Goal: Task Accomplishment & Management: Use online tool/utility

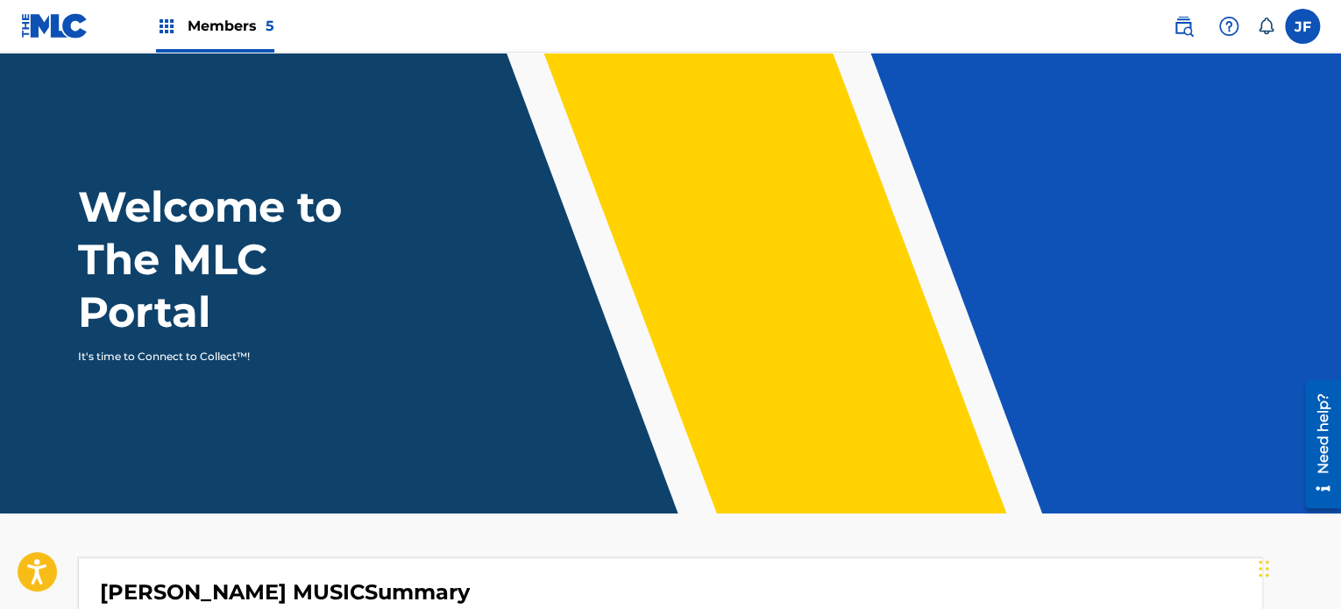
click at [68, 19] on img at bounding box center [54, 25] width 67 height 25
click at [189, 25] on span "Members 5" at bounding box center [231, 26] width 87 height 20
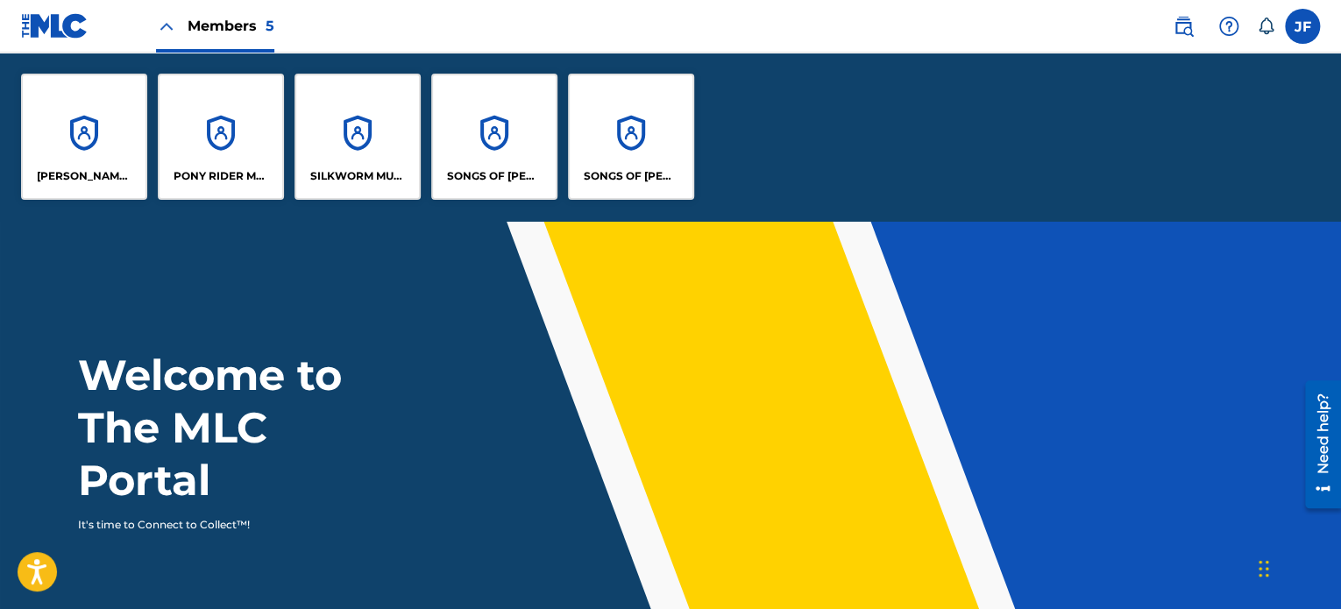
click at [504, 150] on div "SONGS OF [PERSON_NAME]" at bounding box center [494, 137] width 126 height 126
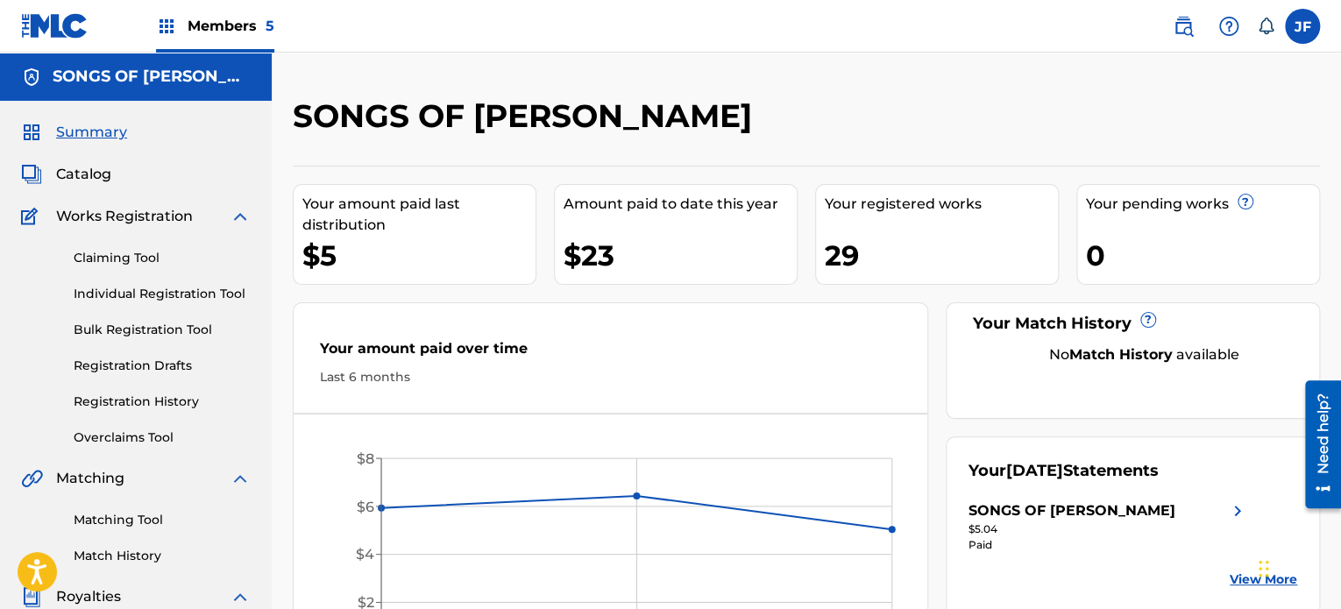
click at [144, 402] on link "Registration History" at bounding box center [162, 402] width 177 height 18
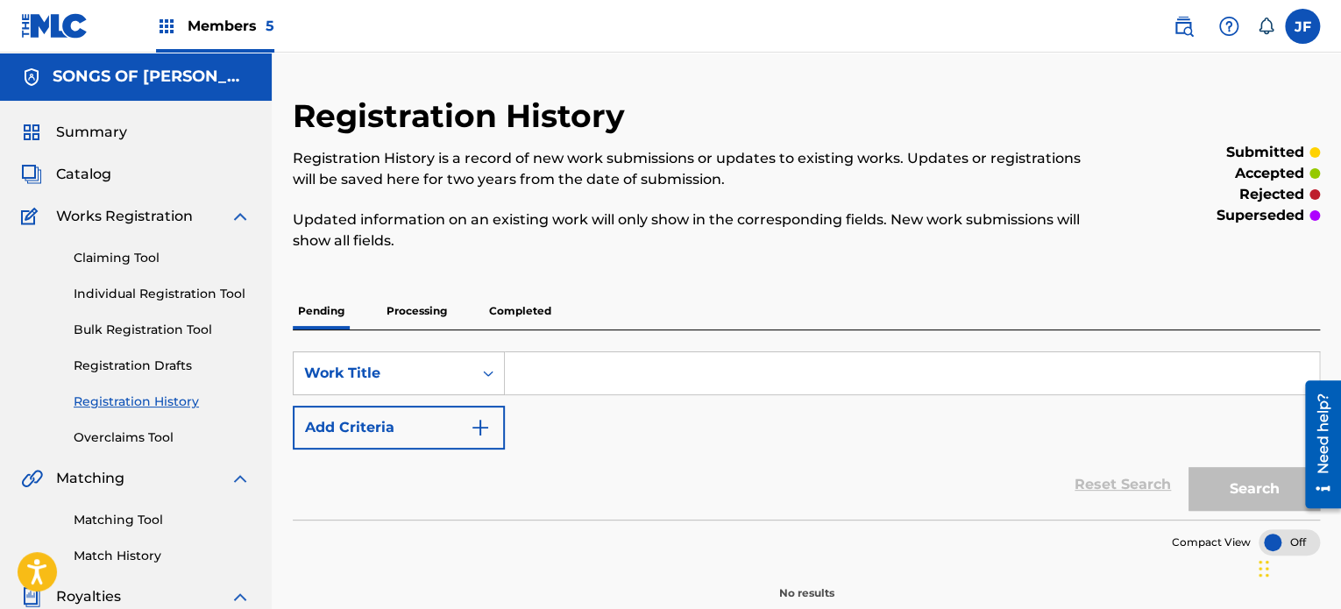
click at [431, 310] on p "Processing" at bounding box center [416, 311] width 71 height 37
click at [515, 305] on p "Completed" at bounding box center [520, 311] width 73 height 37
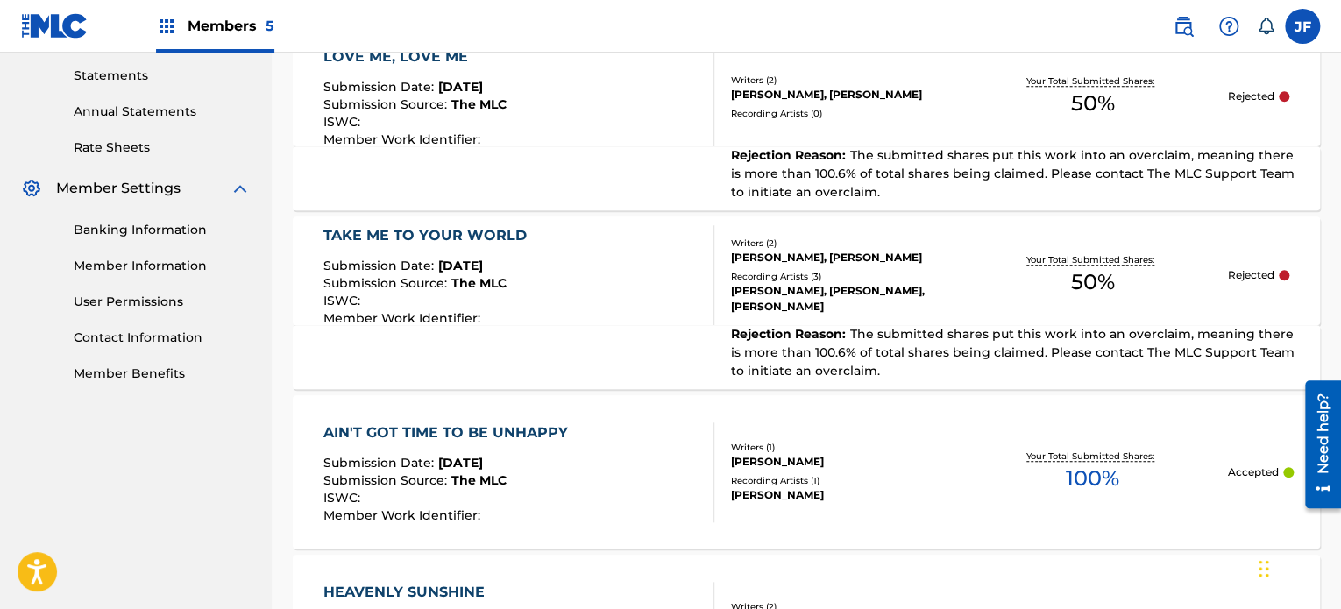
scroll to position [620, 0]
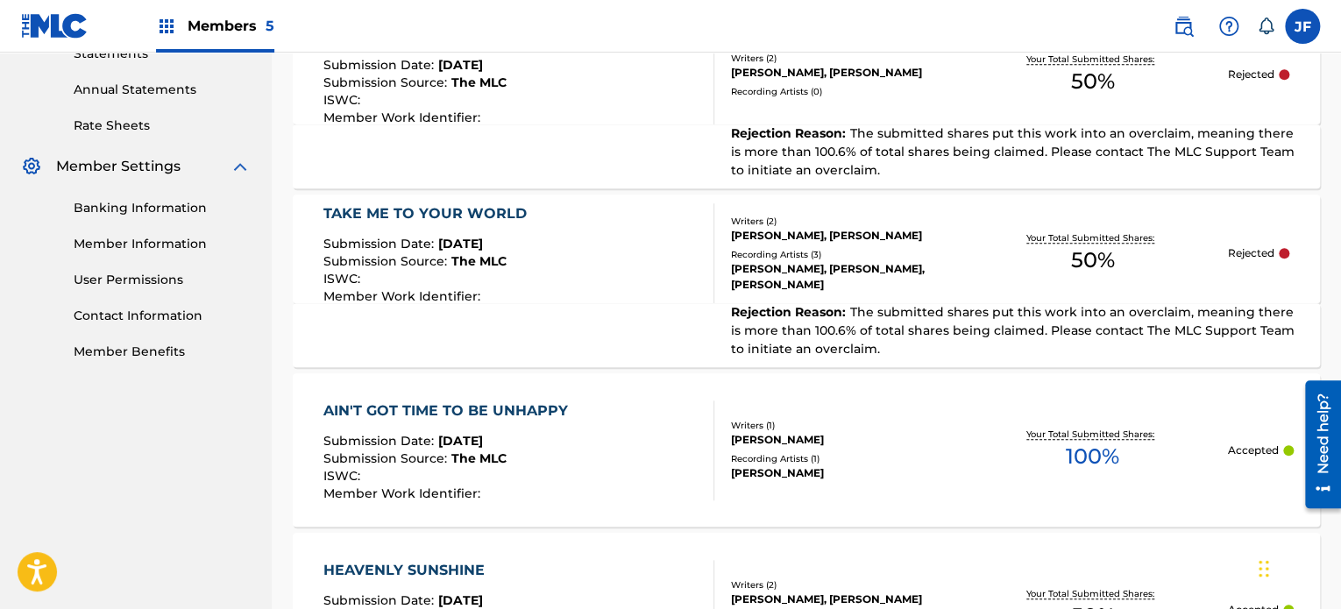
click at [629, 243] on div "TAKE ME TO YOUR WORLD Submission Date : [DATE] Submission Source : The MLC ISWC…" at bounding box center [518, 253] width 390 height 100
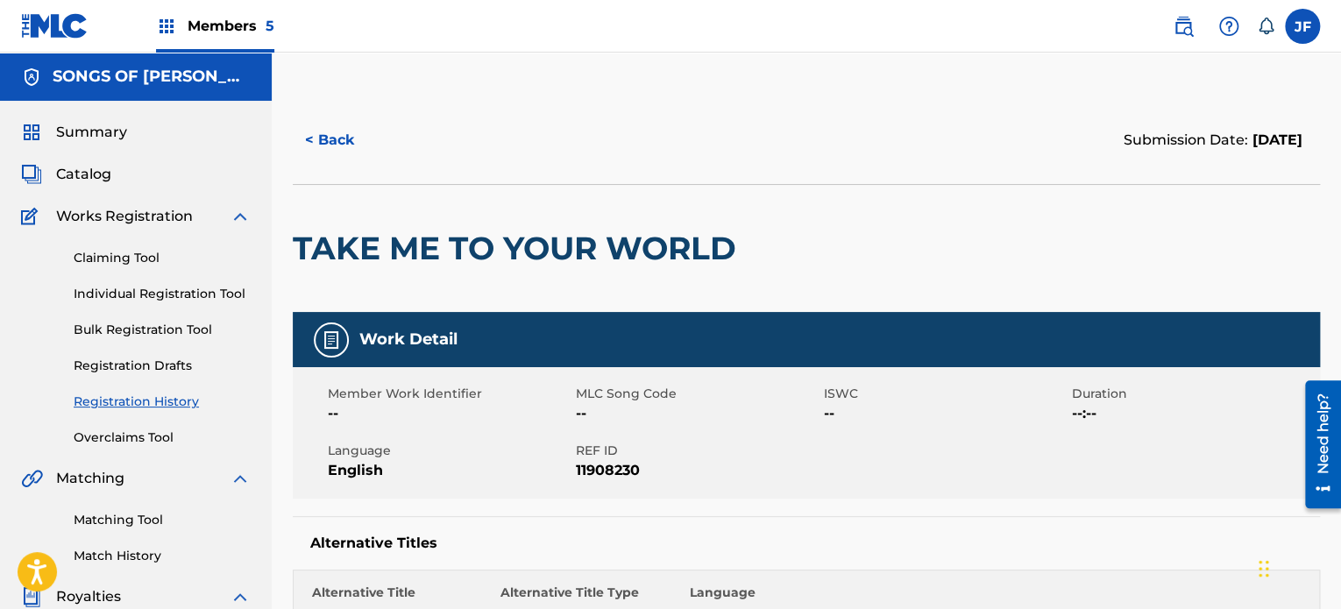
drag, startPoint x: 1339, startPoint y: 167, endPoint x: 1335, endPoint y: 304, distance: 136.7
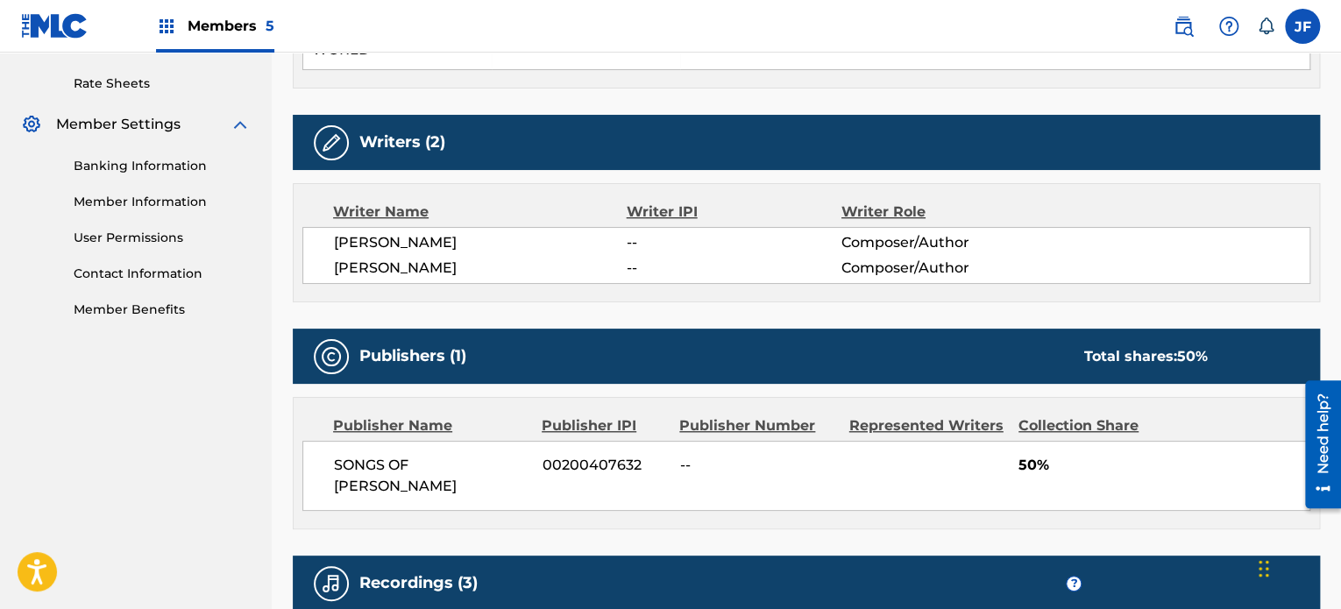
scroll to position [692, 0]
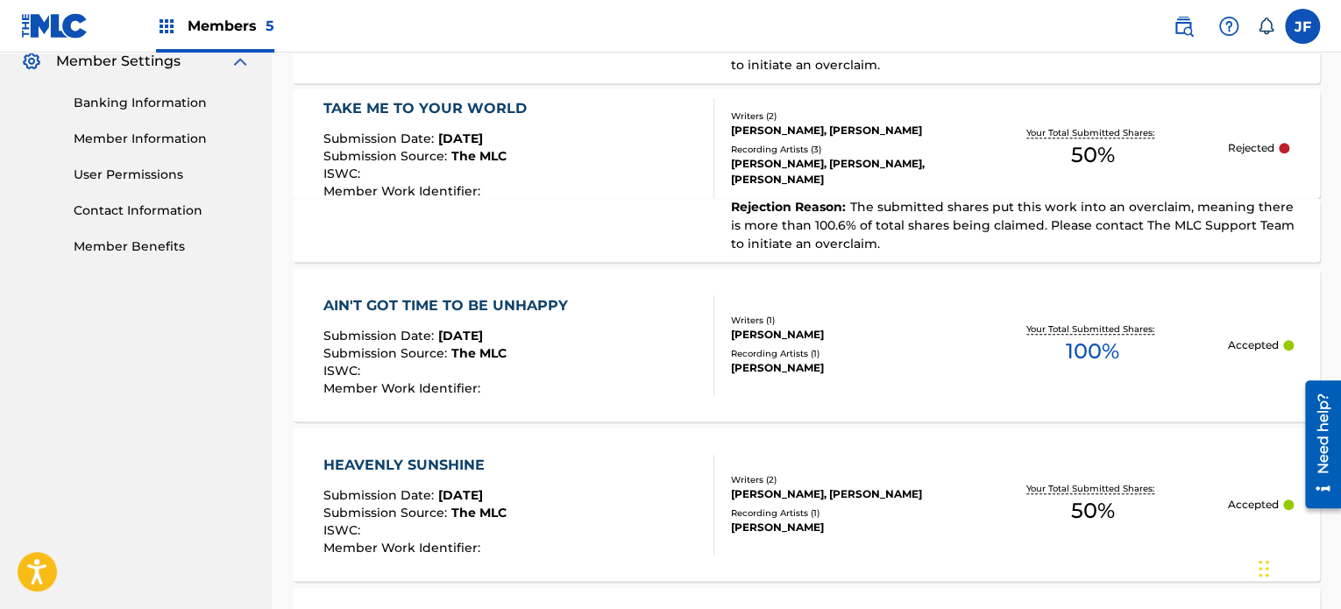
scroll to position [729, 0]
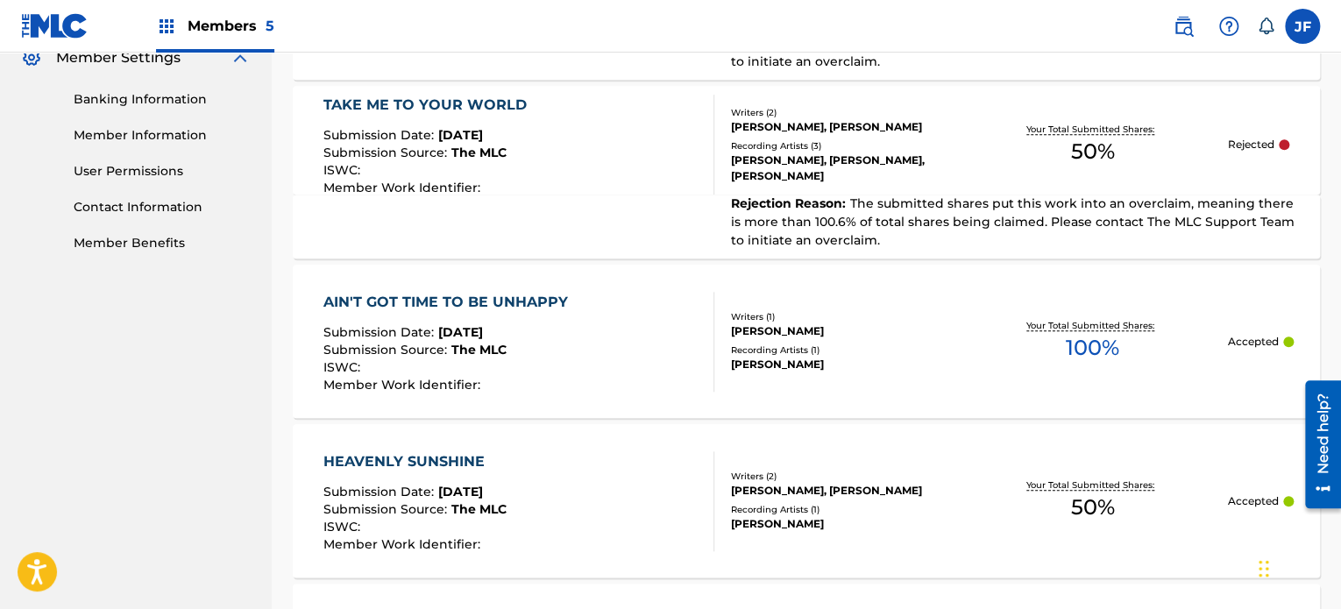
click at [947, 126] on div "[PERSON_NAME], [PERSON_NAME]" at bounding box center [844, 127] width 227 height 16
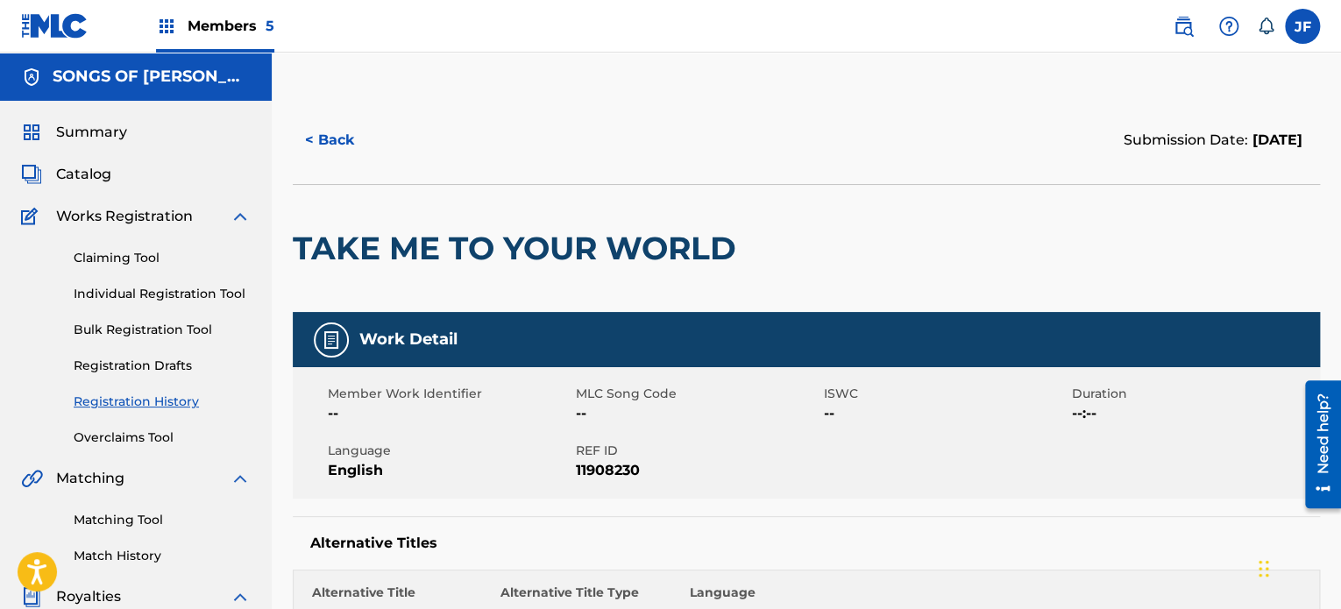
scroll to position [477, 0]
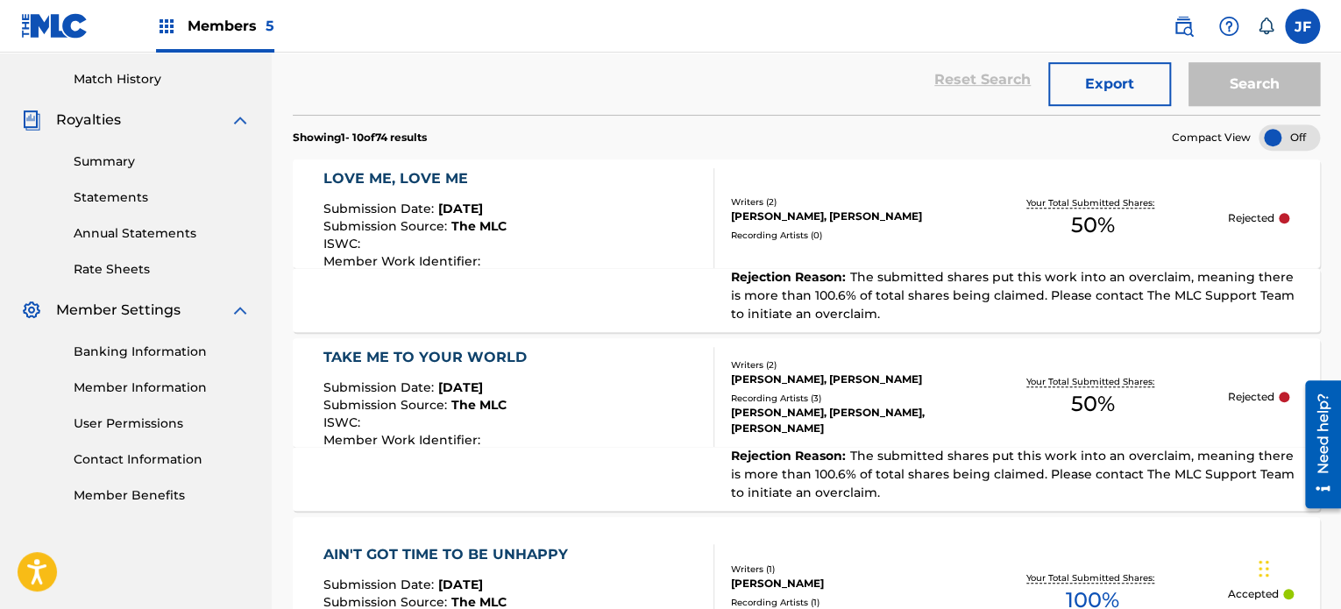
drag, startPoint x: 1335, startPoint y: 236, endPoint x: 1342, endPoint y: 250, distance: 15.7
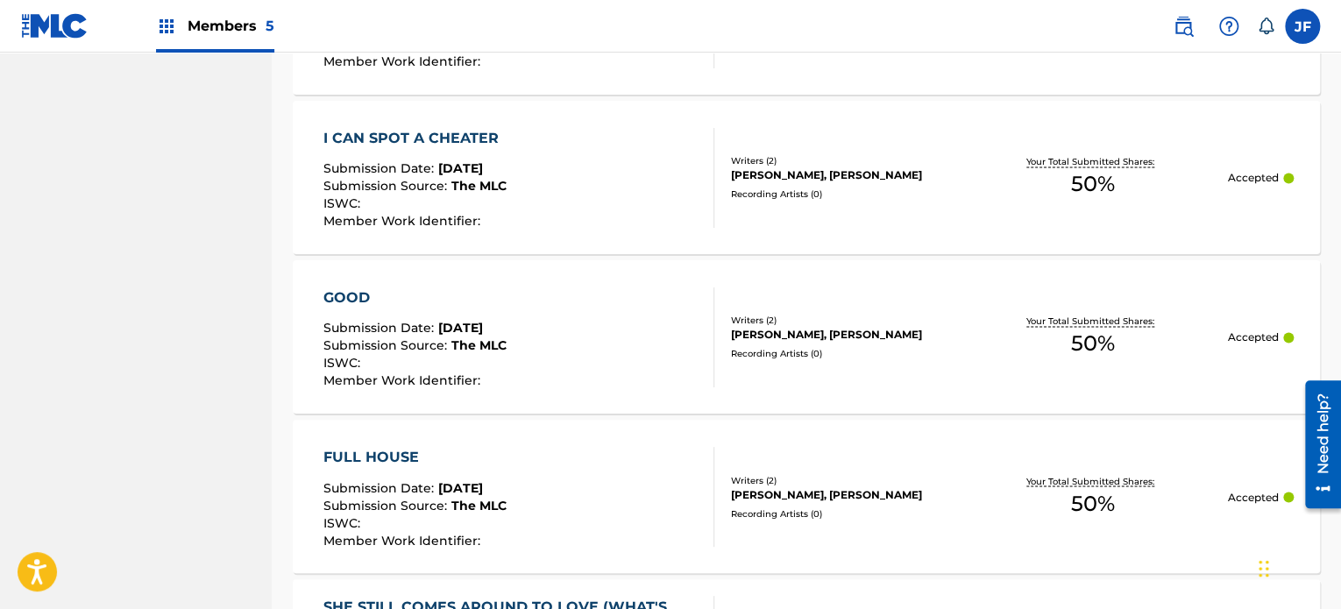
scroll to position [1220, 0]
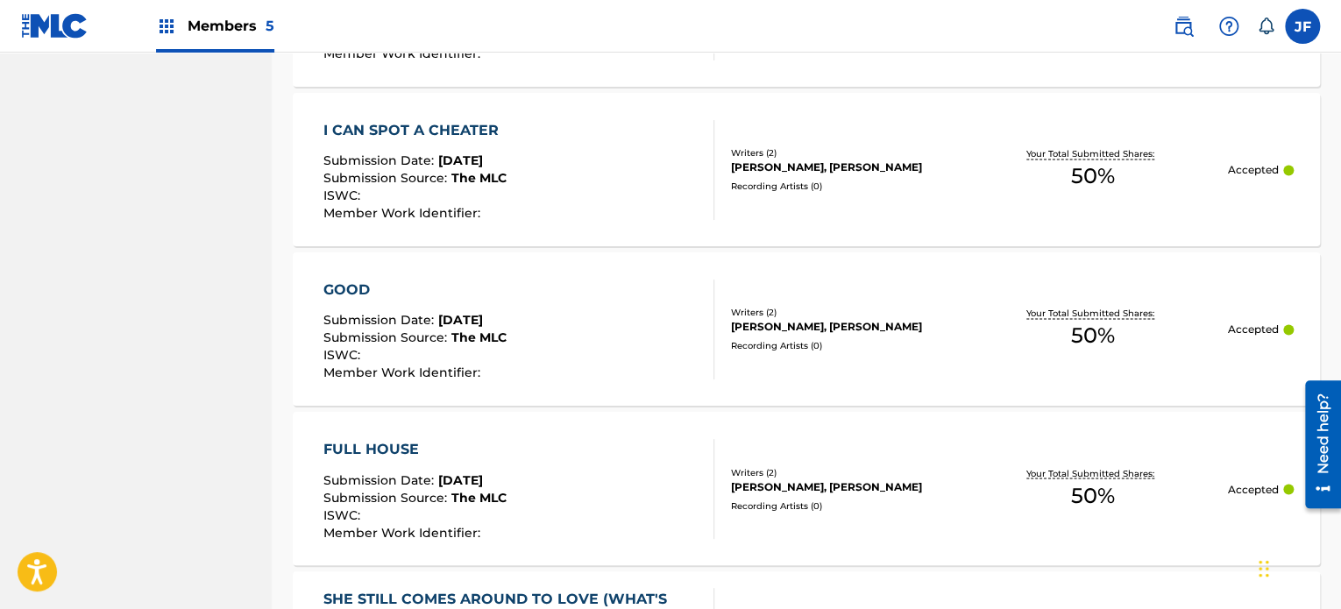
drag, startPoint x: 1342, startPoint y: 231, endPoint x: 39, endPoint y: 25, distance: 1320.2
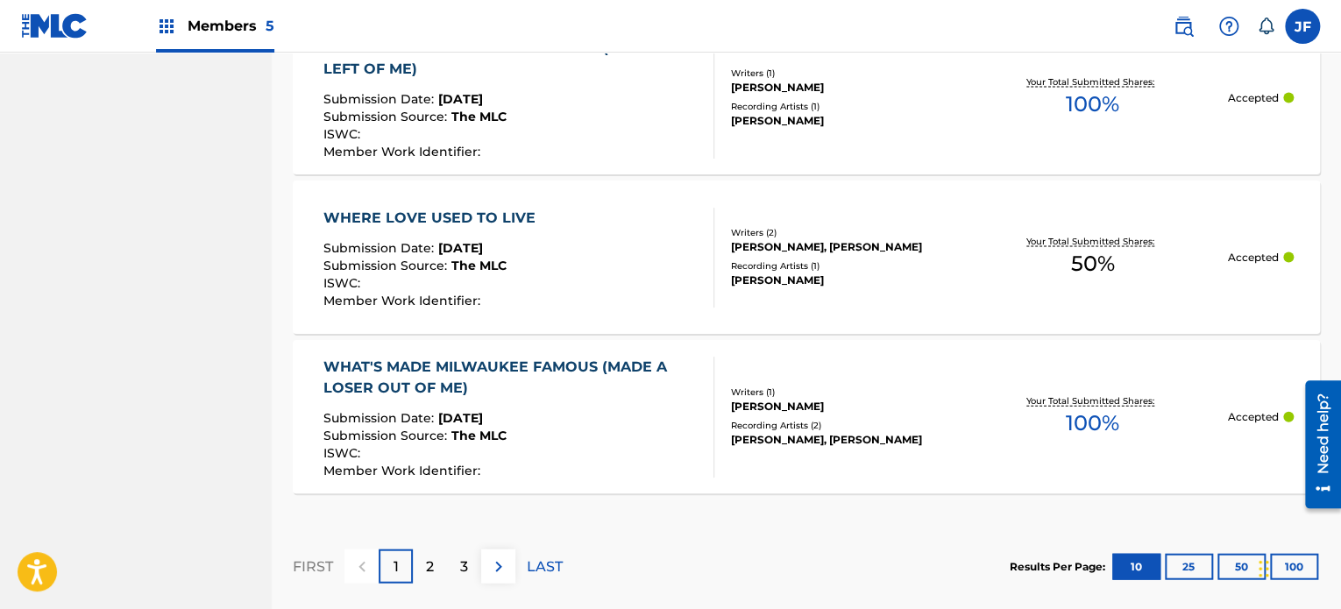
scroll to position [1856, 0]
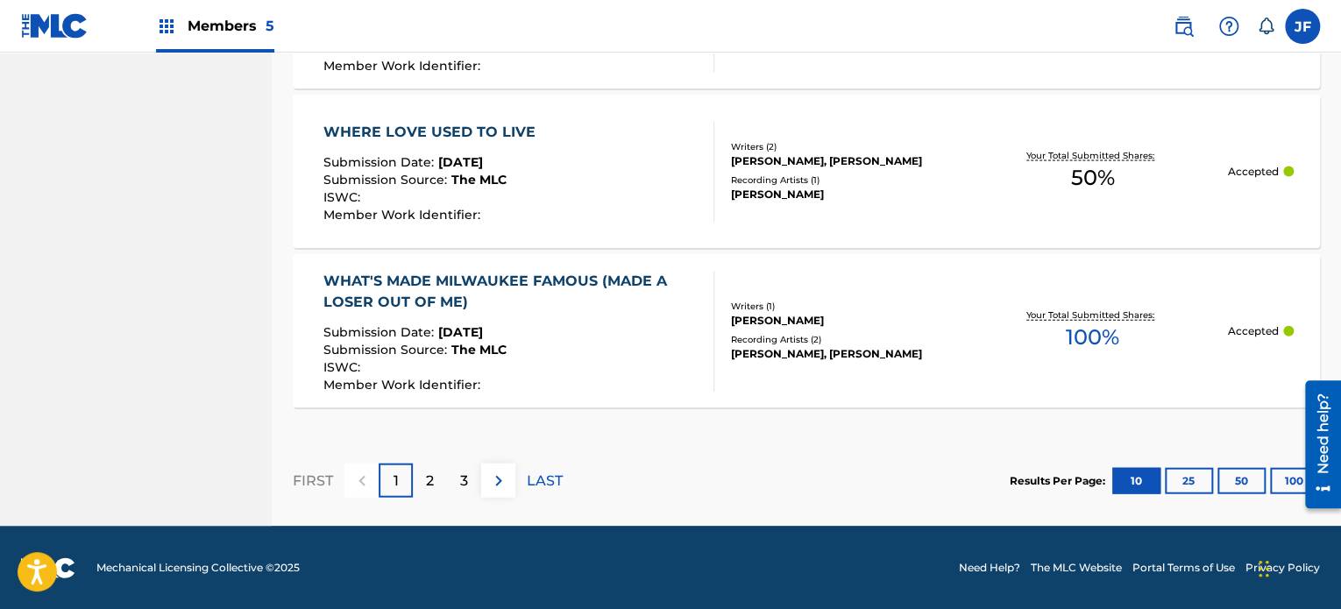
click at [556, 481] on p "LAST" at bounding box center [545, 481] width 36 height 21
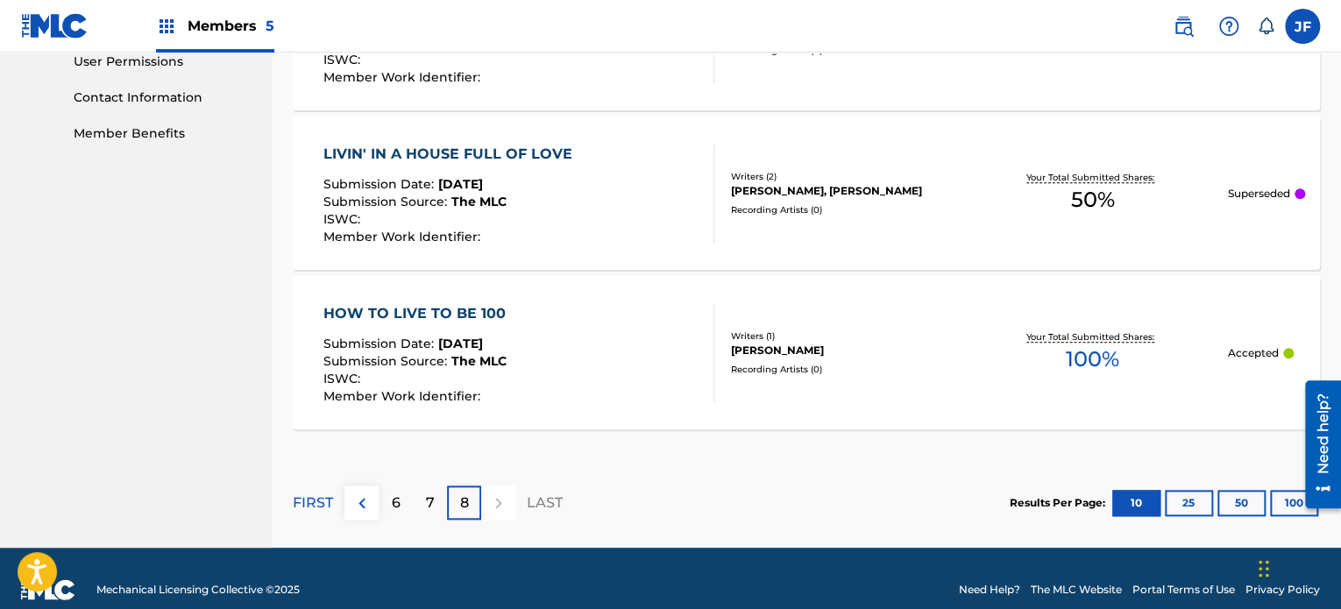
scroll to position [861, 0]
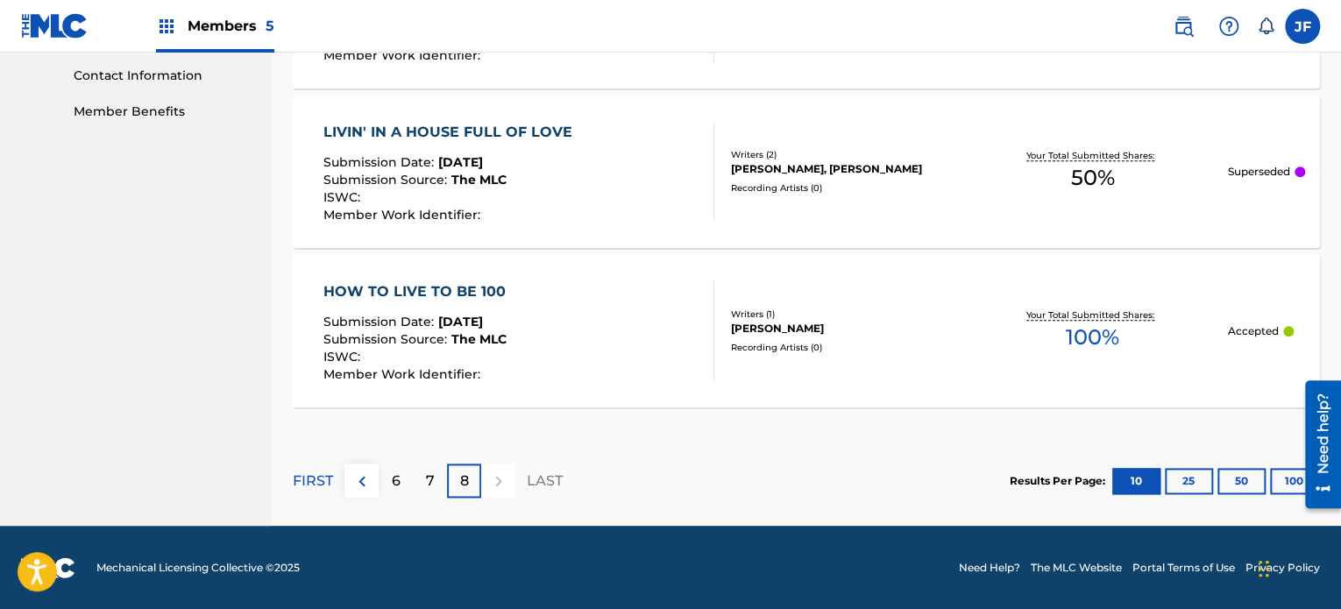
click at [436, 479] on div "7" at bounding box center [430, 481] width 34 height 34
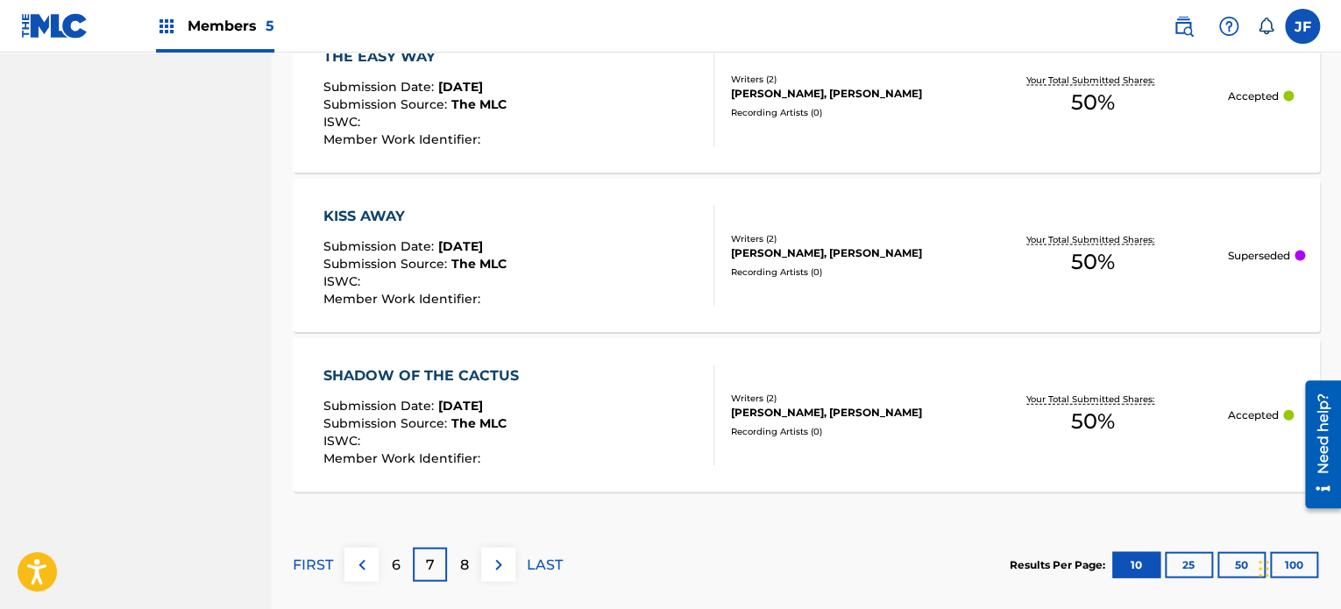
scroll to position [1817, 0]
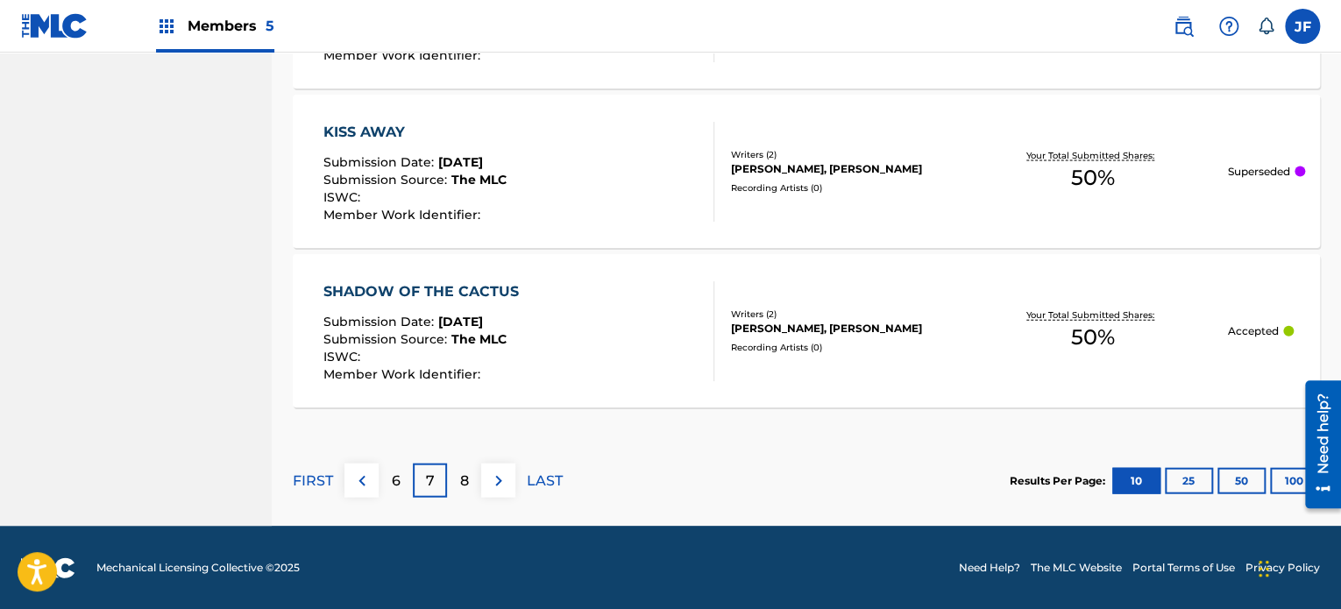
click at [327, 476] on p "FIRST" at bounding box center [313, 481] width 40 height 21
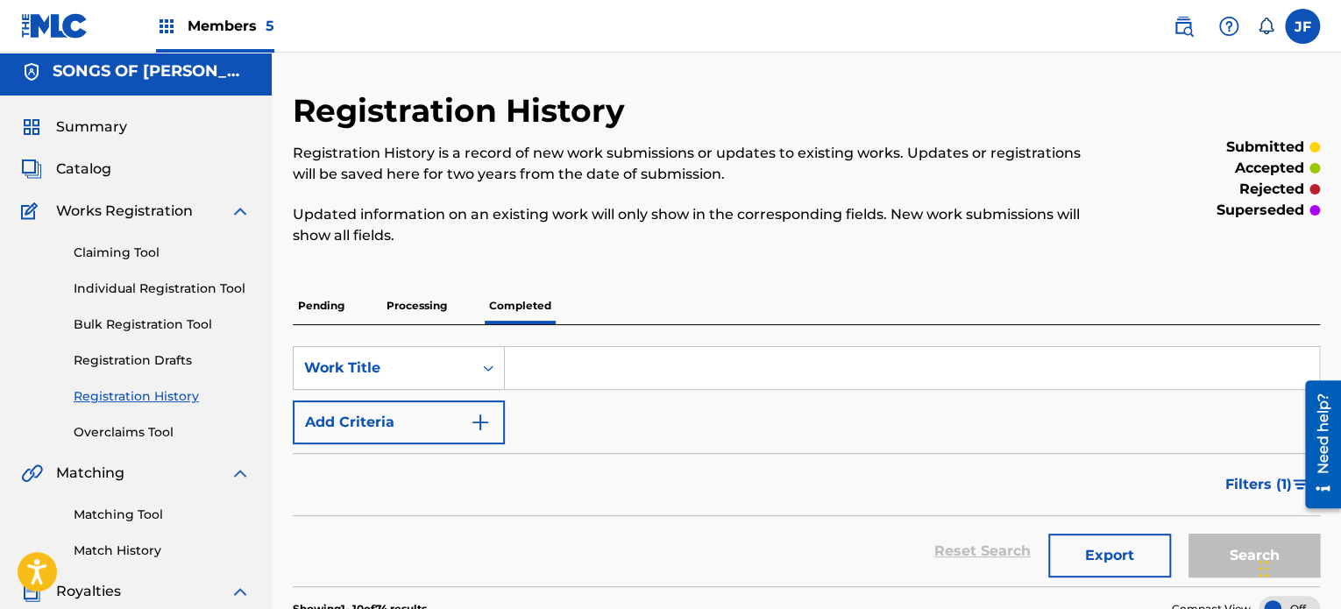
scroll to position [0, 0]
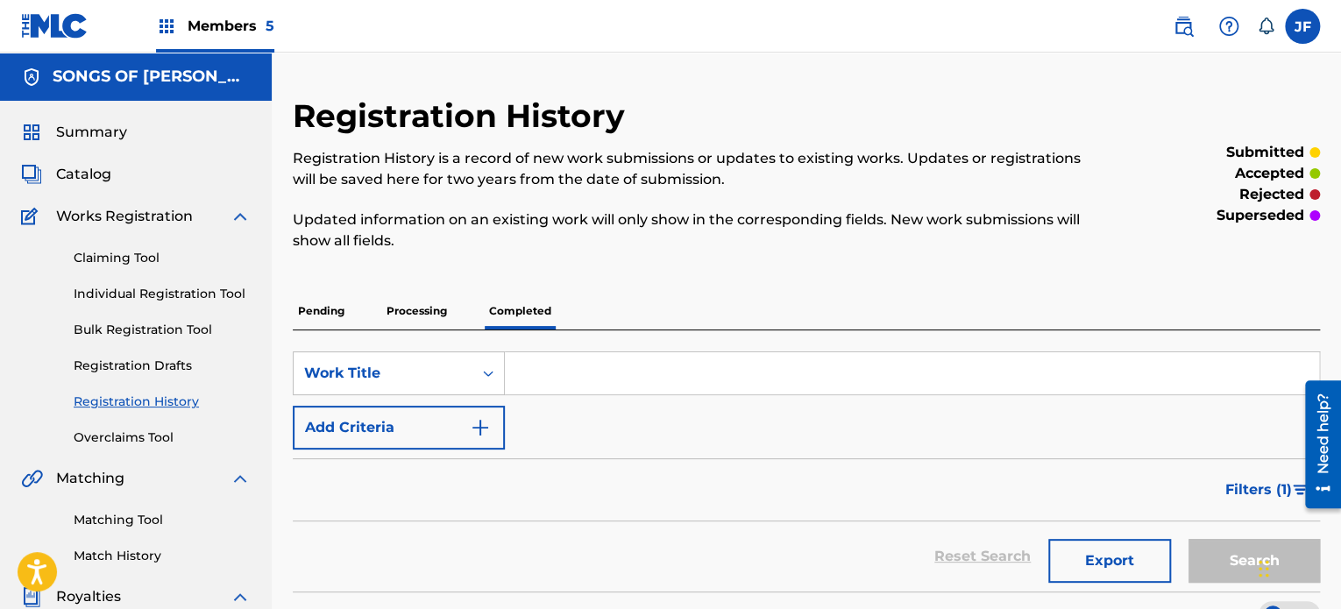
click at [1244, 493] on span "Filters ( 1 )" at bounding box center [1258, 489] width 67 height 21
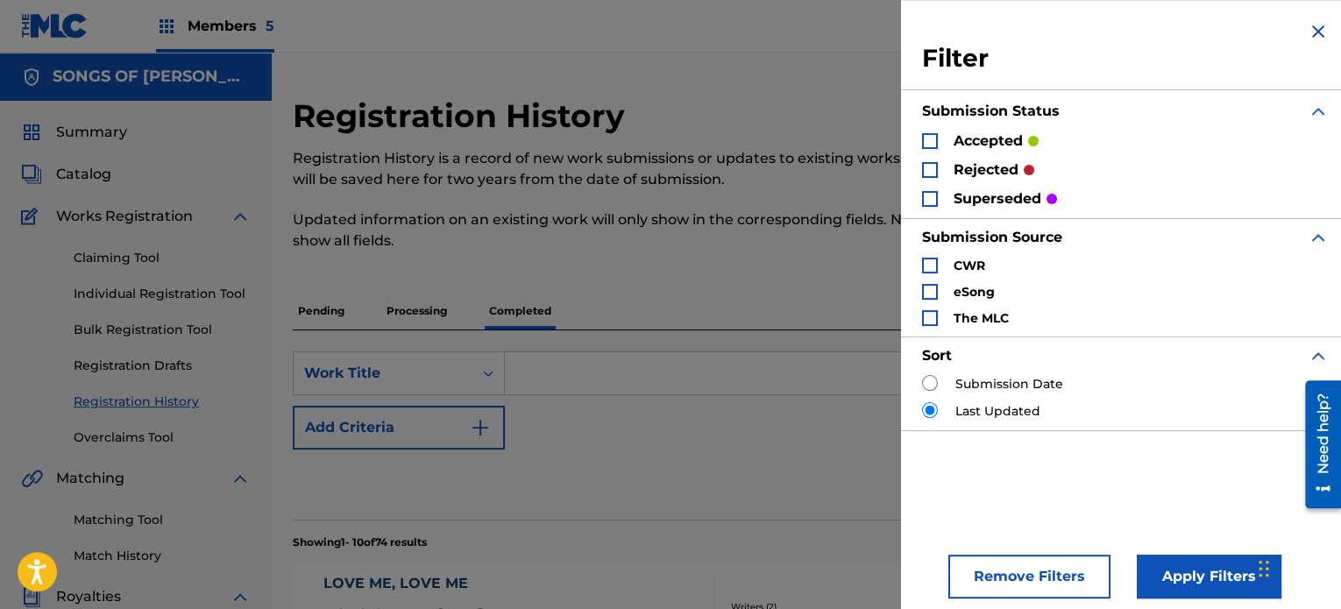
click at [929, 173] on div "Search Form" at bounding box center [930, 170] width 16 height 16
click at [1213, 561] on button "Apply Filters" at bounding box center [1209, 577] width 145 height 44
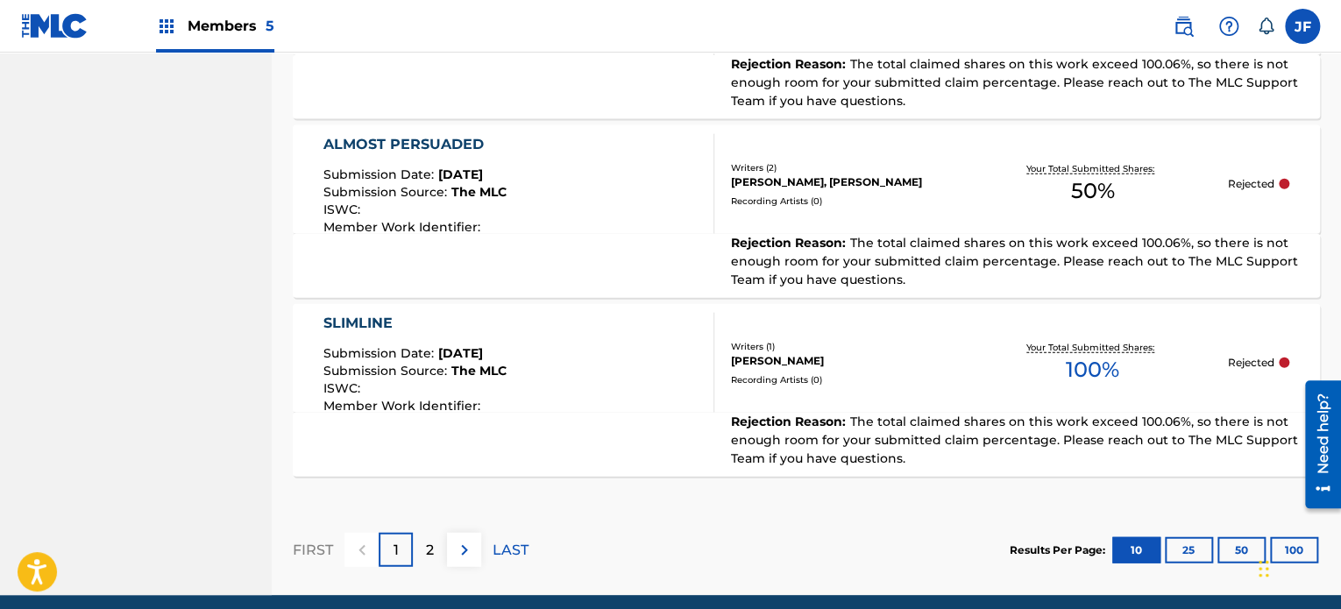
scroll to position [1968, 0]
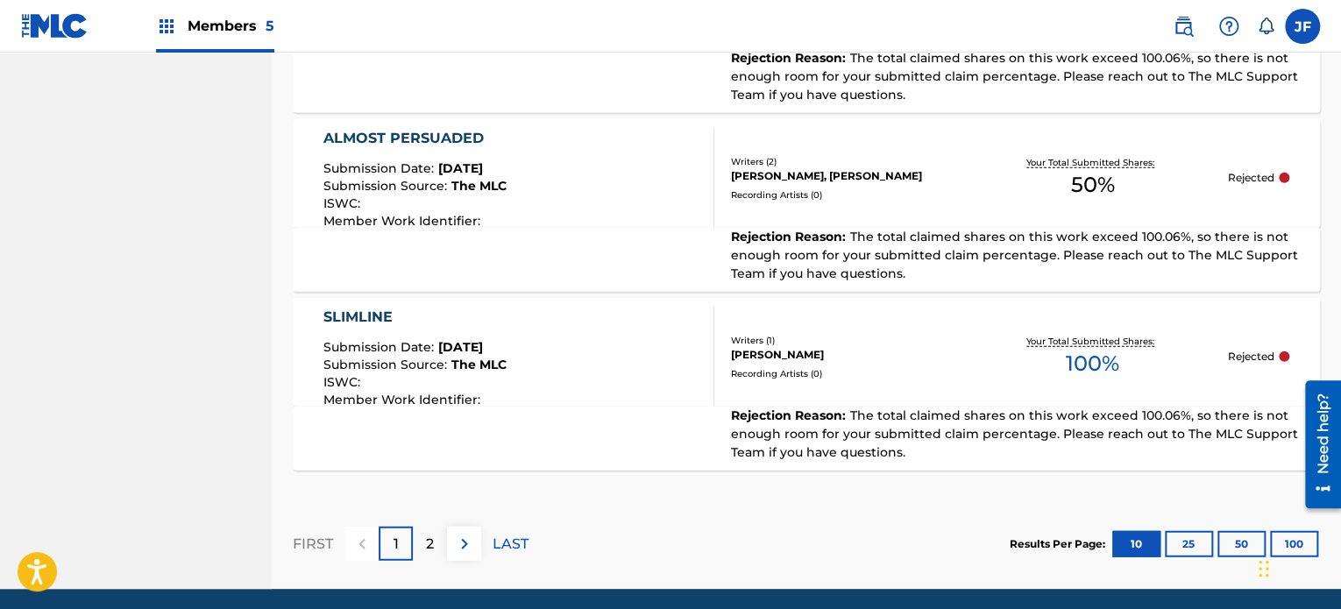
click at [424, 527] on div "2" at bounding box center [430, 544] width 34 height 34
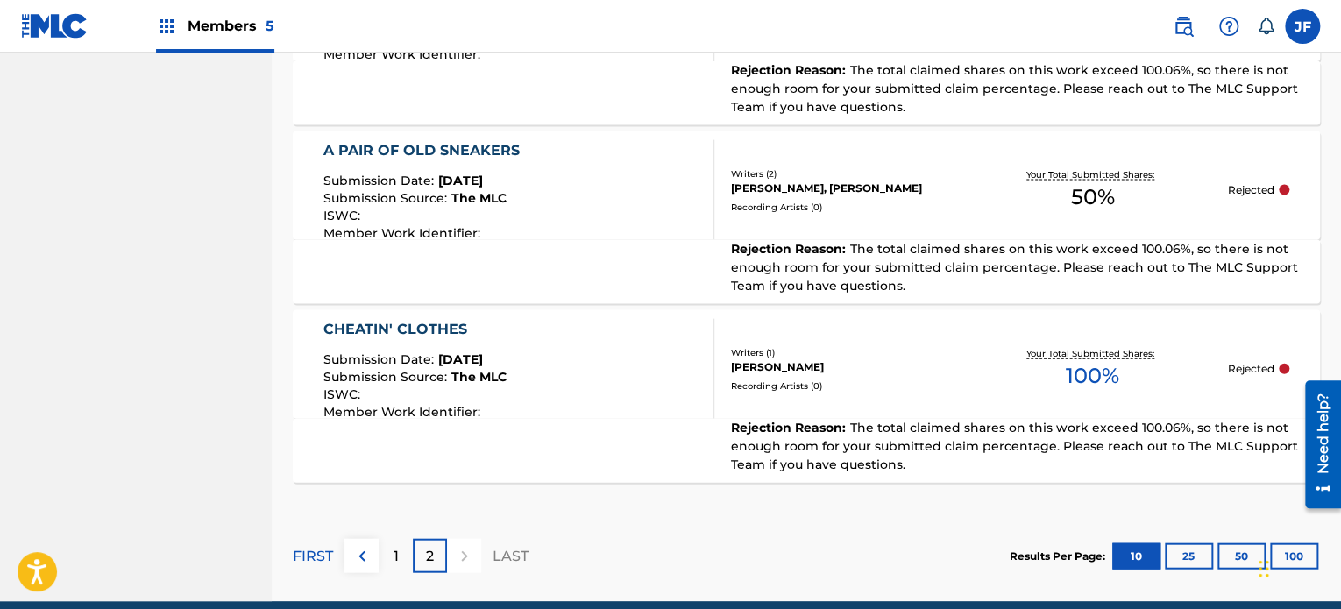
scroll to position [1809, 0]
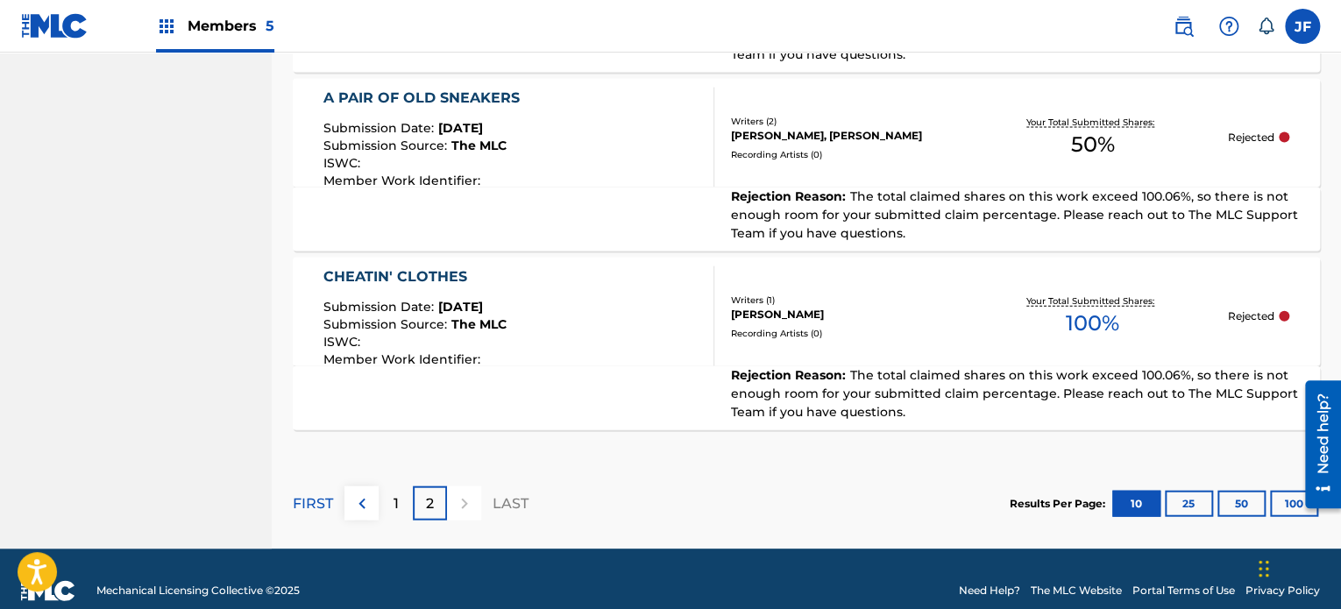
drag, startPoint x: 1343, startPoint y: 514, endPoint x: 0, endPoint y: 135, distance: 1395.9
click at [393, 494] on p "1" at bounding box center [395, 503] width 5 height 21
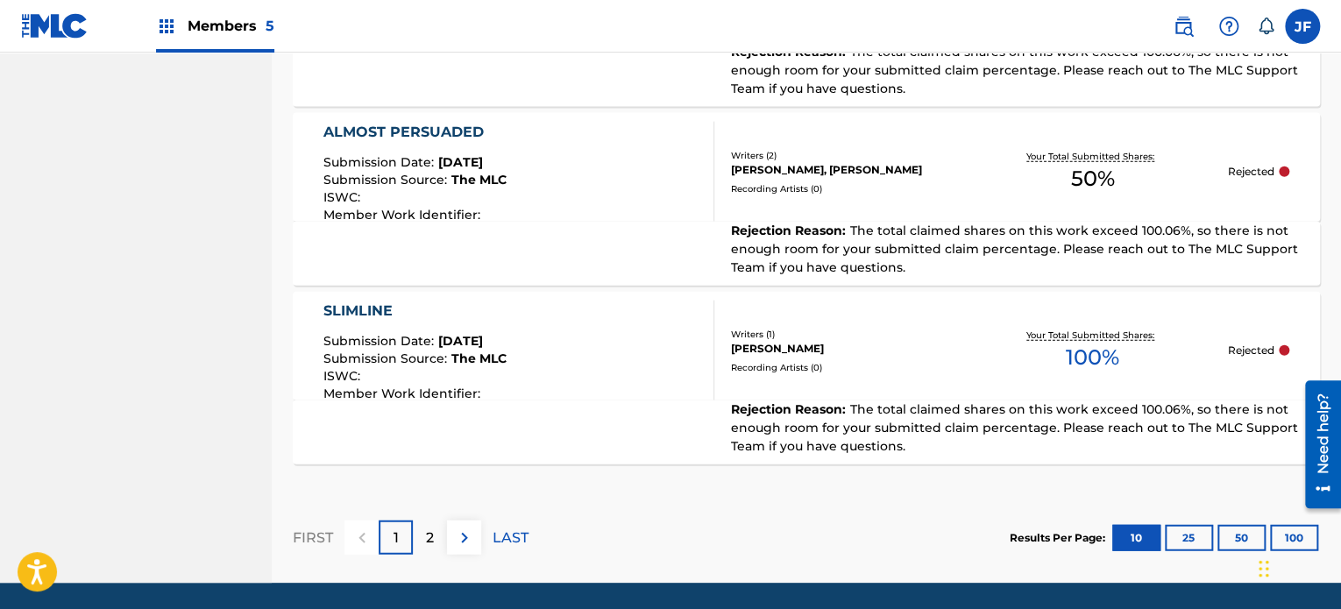
scroll to position [2010, 0]
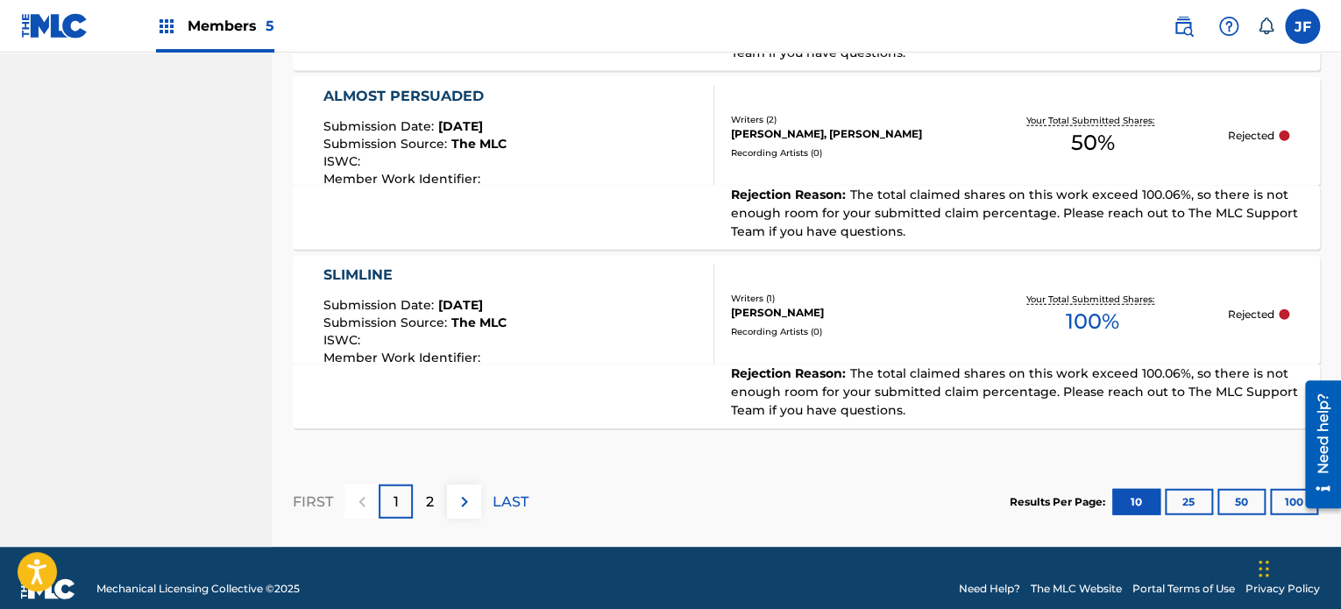
click at [428, 492] on p "2" at bounding box center [430, 502] width 8 height 21
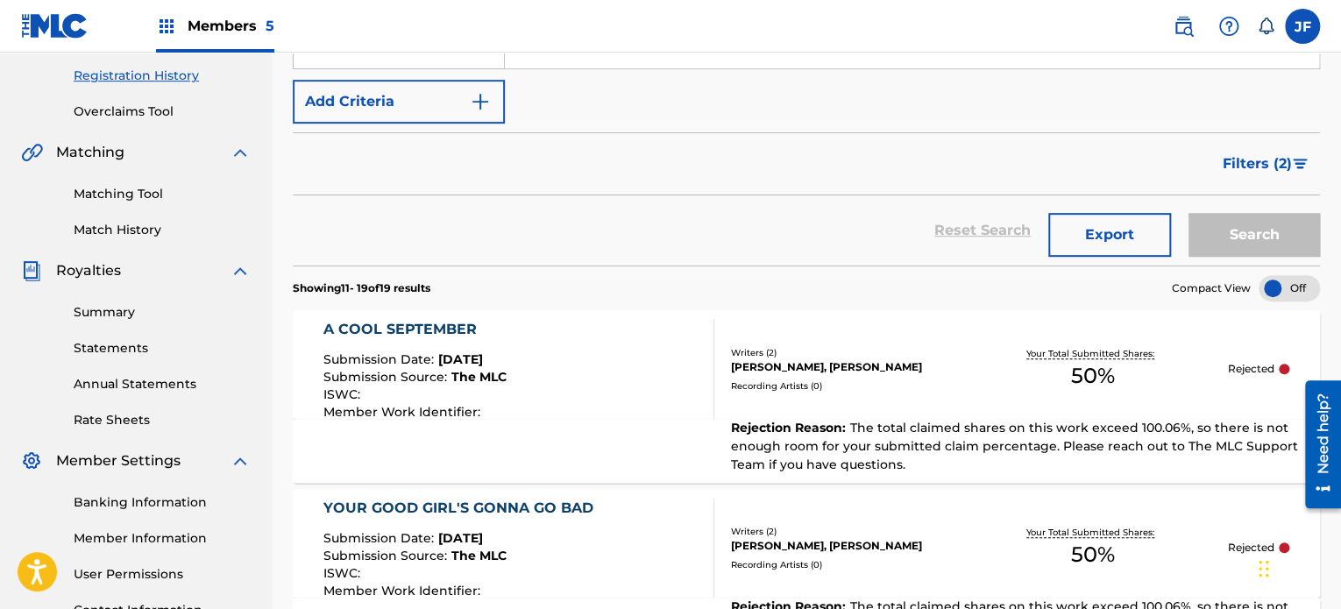
scroll to position [317, 0]
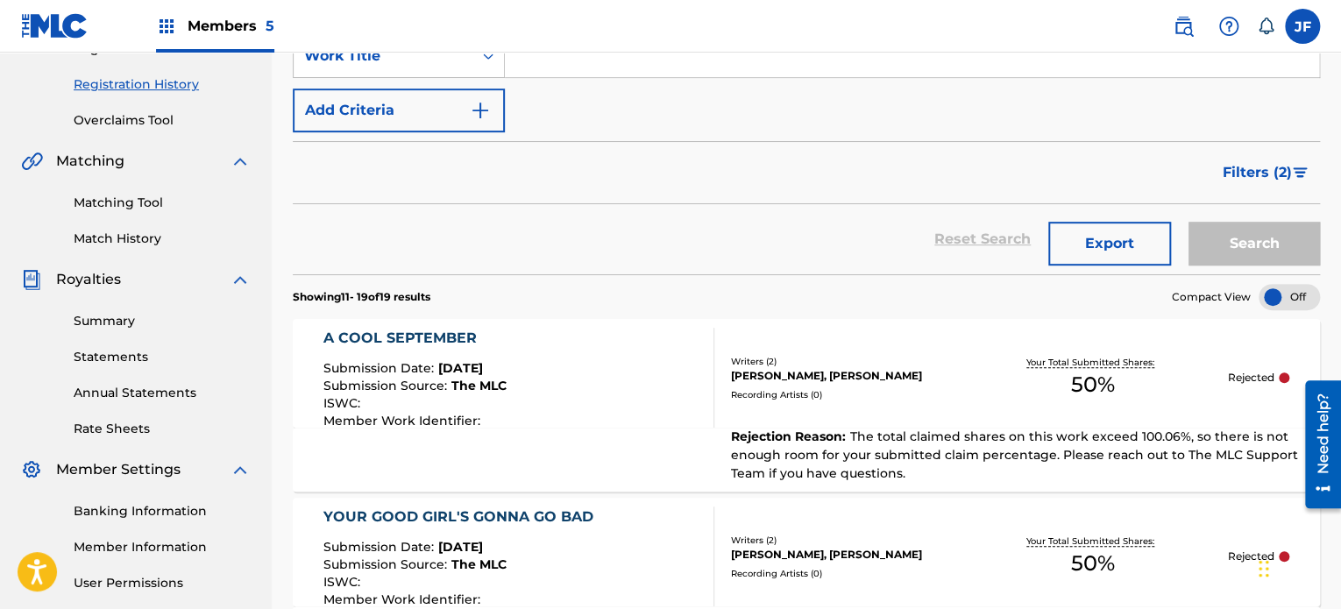
click at [1300, 167] on img "Search Form" at bounding box center [1300, 172] width 15 height 11
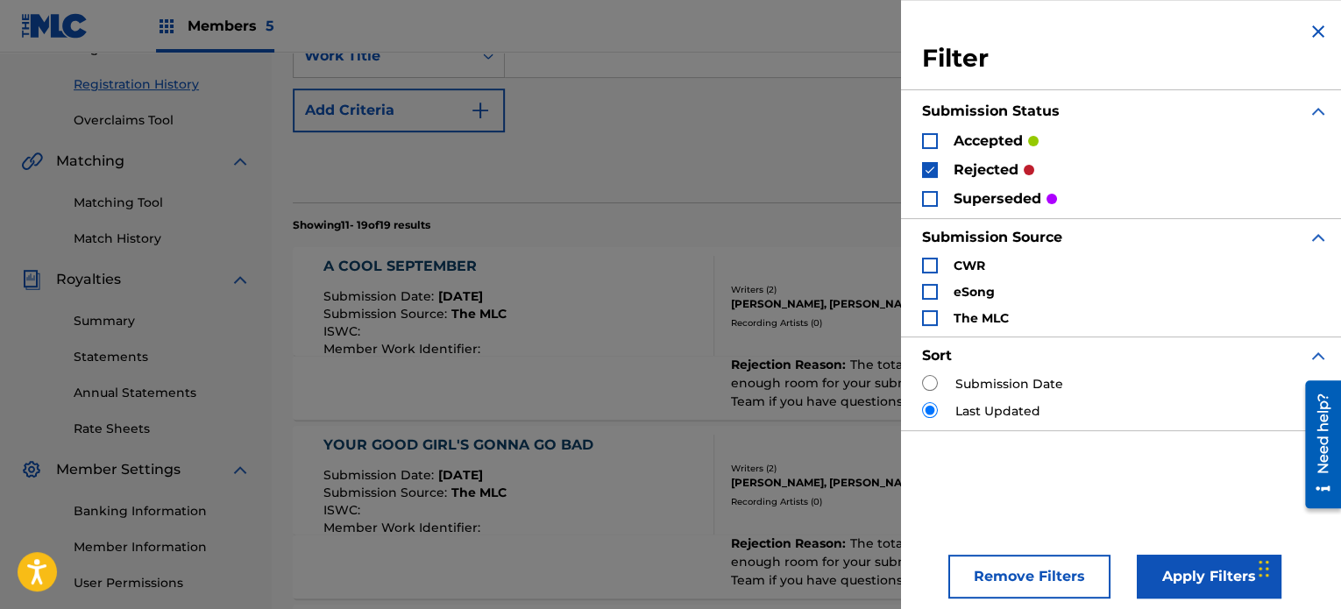
click at [927, 174] on img "Search Form" at bounding box center [930, 170] width 12 height 12
click at [930, 143] on div "Search Form" at bounding box center [930, 141] width 16 height 16
click at [1165, 566] on button "Apply Filters" at bounding box center [1209, 577] width 145 height 44
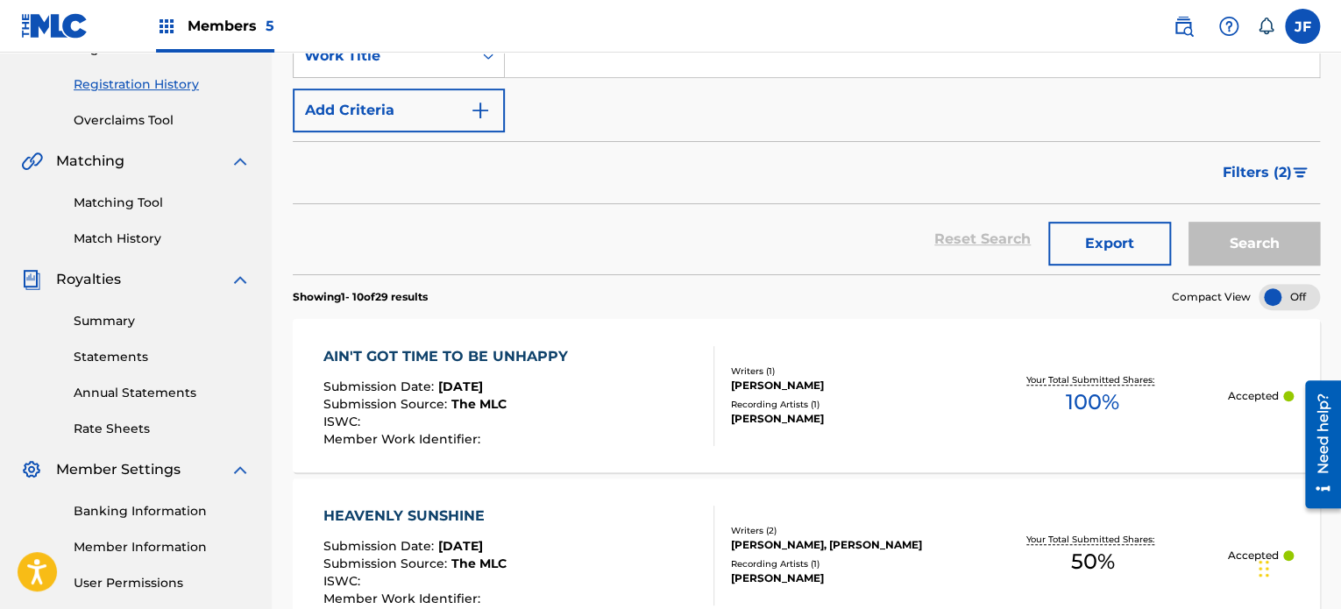
click at [587, 69] on input "Search Form" at bounding box center [912, 56] width 814 height 42
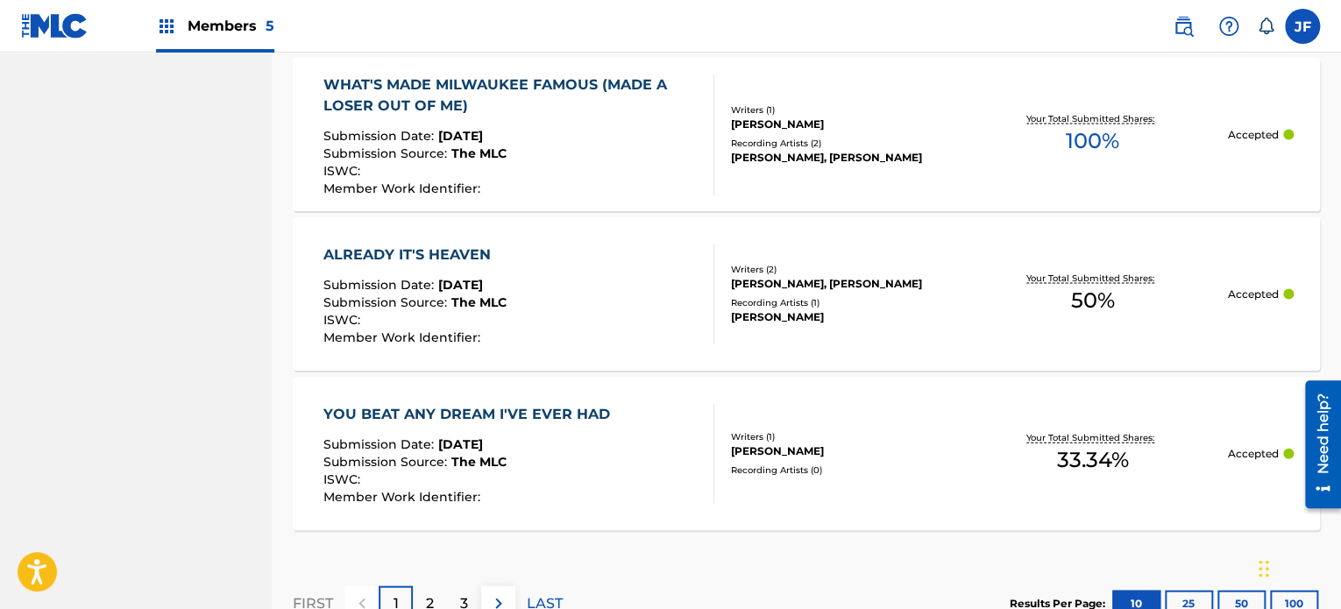
scroll to position [1733, 0]
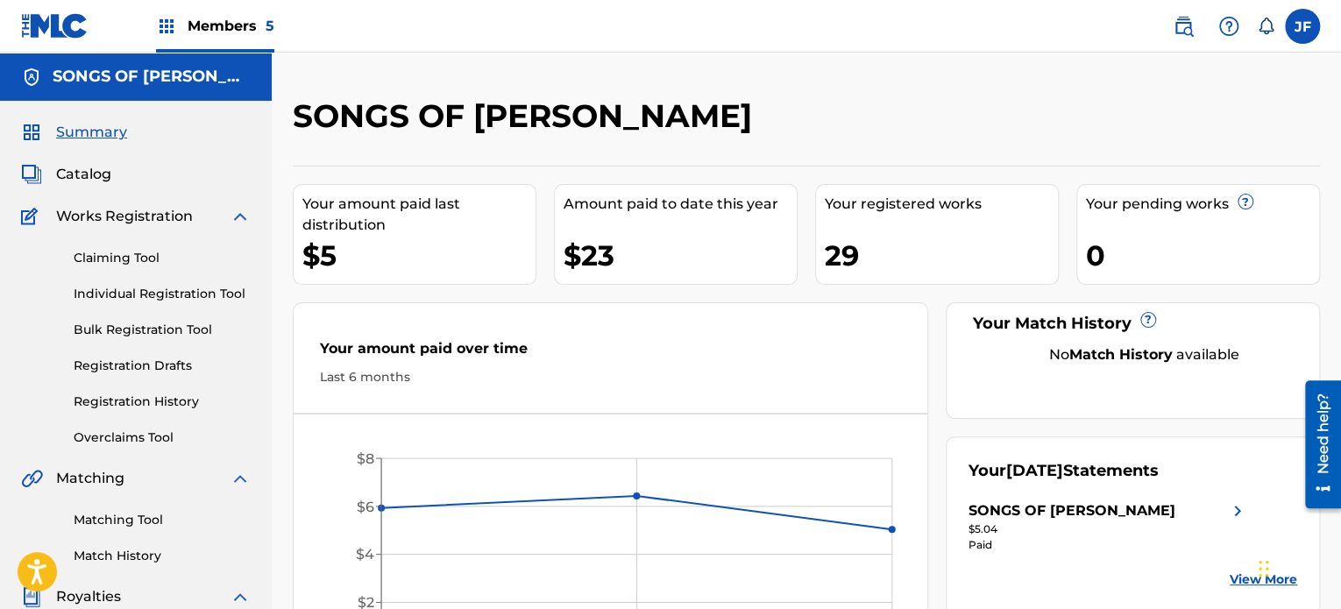
click at [145, 285] on link "Individual Registration Tool" at bounding box center [162, 294] width 177 height 18
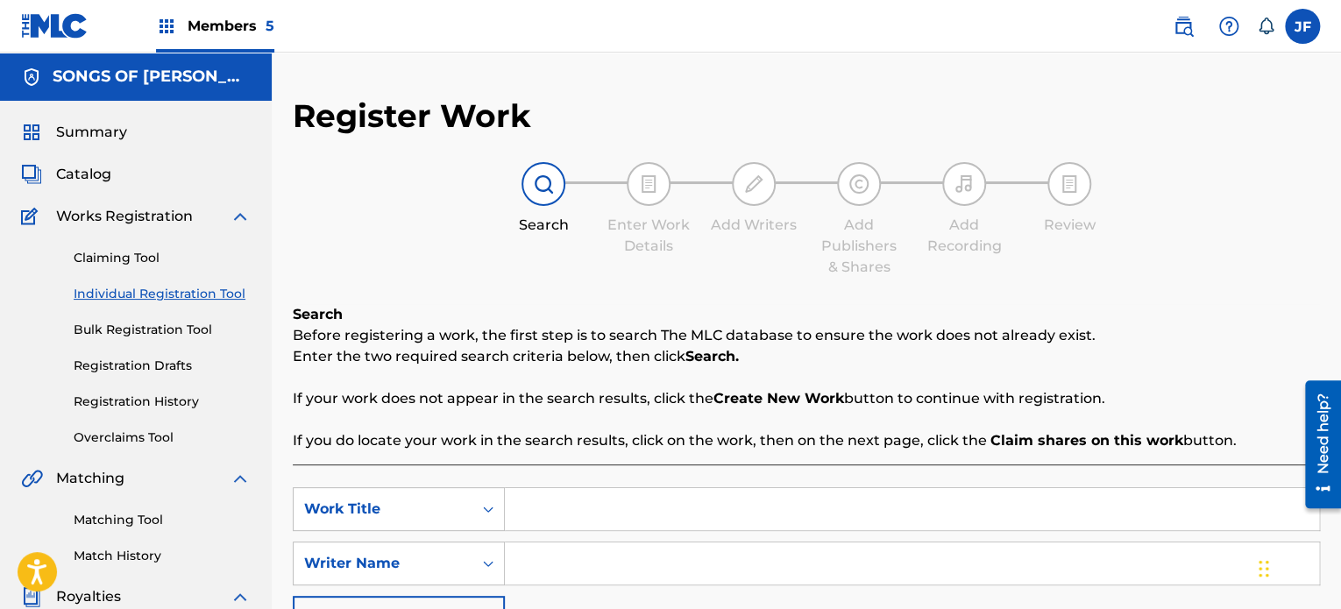
click at [530, 502] on input "Search Form" at bounding box center [912, 509] width 814 height 42
type input "silent night lonely night"
drag, startPoint x: 1339, startPoint y: 245, endPoint x: 1336, endPoint y: 318, distance: 72.8
click at [1336, 318] on div "Register Work Search Enter Work Details Add Writers Add Publishers & Shares Add…" at bounding box center [806, 549] width 1069 height 906
click at [545, 557] on input "Search Form" at bounding box center [912, 563] width 814 height 42
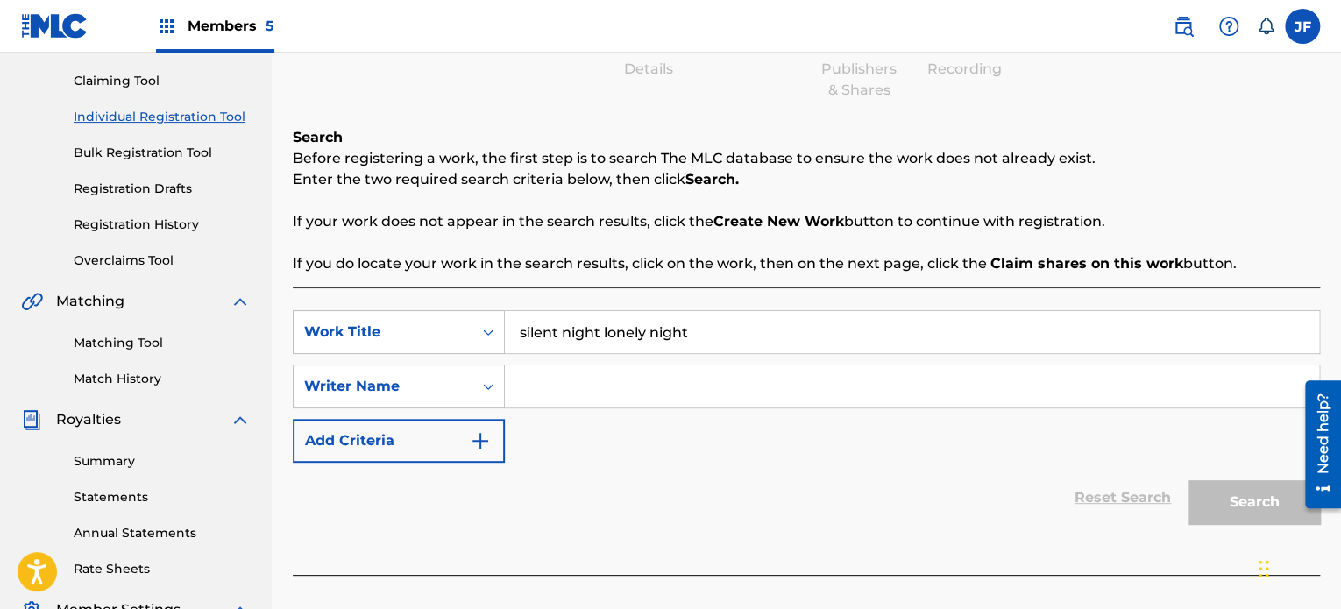
scroll to position [202, 0]
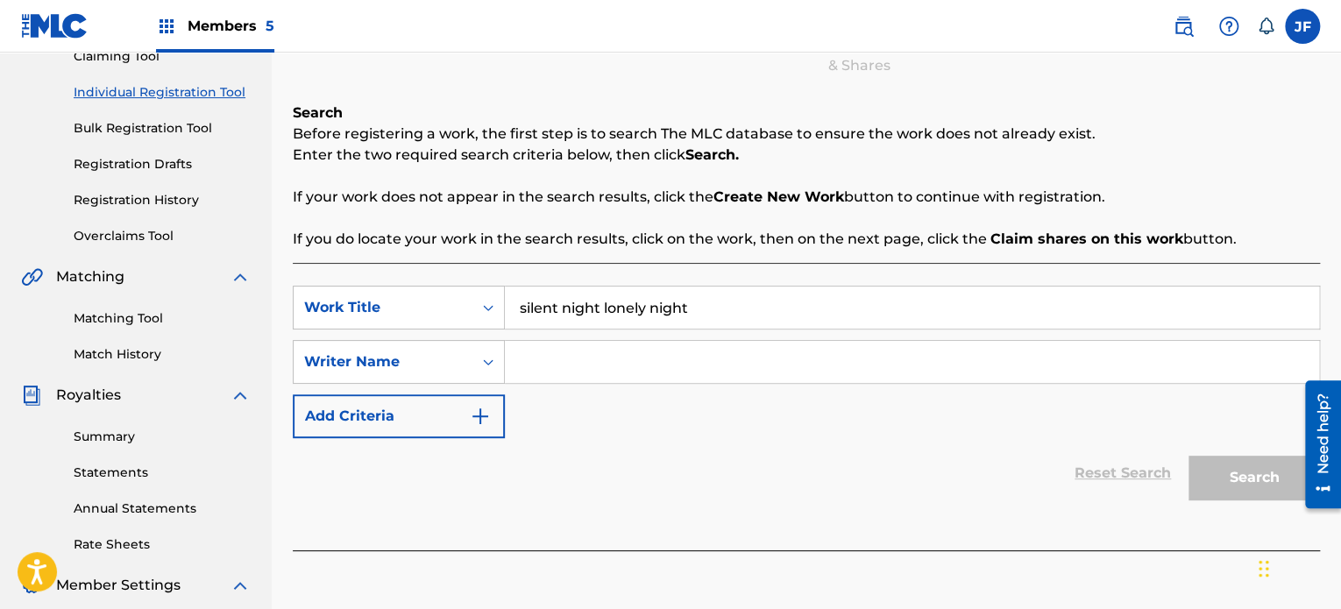
click at [586, 357] on input "Search Form" at bounding box center [912, 362] width 814 height 42
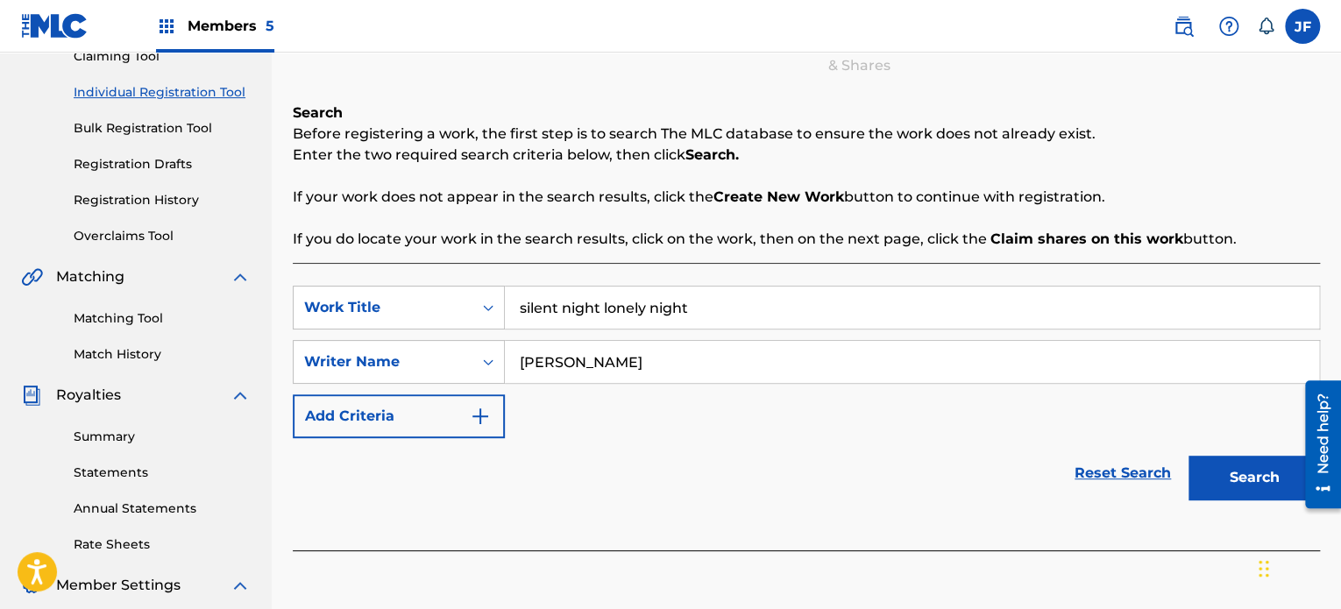
type input "[PERSON_NAME]"
click at [1188, 456] on button "Search" at bounding box center [1253, 478] width 131 height 44
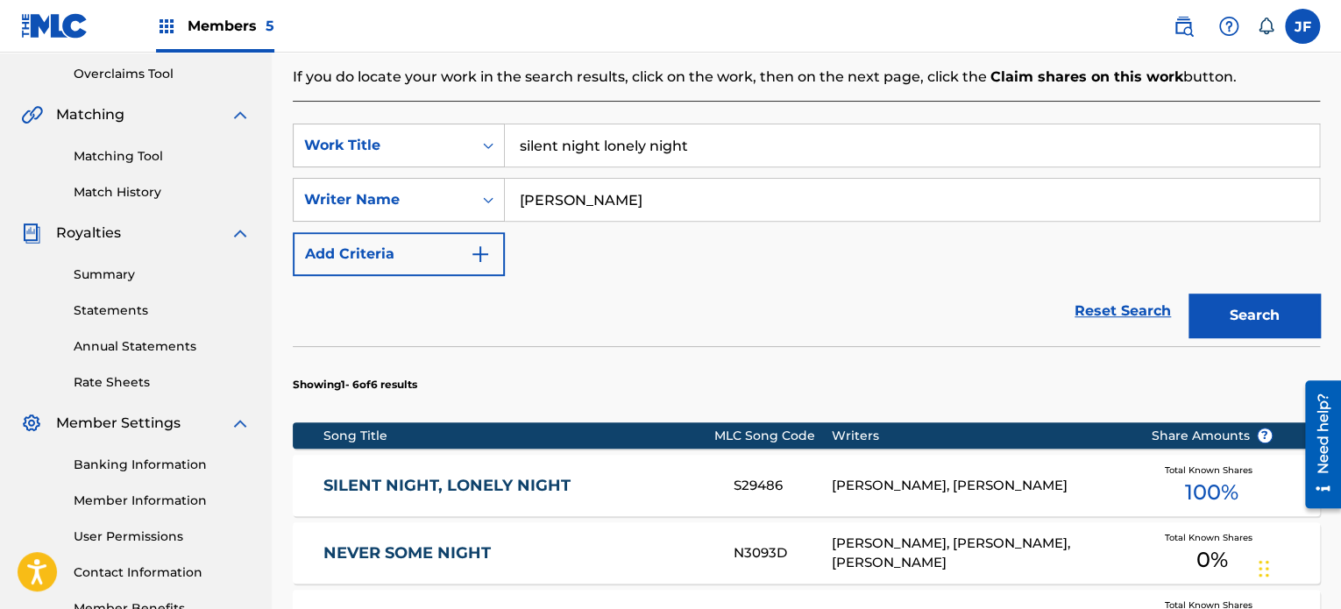
scroll to position [441, 0]
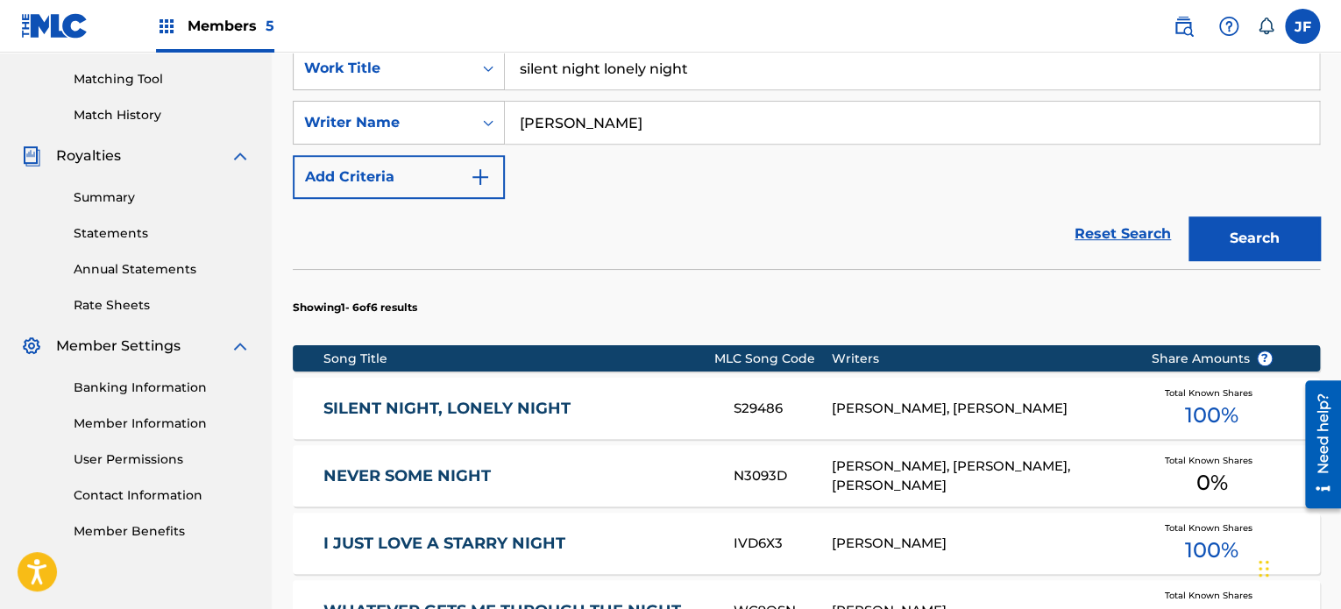
click at [1010, 420] on div "SILENT NIGHT, LONELY NIGHT S29486 [PERSON_NAME], [PERSON_NAME] Total Known Shar…" at bounding box center [806, 408] width 1027 height 61
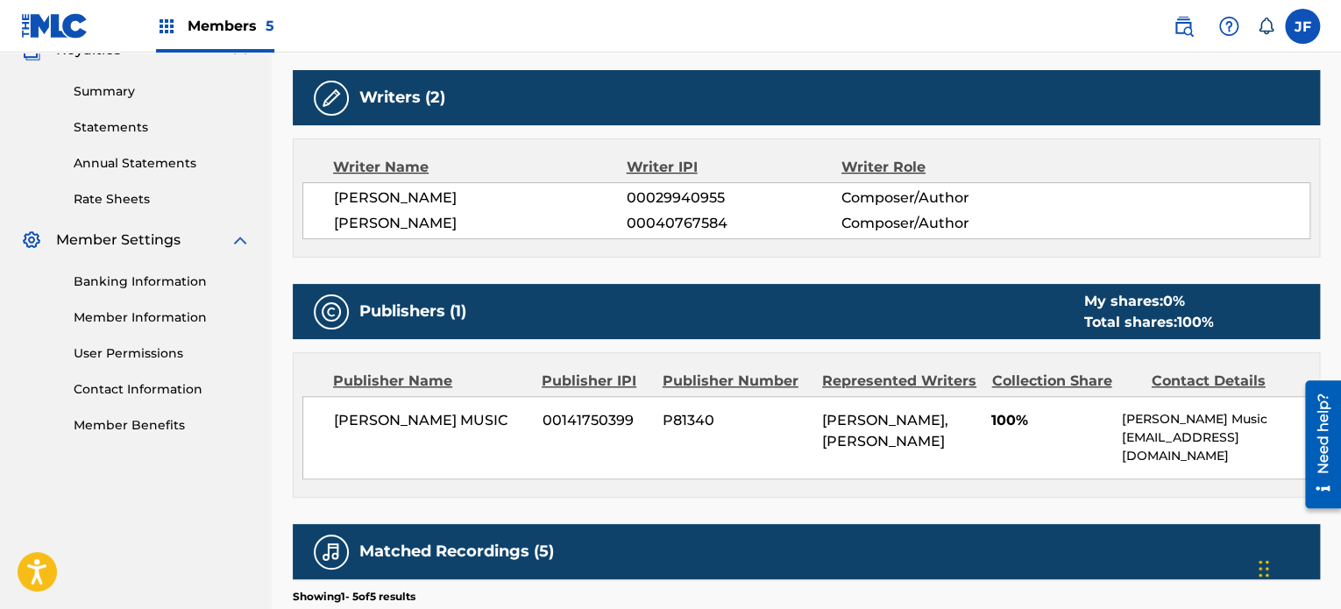
scroll to position [549, 0]
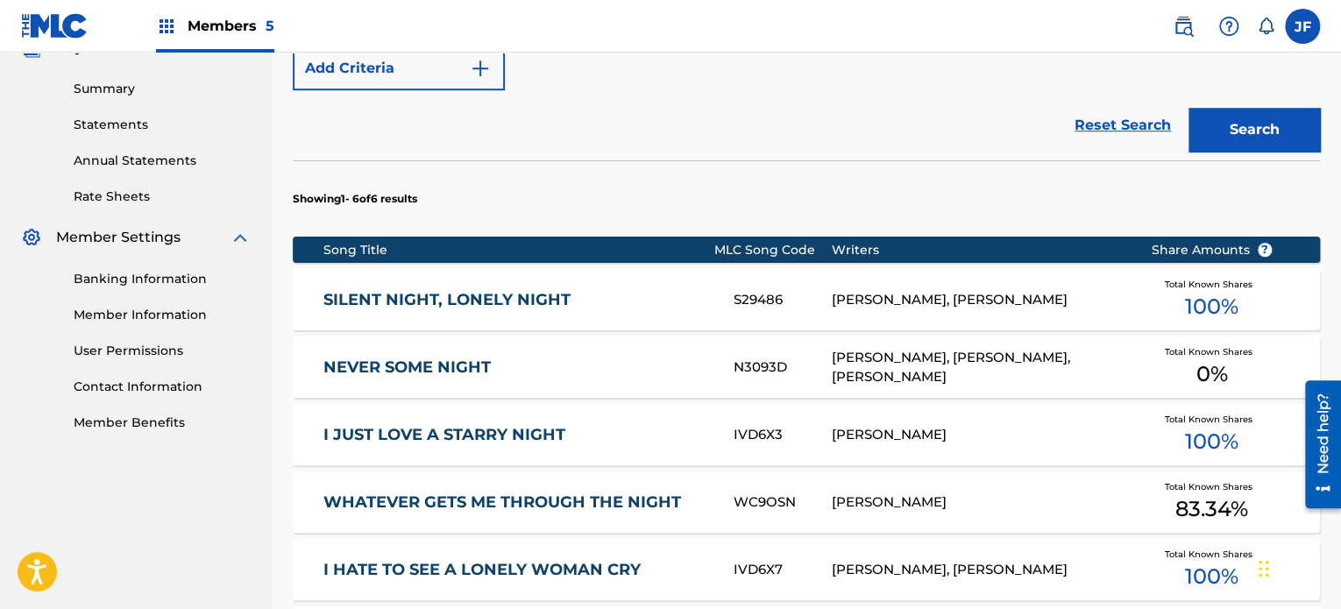
scroll to position [441, 0]
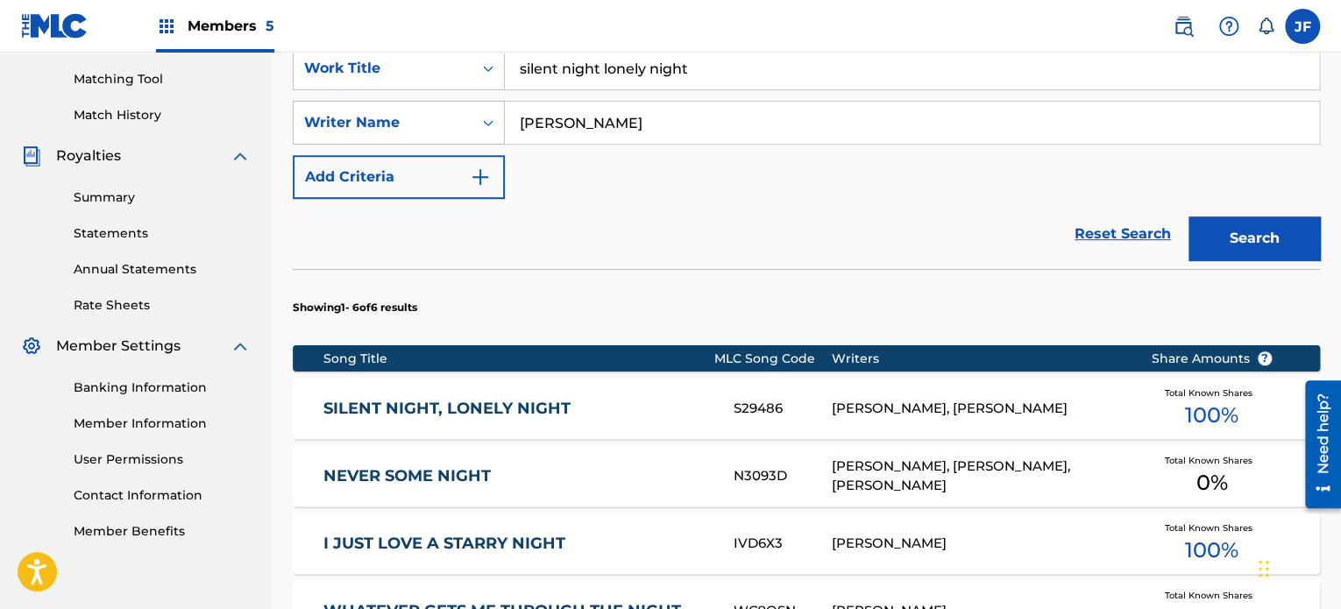
drag, startPoint x: 691, startPoint y: 63, endPoint x: 508, endPoint y: 70, distance: 183.3
click at [508, 70] on input "silent night lonely night" at bounding box center [912, 68] width 814 height 42
type input "singing my song"
click at [1212, 227] on button "Search" at bounding box center [1253, 238] width 131 height 44
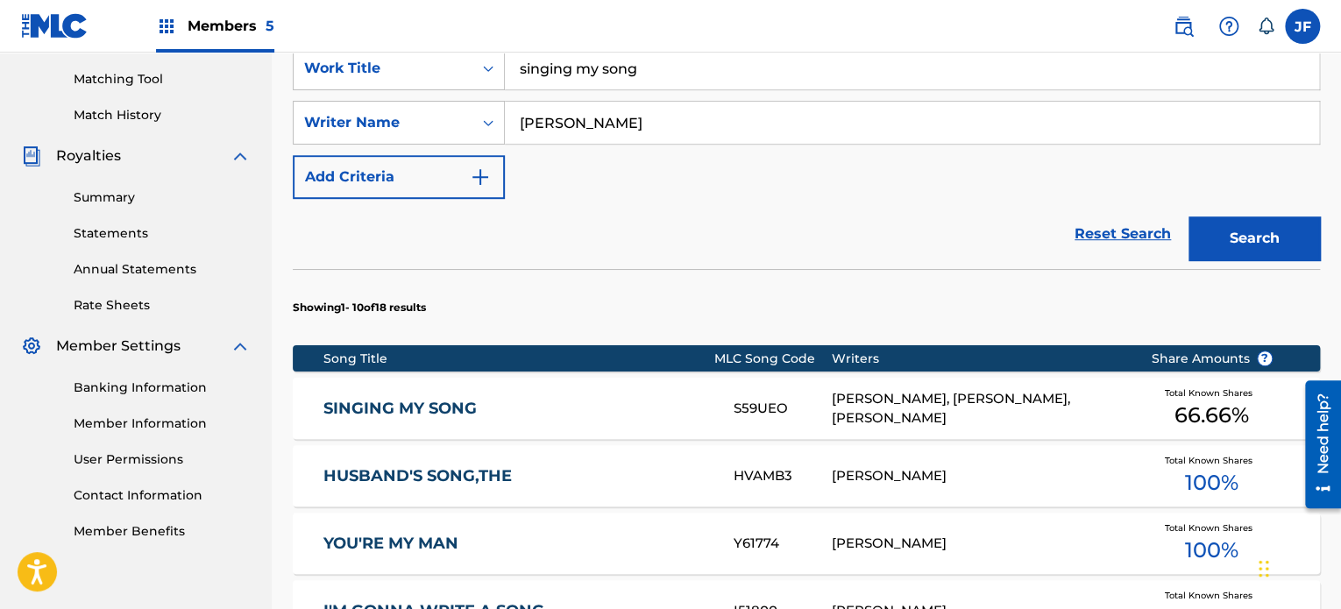
click at [732, 411] on div "SINGING MY SONG" at bounding box center [528, 409] width 410 height 20
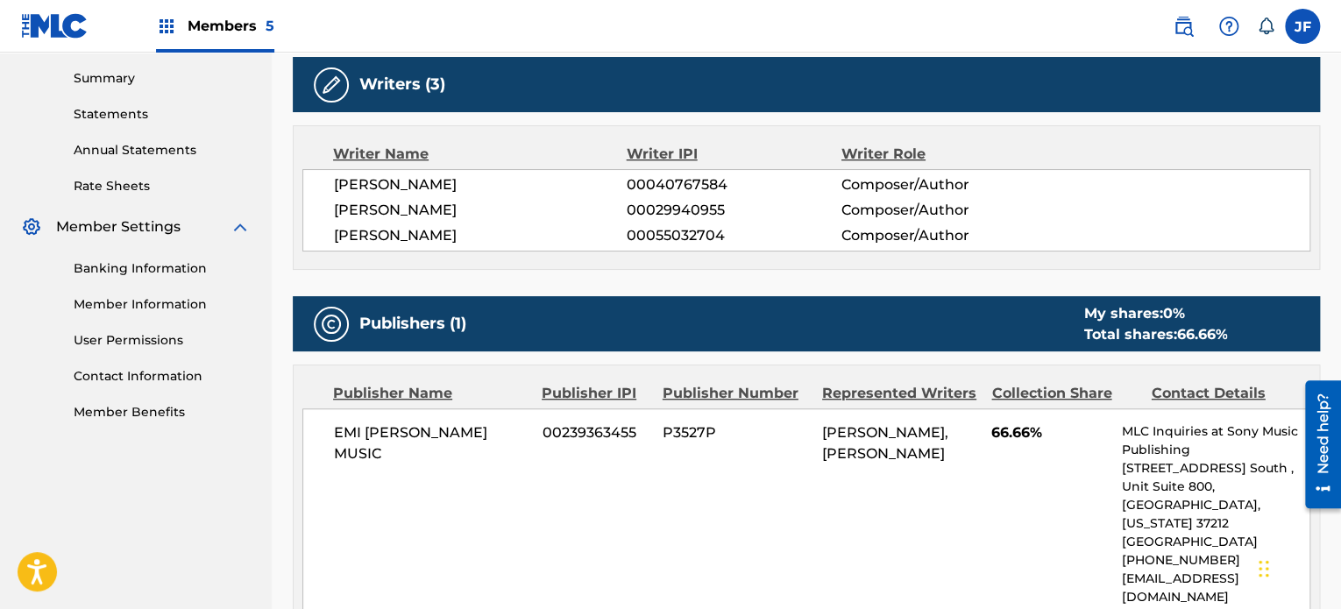
scroll to position [561, 0]
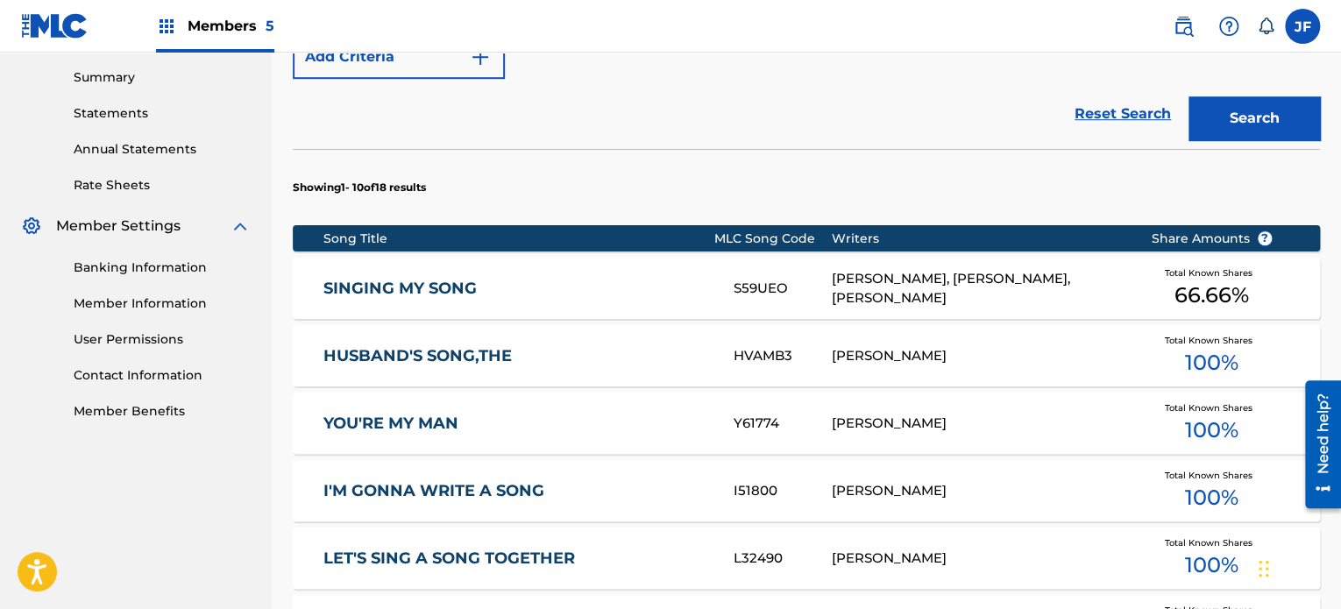
scroll to position [441, 0]
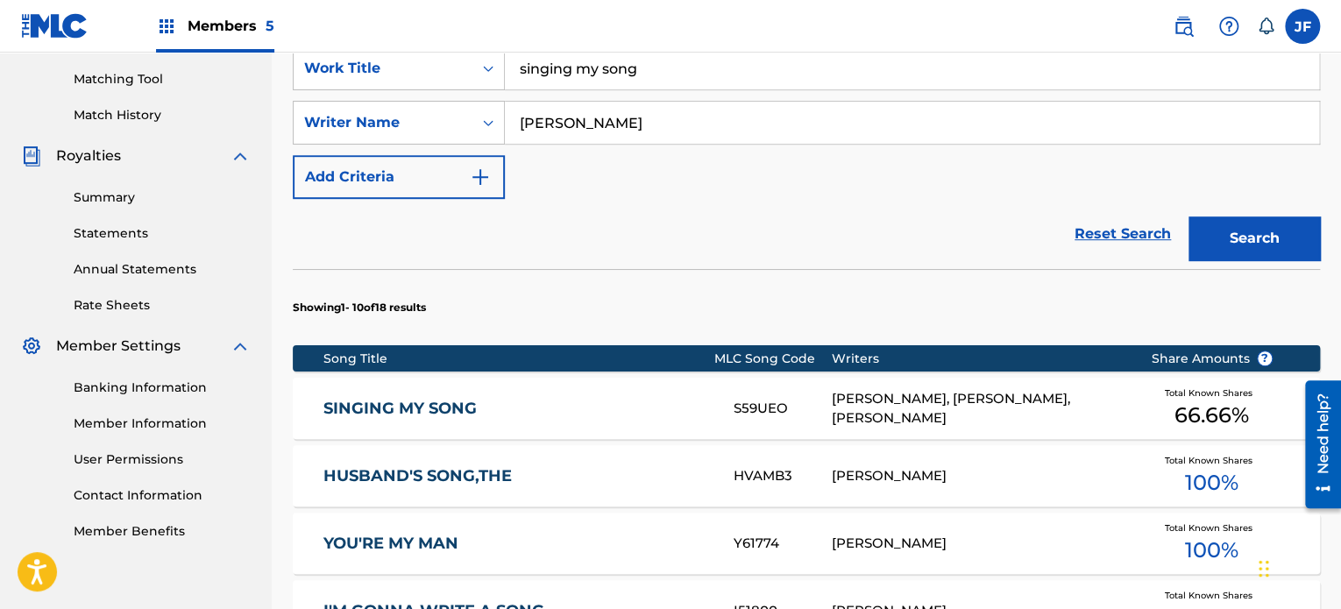
drag, startPoint x: 645, startPoint y: 69, endPoint x: 518, endPoint y: 71, distance: 127.1
click at [518, 71] on input "singing my song" at bounding box center [912, 68] width 814 height 42
click at [1188, 216] on button "Search" at bounding box center [1253, 238] width 131 height 44
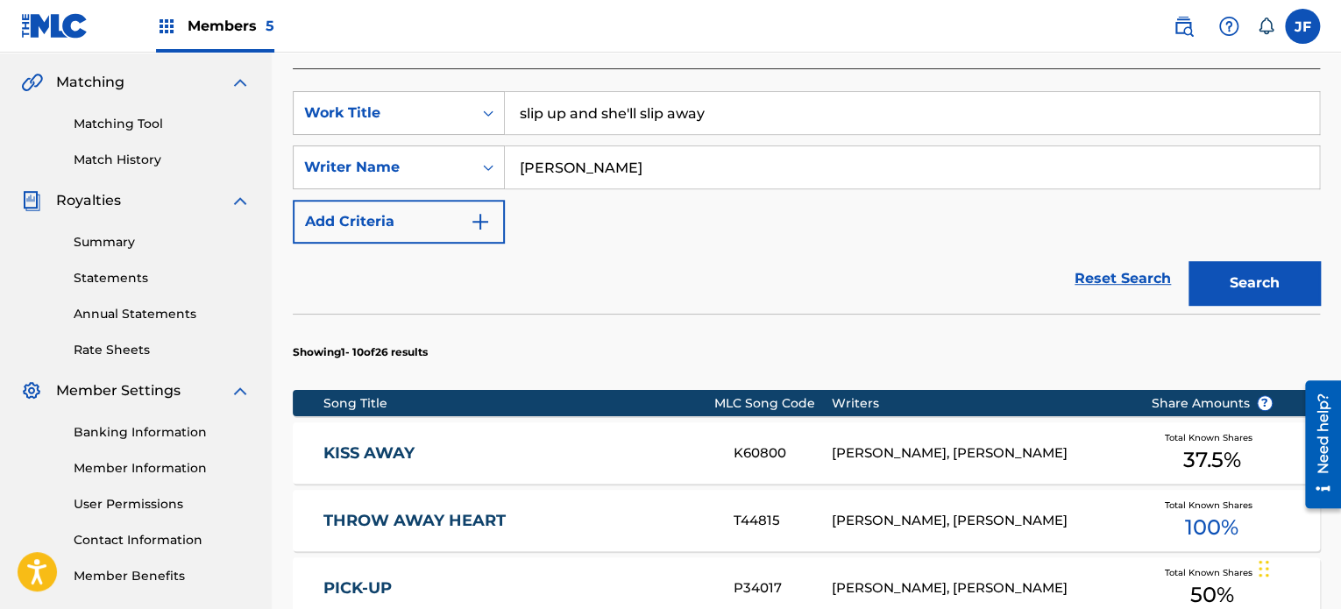
scroll to position [363, 0]
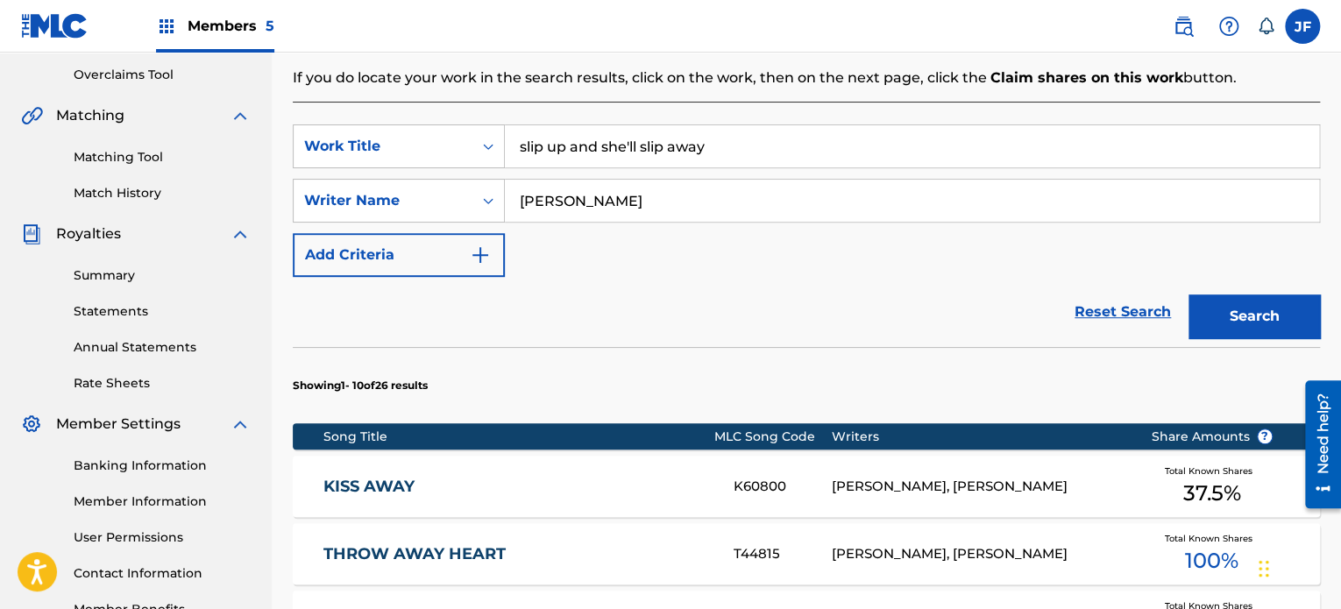
drag, startPoint x: 574, startPoint y: 146, endPoint x: 516, endPoint y: 144, distance: 57.9
click at [516, 144] on input "slip up and she'll slip away" at bounding box center [912, 146] width 814 height 42
click at [719, 145] on input "slip up and she'll slip away" at bounding box center [912, 146] width 814 height 42
click at [1257, 323] on button "Search" at bounding box center [1253, 316] width 131 height 44
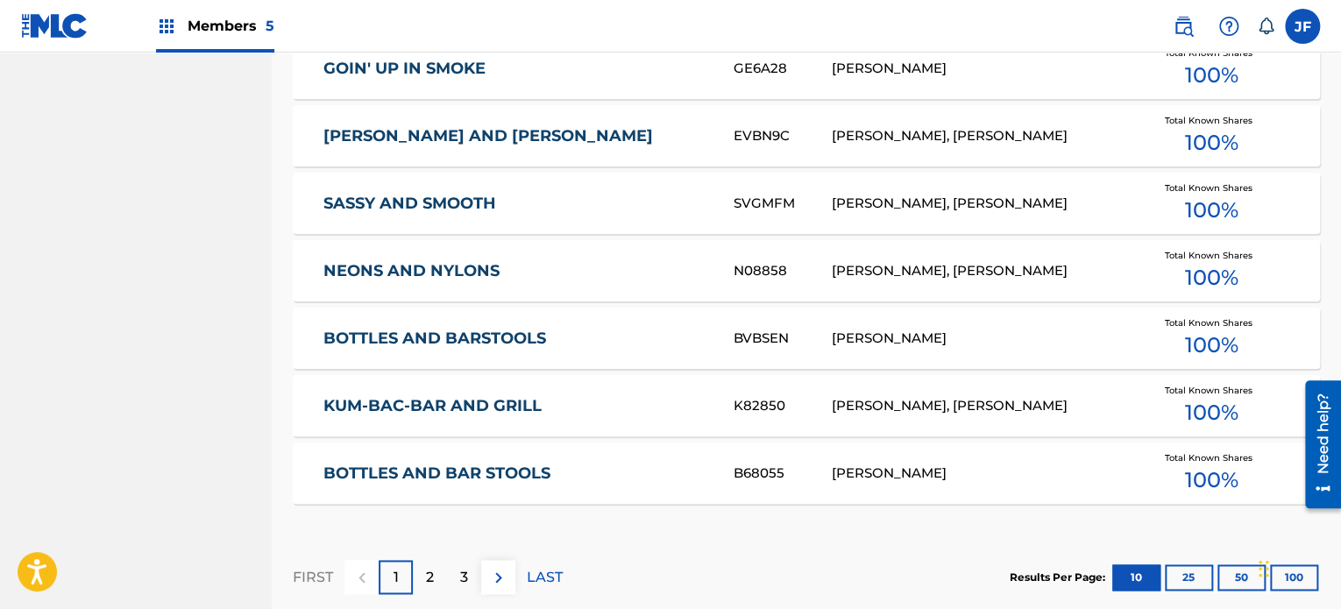
scroll to position [986, 0]
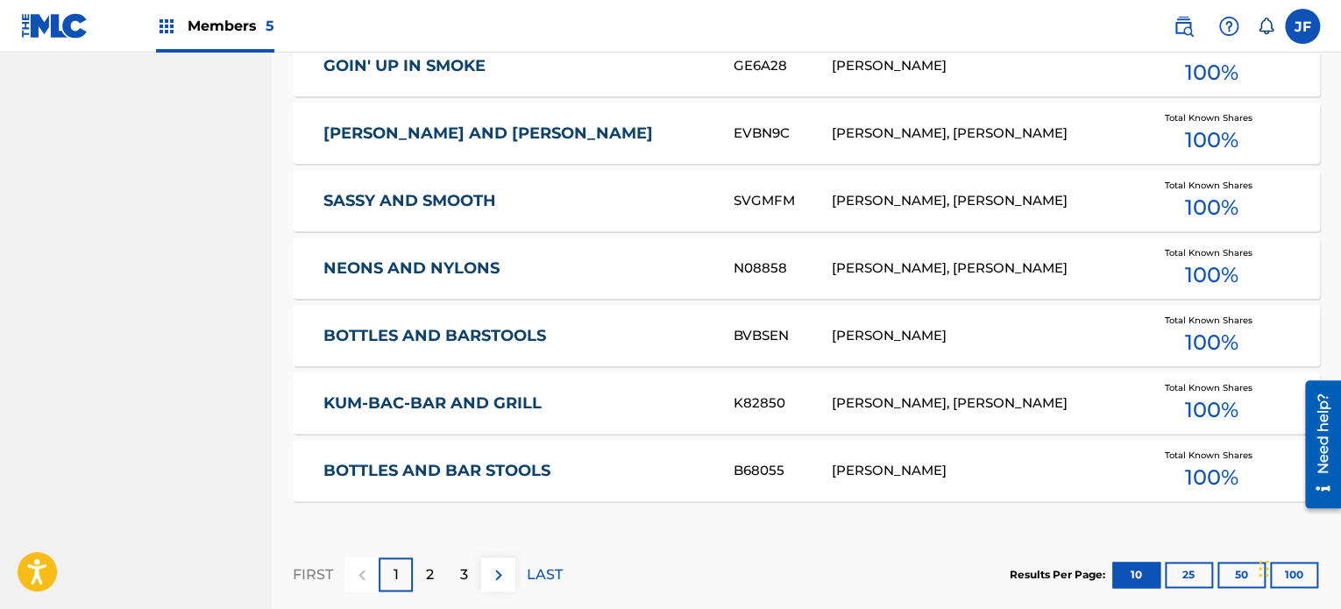
drag, startPoint x: 1345, startPoint y: 228, endPoint x: 46, endPoint y: 66, distance: 1309.6
click at [438, 570] on div "2" at bounding box center [430, 574] width 34 height 34
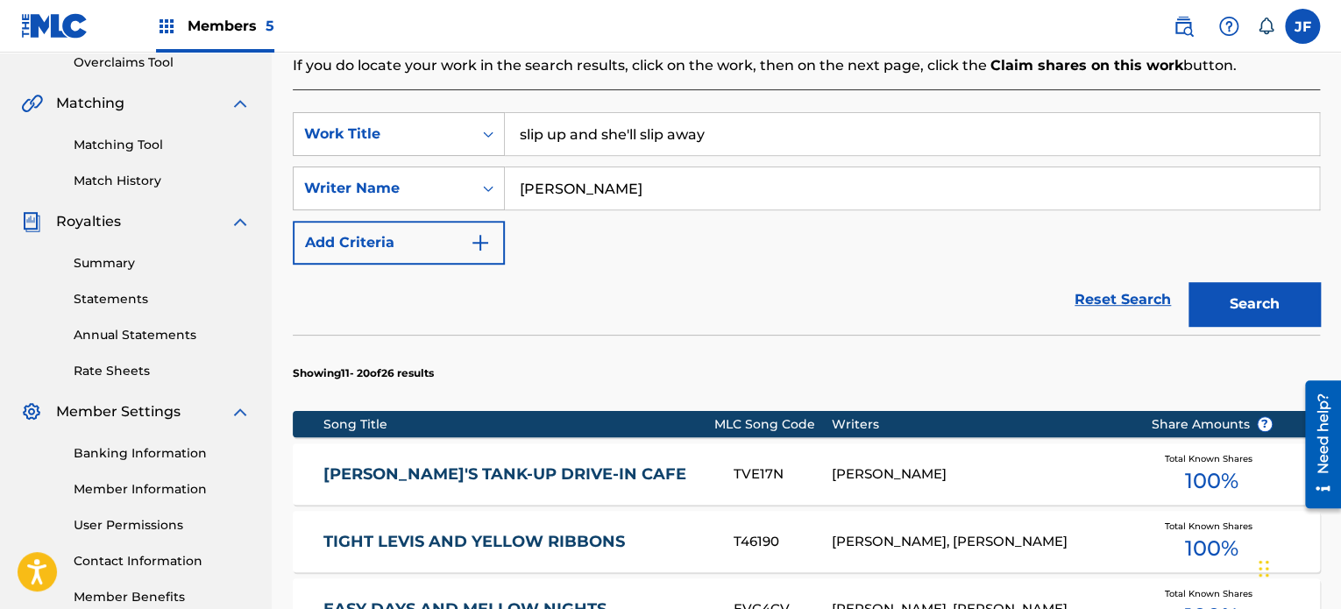
scroll to position [287, 0]
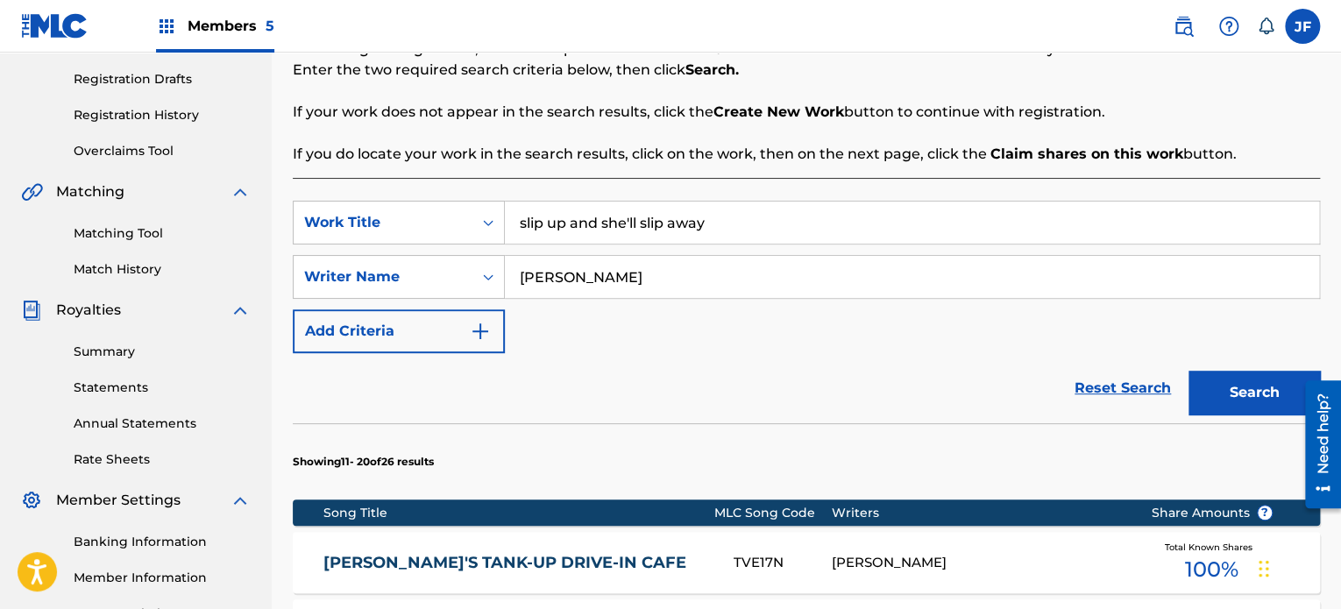
drag, startPoint x: 603, startPoint y: 223, endPoint x: 524, endPoint y: 220, distance: 78.9
click at [524, 220] on input "slip up and she'll slip away" at bounding box center [912, 223] width 814 height 42
type input "she'll slip away"
click at [1261, 385] on button "Search" at bounding box center [1253, 393] width 131 height 44
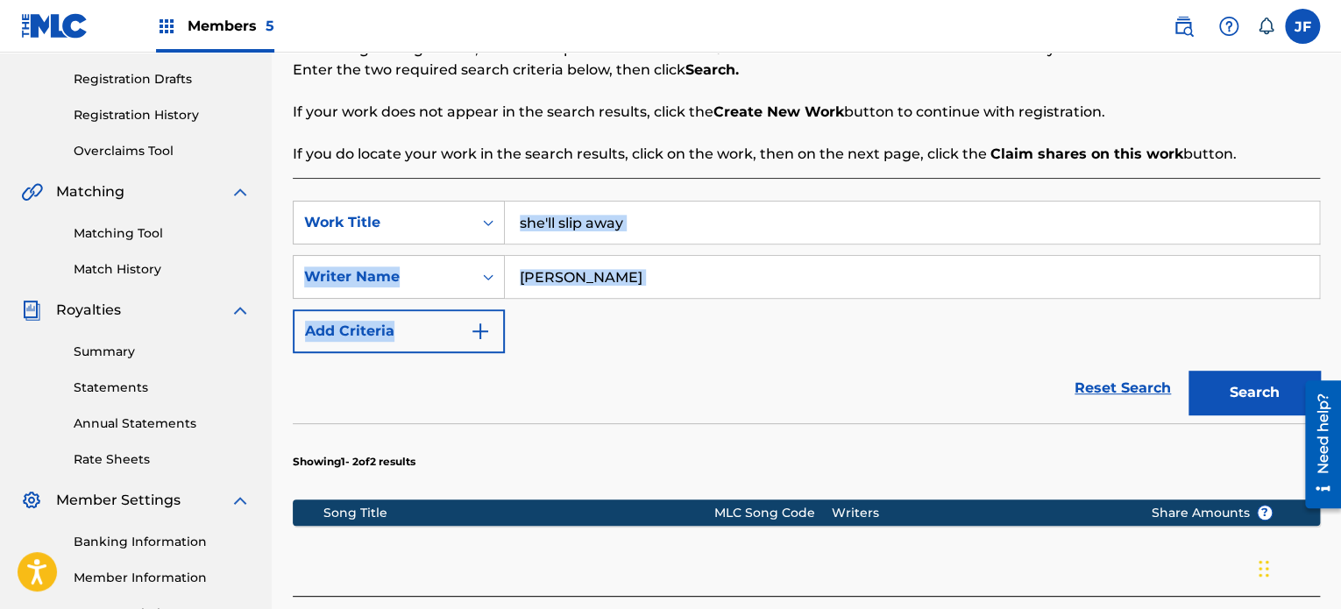
drag, startPoint x: 1337, startPoint y: 223, endPoint x: 1330, endPoint y: 335, distance: 111.5
click at [1330, 335] on div "Register Work Search Enter Work Details Add Writers Add Publishers & Shares Add…" at bounding box center [806, 263] width 1069 height 906
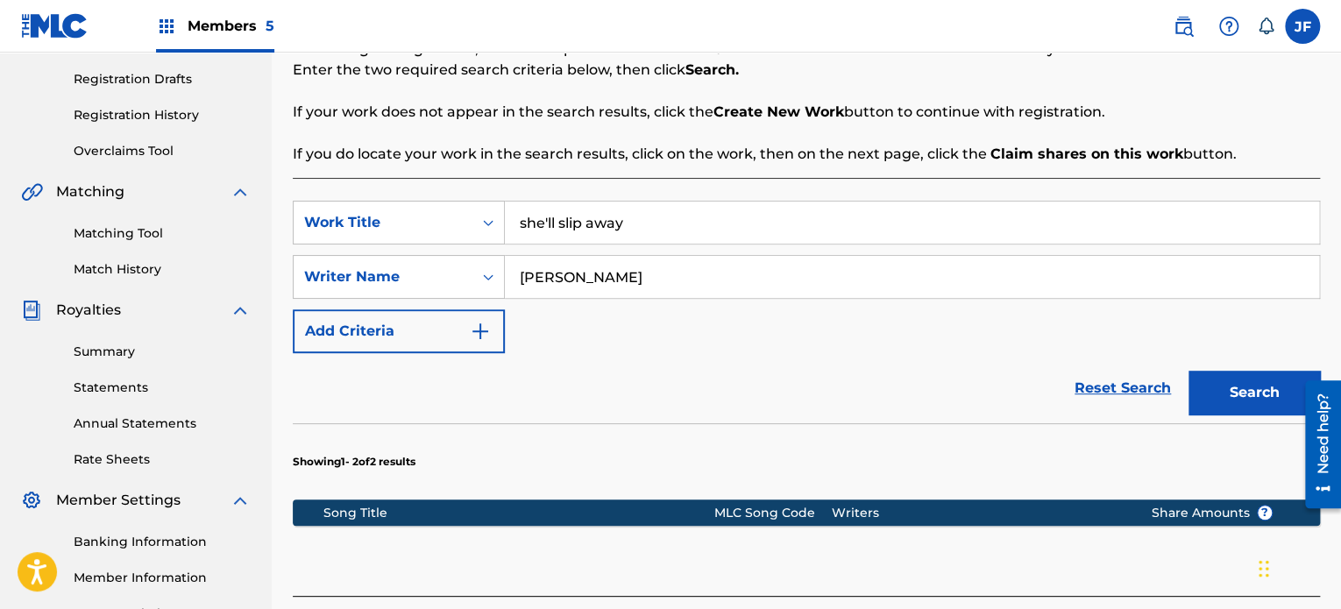
click at [863, 393] on div "Reset Search Search" at bounding box center [806, 388] width 1027 height 70
drag, startPoint x: 631, startPoint y: 220, endPoint x: 515, endPoint y: 224, distance: 115.8
click at [515, 224] on input "she'll slip away" at bounding box center [912, 223] width 814 height 42
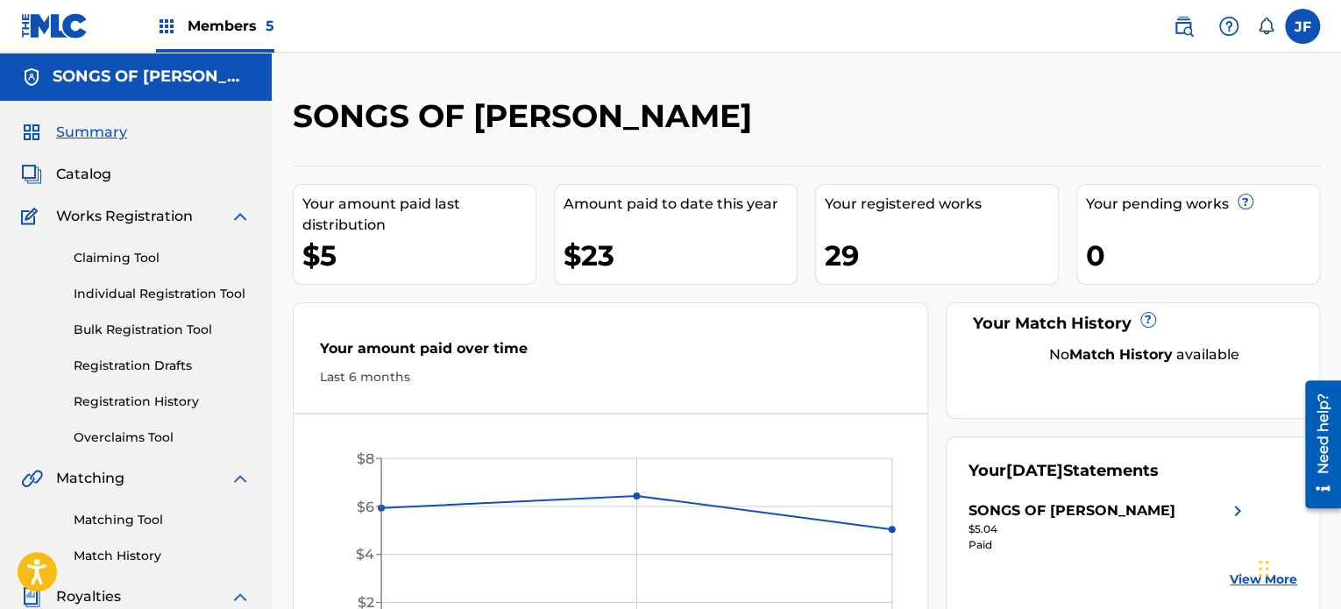
click at [168, 403] on link "Registration History" at bounding box center [162, 402] width 177 height 18
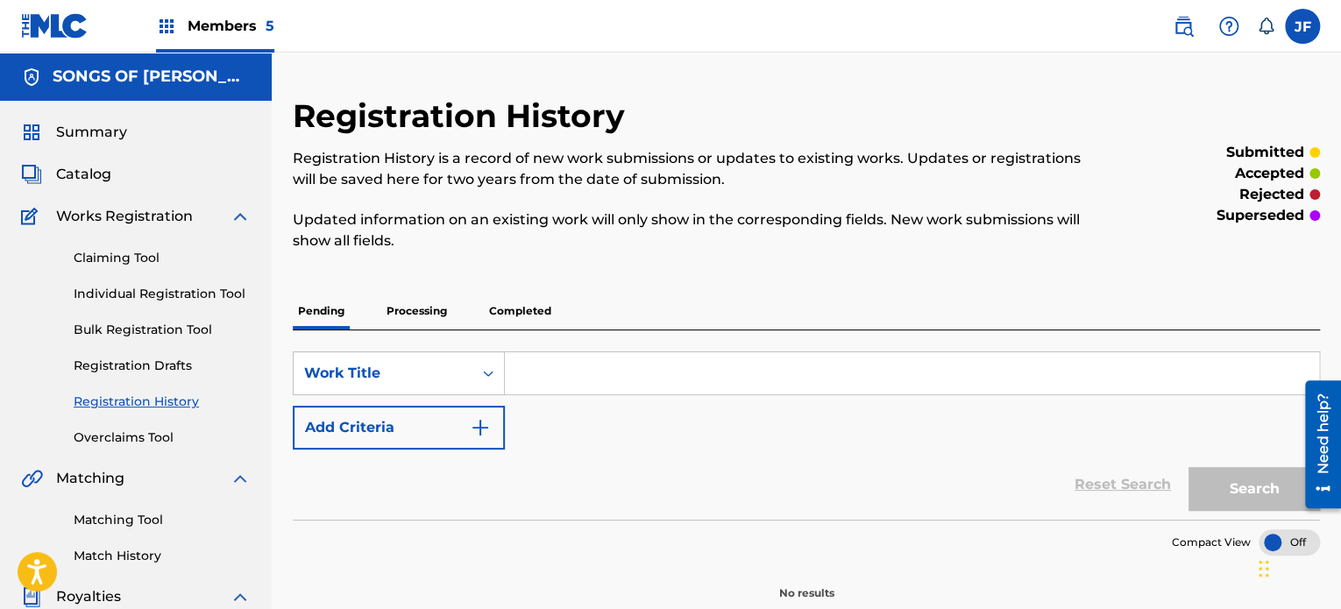
click at [531, 315] on p "Completed" at bounding box center [520, 311] width 73 height 37
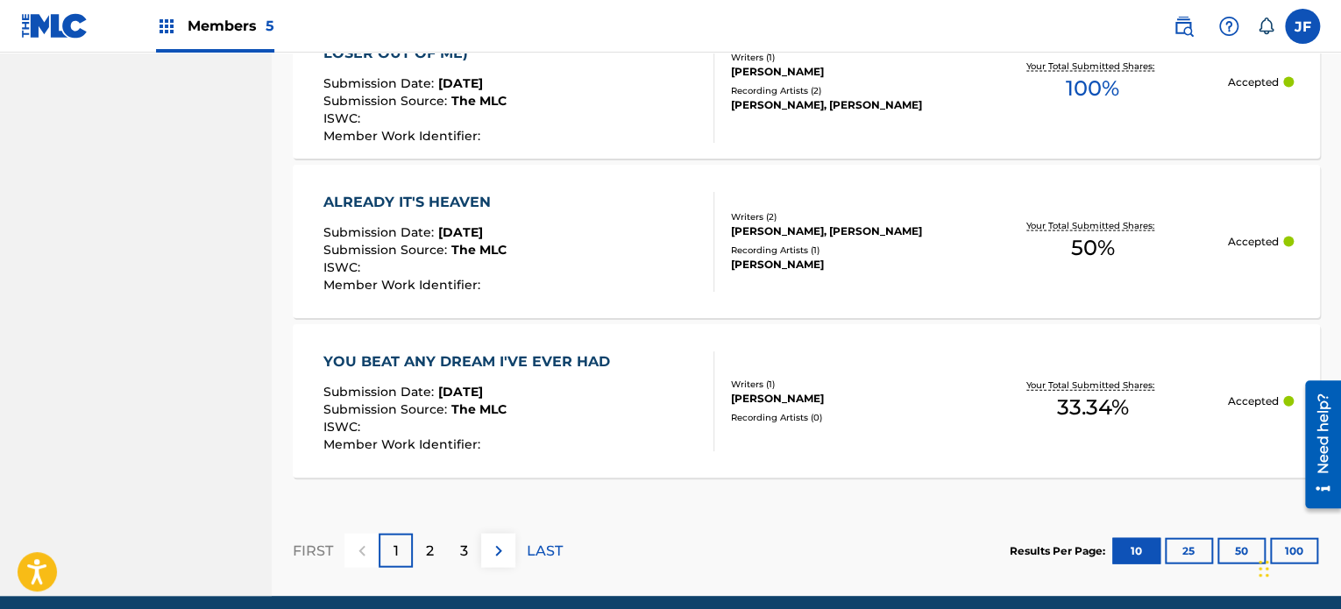
scroll to position [1751, 0]
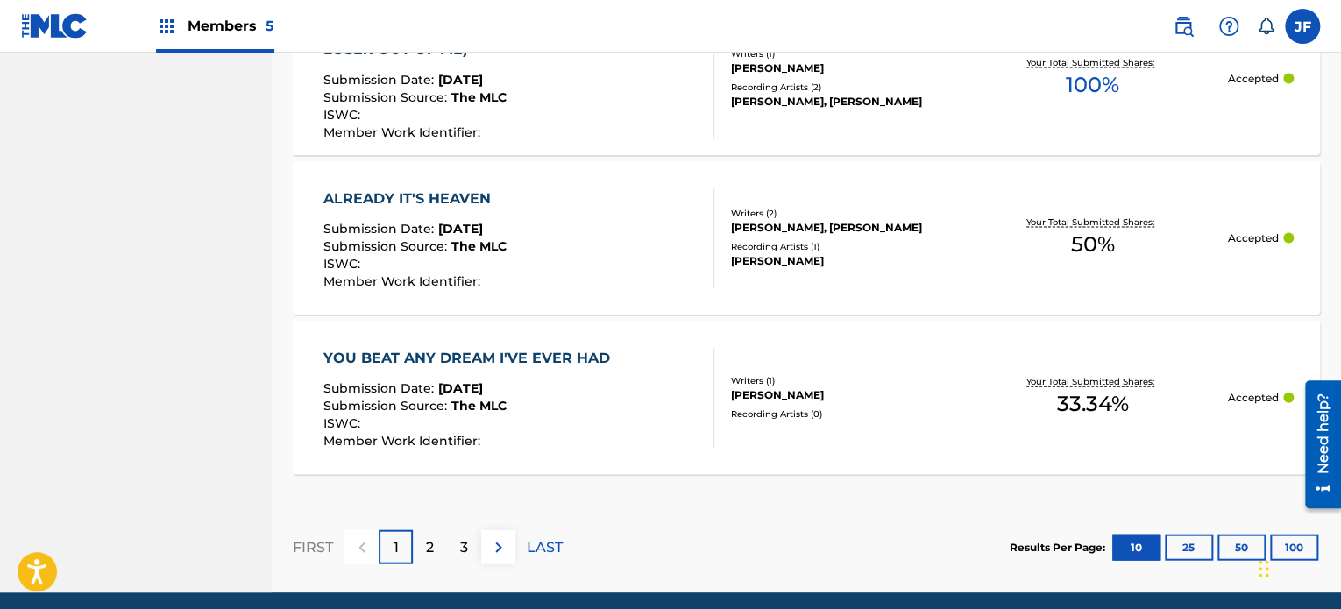
click at [424, 550] on div "2" at bounding box center [430, 547] width 34 height 34
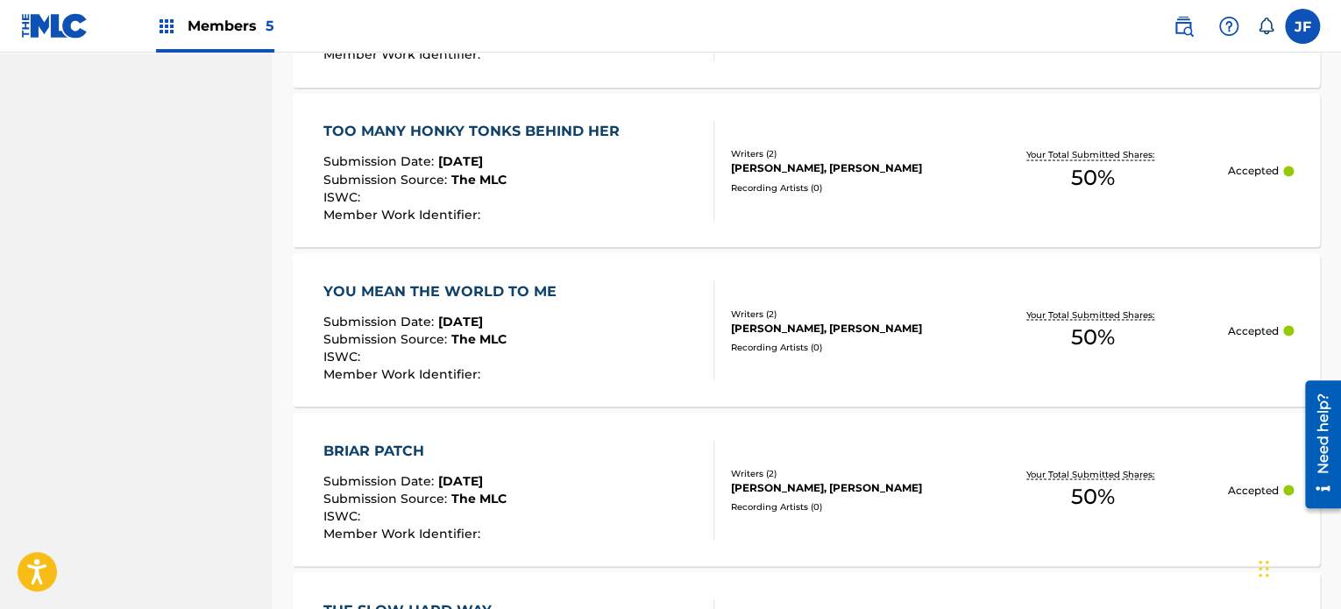
scroll to position [1563, 0]
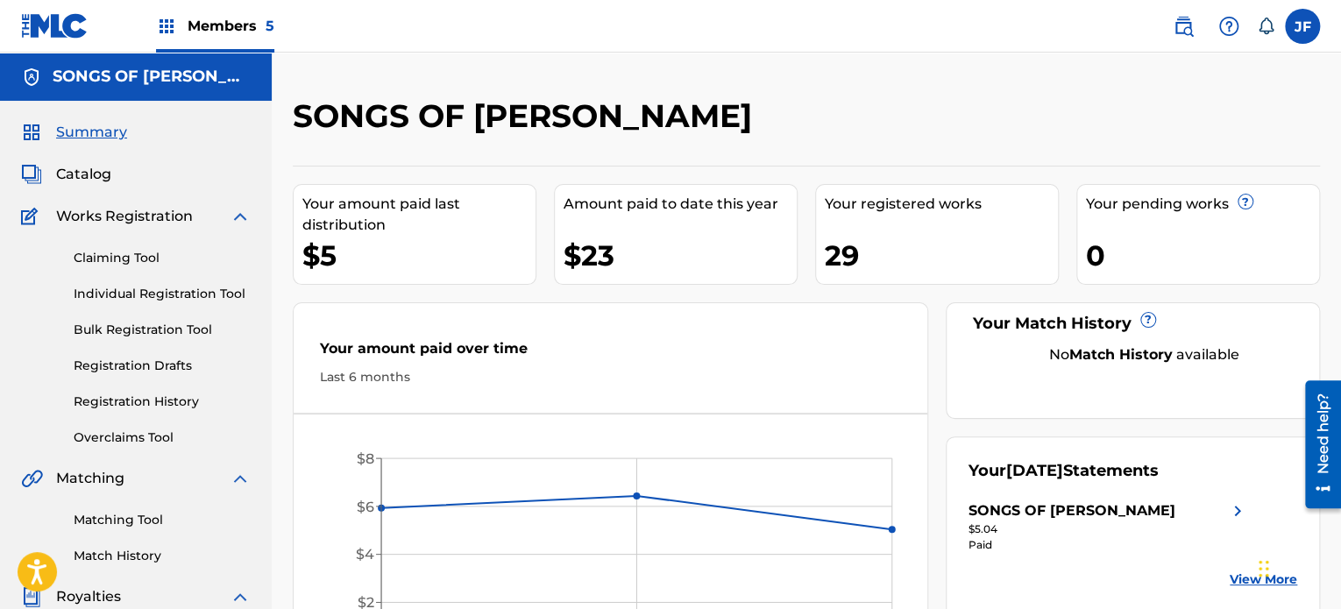
click at [147, 285] on link "Individual Registration Tool" at bounding box center [162, 294] width 177 height 18
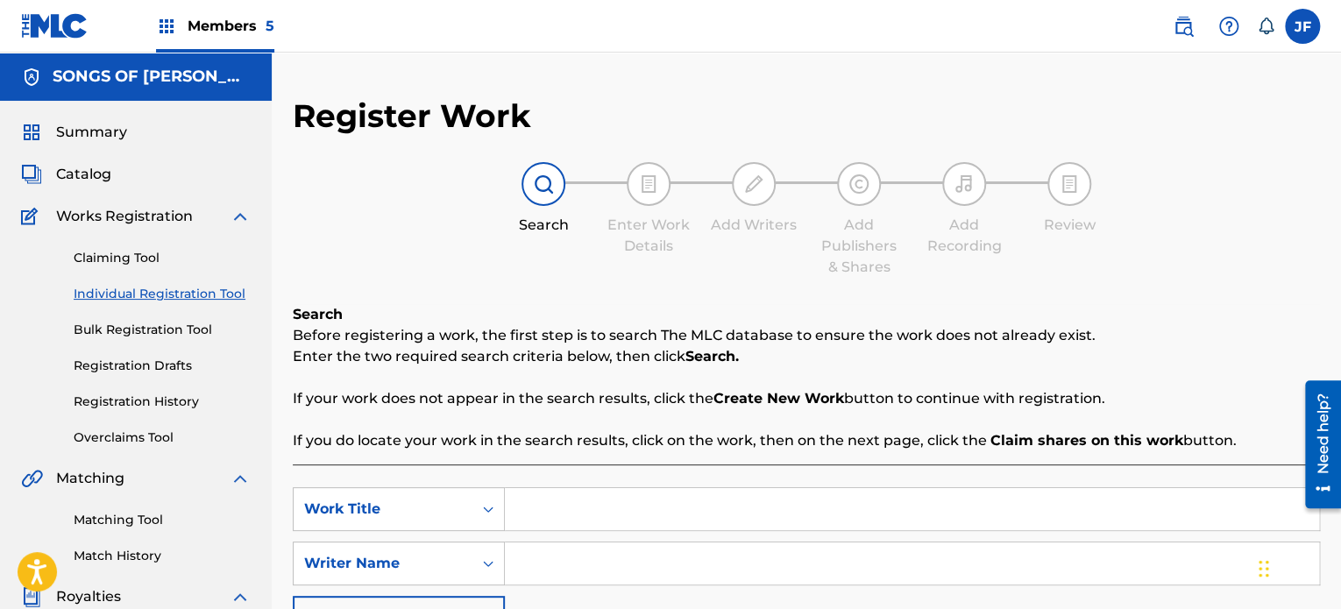
click at [527, 505] on input "Search Form" at bounding box center [912, 509] width 814 height 42
type input "t"
type input "tonight my baby's coming home"
click at [556, 561] on input "Search Form" at bounding box center [912, 563] width 814 height 42
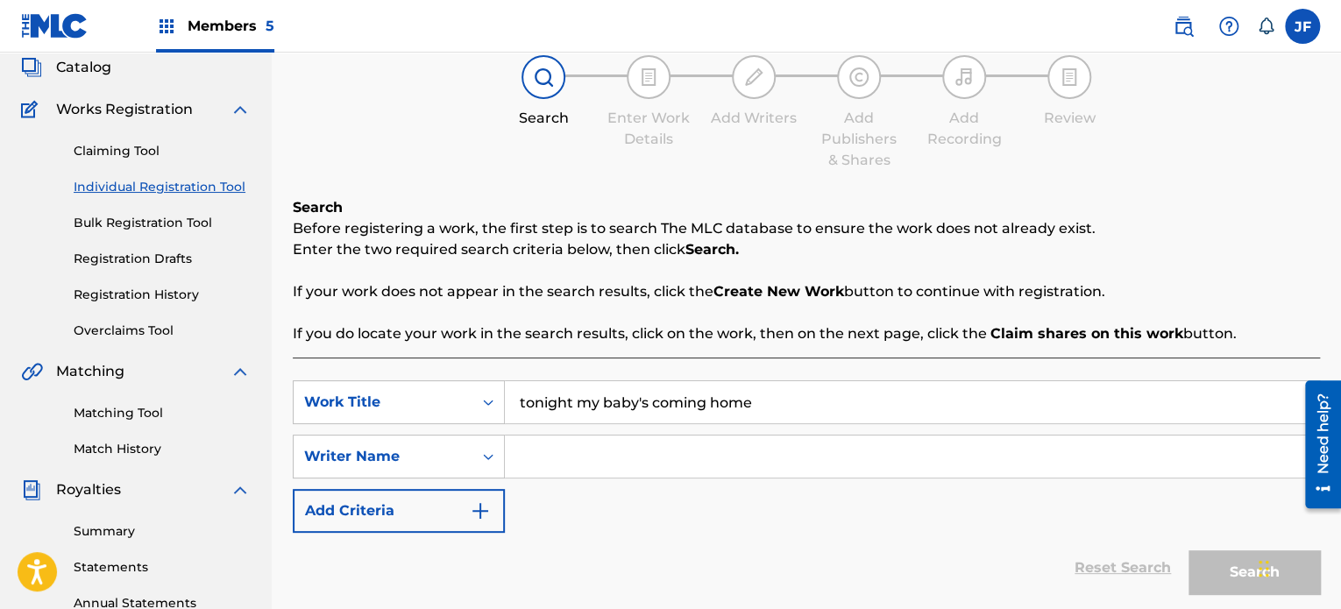
scroll to position [225, 0]
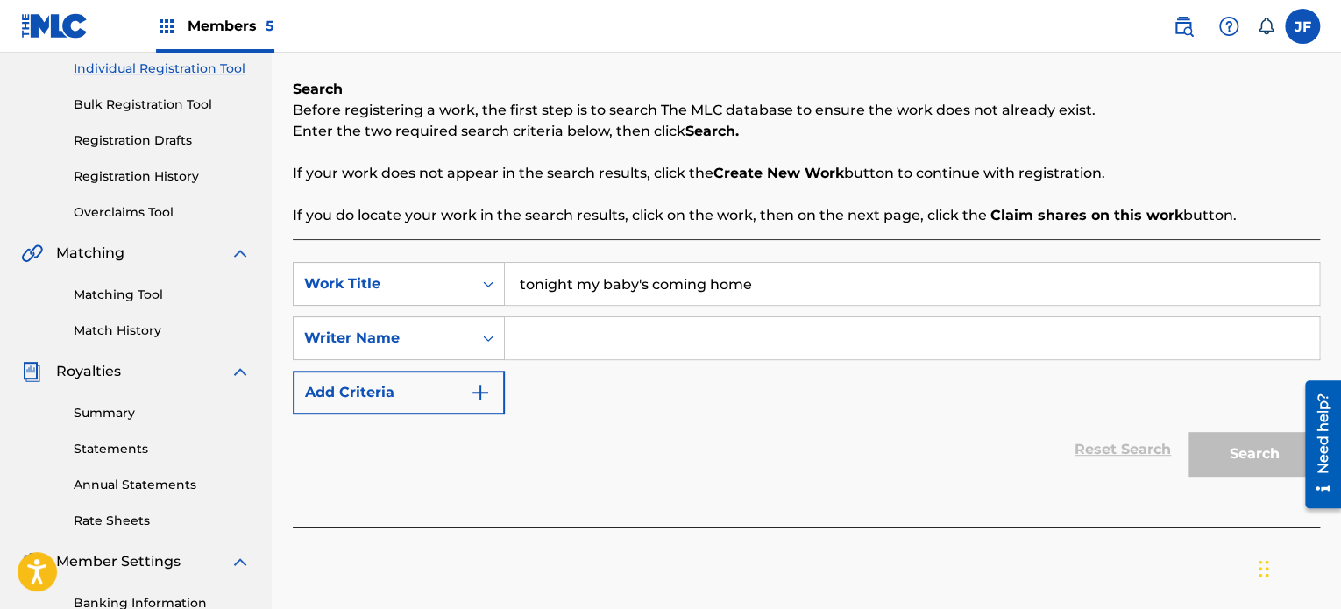
click at [549, 343] on input "Search Form" at bounding box center [912, 338] width 814 height 42
click at [548, 339] on input "Search Form" at bounding box center [912, 338] width 814 height 42
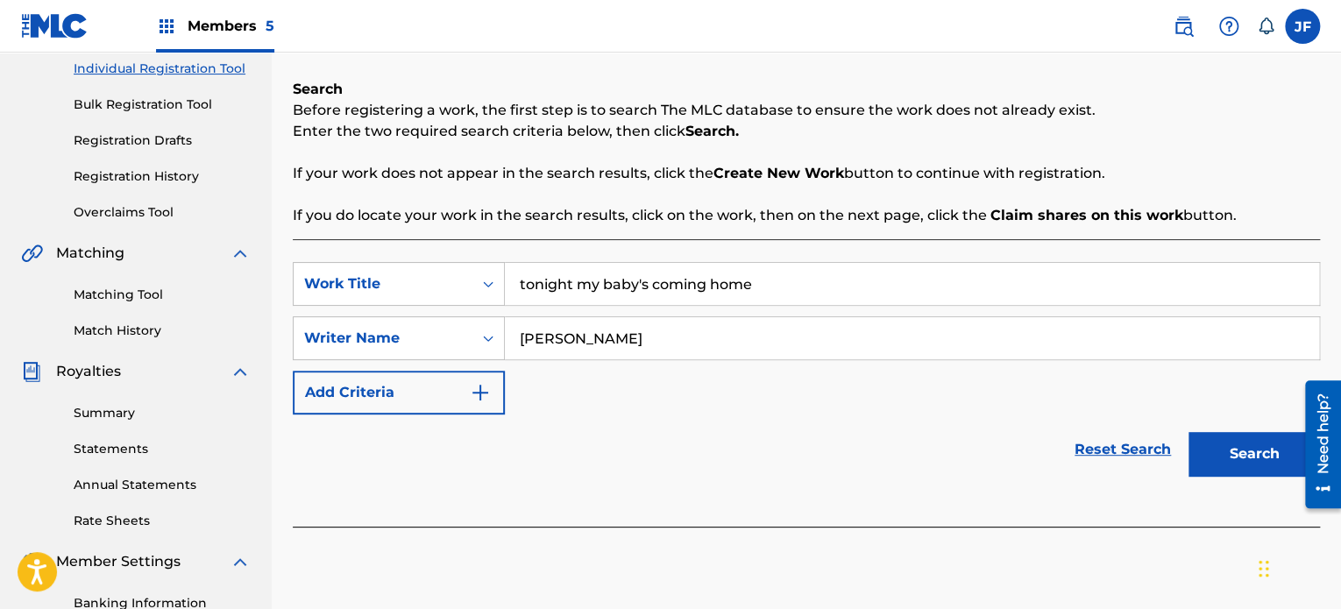
type input "[PERSON_NAME]"
click at [1188, 432] on button "Search" at bounding box center [1253, 454] width 131 height 44
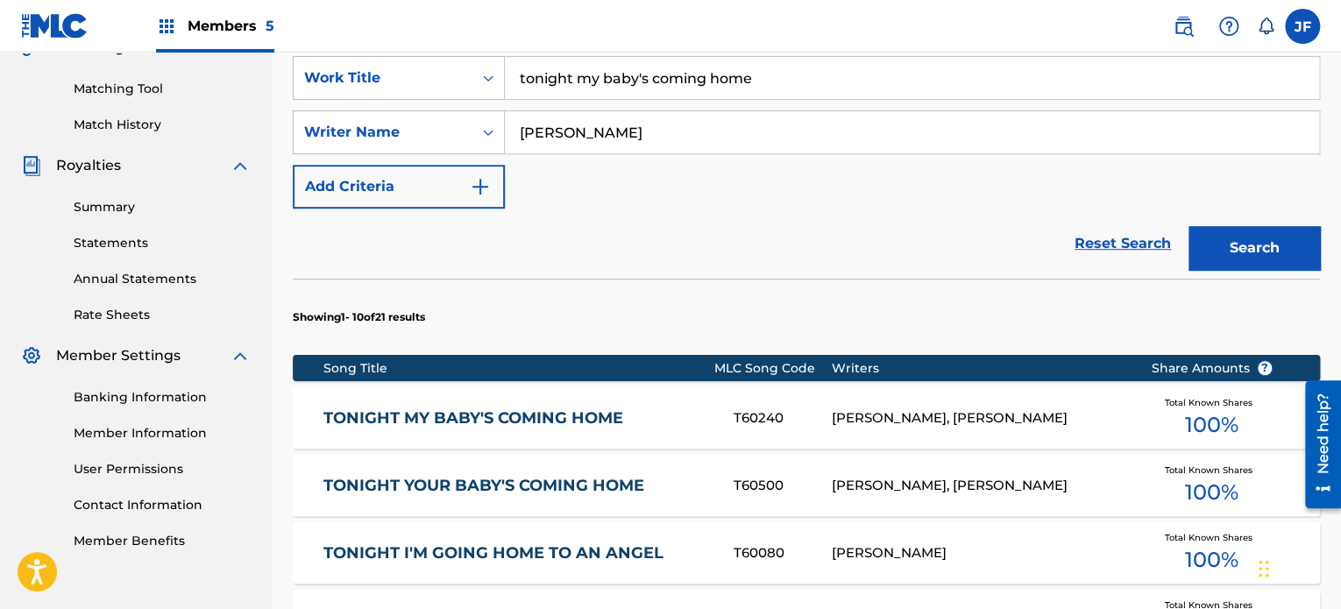
scroll to position [468, 0]
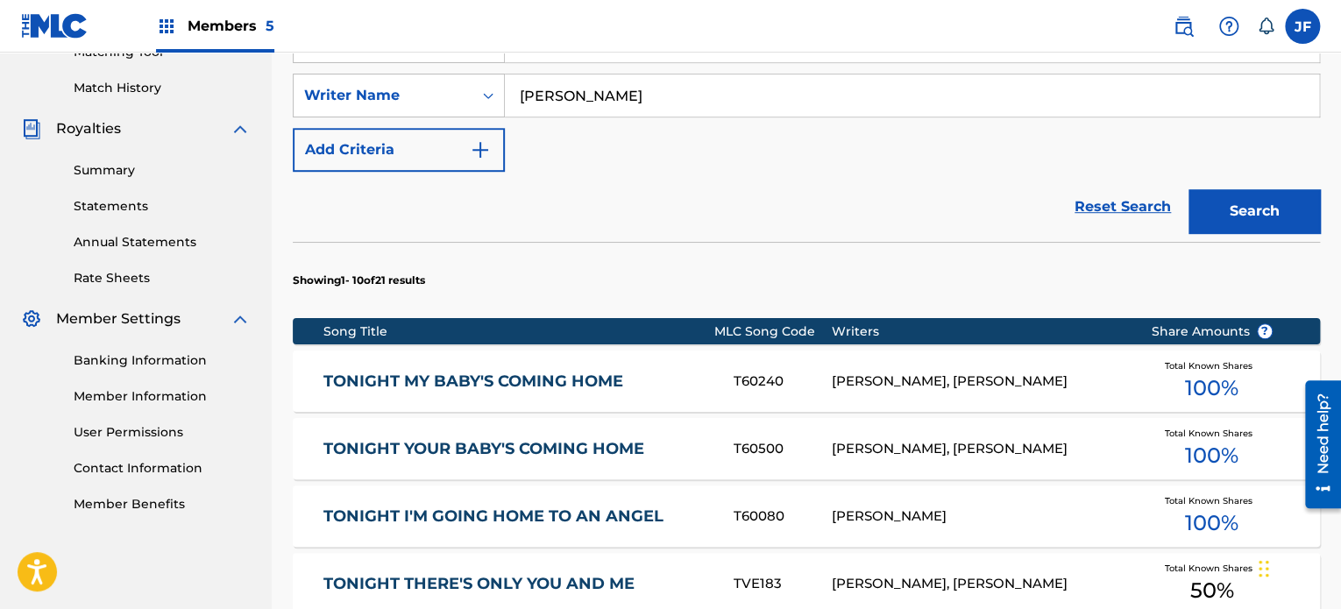
click at [922, 374] on div "[PERSON_NAME], [PERSON_NAME]" at bounding box center [978, 382] width 293 height 20
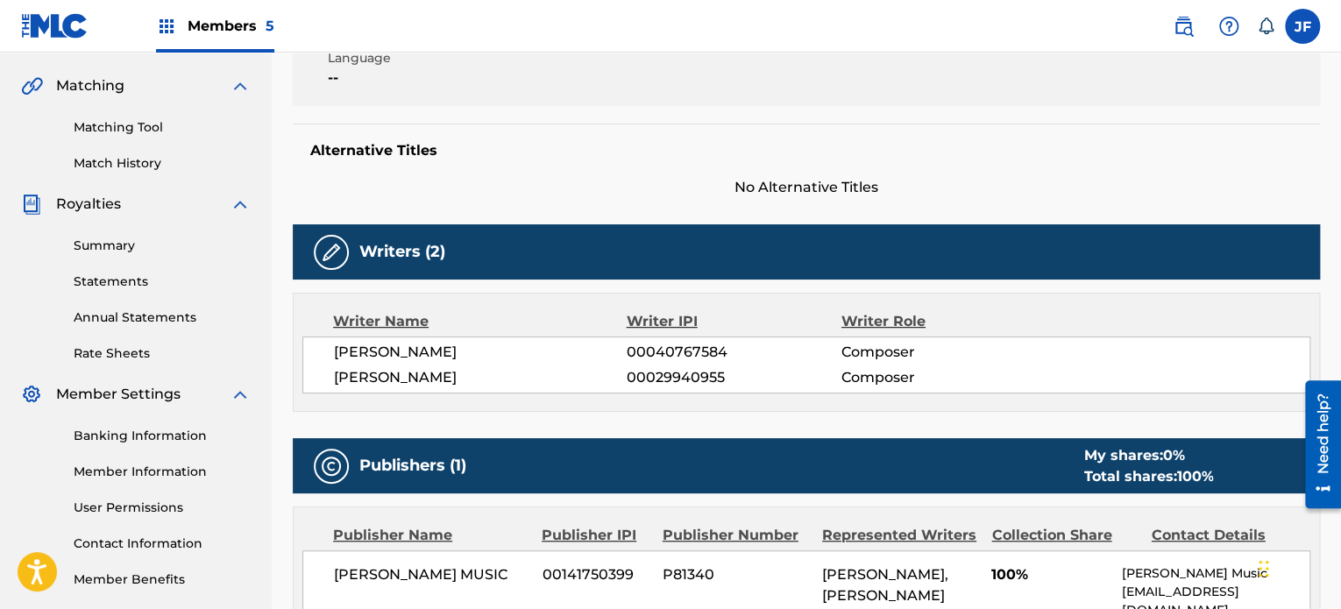
scroll to position [445, 0]
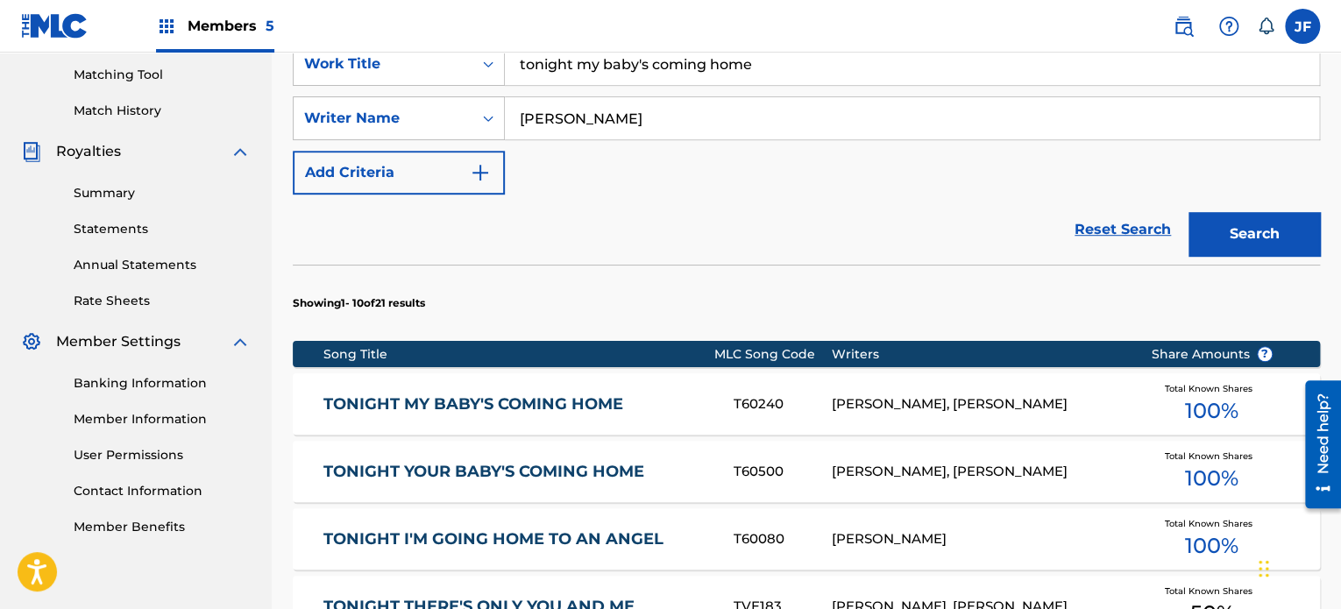
scroll to position [468, 0]
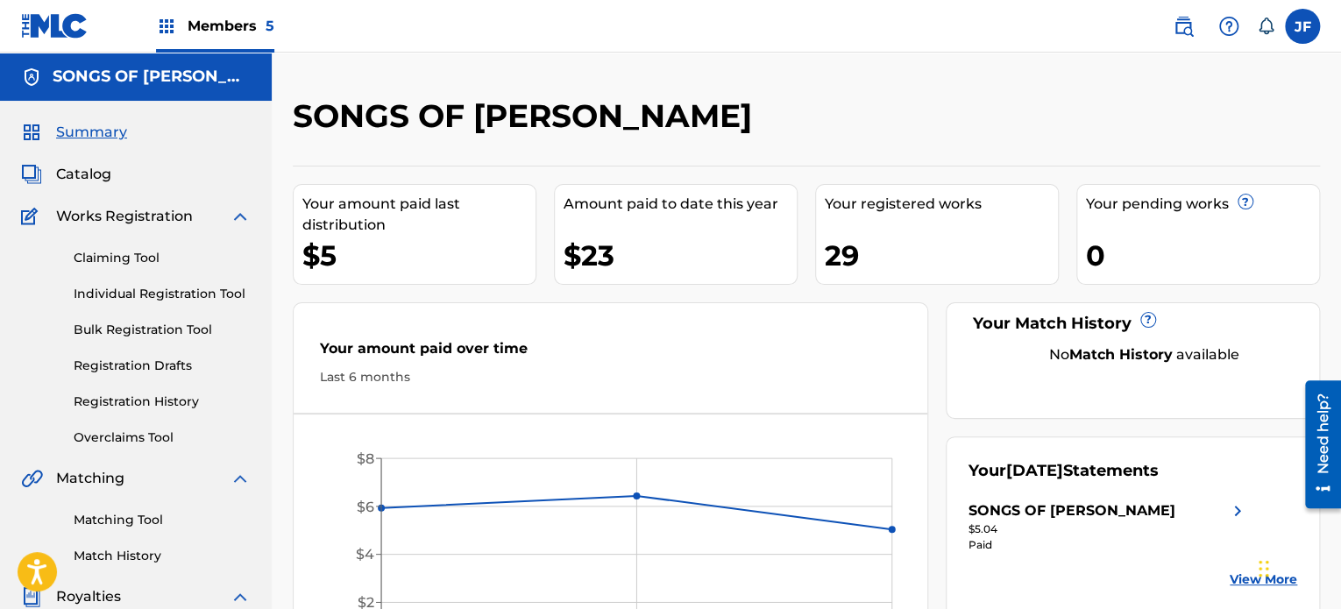
click at [147, 396] on link "Registration History" at bounding box center [162, 402] width 177 height 18
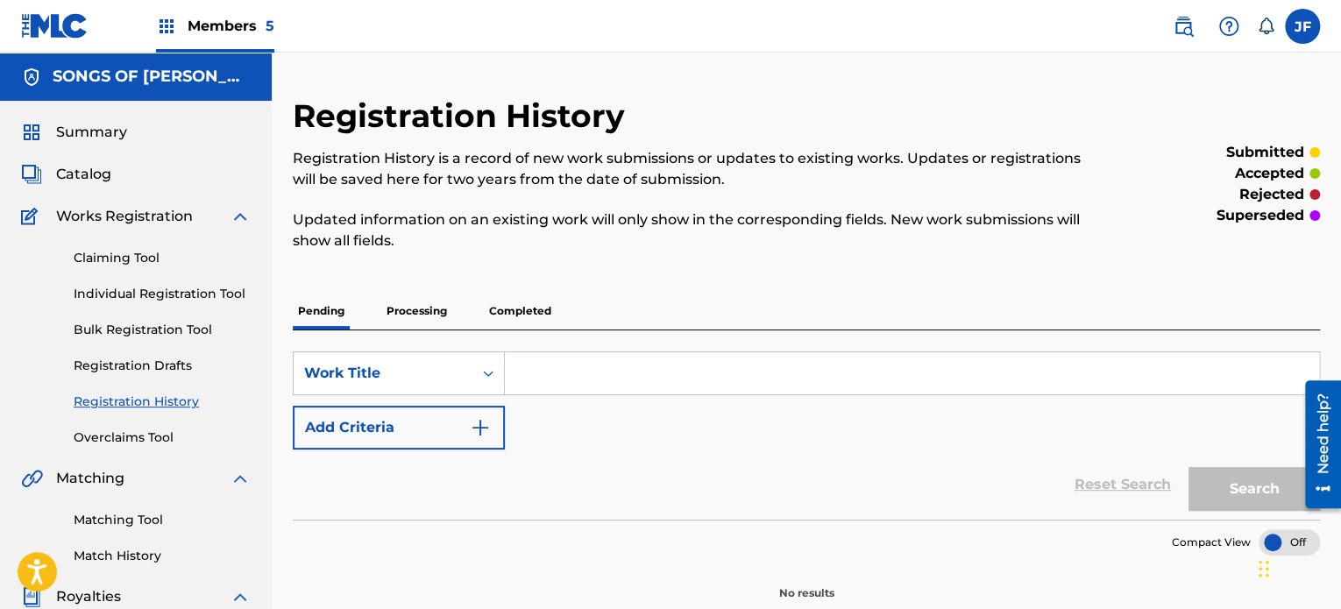
click at [523, 313] on p "Completed" at bounding box center [520, 311] width 73 height 37
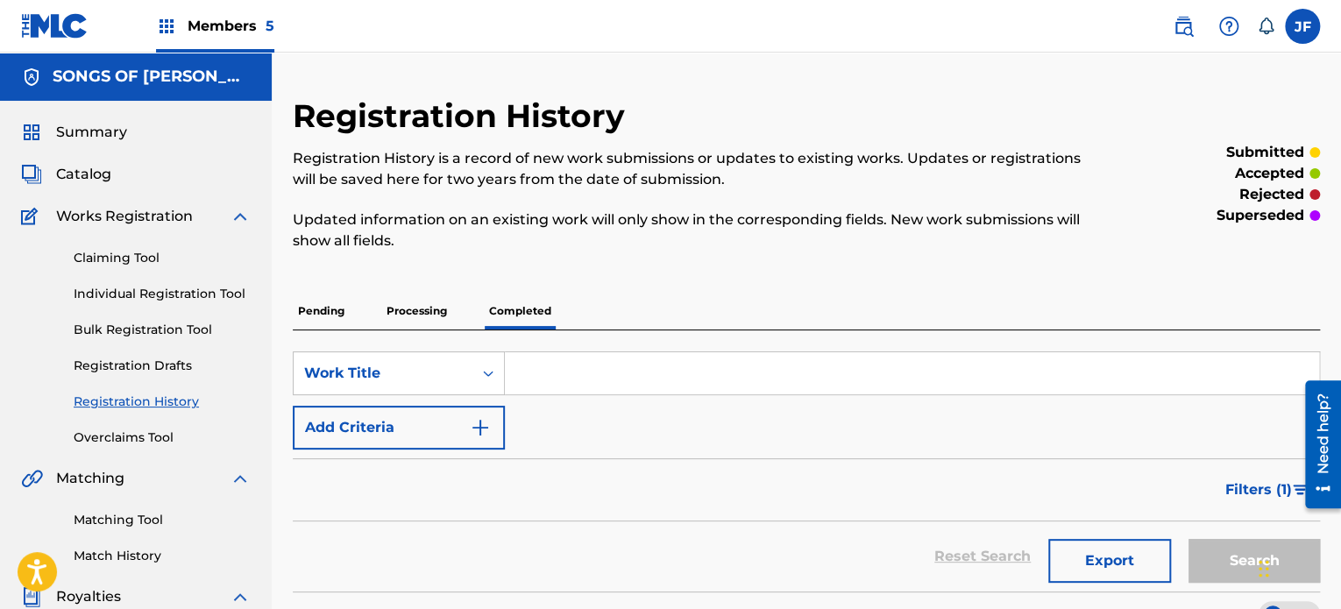
click at [539, 372] on input "Search Form" at bounding box center [912, 373] width 814 height 42
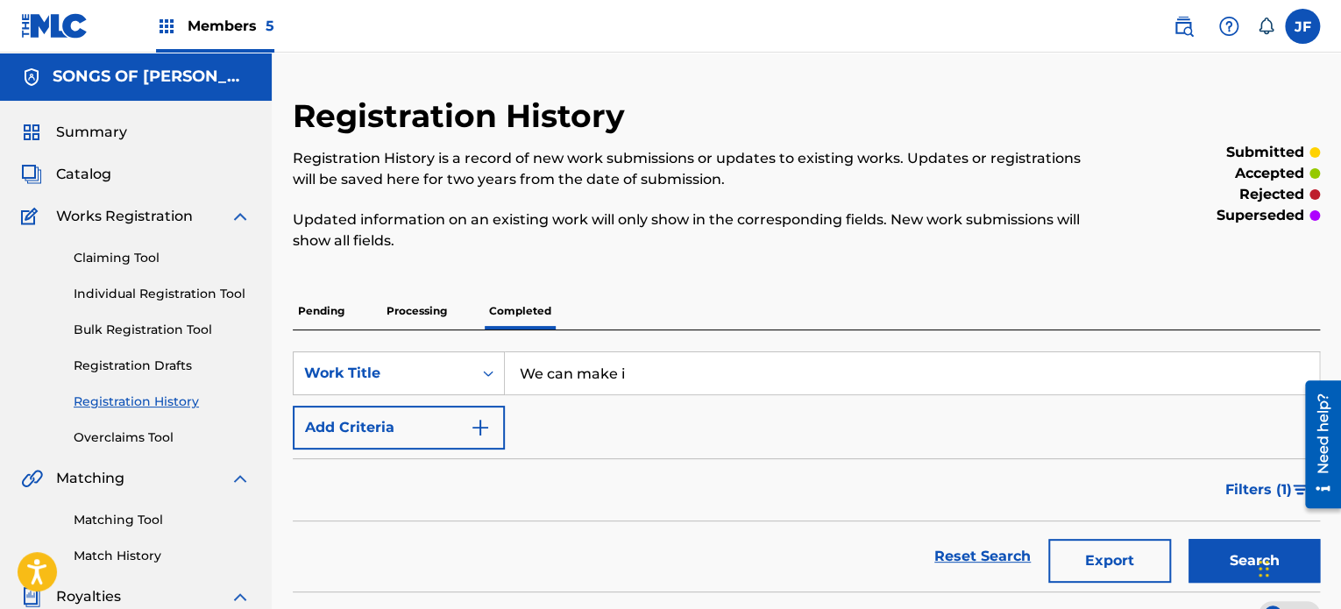
type input "We can make it"
drag, startPoint x: 638, startPoint y: 374, endPoint x: 510, endPoint y: 380, distance: 128.1
click at [510, 380] on input "We can make it" at bounding box center [912, 373] width 814 height 42
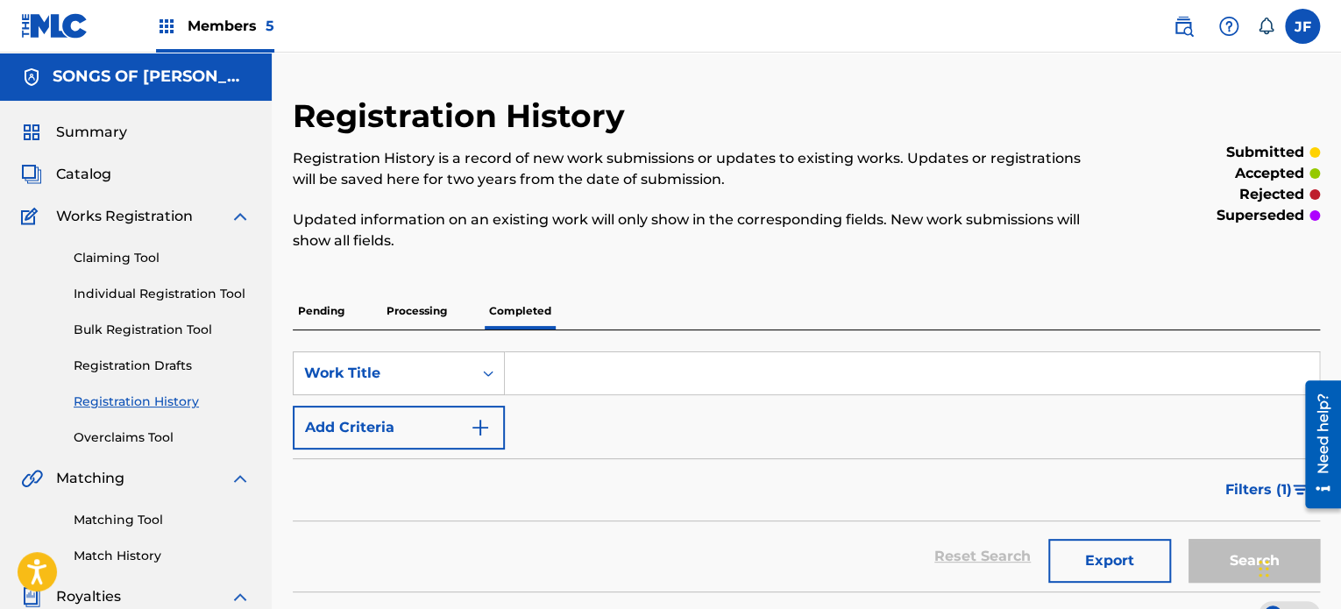
click at [144, 297] on link "Individual Registration Tool" at bounding box center [162, 294] width 177 height 18
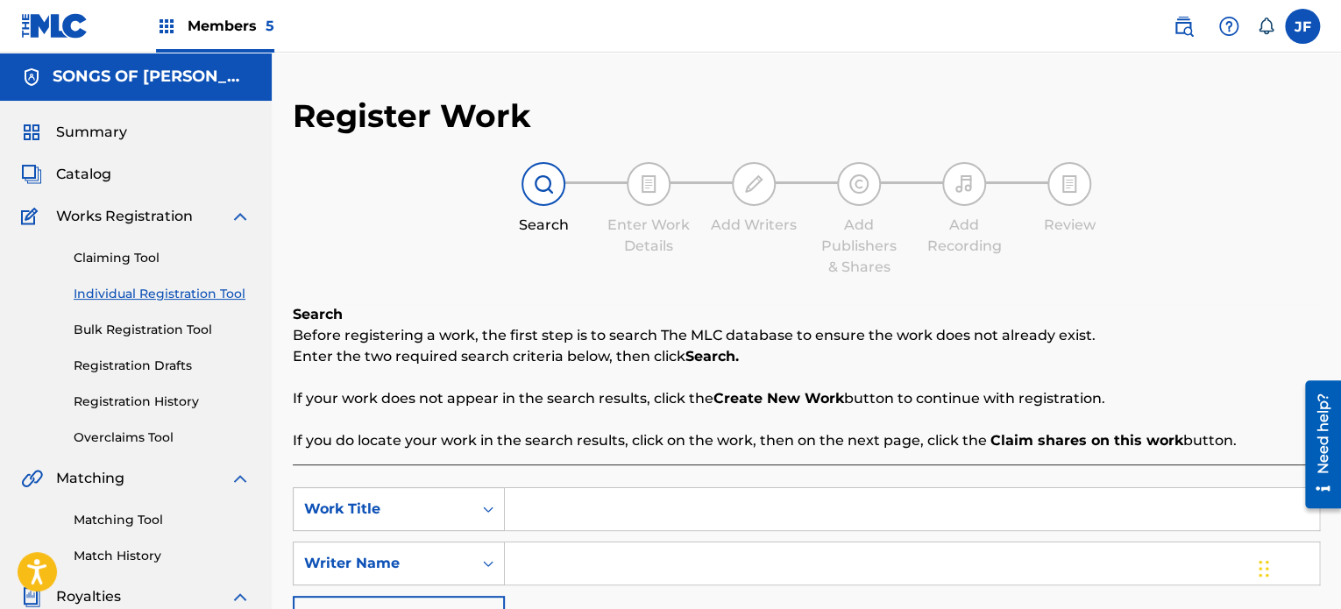
click at [548, 514] on input "Search Form" at bounding box center [912, 509] width 814 height 42
drag, startPoint x: 625, startPoint y: 506, endPoint x: 533, endPoint y: 521, distance: 93.1
click at [533, 521] on input "we can make it" at bounding box center [912, 509] width 814 height 42
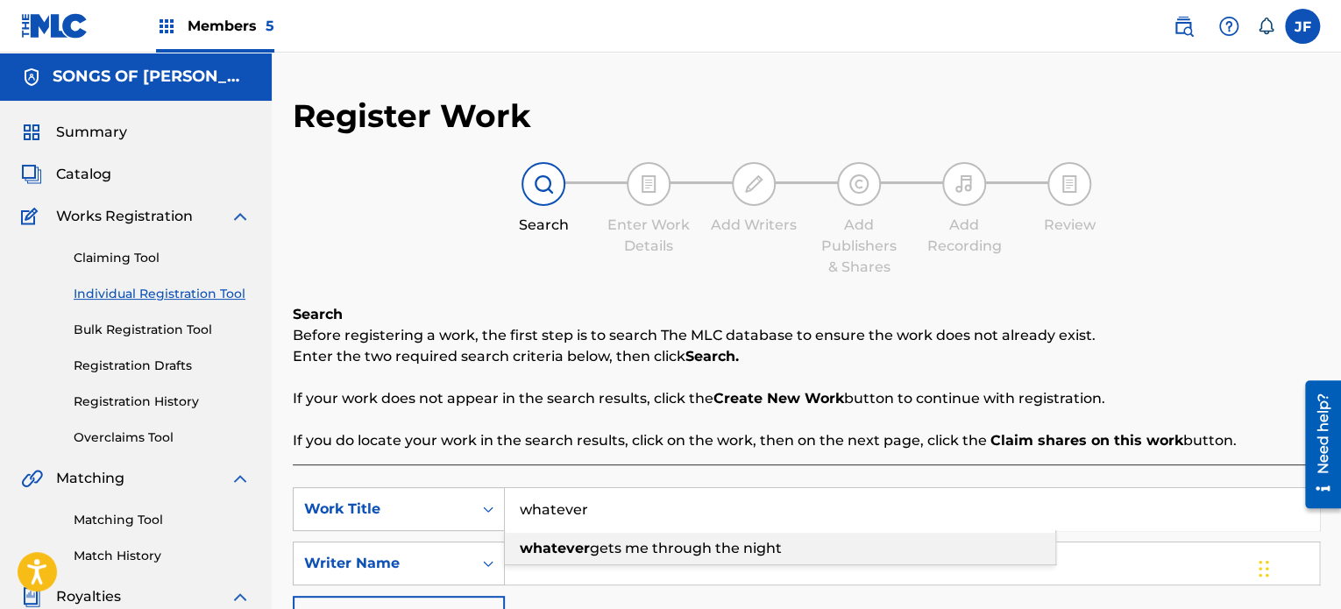
click at [568, 550] on strong "whatever" at bounding box center [555, 548] width 70 height 17
type input "whatever gets me through the night"
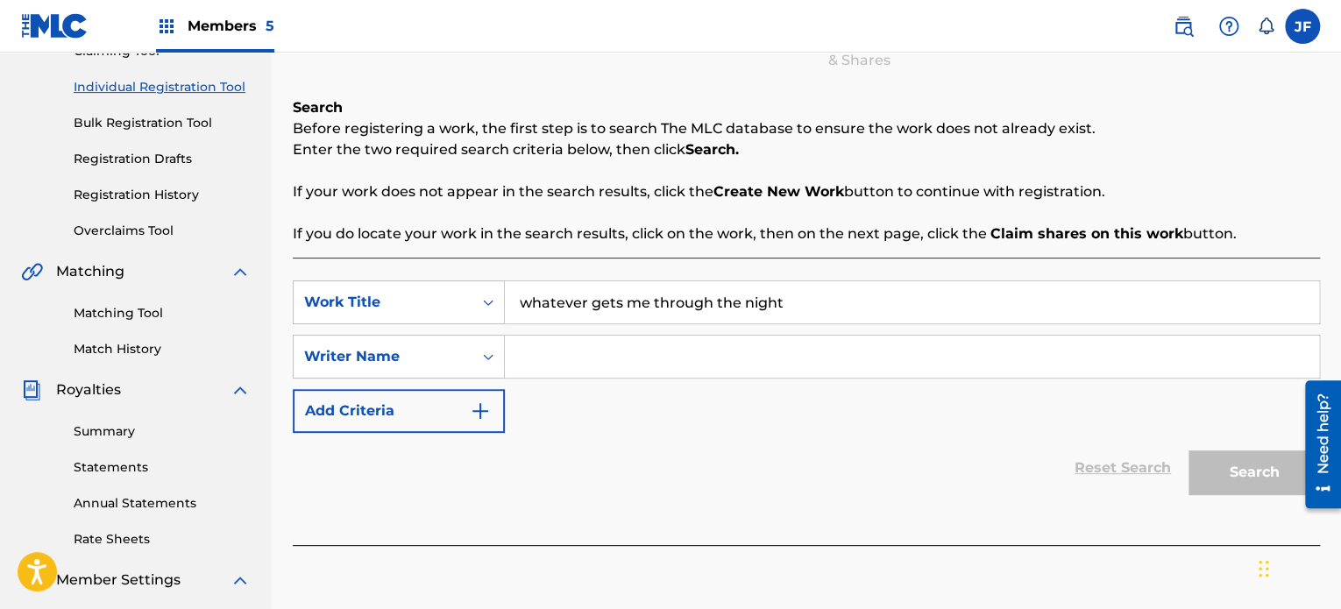
scroll to position [210, 0]
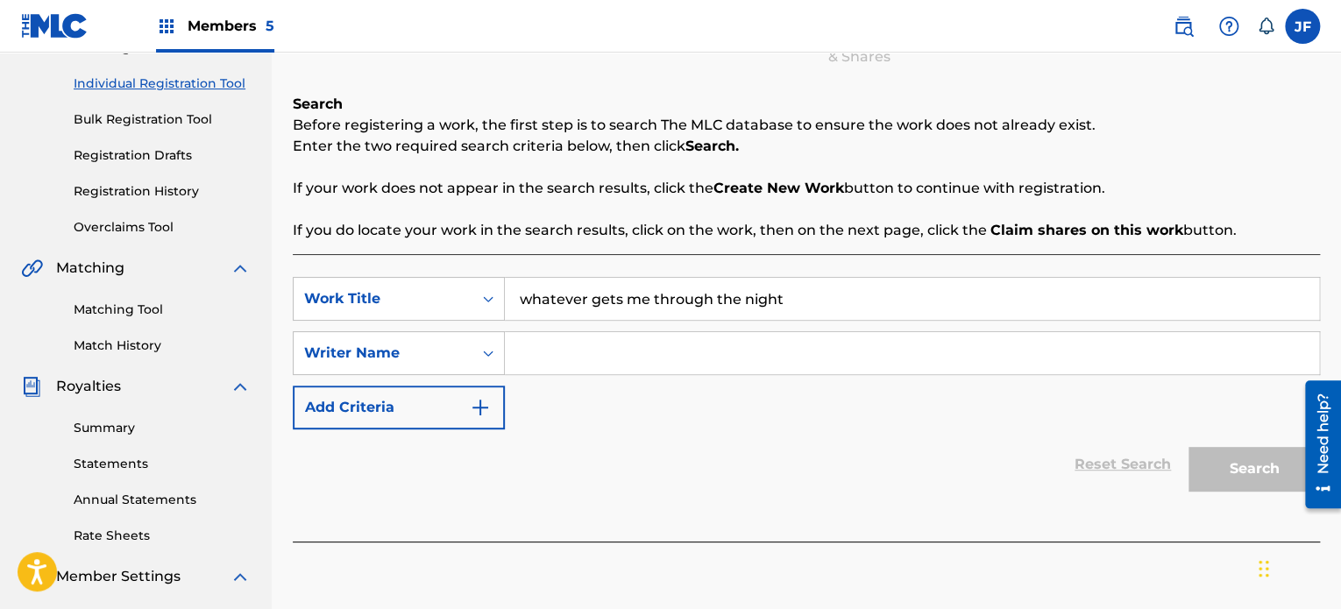
click at [673, 355] on input "Search Form" at bounding box center [912, 353] width 814 height 42
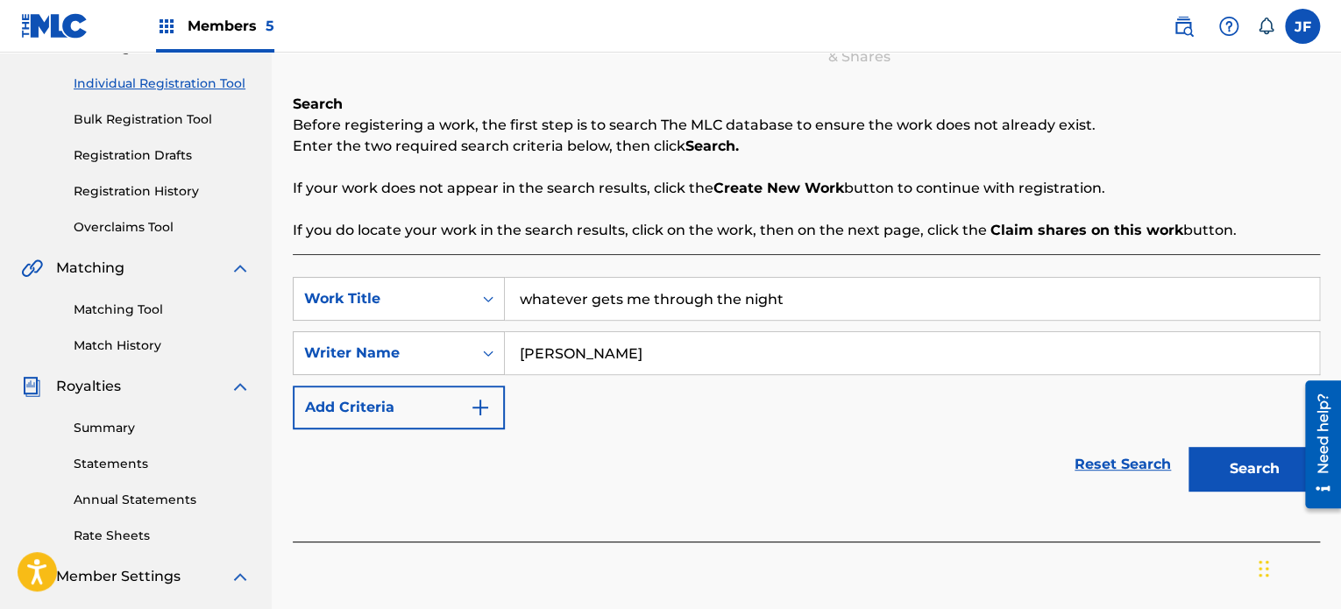
type input "[PERSON_NAME]"
click at [1188, 447] on button "Search" at bounding box center [1253, 469] width 131 height 44
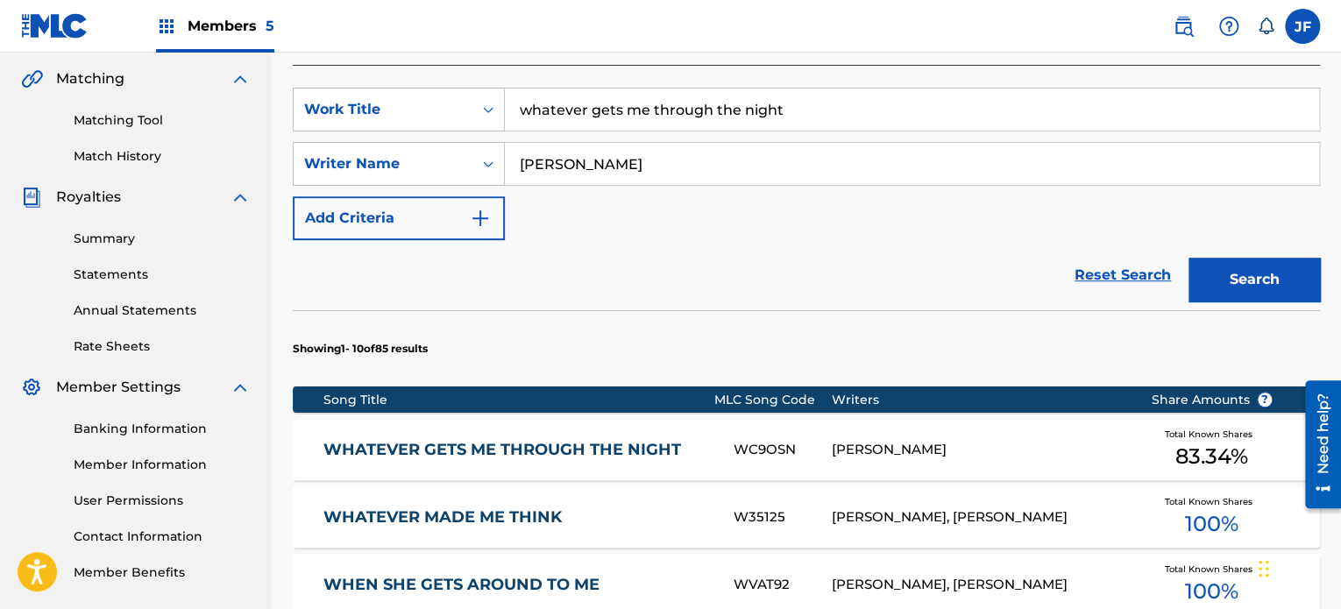
scroll to position [431, 0]
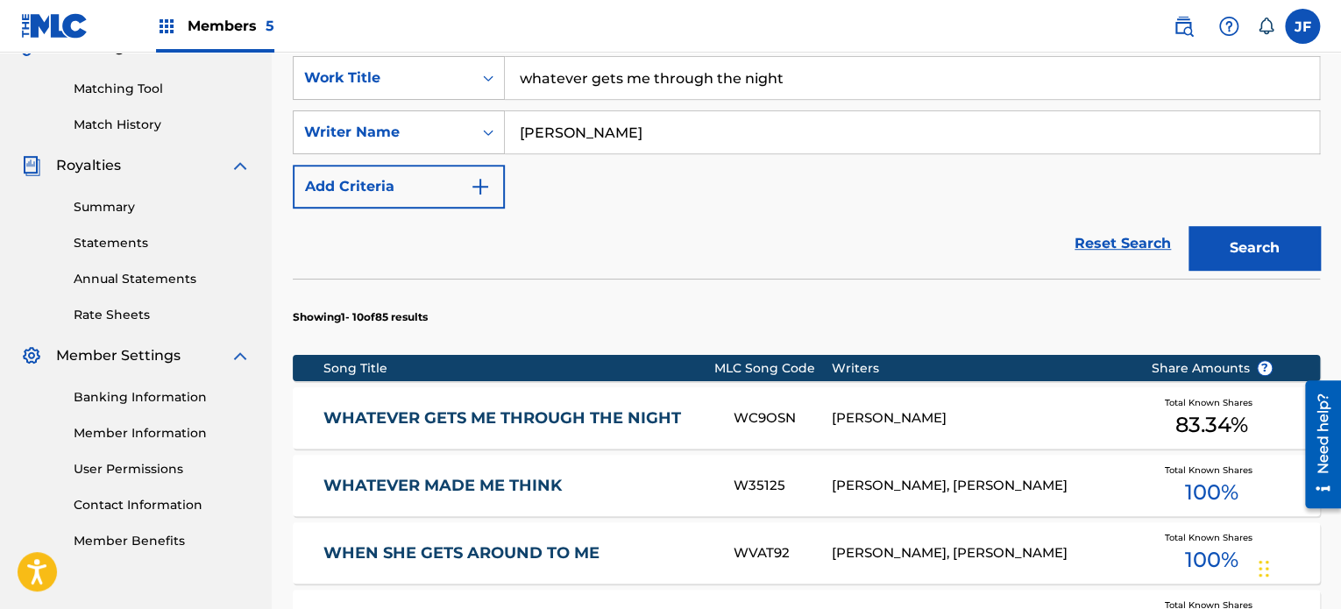
click at [974, 420] on div "[PERSON_NAME]" at bounding box center [978, 418] width 293 height 20
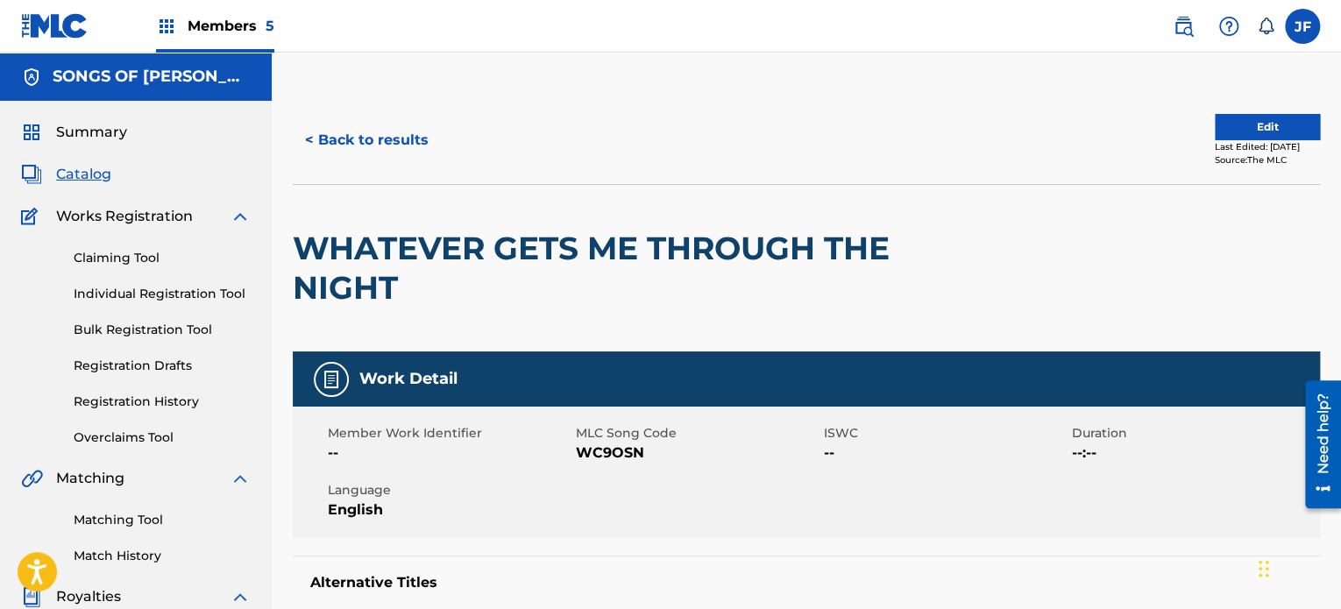
drag, startPoint x: 1339, startPoint y: 209, endPoint x: 1328, endPoint y: 264, distance: 55.3
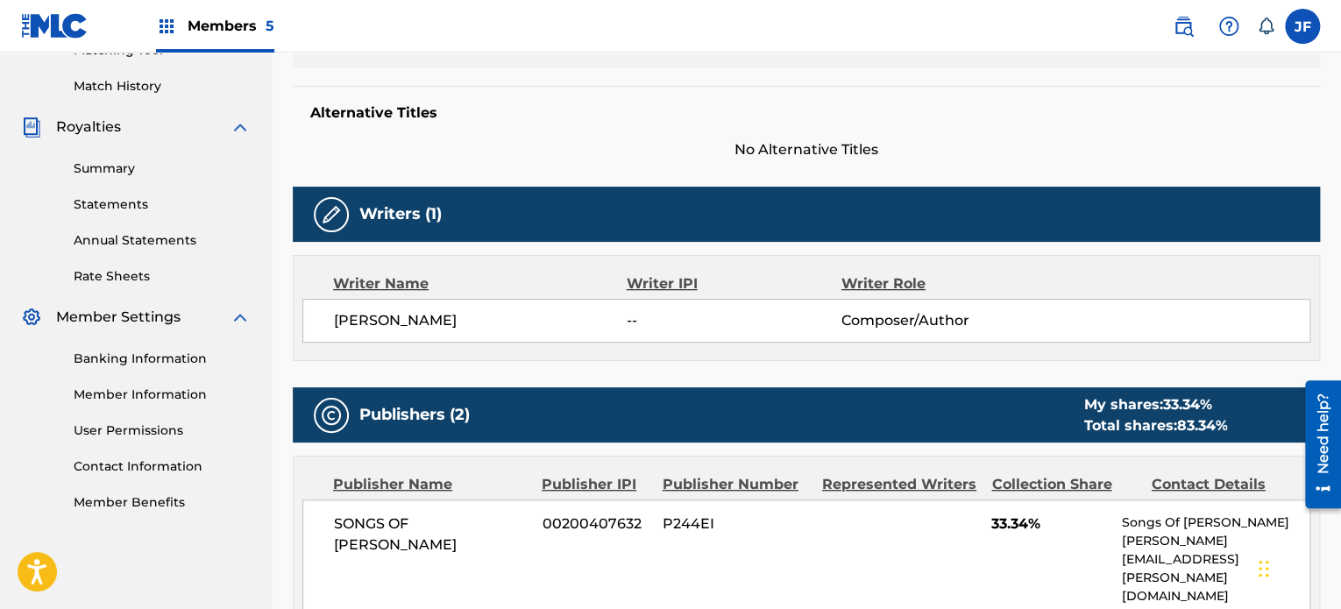
scroll to position [484, 0]
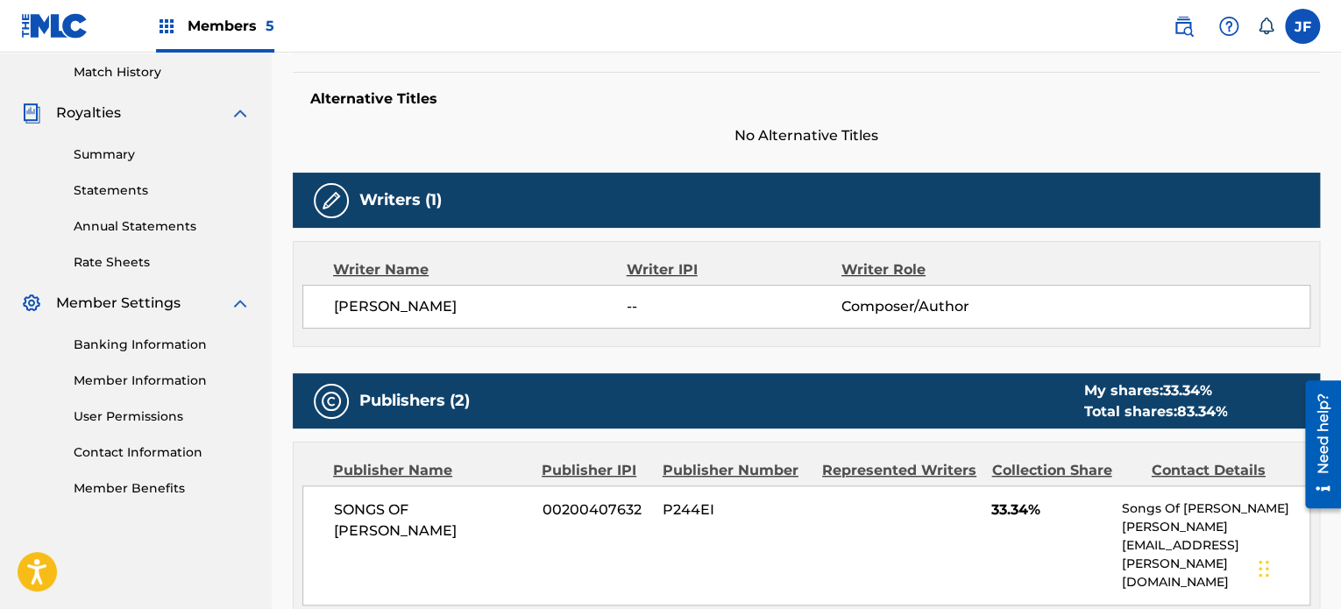
drag, startPoint x: 1345, startPoint y: 221, endPoint x: 34, endPoint y: 46, distance: 1322.6
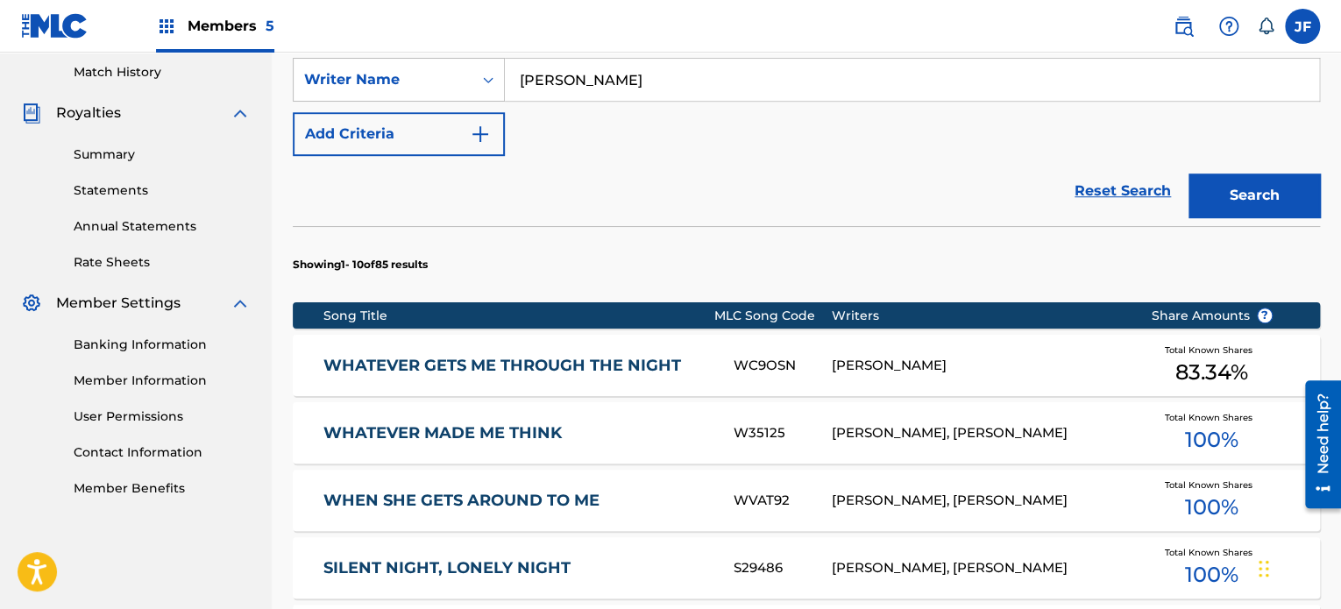
scroll to position [431, 0]
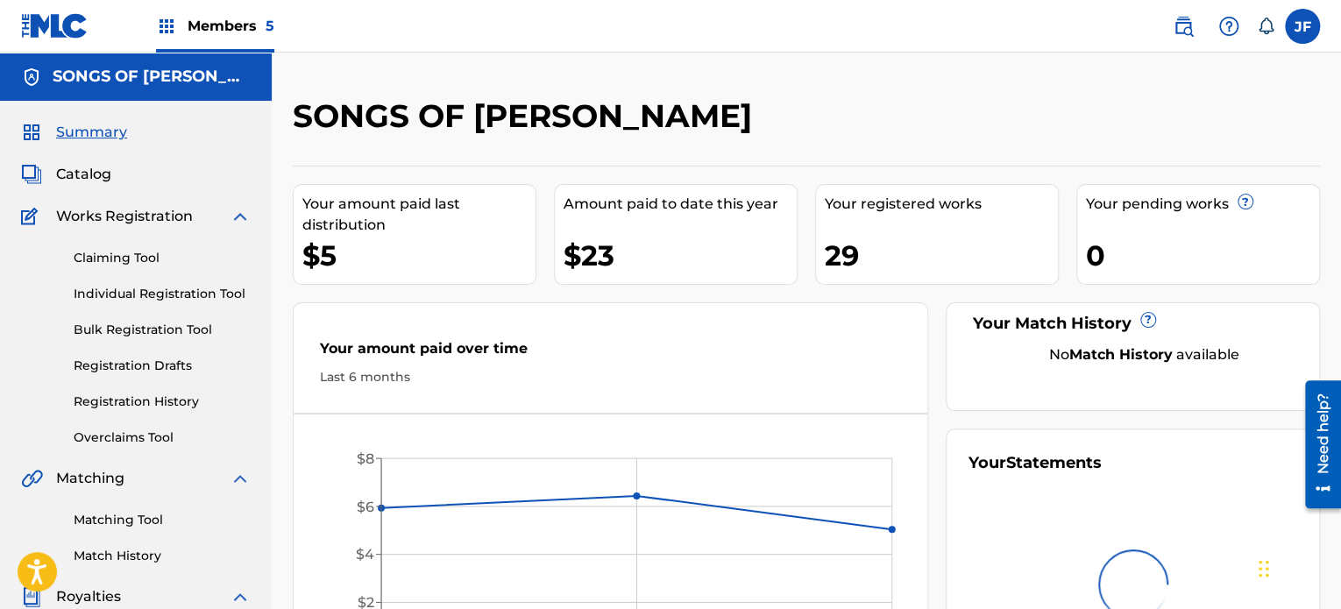
click at [159, 287] on link "Individual Registration Tool" at bounding box center [162, 294] width 177 height 18
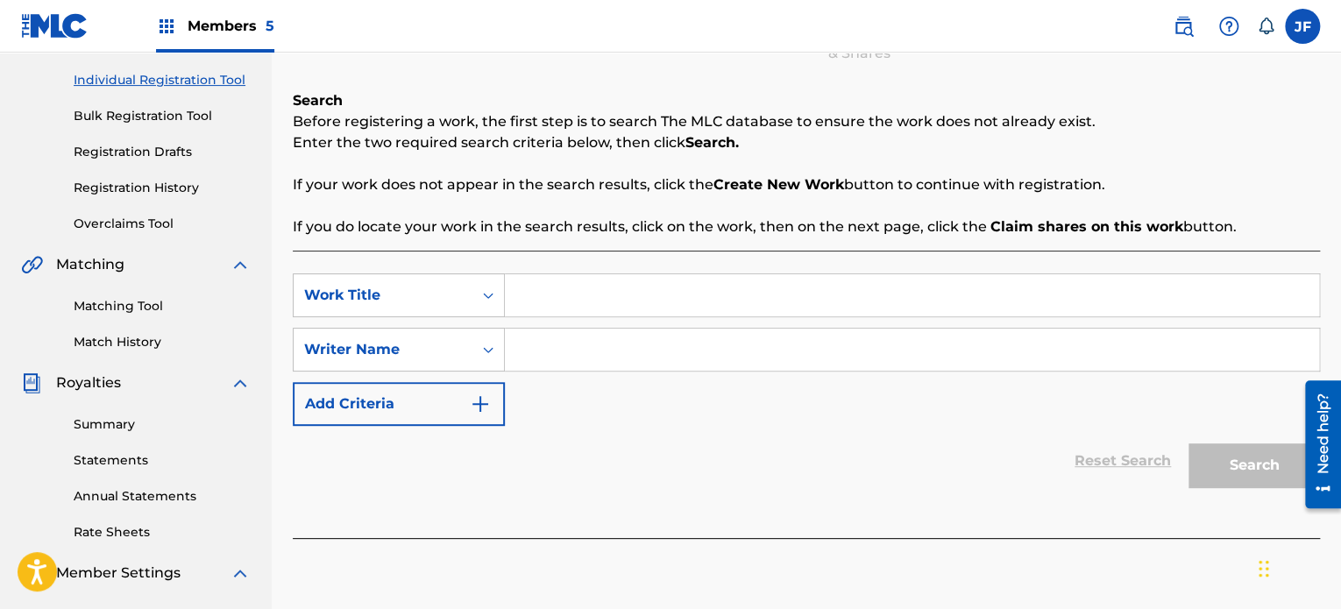
scroll to position [214, 0]
click at [659, 295] on input "Search Form" at bounding box center [912, 295] width 814 height 42
type input "where can i go but to her"
click at [648, 339] on input "Search Form" at bounding box center [912, 350] width 814 height 42
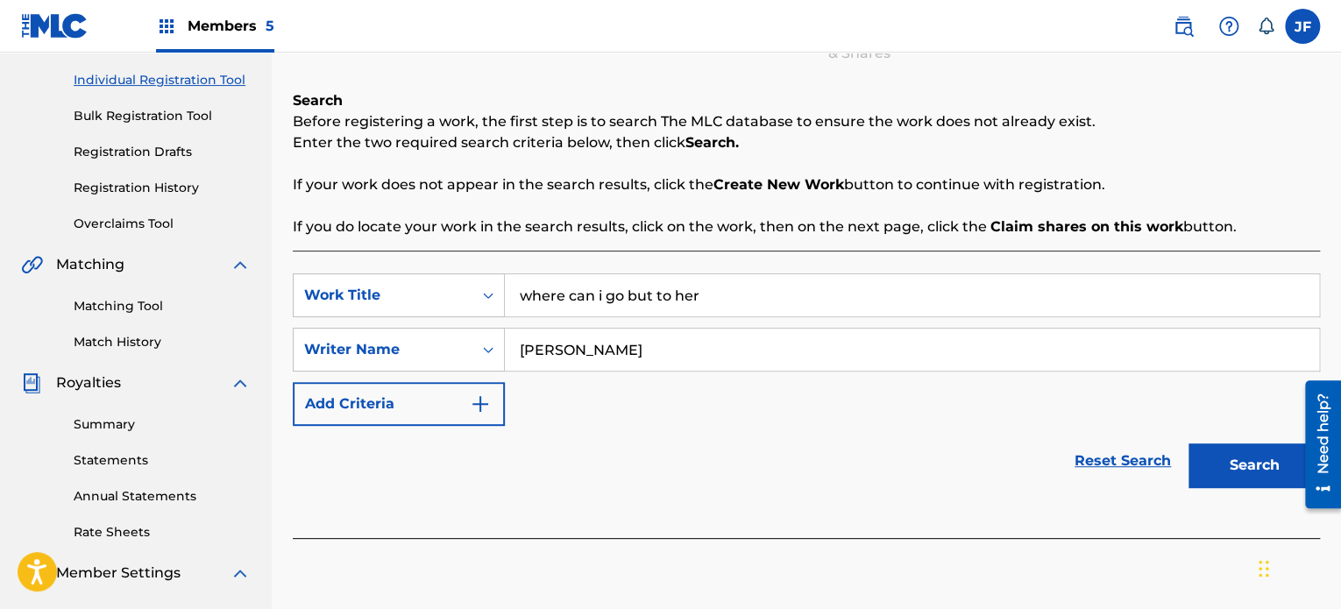
type input "[PERSON_NAME]"
click at [1188, 443] on button "Search" at bounding box center [1253, 465] width 131 height 44
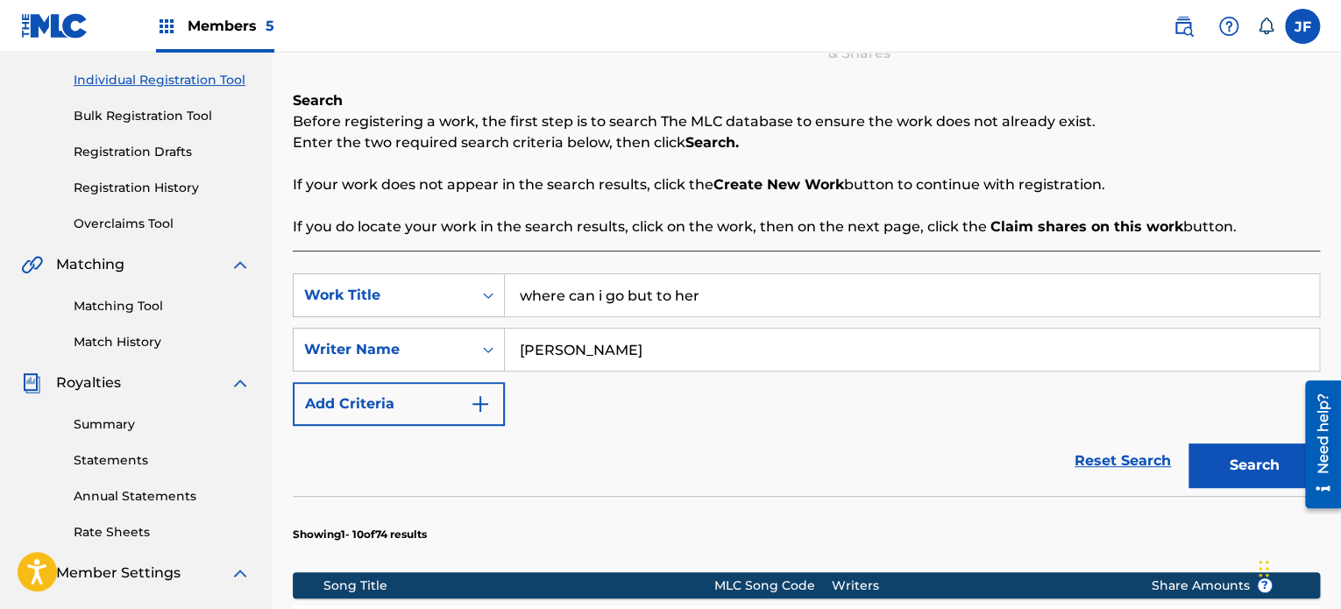
drag, startPoint x: 1336, startPoint y: 220, endPoint x: 1329, endPoint y: 358, distance: 138.6
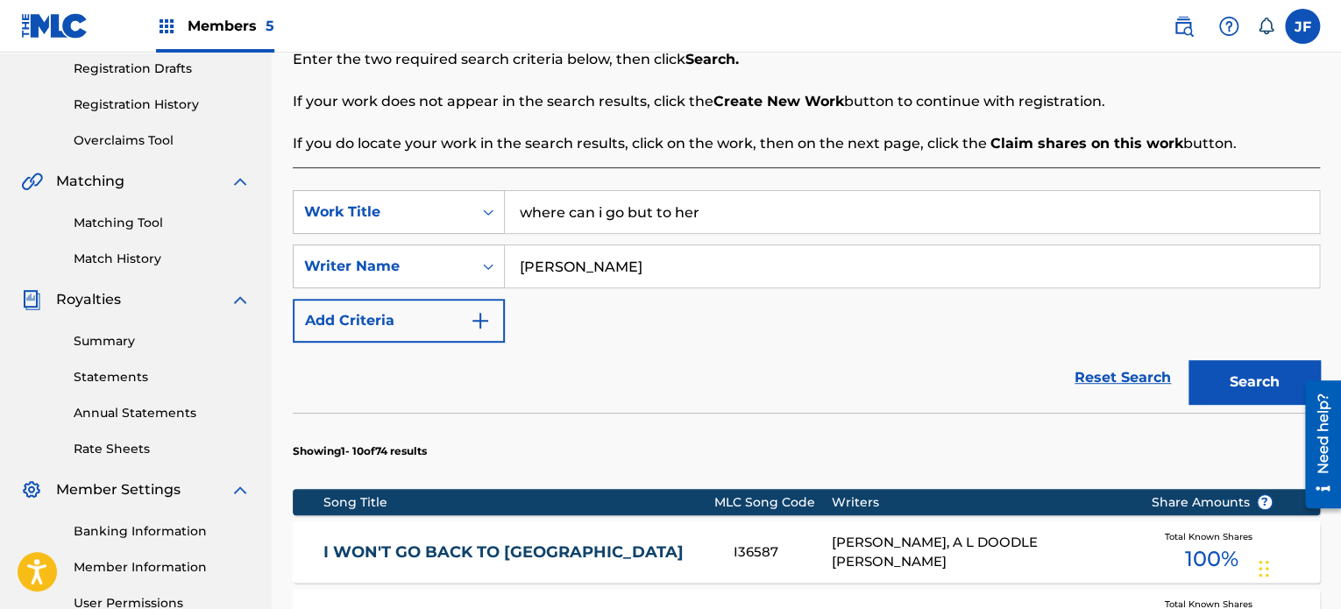
scroll to position [294, 0]
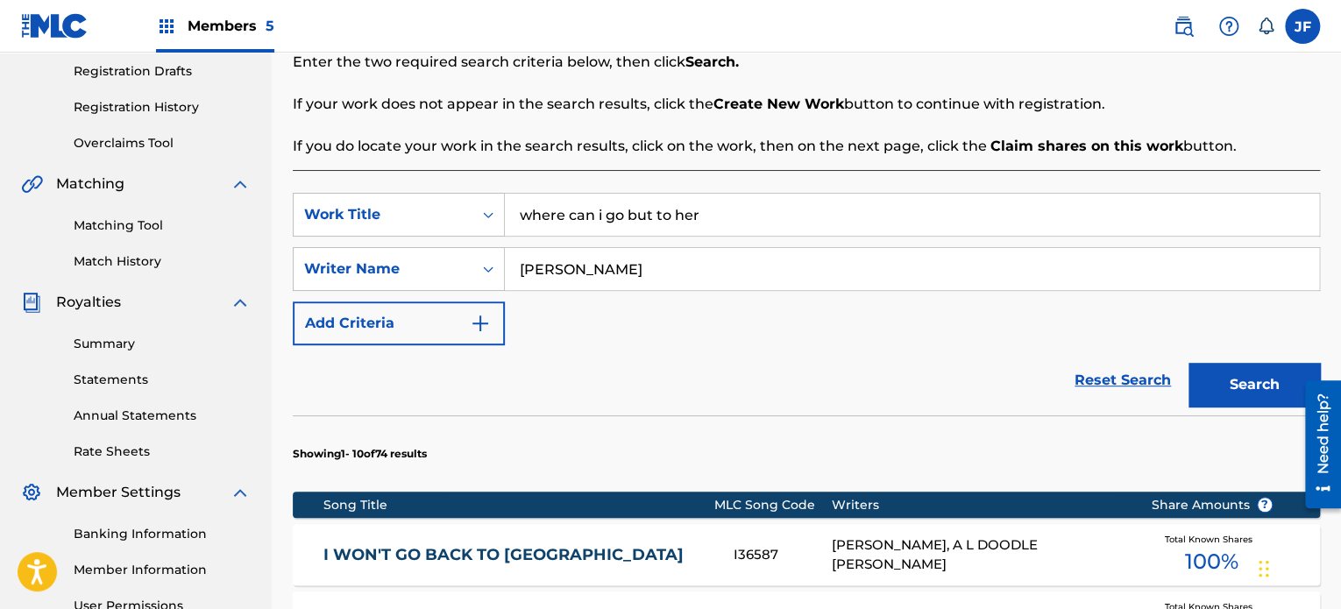
click at [822, 210] on input "where can i go but to her" at bounding box center [912, 215] width 814 height 42
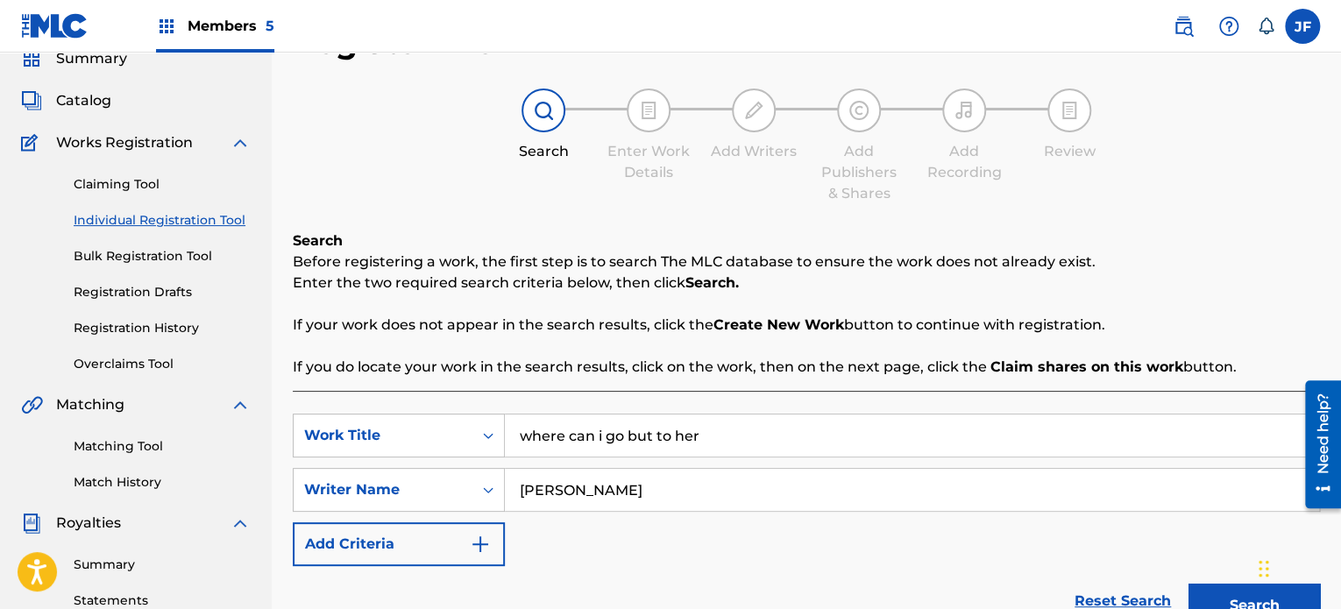
scroll to position [70, 0]
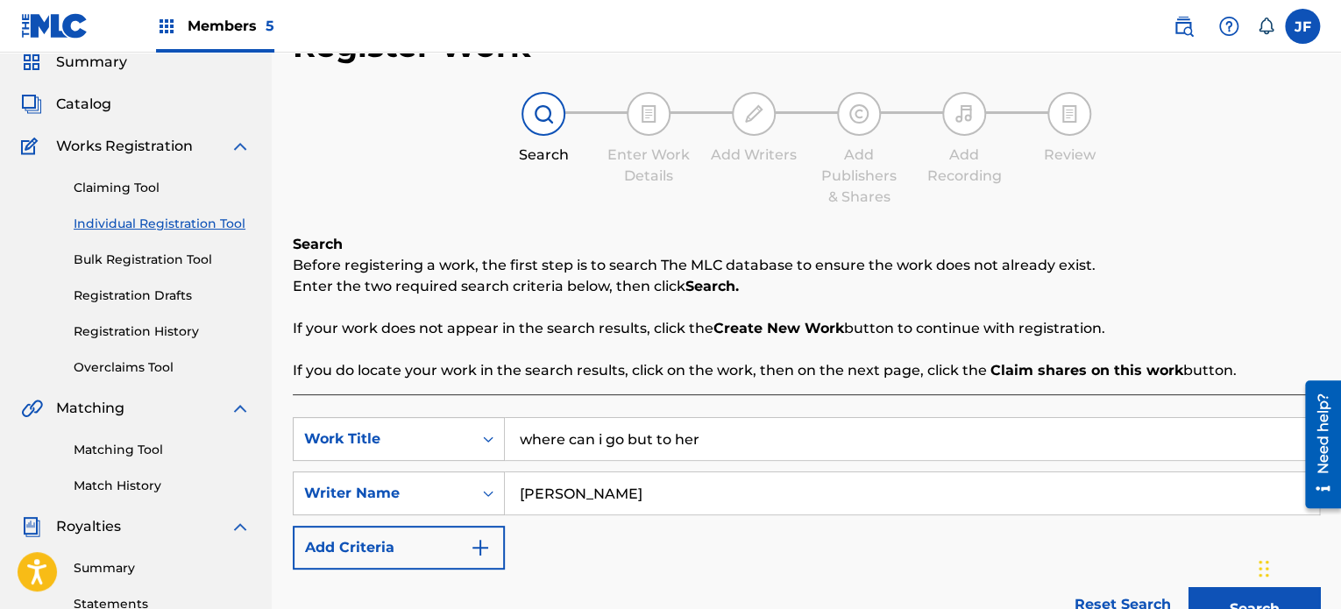
click at [82, 110] on span "Catalog" at bounding box center [83, 104] width 55 height 21
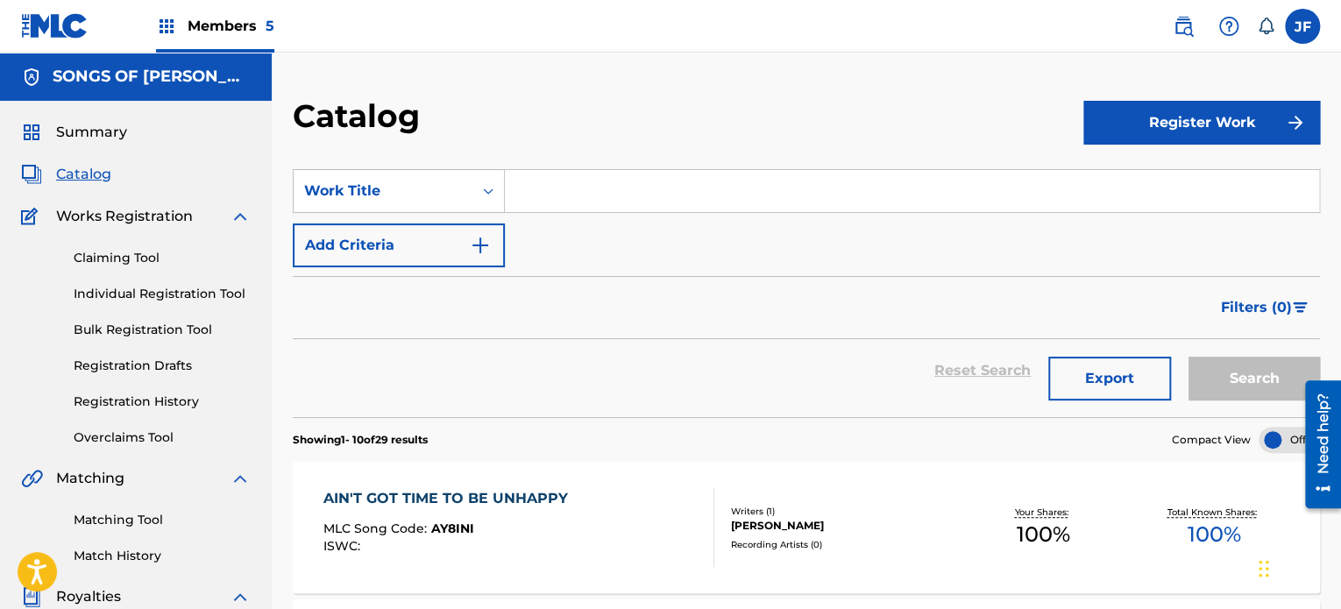
click at [543, 188] on input "Search Form" at bounding box center [912, 191] width 814 height 42
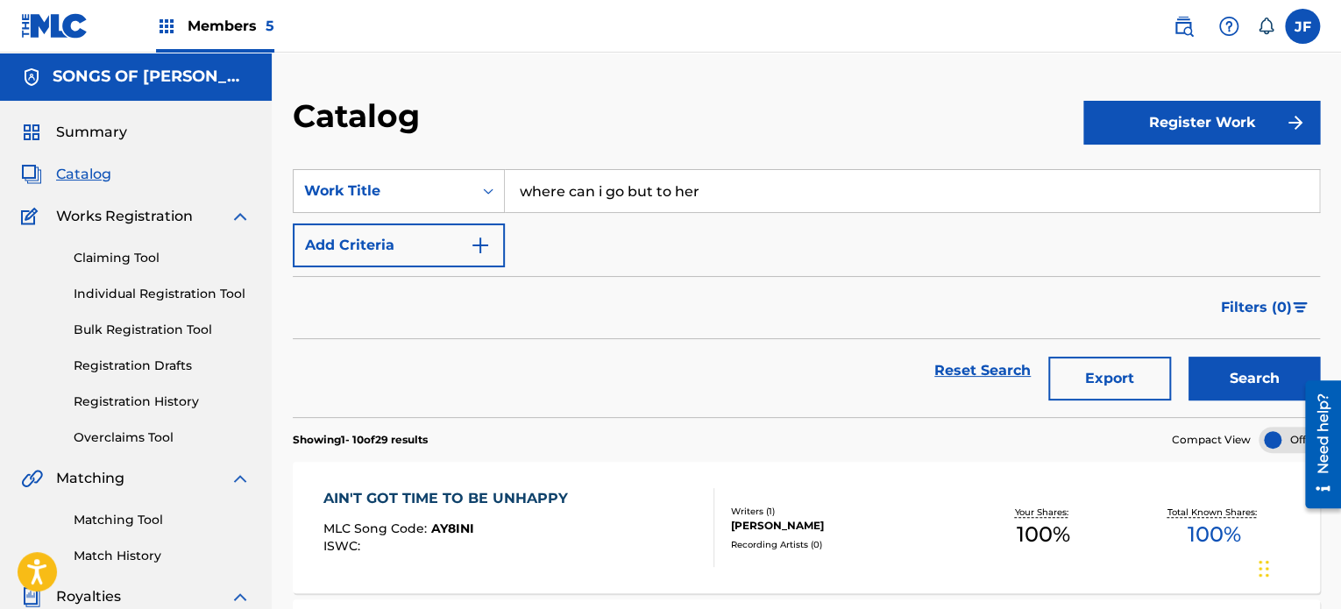
type input "where can i go but to her"
click at [1188, 357] on button "Search" at bounding box center [1253, 379] width 131 height 44
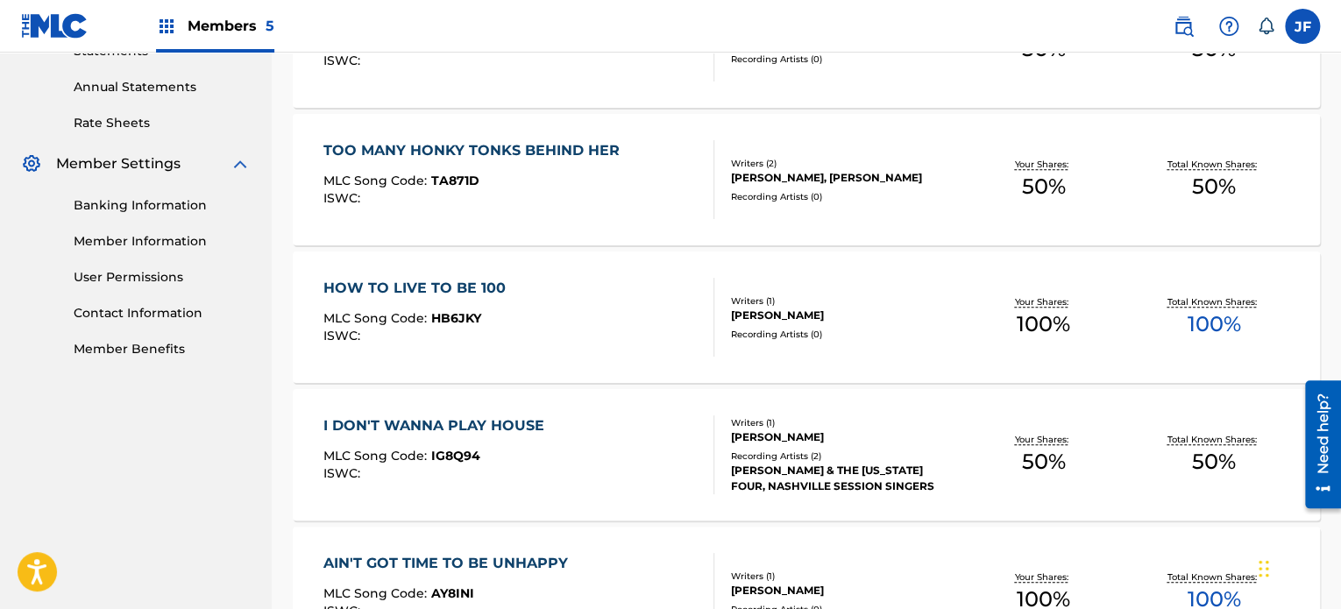
scroll to position [245, 0]
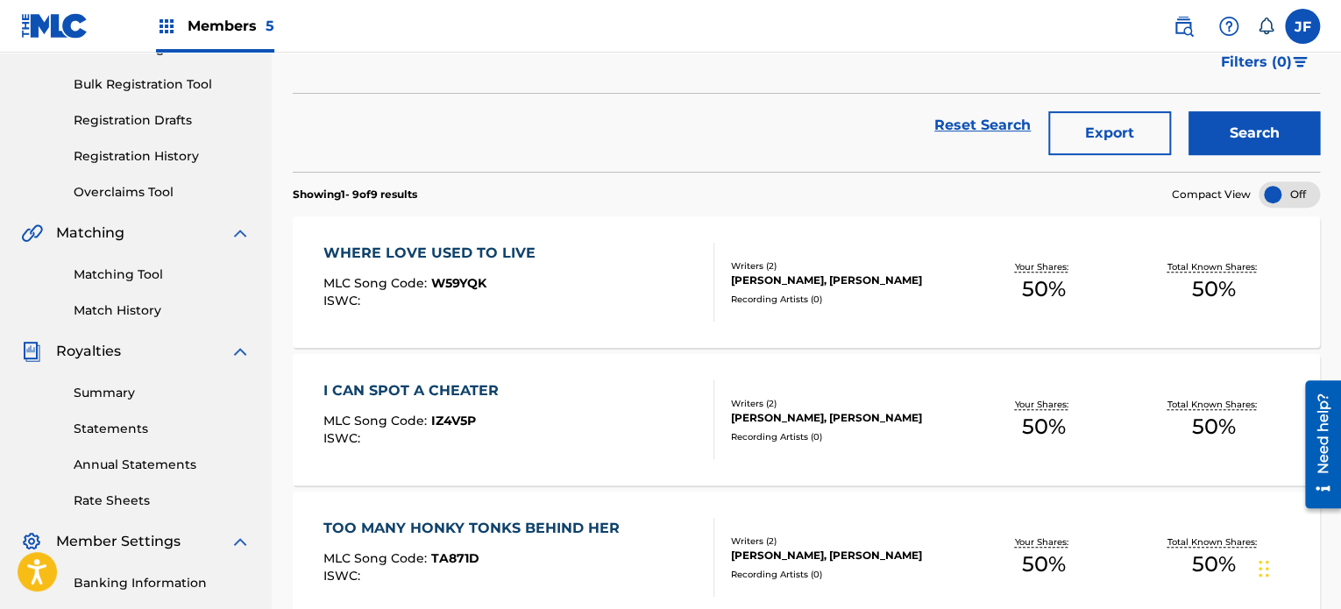
scroll to position [70, 0]
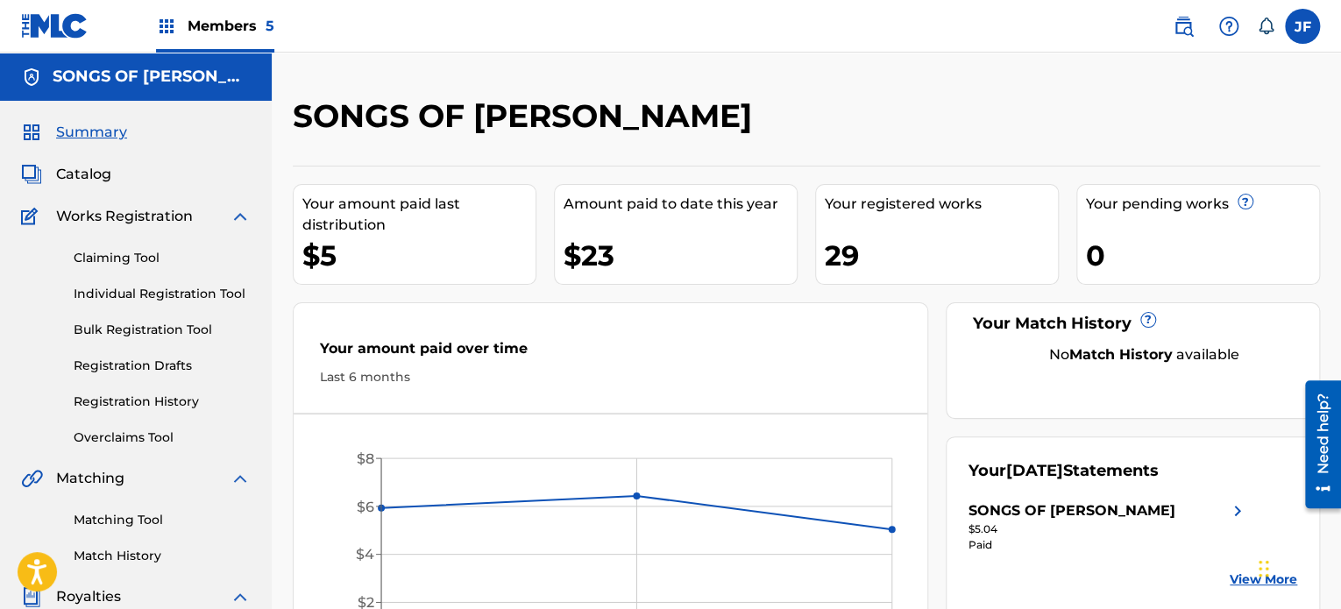
click at [166, 290] on link "Individual Registration Tool" at bounding box center [162, 294] width 177 height 18
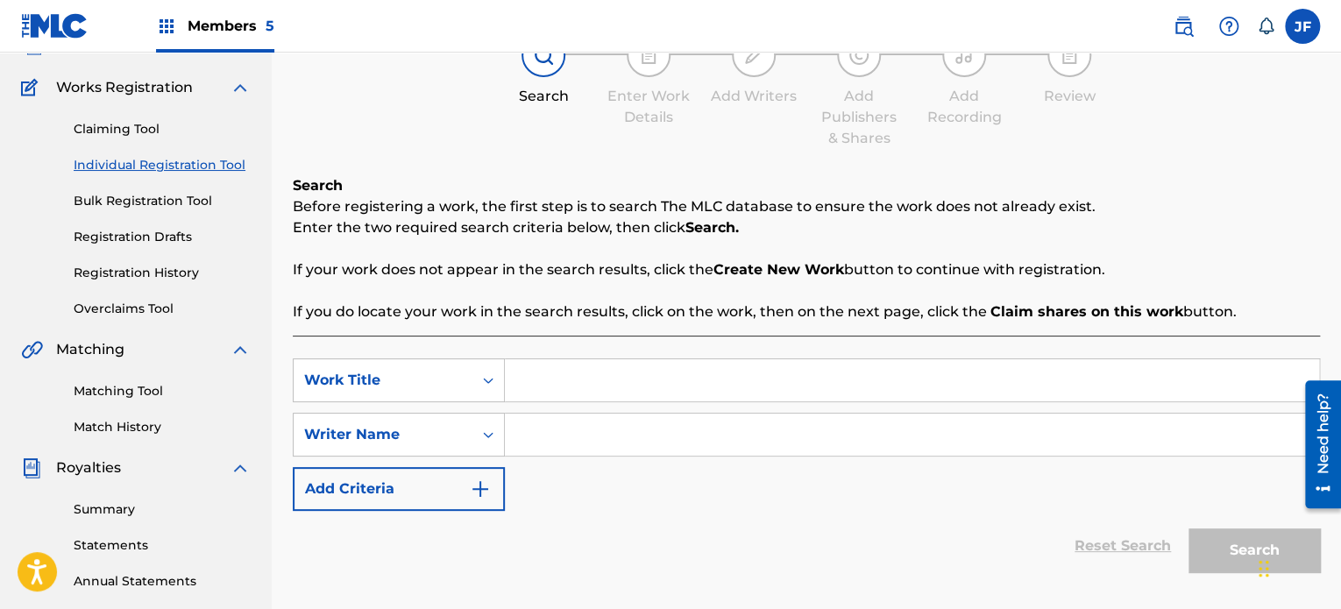
scroll to position [154, 0]
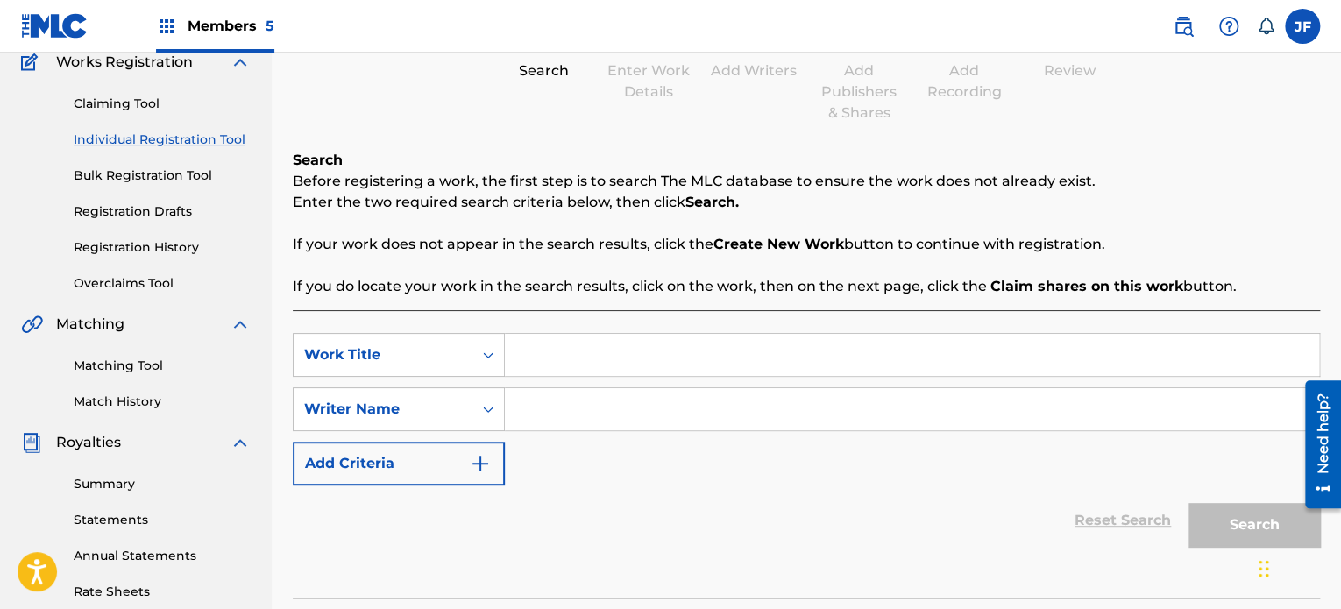
click at [783, 348] on input "Search Form" at bounding box center [912, 355] width 814 height 42
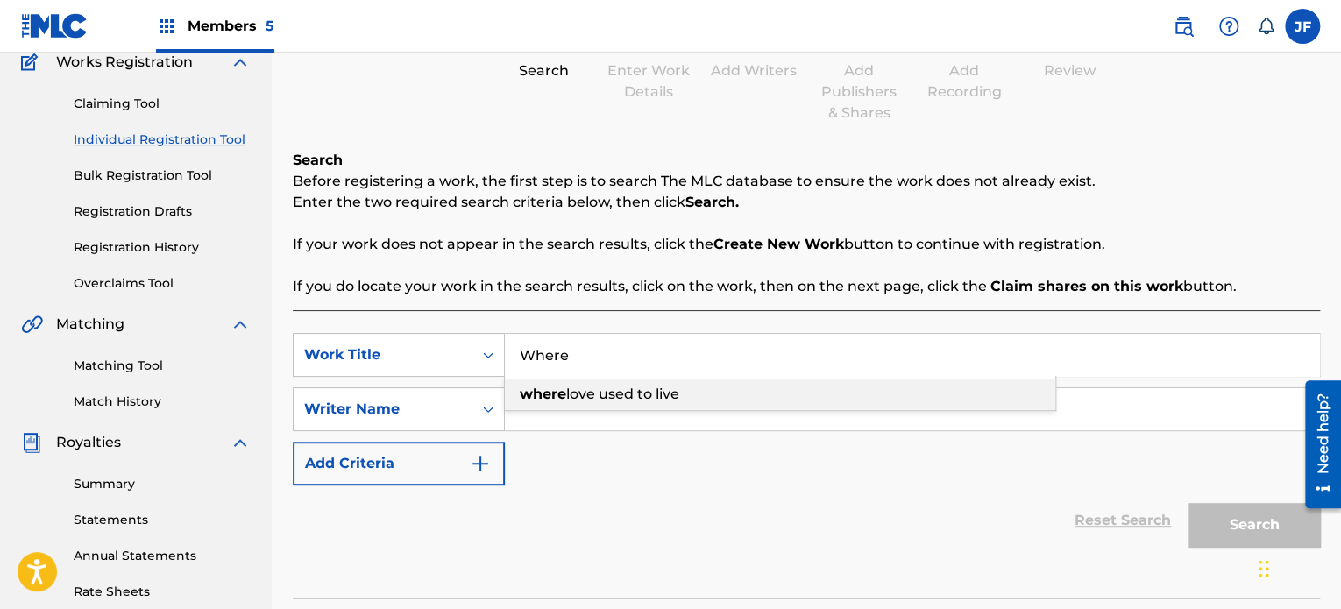
click at [678, 399] on span "love used to live" at bounding box center [622, 394] width 113 height 17
type input "where love used to live"
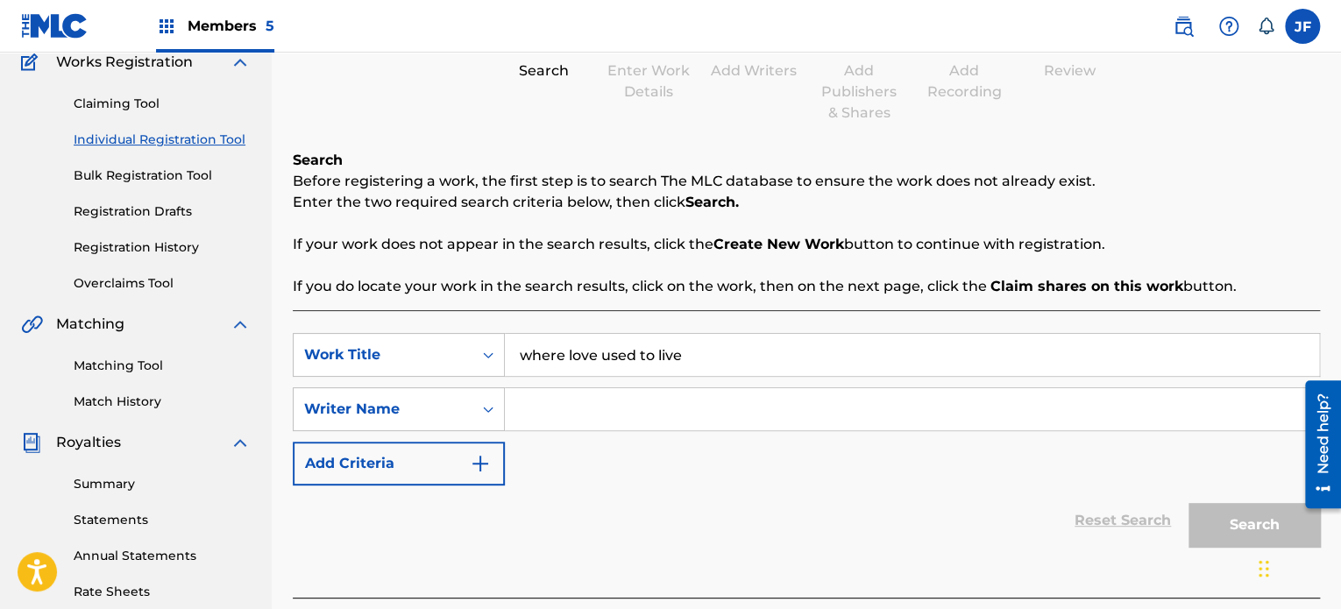
click at [654, 401] on input "Search Form" at bounding box center [912, 409] width 814 height 42
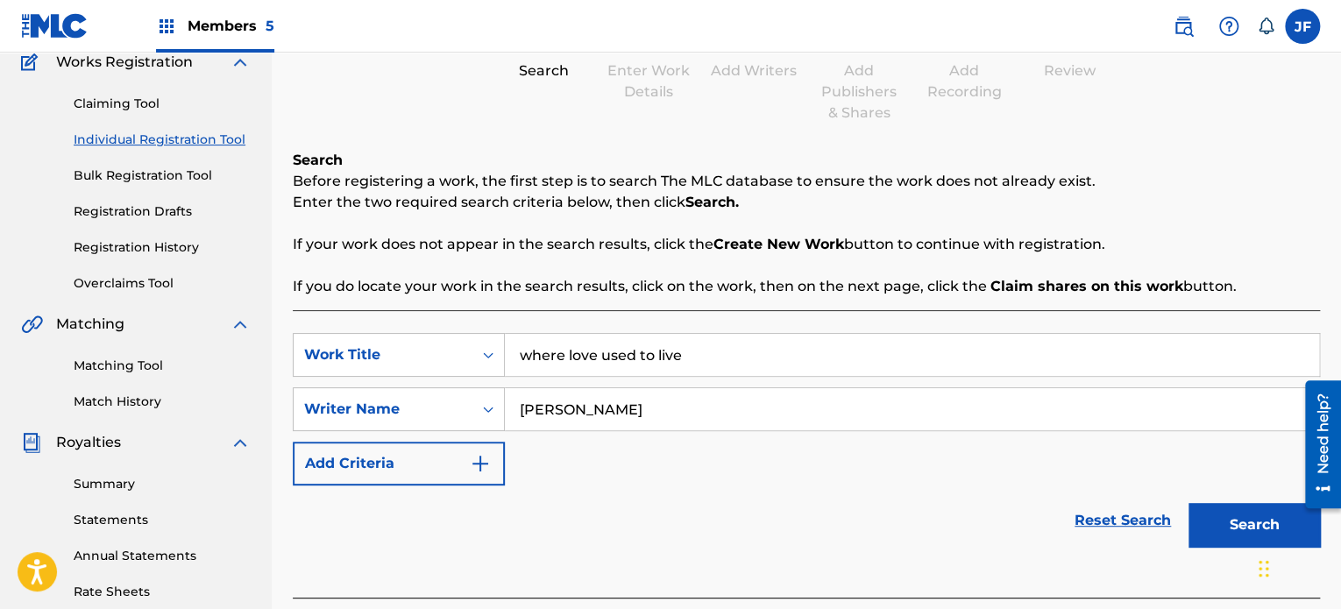
type input "[PERSON_NAME]"
drag, startPoint x: 684, startPoint y: 346, endPoint x: 515, endPoint y: 353, distance: 168.4
click at [515, 353] on input "where love used to live" at bounding box center [912, 355] width 814 height 42
click at [1188, 503] on button "Search" at bounding box center [1253, 525] width 131 height 44
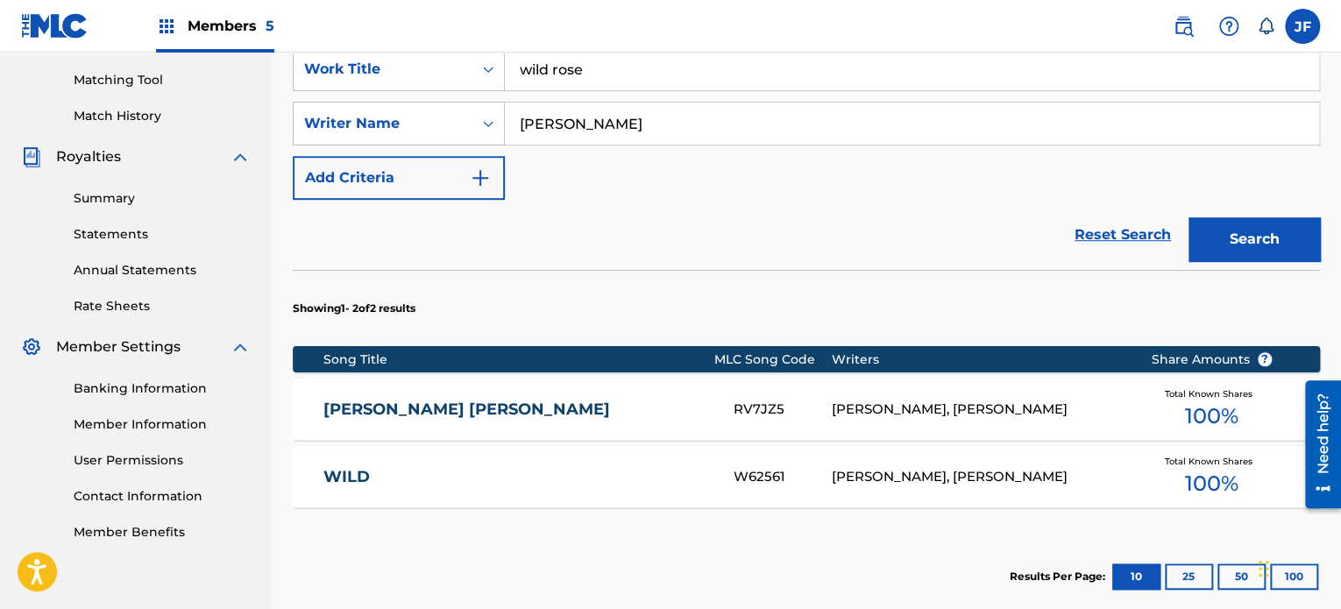
scroll to position [441, 0]
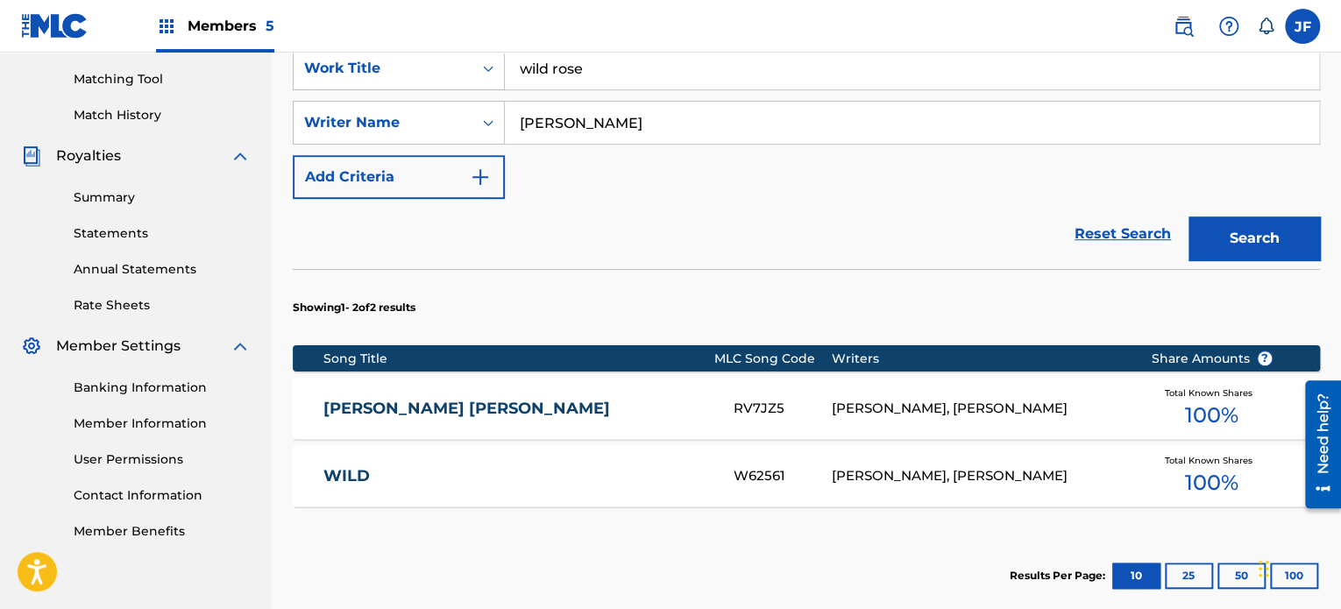
drag, startPoint x: 616, startPoint y: 123, endPoint x: 507, endPoint y: 125, distance: 108.7
click at [507, 125] on input "[PERSON_NAME]" at bounding box center [912, 123] width 814 height 42
drag, startPoint x: 592, startPoint y: 69, endPoint x: 519, endPoint y: 67, distance: 73.7
click at [519, 67] on input "wild rose" at bounding box center [912, 68] width 814 height 42
type input "with one exception"
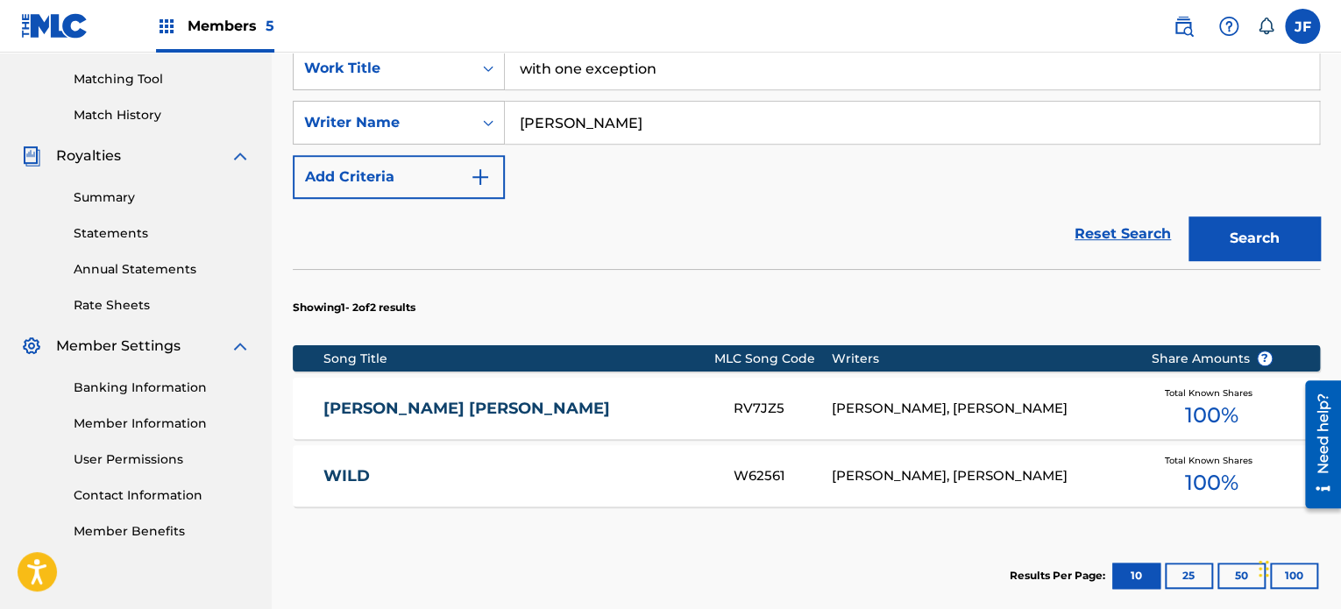
click at [1188, 216] on button "Search" at bounding box center [1253, 238] width 131 height 44
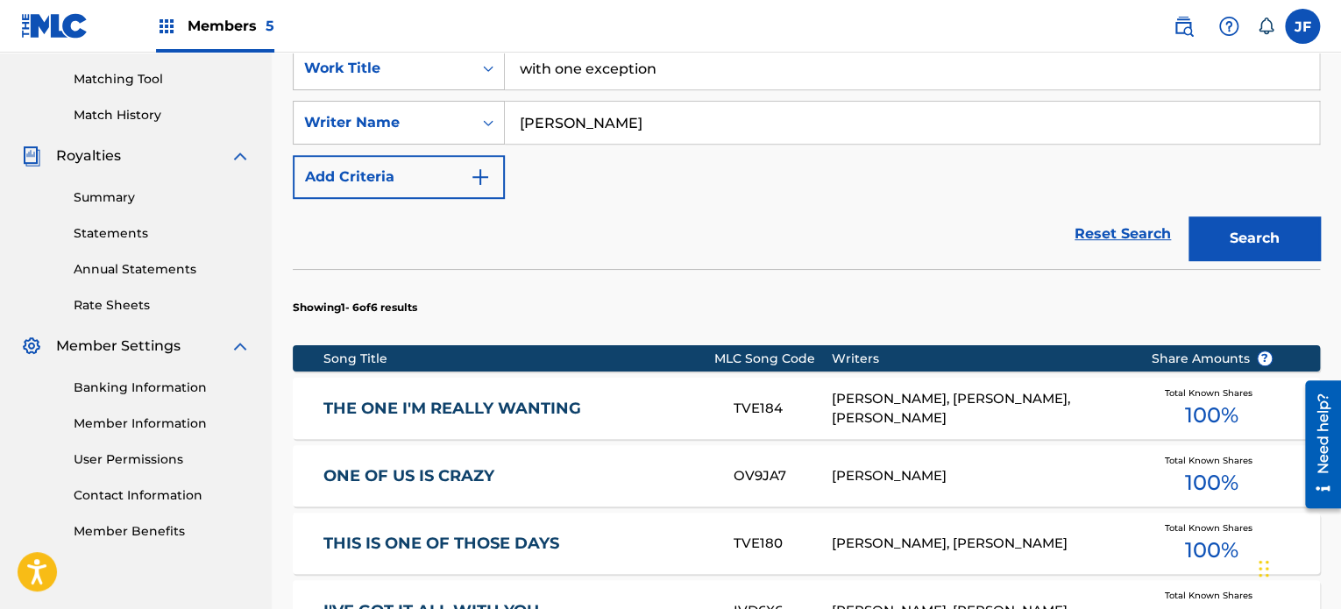
drag, startPoint x: 620, startPoint y: 125, endPoint x: 523, endPoint y: 124, distance: 96.4
click at [523, 124] on input "[PERSON_NAME]" at bounding box center [912, 123] width 814 height 42
type input "[PERSON_NAME]"
click at [1188, 216] on button "Search" at bounding box center [1253, 238] width 131 height 44
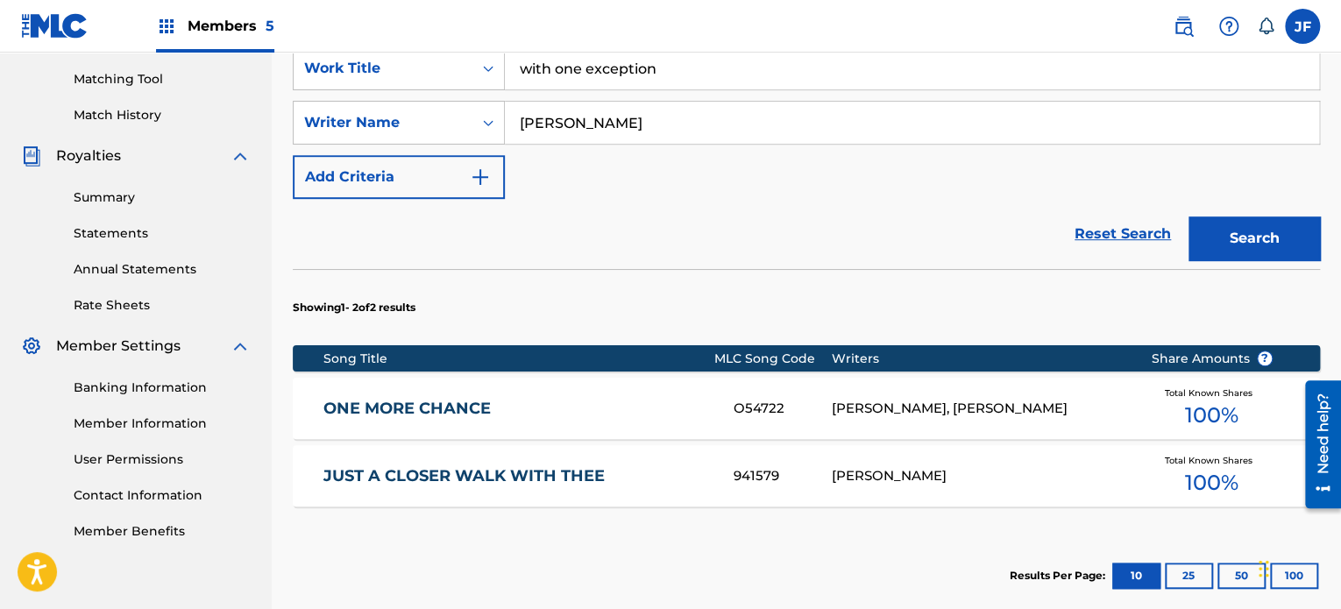
click at [508, 60] on input "with one exception" at bounding box center [912, 68] width 814 height 42
drag, startPoint x: 508, startPoint y: 60, endPoint x: 741, endPoint y: 60, distance: 233.1
click at [741, 60] on input "with one exception" at bounding box center [912, 68] width 814 height 42
drag, startPoint x: 657, startPoint y: 72, endPoint x: 519, endPoint y: 69, distance: 138.5
click at [519, 69] on input "with one exception" at bounding box center [912, 68] width 814 height 42
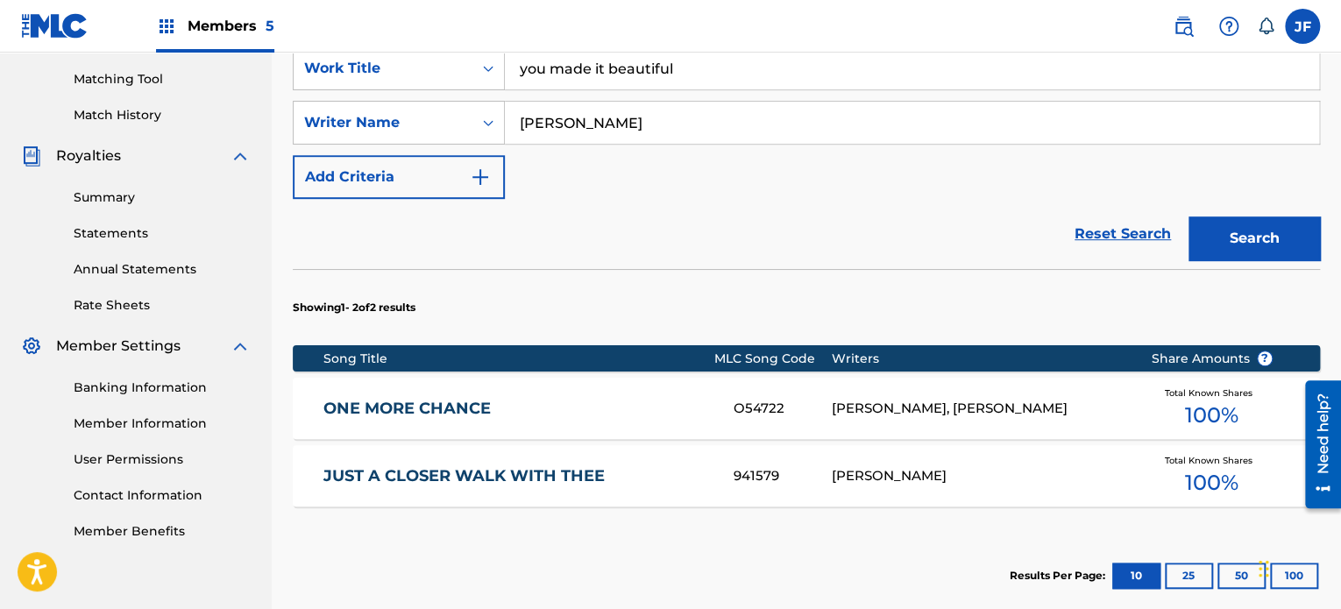
type input "you made it beautiful"
click at [1188, 216] on button "Search" at bounding box center [1253, 238] width 131 height 44
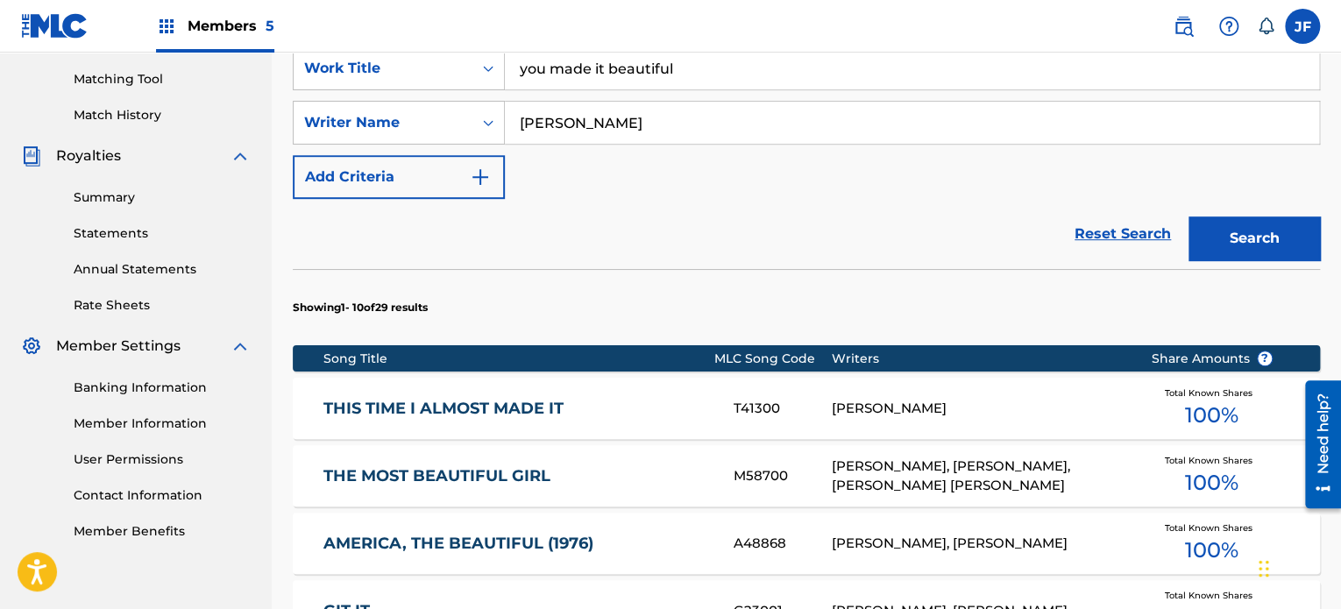
drag, startPoint x: 691, startPoint y: 69, endPoint x: 522, endPoint y: 69, distance: 168.2
click at [522, 69] on input "you made it beautiful" at bounding box center [912, 68] width 814 height 42
click at [582, 109] on strong "mean" at bounding box center [571, 107] width 42 height 17
type input "you mean the world to me"
click at [1244, 244] on button "Search" at bounding box center [1253, 238] width 131 height 44
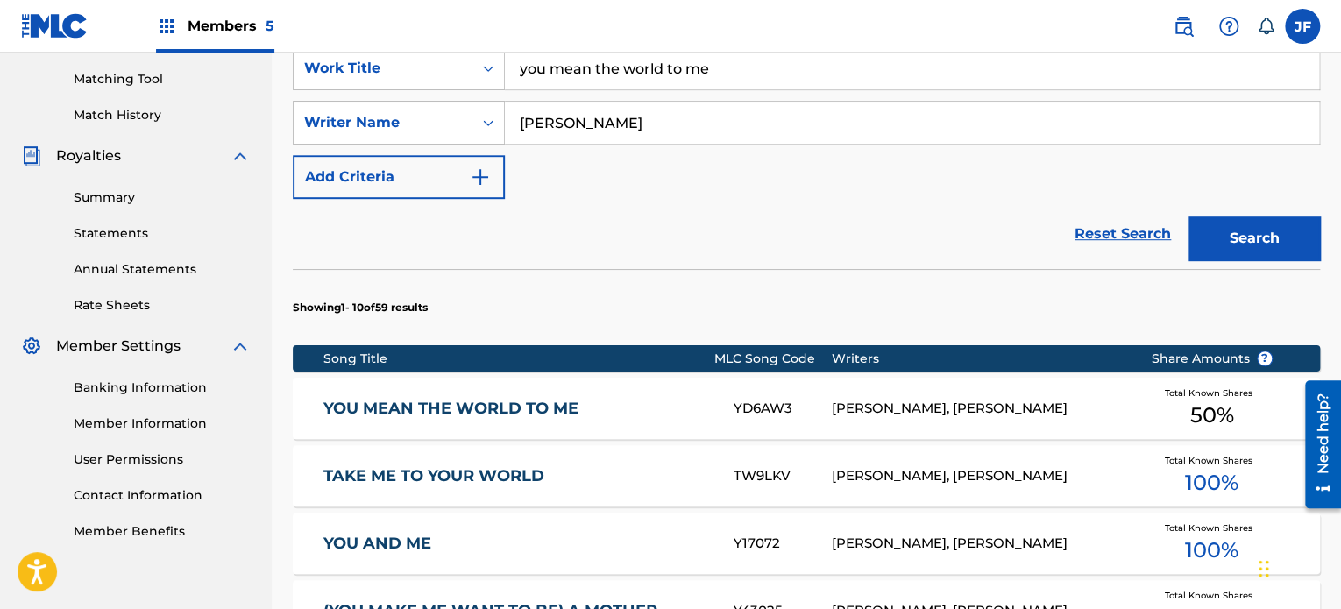
click at [644, 407] on link "YOU MEAN THE WORLD TO ME" at bounding box center [516, 409] width 386 height 20
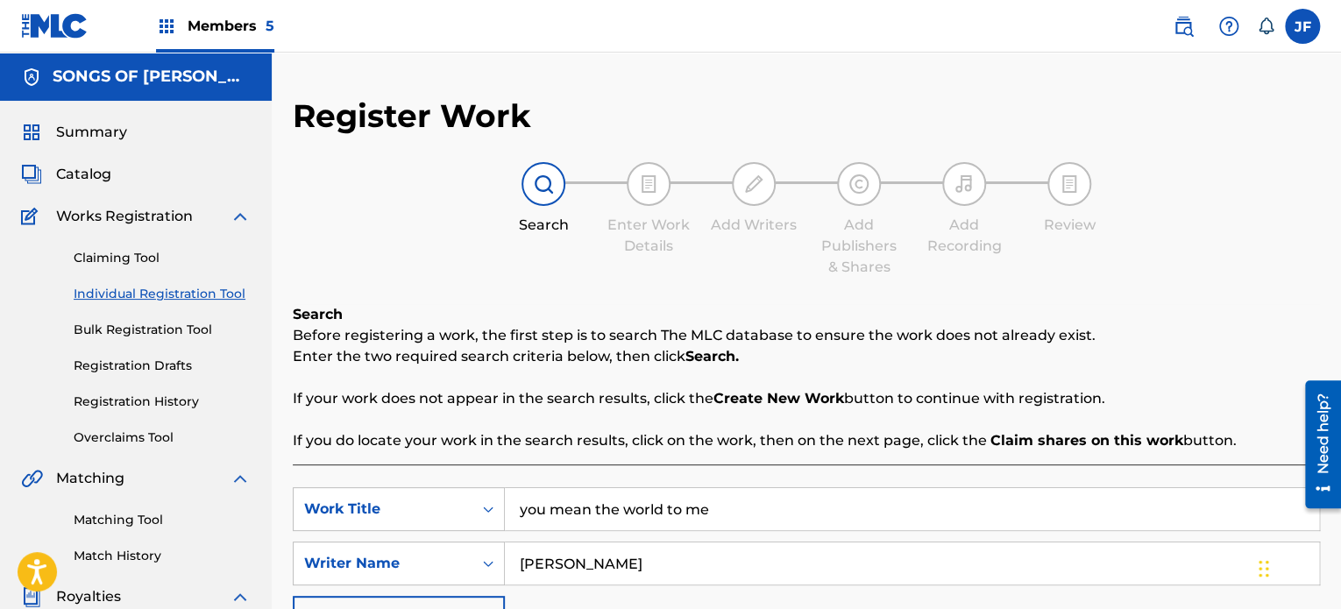
scroll to position [441, 0]
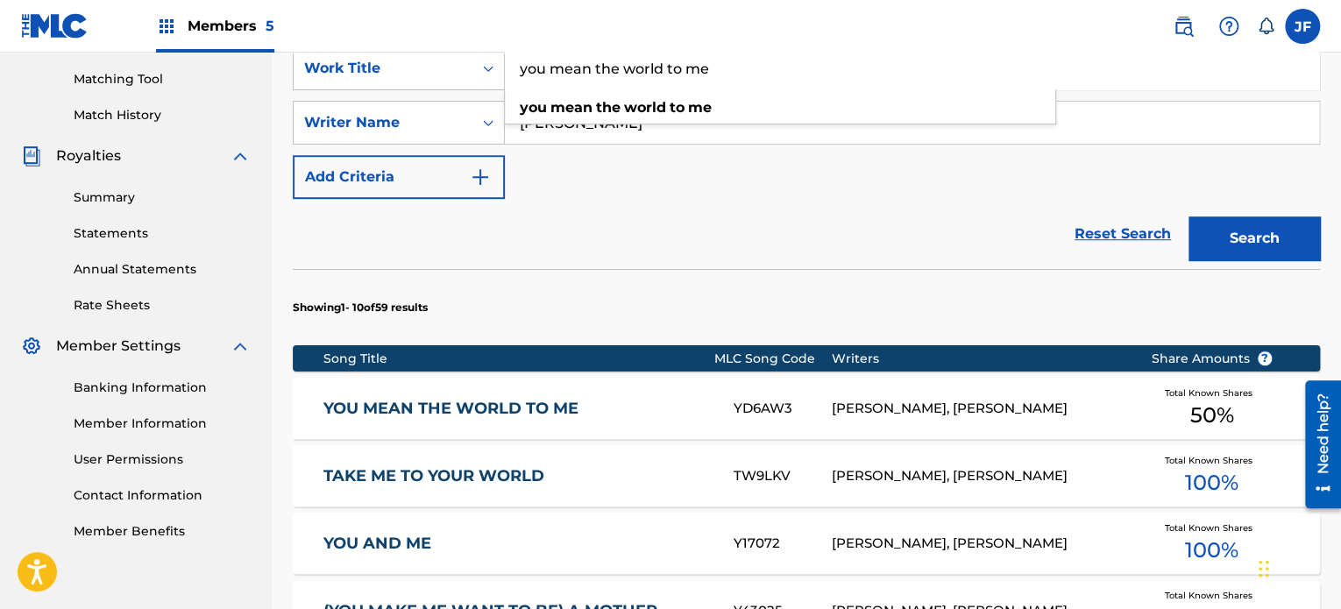
drag, startPoint x: 719, startPoint y: 66, endPoint x: 514, endPoint y: 67, distance: 204.2
click at [514, 67] on input "you mean the world to me" at bounding box center [912, 68] width 814 height 42
type input "your good girl's gonna go bad"
click at [1258, 230] on button "Search" at bounding box center [1253, 238] width 131 height 44
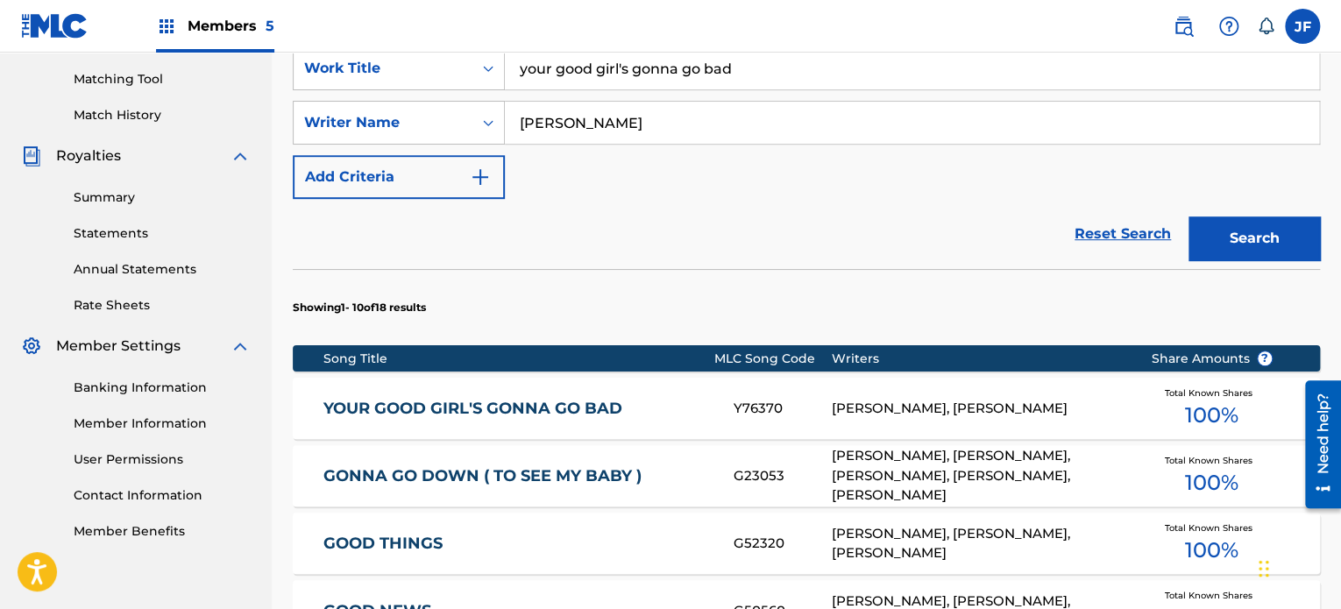
click at [650, 396] on div "YOUR GOOD GIRL'S GONNA GO BAD Y76370 [PERSON_NAME], [PERSON_NAME] Total Known S…" at bounding box center [806, 408] width 1027 height 61
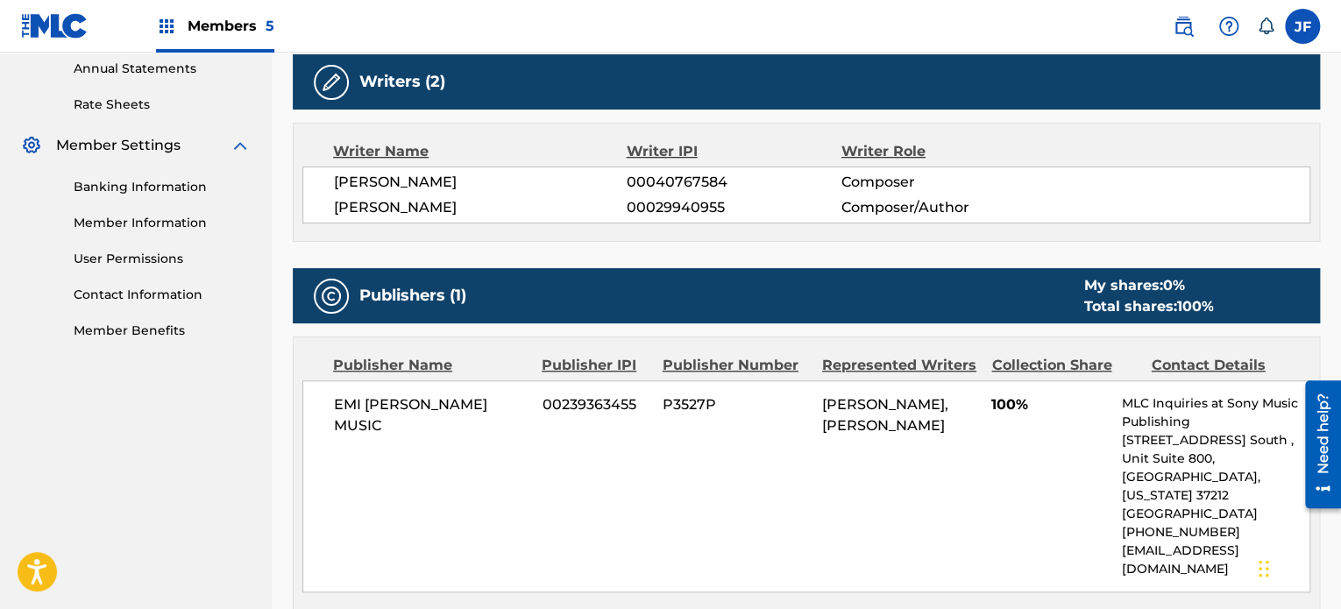
scroll to position [645, 0]
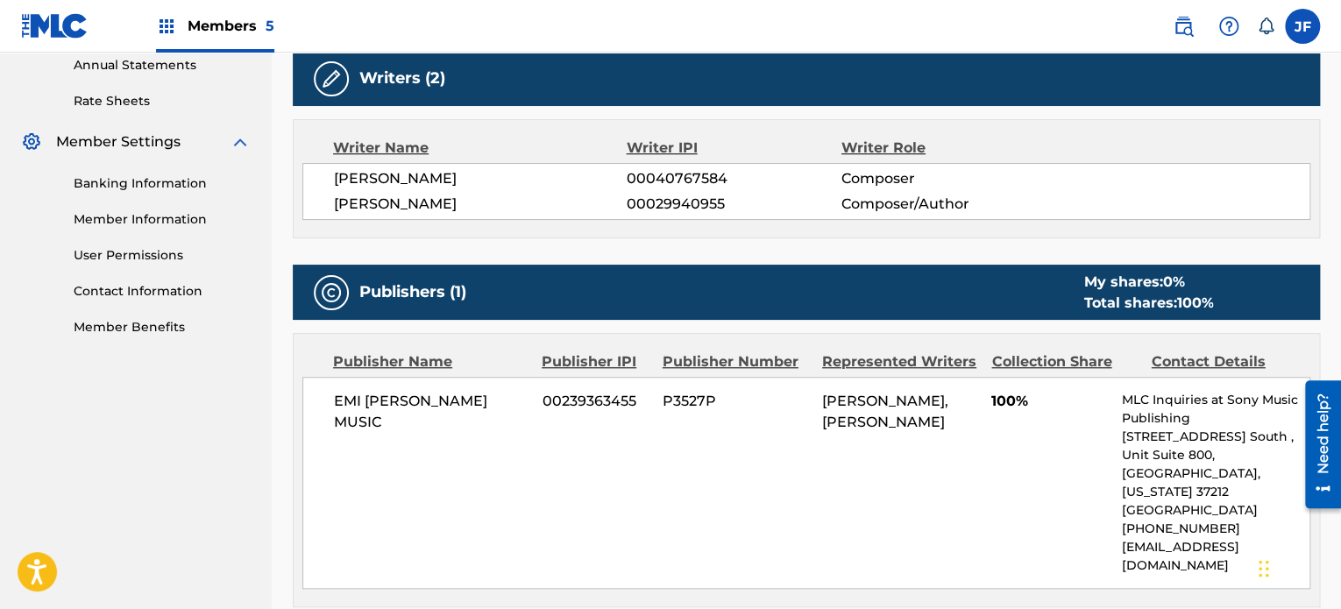
scroll to position [441, 0]
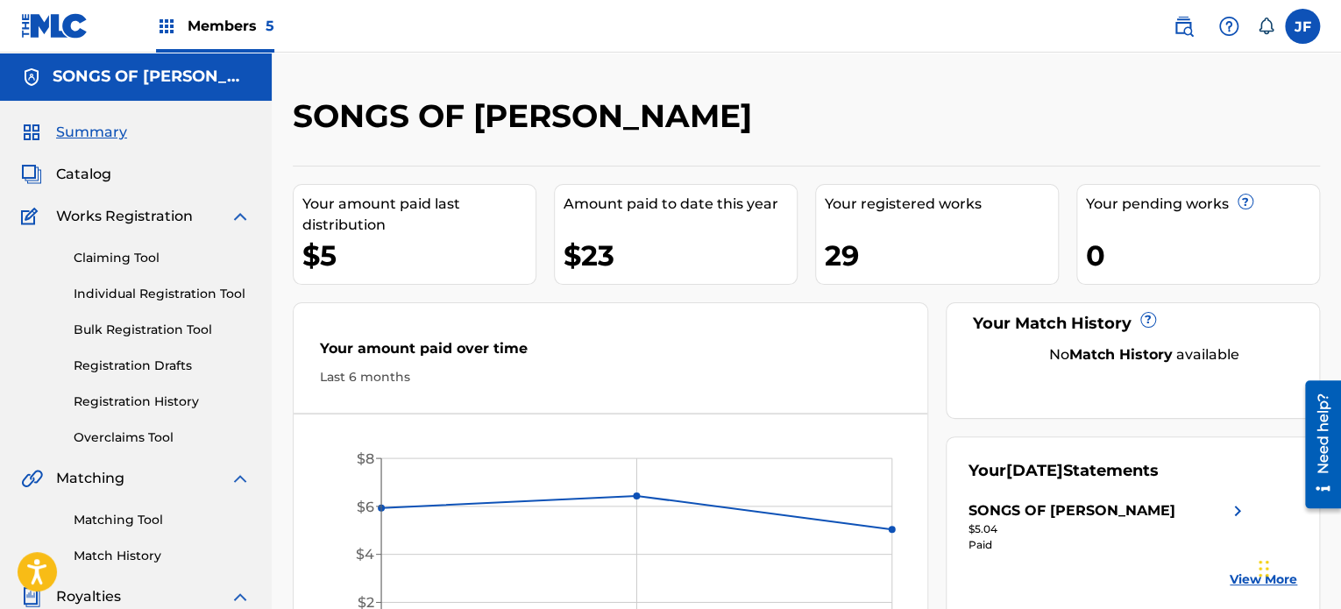
click at [105, 167] on span "Catalog" at bounding box center [83, 174] width 55 height 21
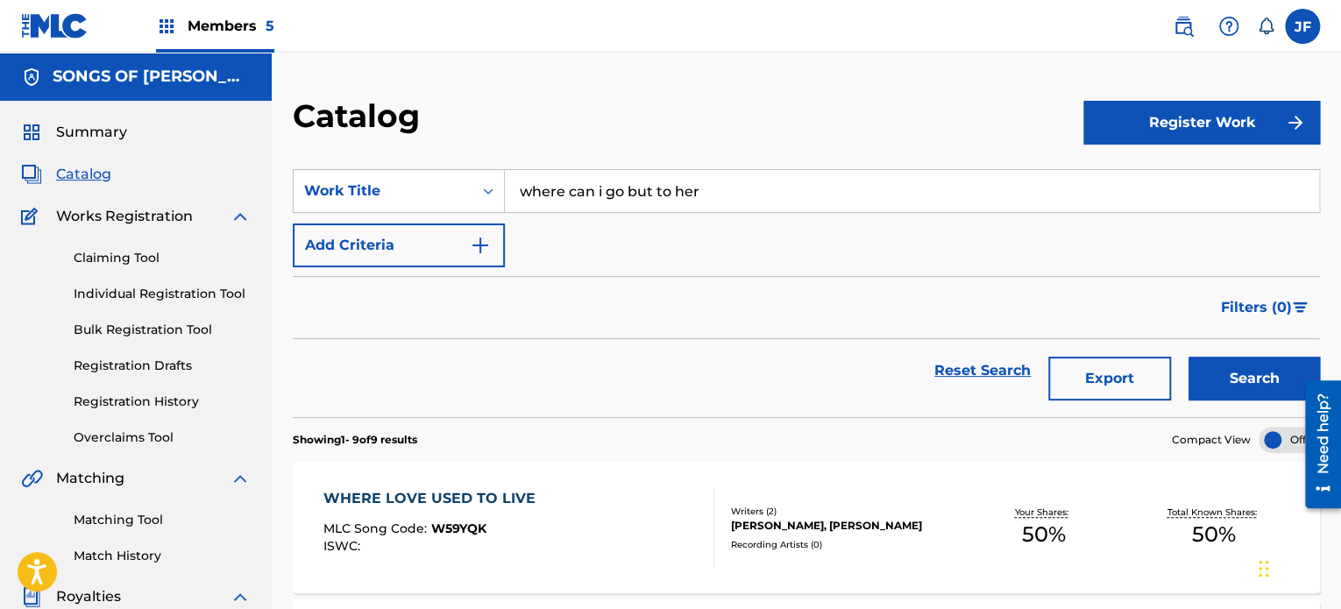
drag, startPoint x: 741, startPoint y: 192, endPoint x: 521, endPoint y: 201, distance: 221.0
click at [521, 201] on input "where can i go but to her" at bounding box center [912, 191] width 814 height 42
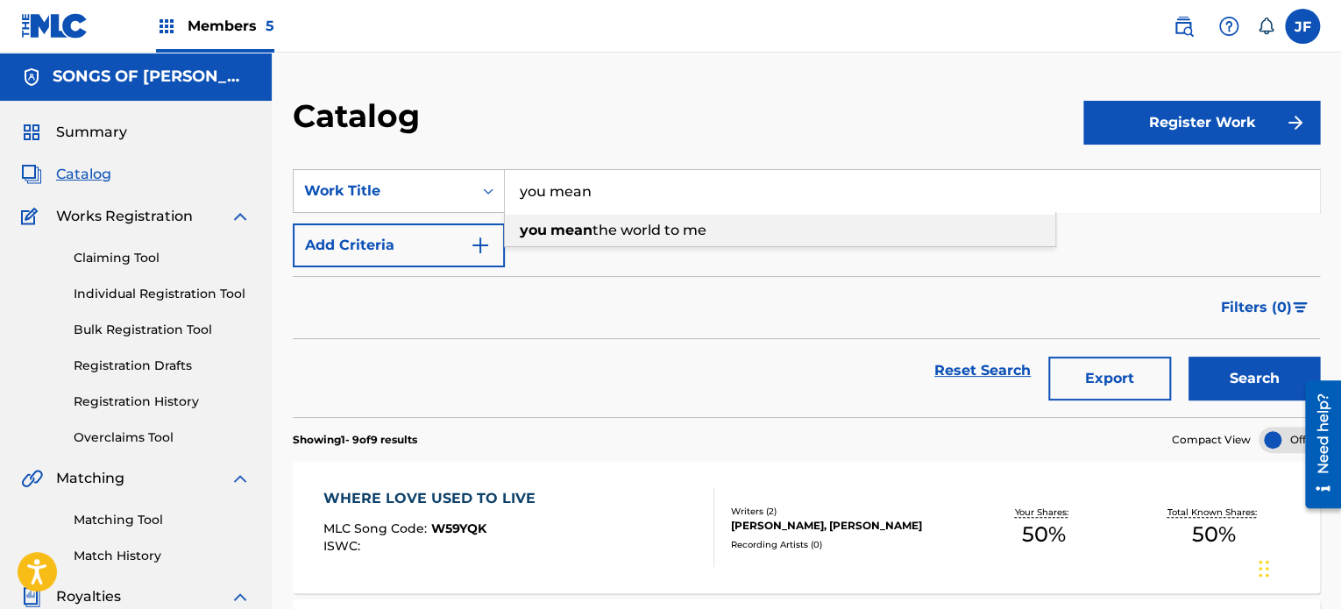
click at [559, 234] on strong "mean" at bounding box center [571, 230] width 42 height 17
type input "you mean the world to me"
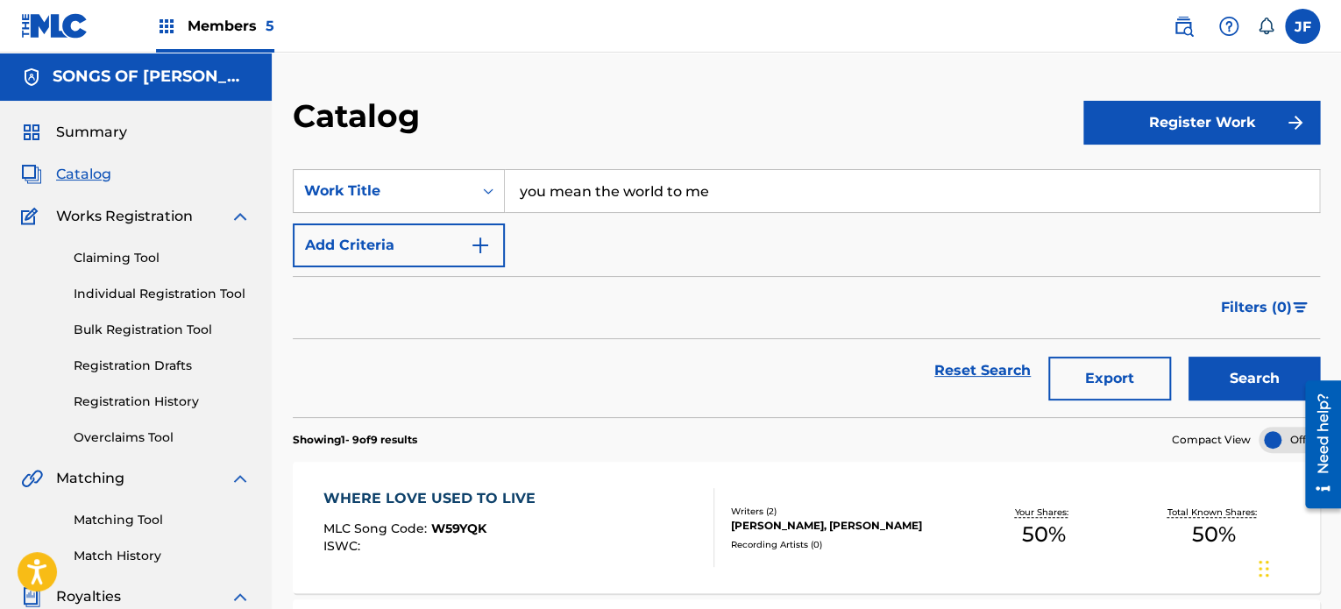
click at [1239, 385] on button "Search" at bounding box center [1253, 379] width 131 height 44
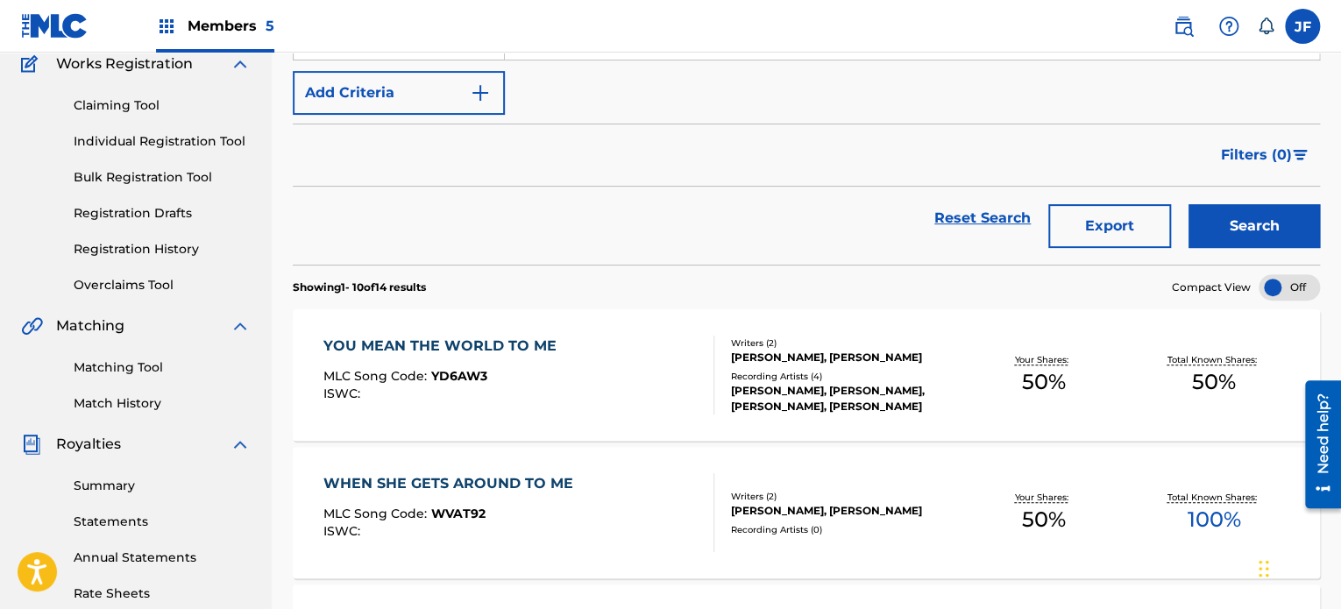
scroll to position [219, 0]
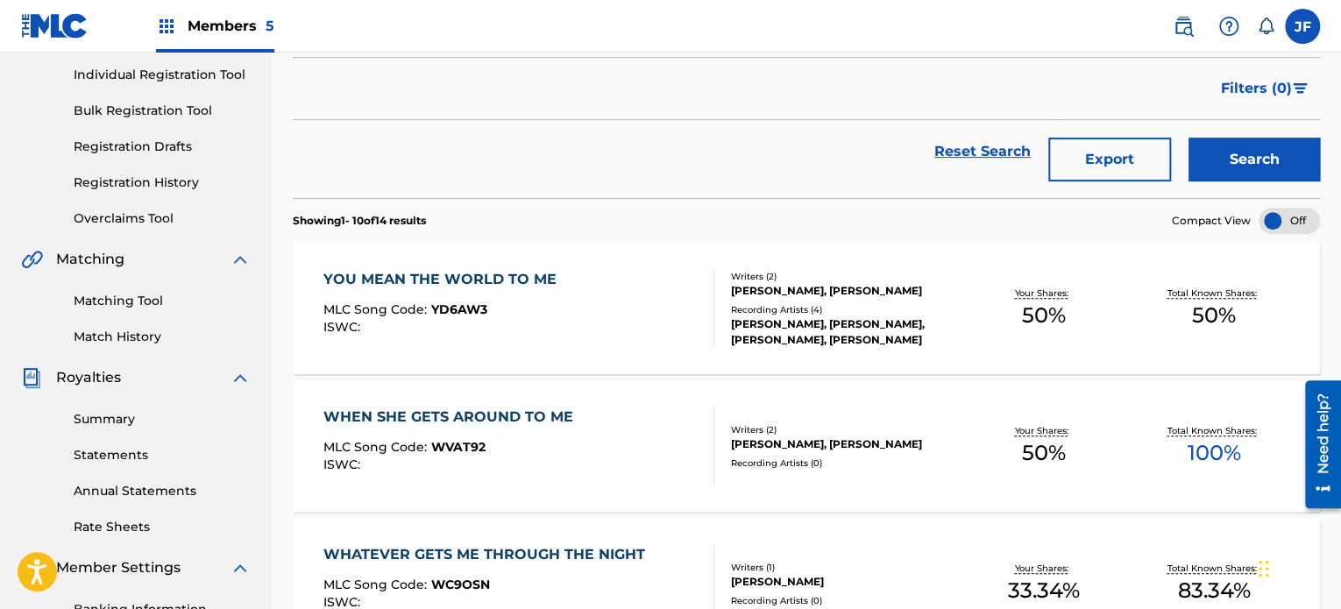
click at [646, 304] on div "YOU MEAN THE WORLD TO ME MLC Song Code : YD6AW3 ISWC :" at bounding box center [518, 308] width 390 height 79
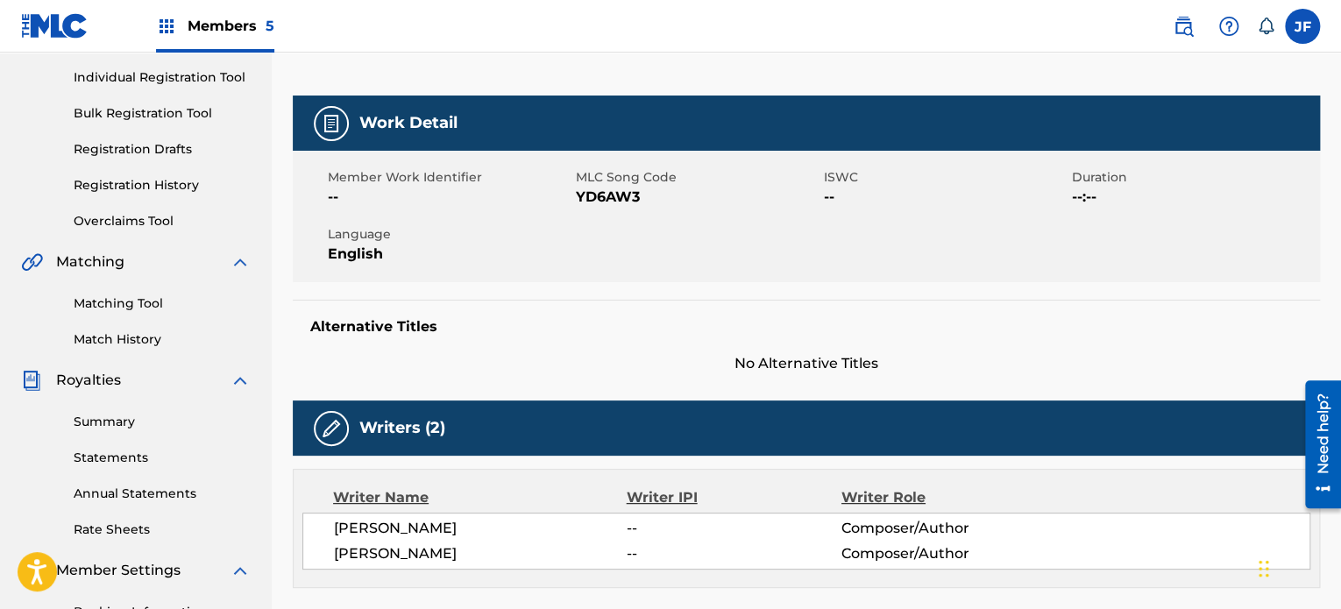
scroll to position [211, 0]
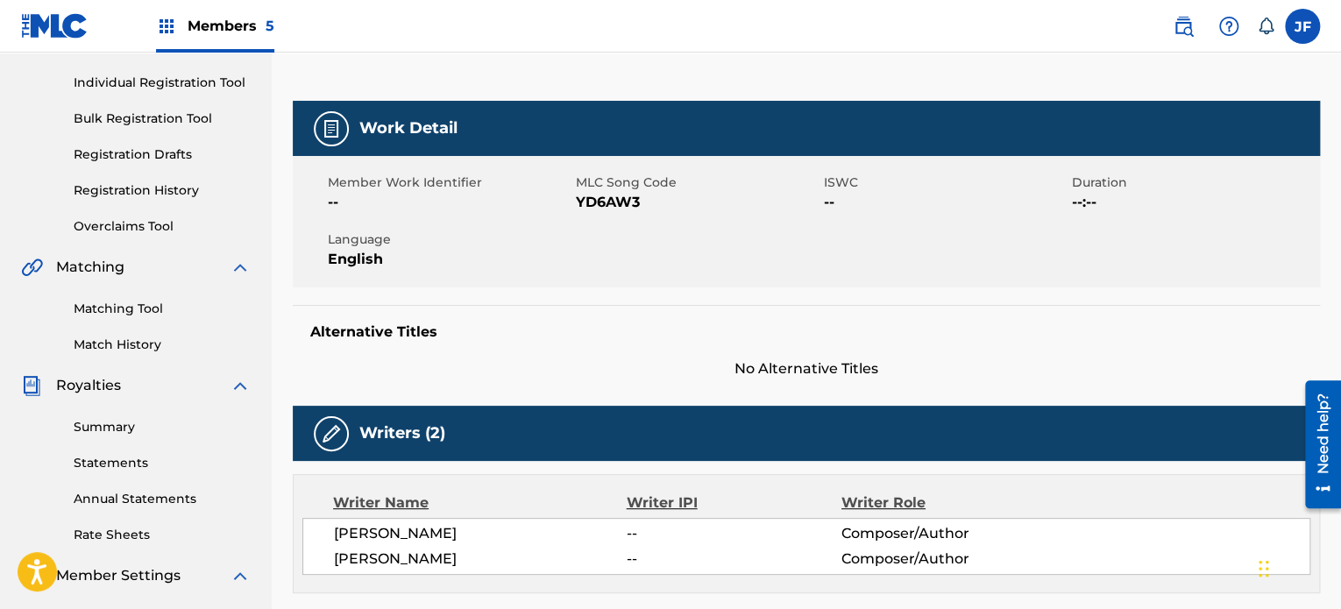
click at [389, 327] on h5 "Alternative Titles" at bounding box center [806, 332] width 992 height 18
click at [445, 333] on h5 "Alternative Titles" at bounding box center [806, 332] width 992 height 18
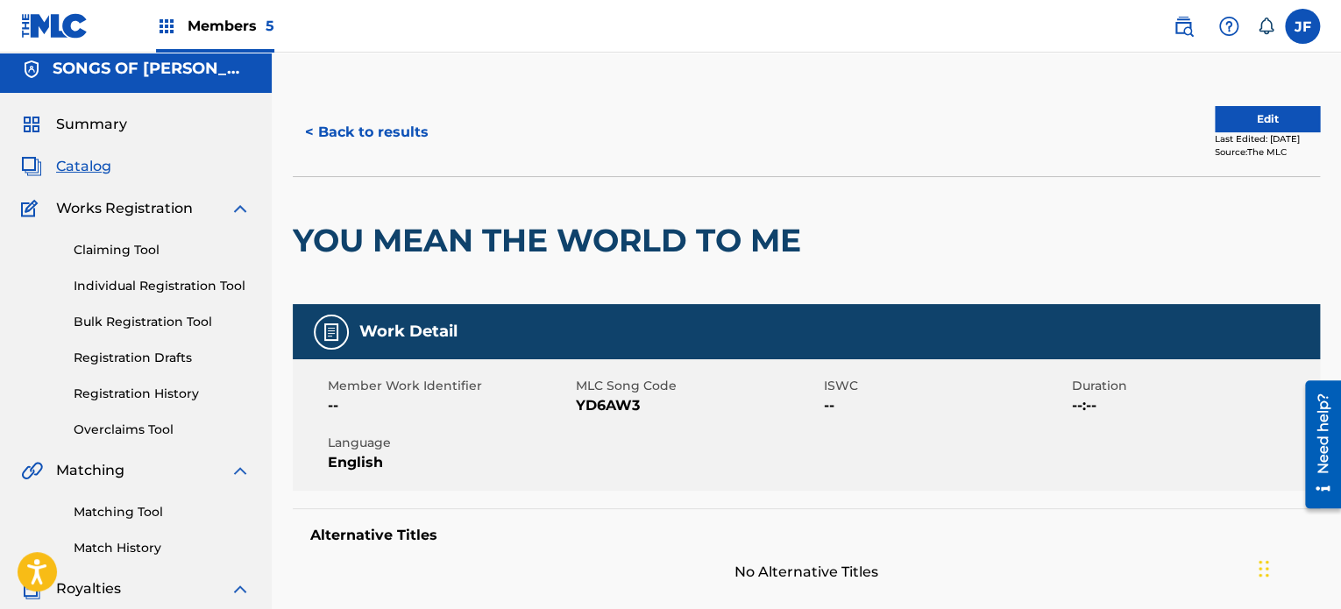
scroll to position [0, 0]
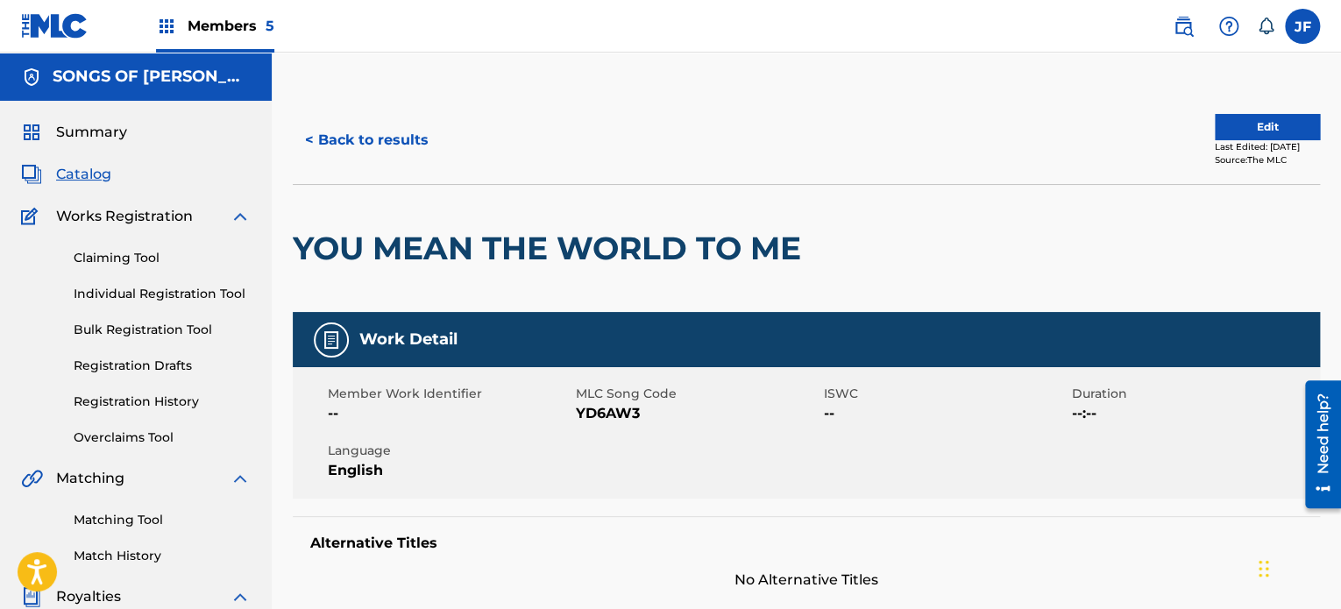
click at [1243, 125] on button "Edit" at bounding box center [1267, 127] width 105 height 26
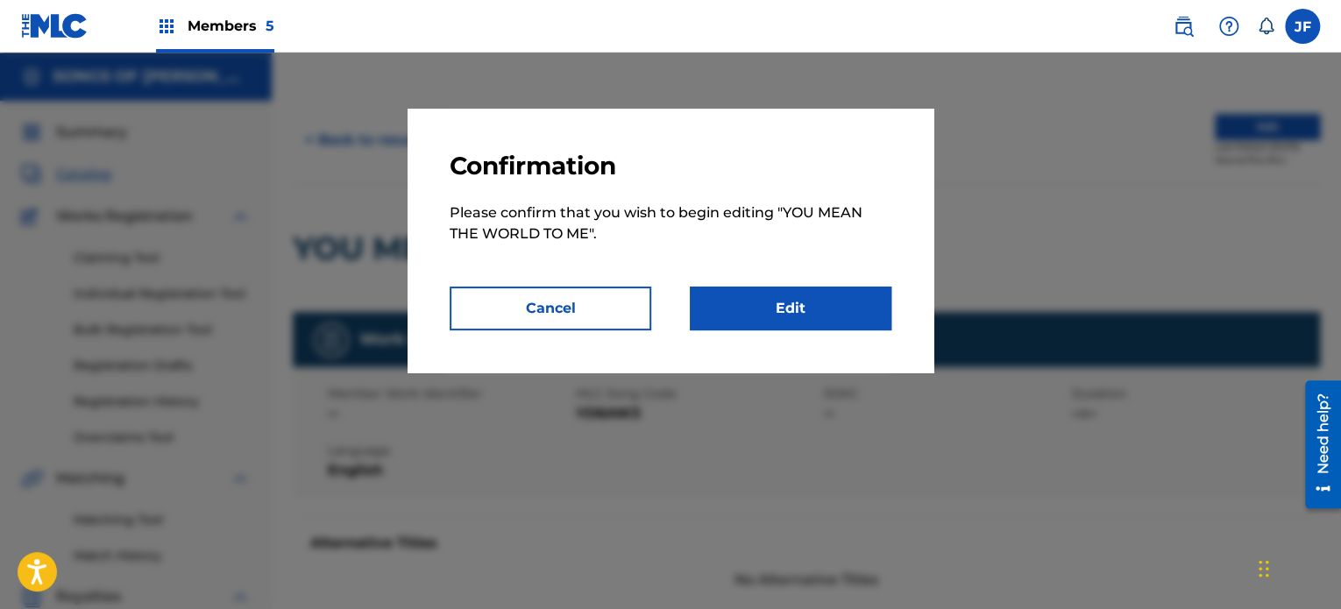
click at [850, 297] on link "Edit" at bounding box center [791, 309] width 202 height 44
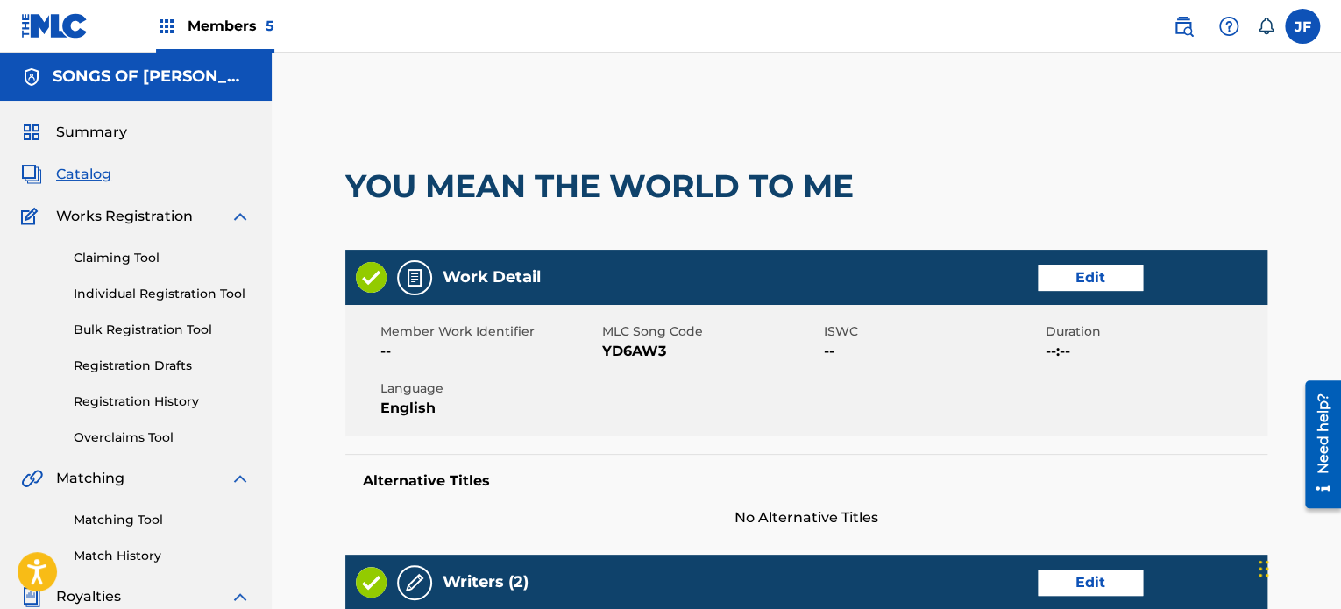
click at [459, 479] on h5 "Alternative Titles" at bounding box center [806, 481] width 887 height 18
click at [494, 482] on h5 "Alternative Titles" at bounding box center [806, 481] width 887 height 18
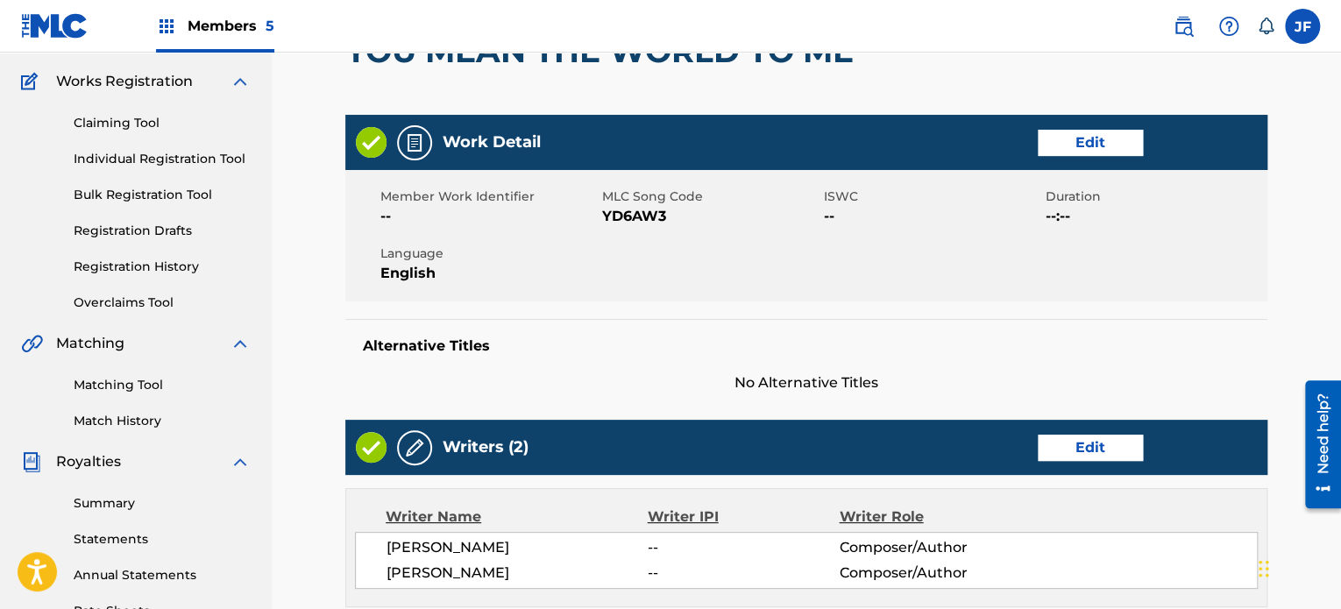
scroll to position [136, 0]
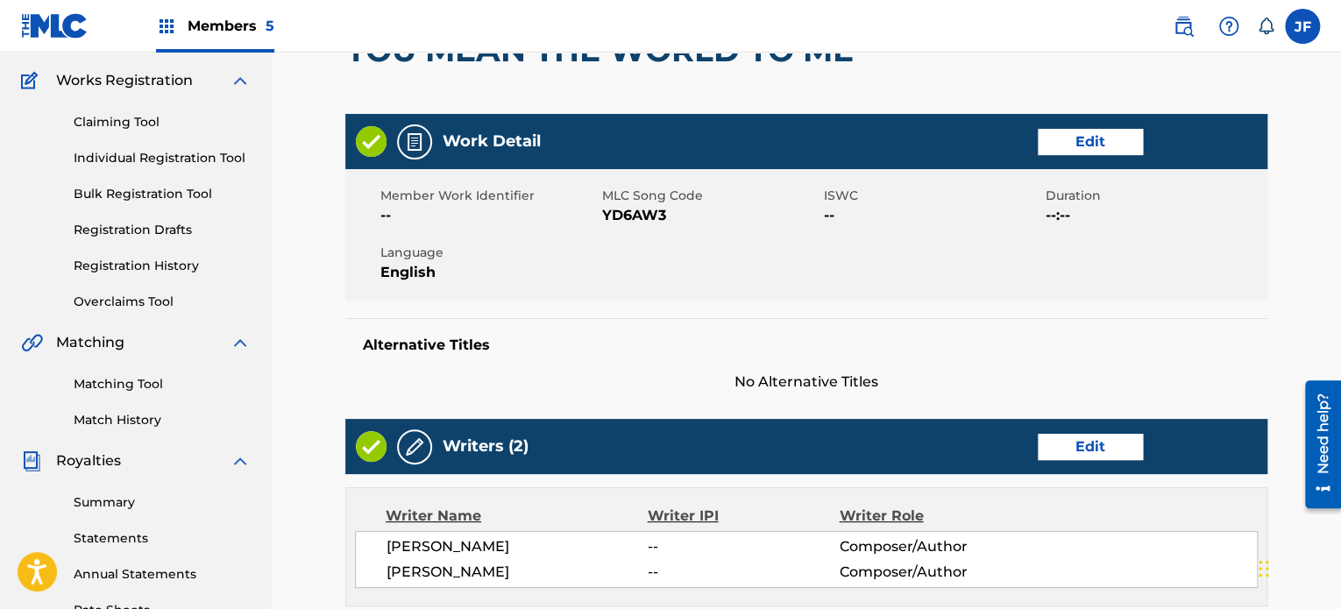
click at [1077, 152] on link "Edit" at bounding box center [1090, 142] width 105 height 26
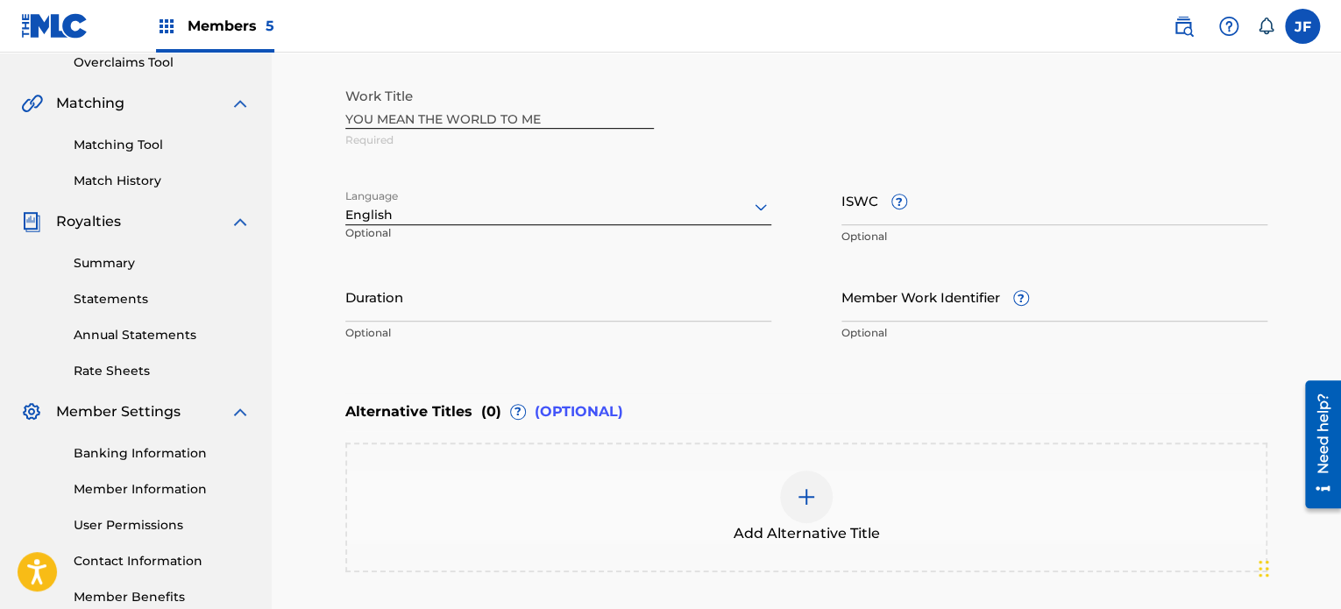
scroll to position [407, 0]
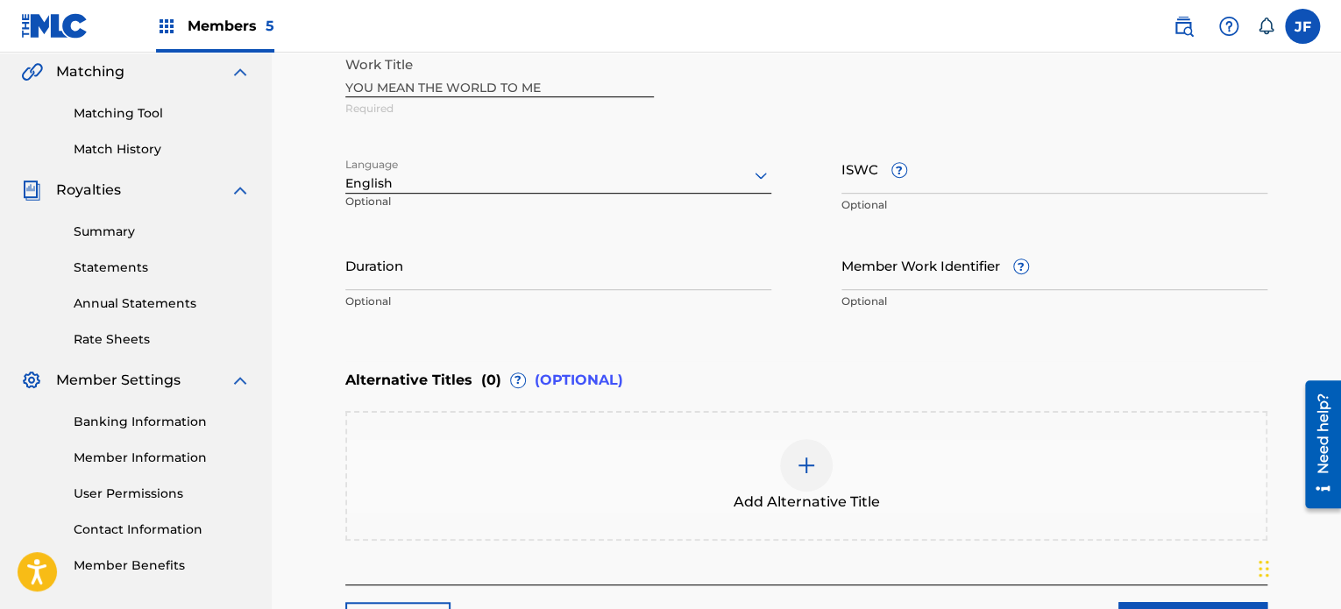
click at [816, 464] on img at bounding box center [806, 465] width 21 height 21
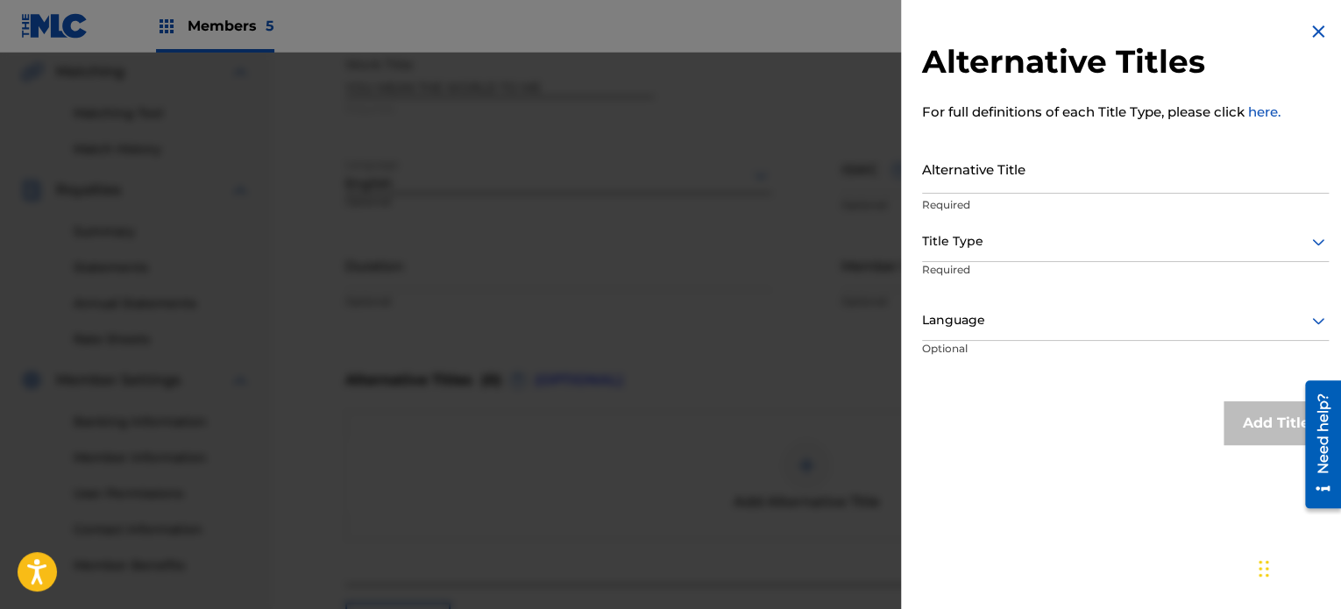
click at [1031, 175] on input "Alternative Title" at bounding box center [1125, 169] width 407 height 50
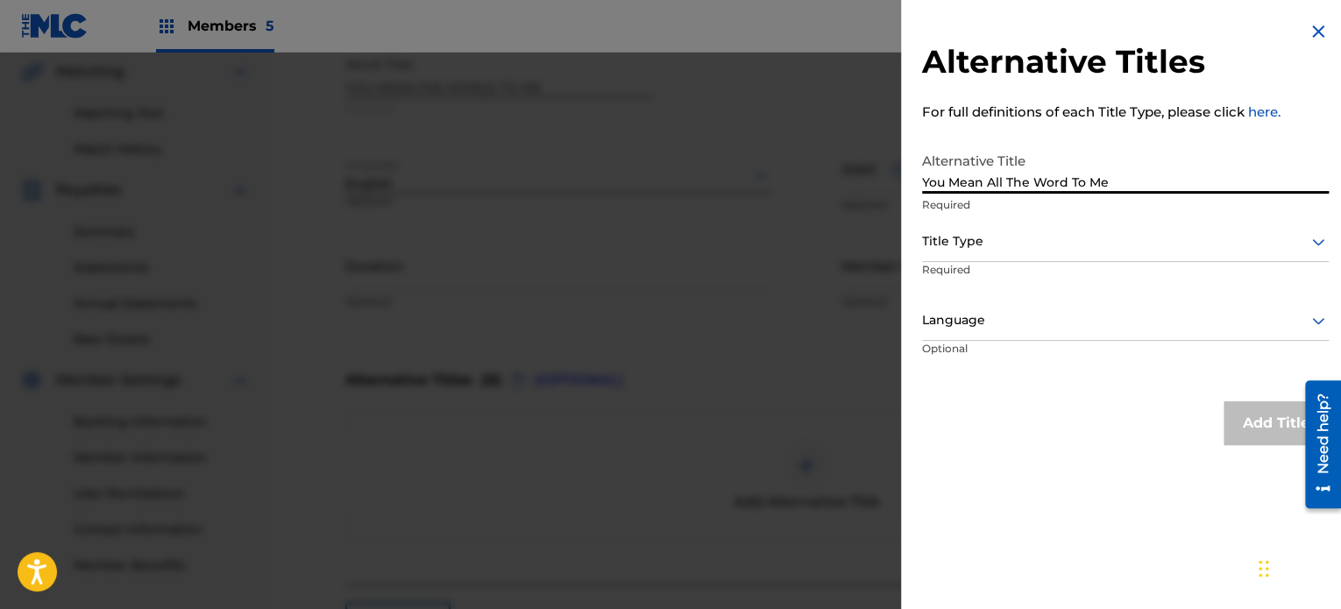
type input "You Mean All The Word To Me"
click at [1022, 240] on div at bounding box center [1125, 241] width 407 height 22
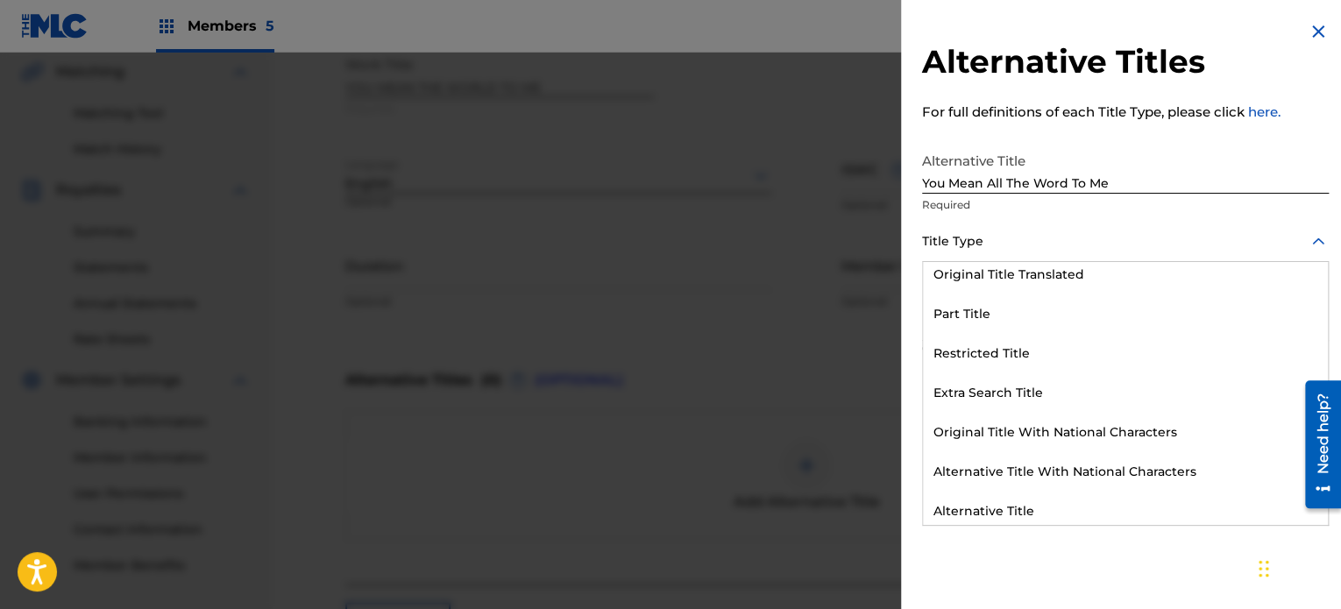
scroll to position [171, 0]
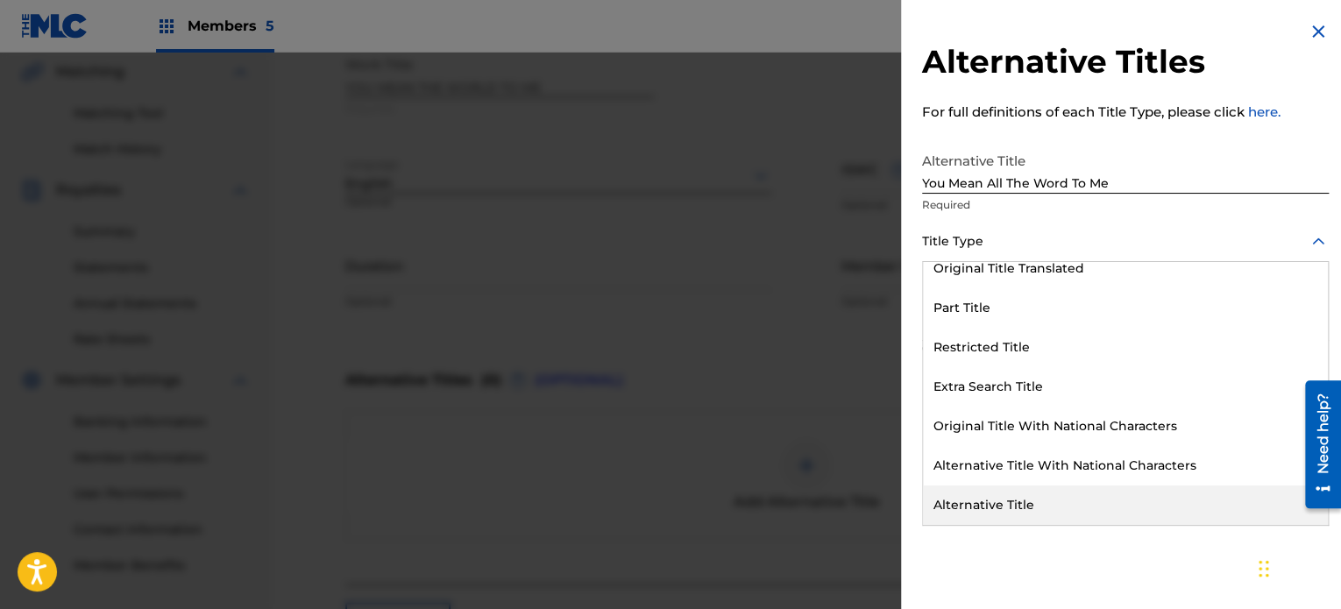
click at [1083, 505] on div "Alternative Title" at bounding box center [1125, 504] width 405 height 39
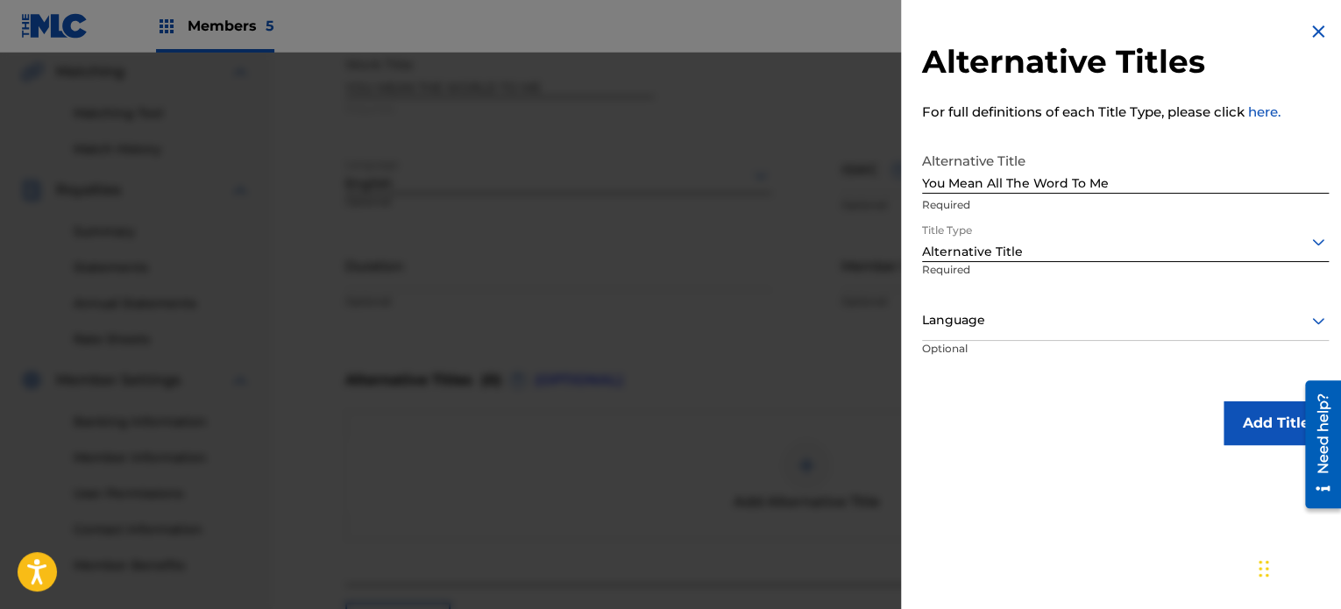
click at [1262, 416] on button "Add Title" at bounding box center [1275, 423] width 105 height 44
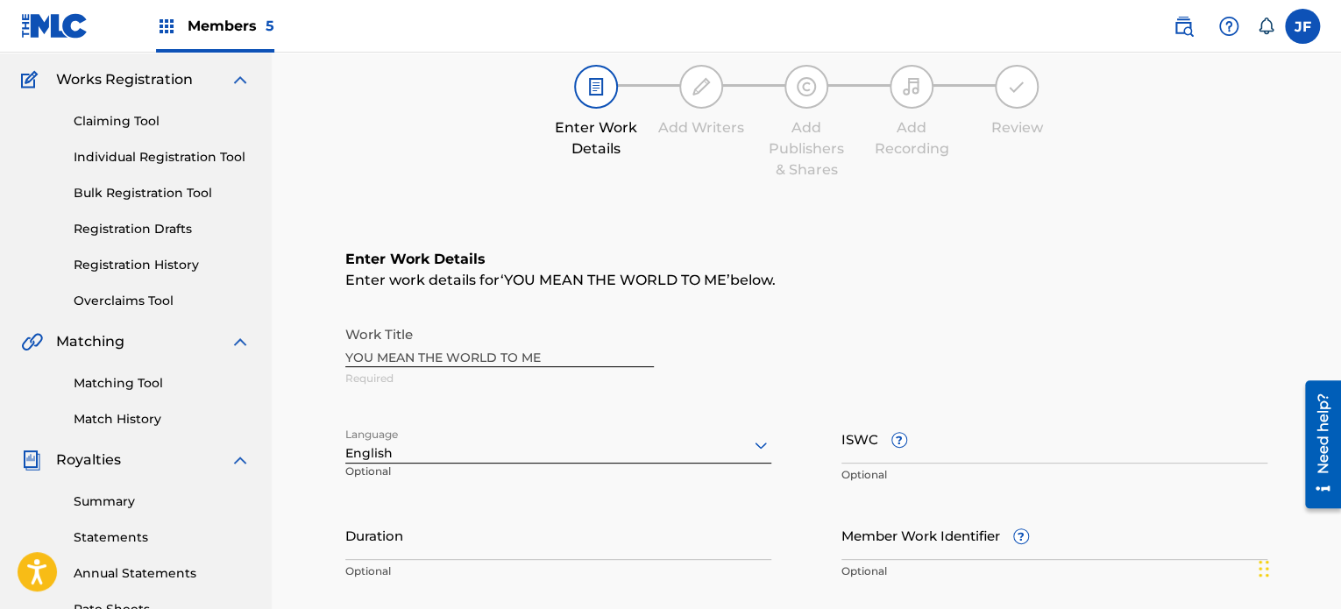
scroll to position [121, 0]
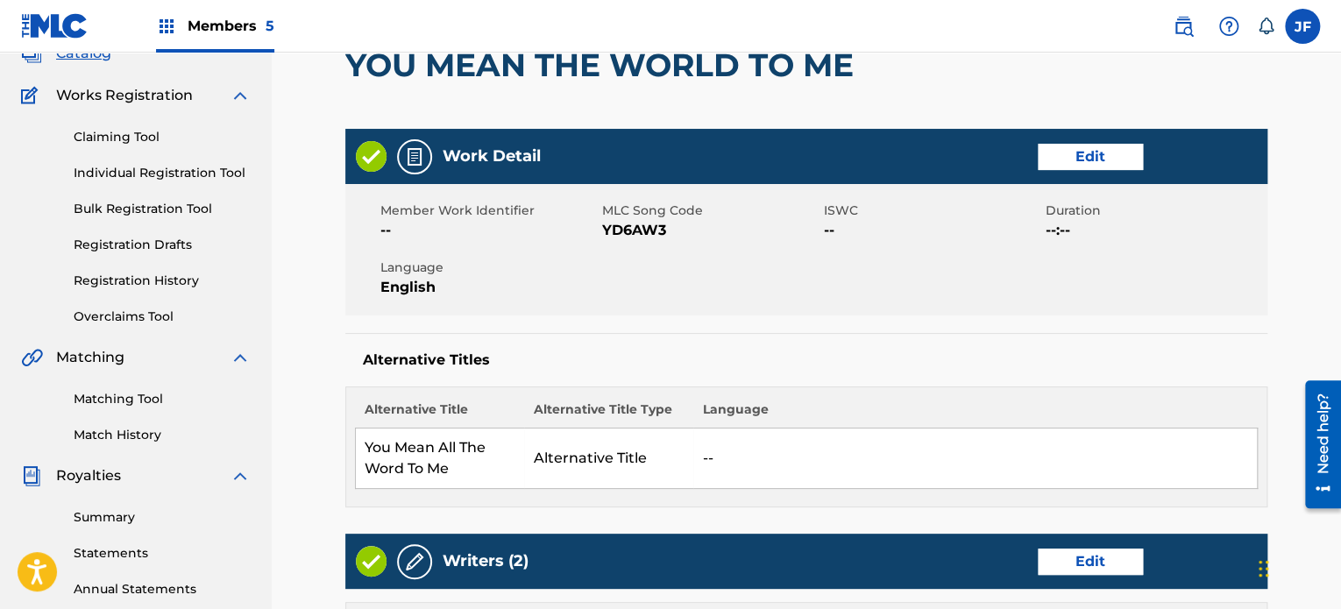
scroll to position [136, 0]
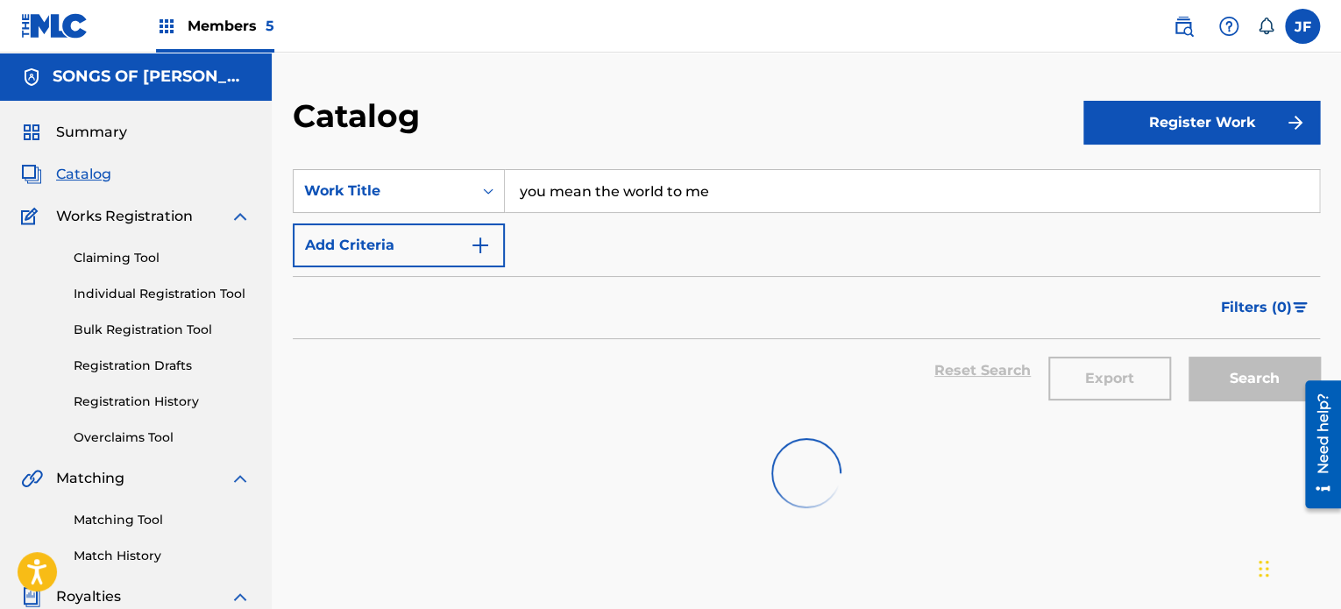
scroll to position [219, 0]
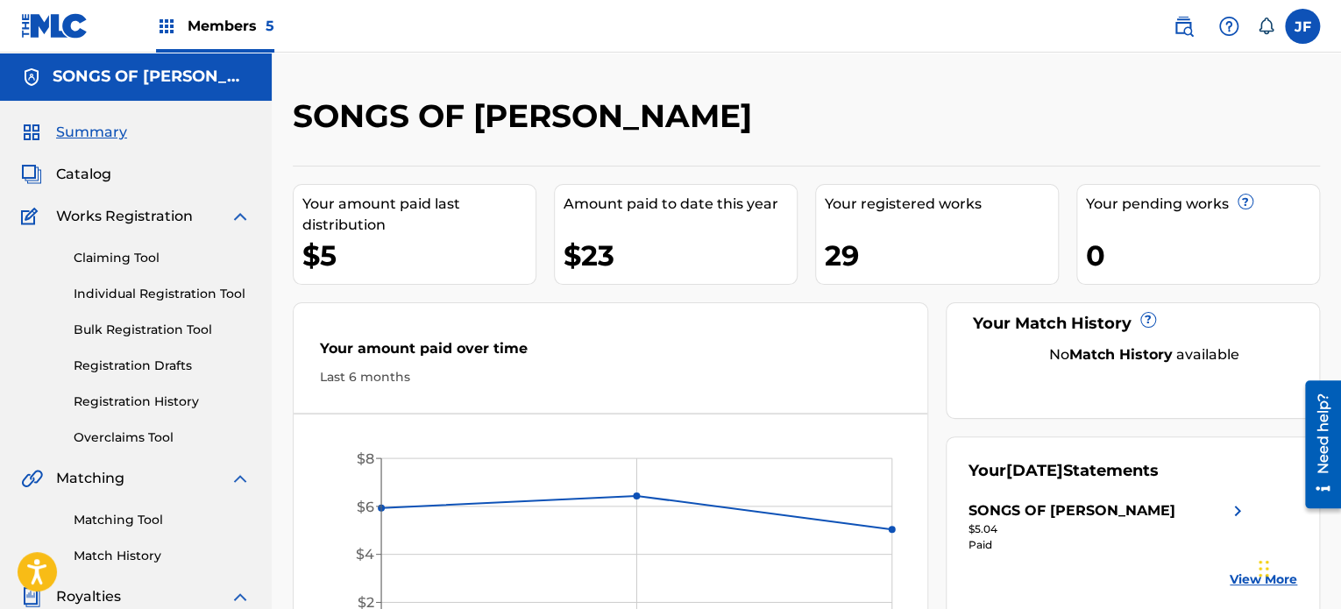
click at [744, 173] on div "Your amount paid last distribution $5 Amount paid to date this year $23 Your re…" at bounding box center [806, 430] width 1027 height 529
click at [1226, 21] on img at bounding box center [1228, 26] width 21 height 21
click at [1006, 30] on nav "Members 5 JF [PERSON_NAME] Ford [EMAIL_ADDRESS][DOMAIN_NAME] Notification Prefe…" at bounding box center [670, 26] width 1341 height 53
click at [46, 26] on img at bounding box center [54, 25] width 67 height 25
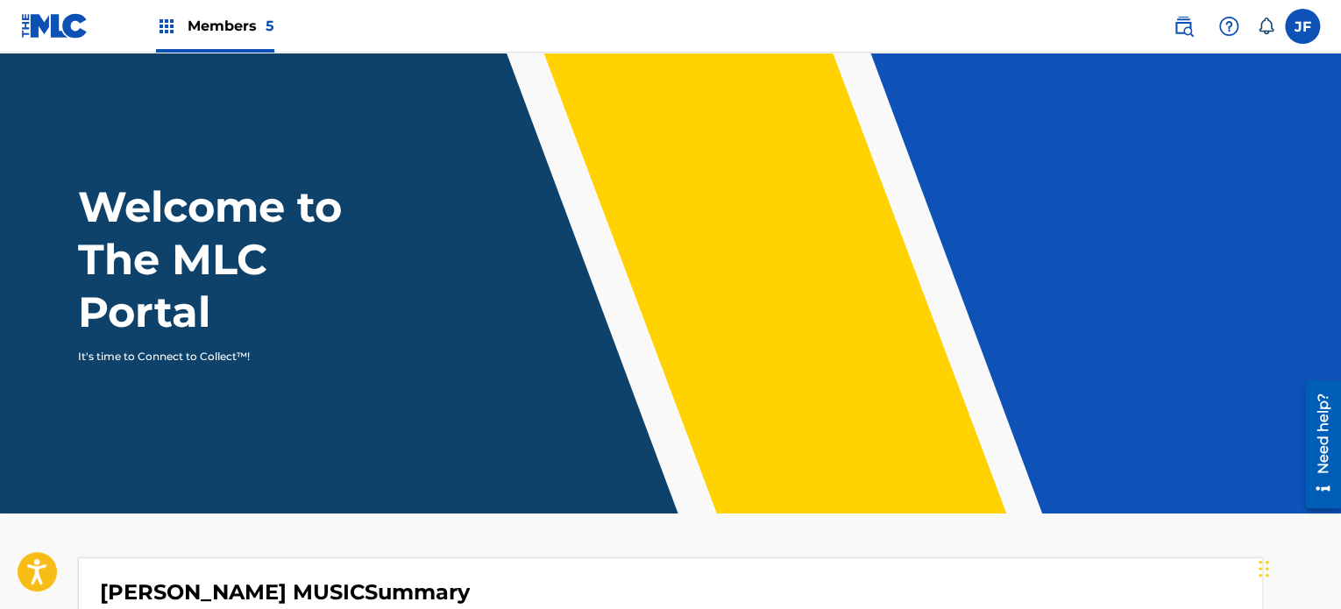
click at [1307, 27] on label at bounding box center [1302, 26] width 35 height 35
click at [1302, 26] on input "[PERSON_NAME] [EMAIL_ADDRESS][DOMAIN_NAME] Notification Preferences Profile Log…" at bounding box center [1302, 26] width 0 height 0
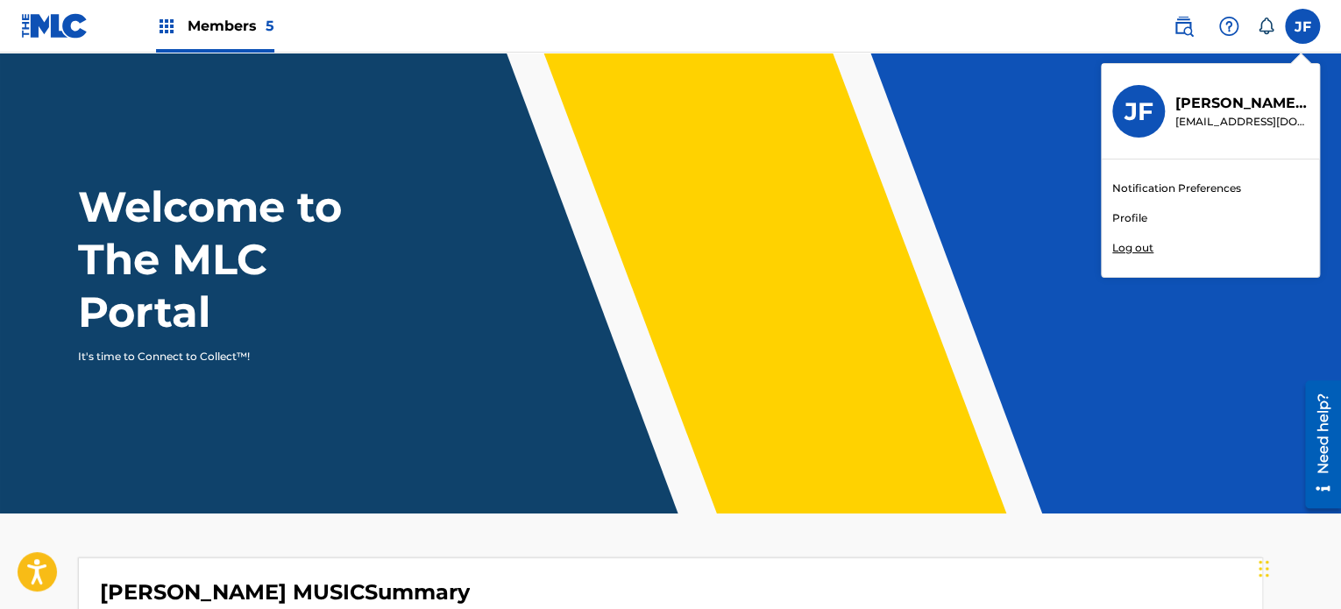
click at [1169, 243] on div "Notification Preferences Profile Log out" at bounding box center [1209, 217] width 217 height 117
click at [1302, 26] on input "[PERSON_NAME] [EMAIL_ADDRESS][DOMAIN_NAME] Notification Preferences Profile Log…" at bounding box center [1302, 26] width 0 height 0
click at [1148, 244] on p "Log out" at bounding box center [1132, 248] width 41 height 16
click at [1302, 26] on input "[PERSON_NAME] [EMAIL_ADDRESS][DOMAIN_NAME] Notification Preferences Profile Log…" at bounding box center [1302, 26] width 0 height 0
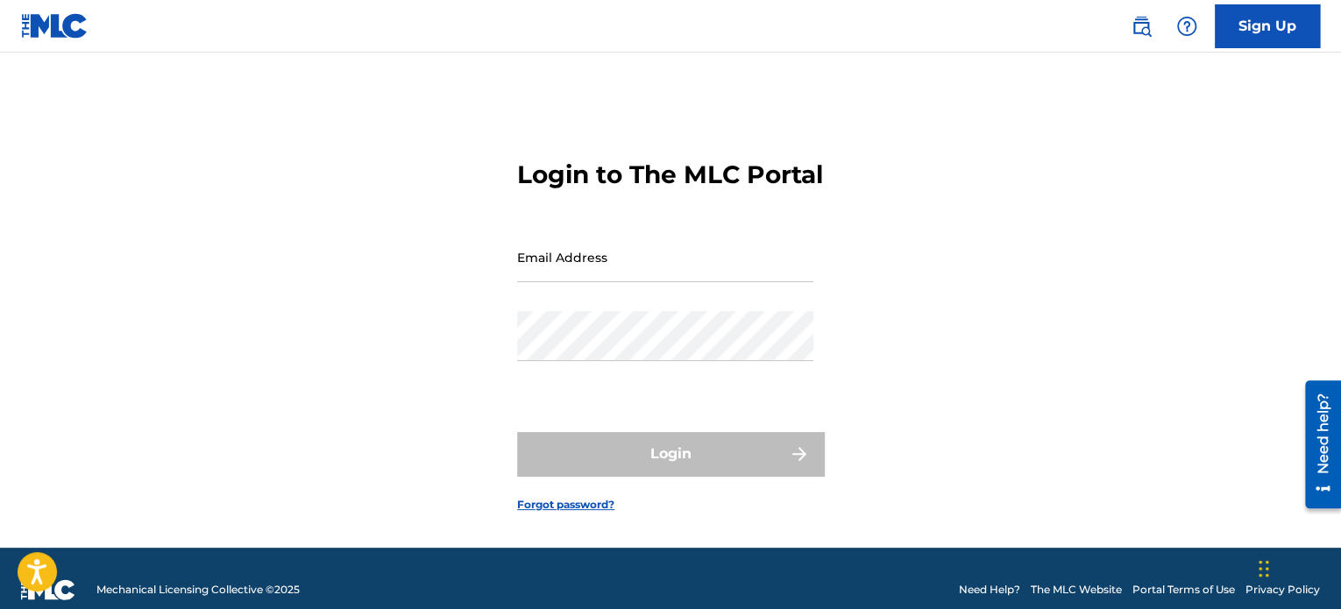
click at [684, 278] on input "Email Address" at bounding box center [665, 257] width 296 height 50
type input "[EMAIL_ADDRESS][DOMAIN_NAME]"
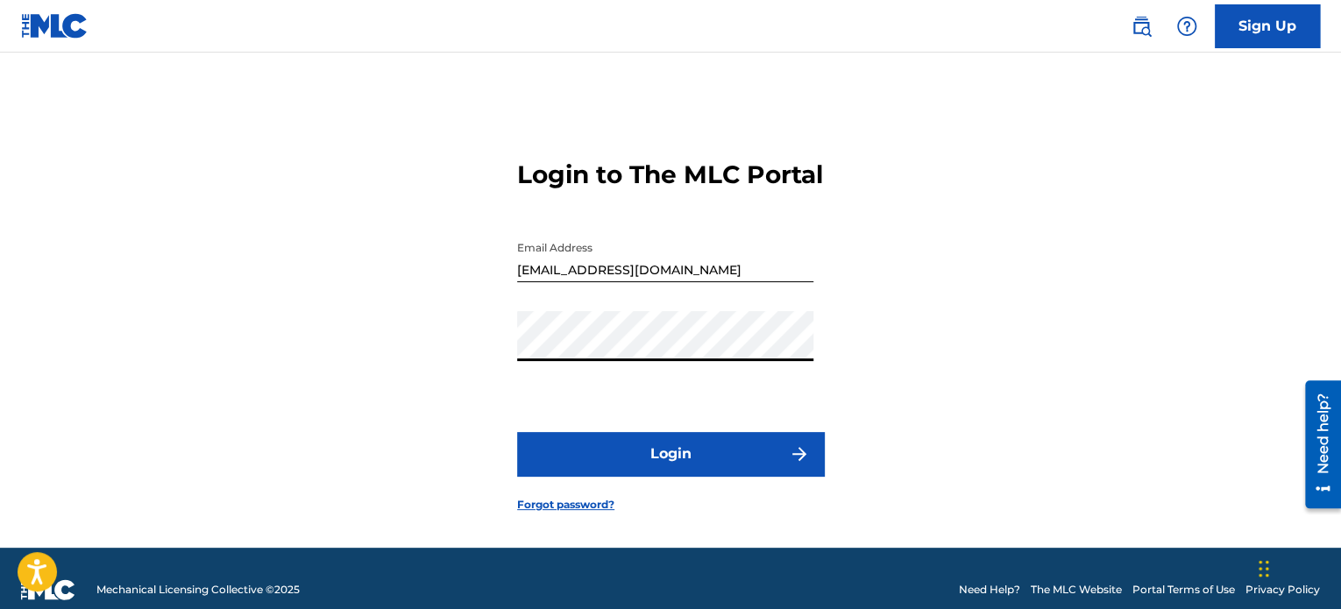
click at [570, 466] on button "Login" at bounding box center [670, 454] width 307 height 44
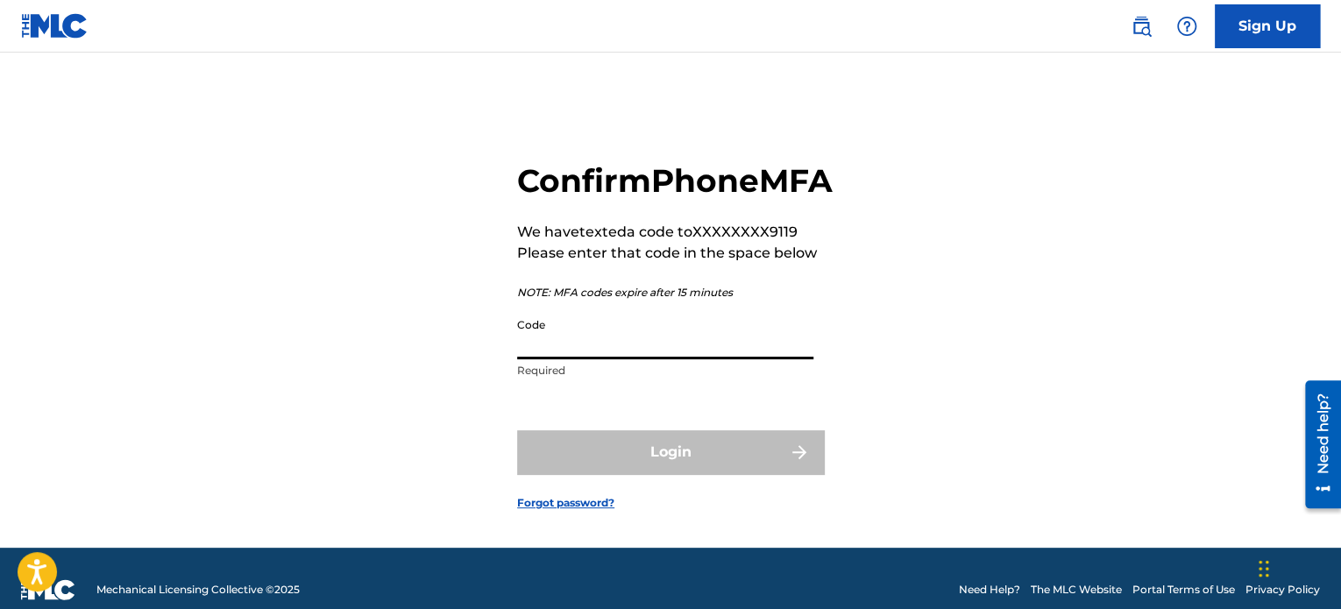
click at [587, 359] on input "Code" at bounding box center [665, 334] width 296 height 50
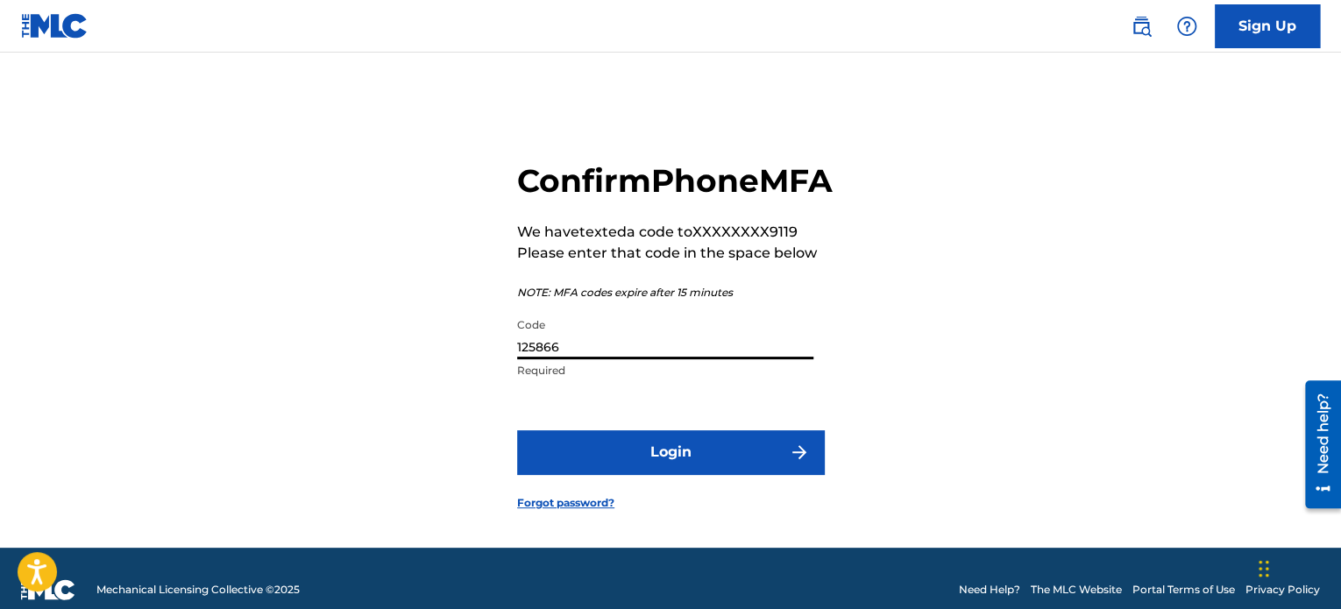
type input "125866"
click at [613, 474] on button "Login" at bounding box center [670, 452] width 307 height 44
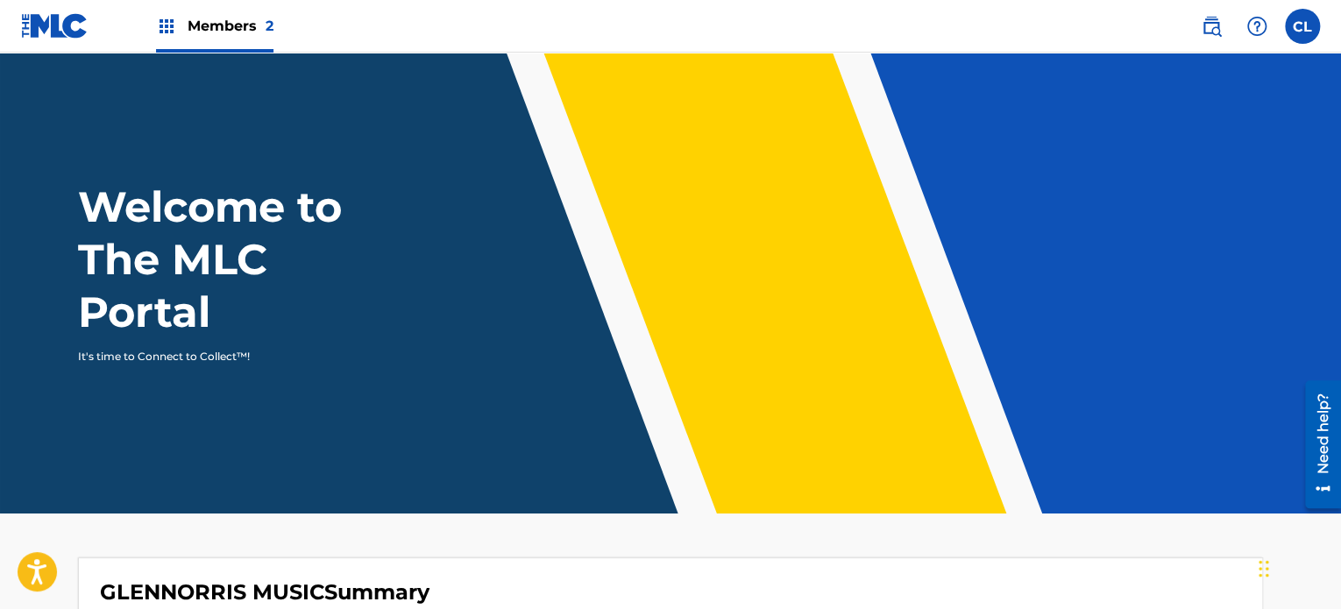
click at [259, 25] on span "Members 2" at bounding box center [231, 26] width 86 height 20
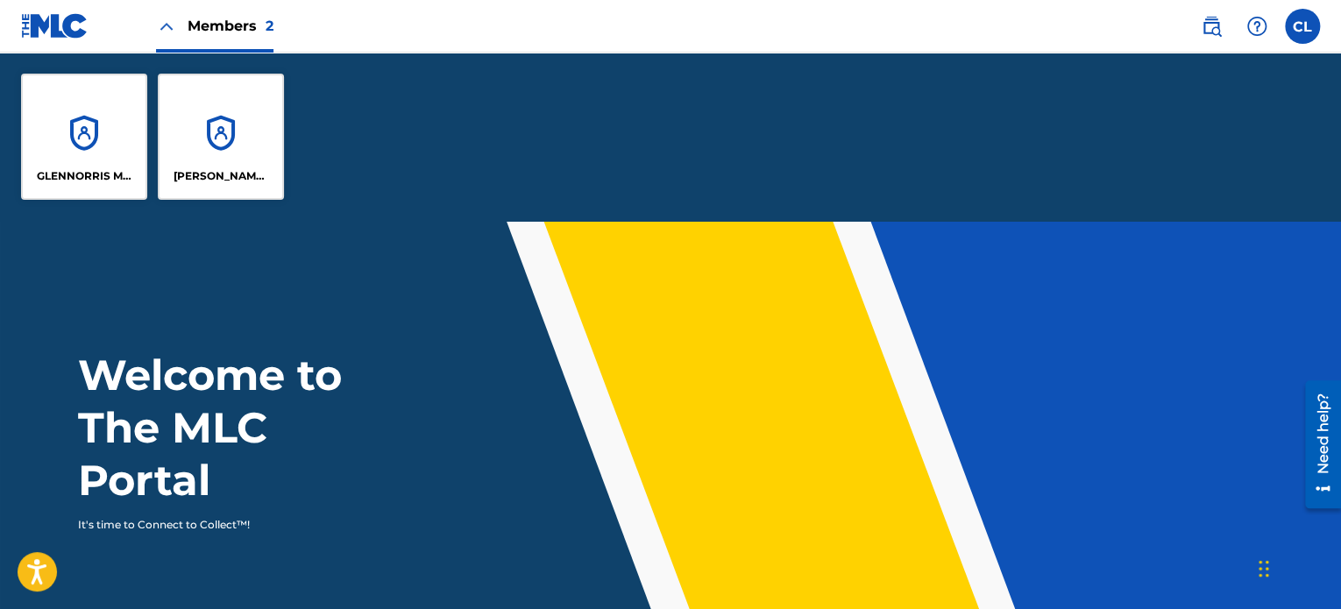
click at [179, 136] on div "[PERSON_NAME] MUSIC" at bounding box center [221, 137] width 126 height 126
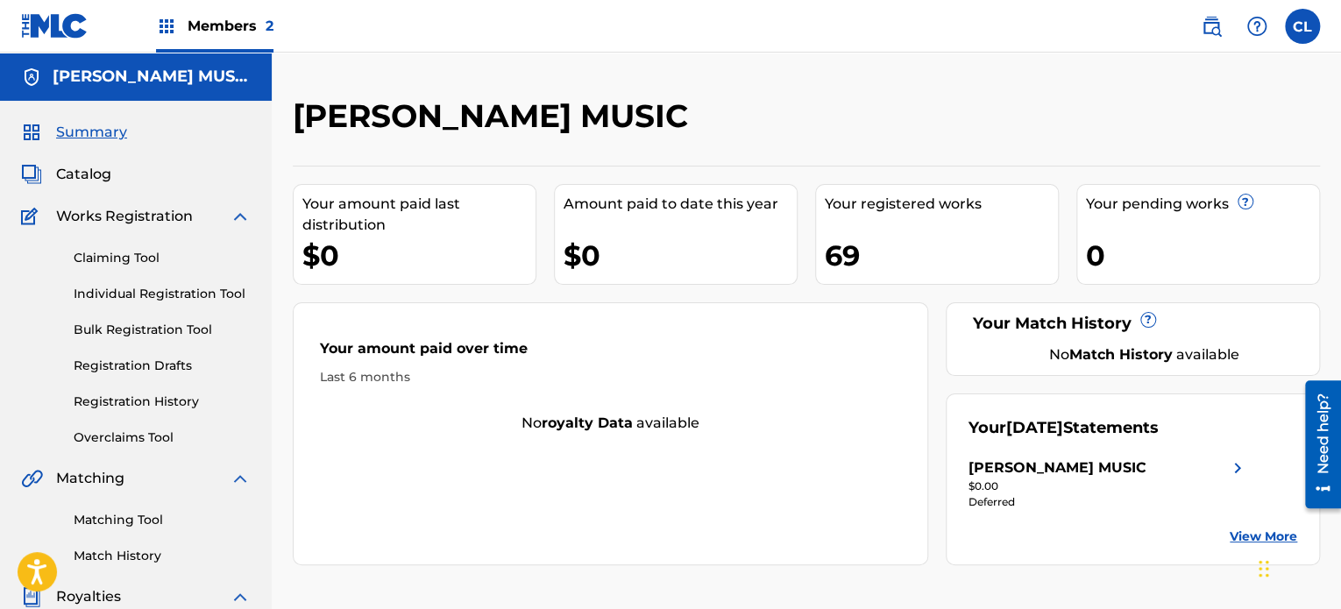
click at [82, 174] on span "Catalog" at bounding box center [83, 174] width 55 height 21
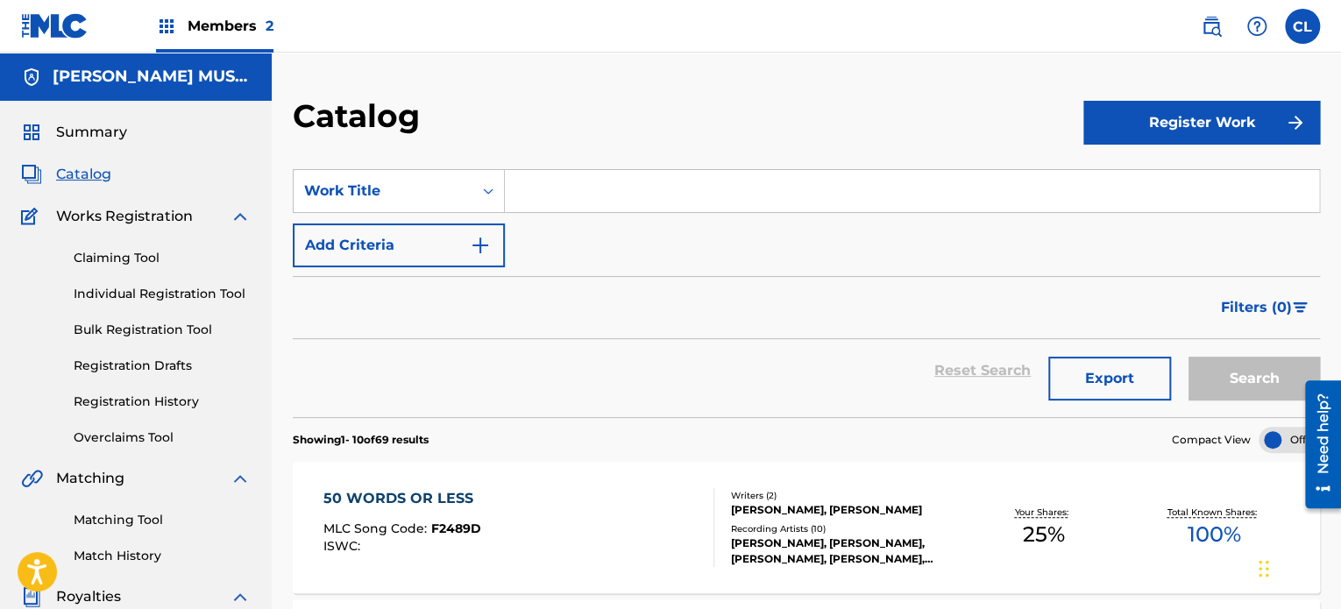
drag, startPoint x: 1338, startPoint y: 165, endPoint x: 1345, endPoint y: 176, distance: 13.4
click at [1340, 191] on html "Accessibility Screen-Reader Guide, Feedback, and Issue Reporting | New window C…" at bounding box center [670, 304] width 1341 height 609
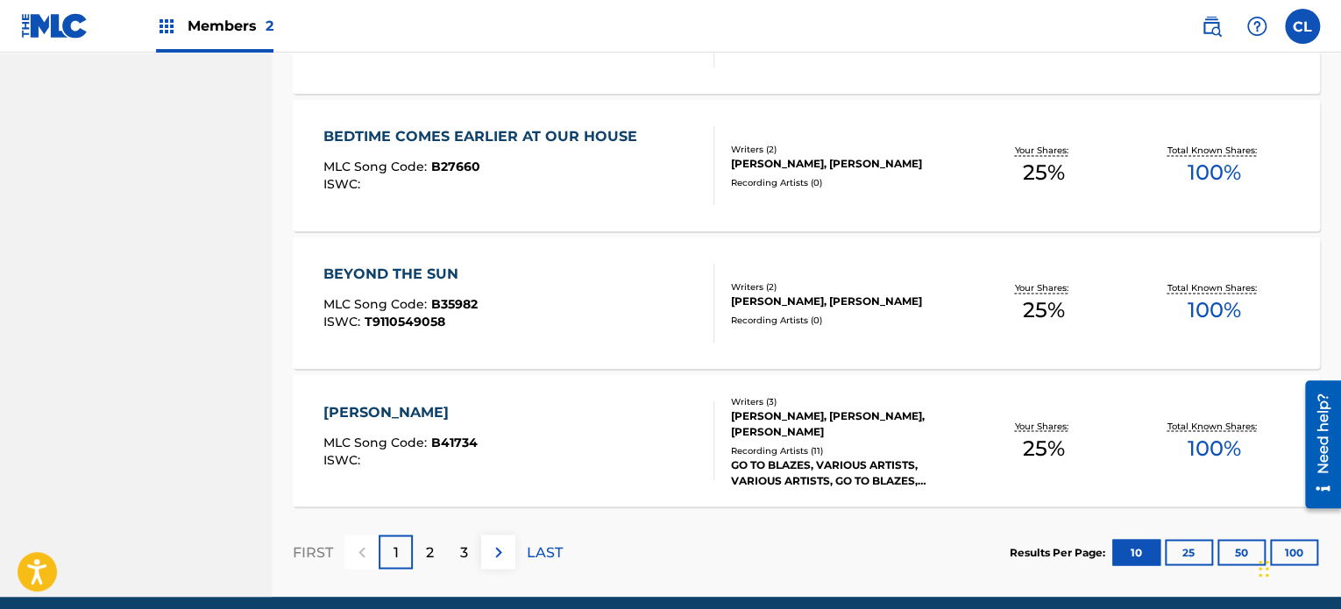
scroll to position [1396, 0]
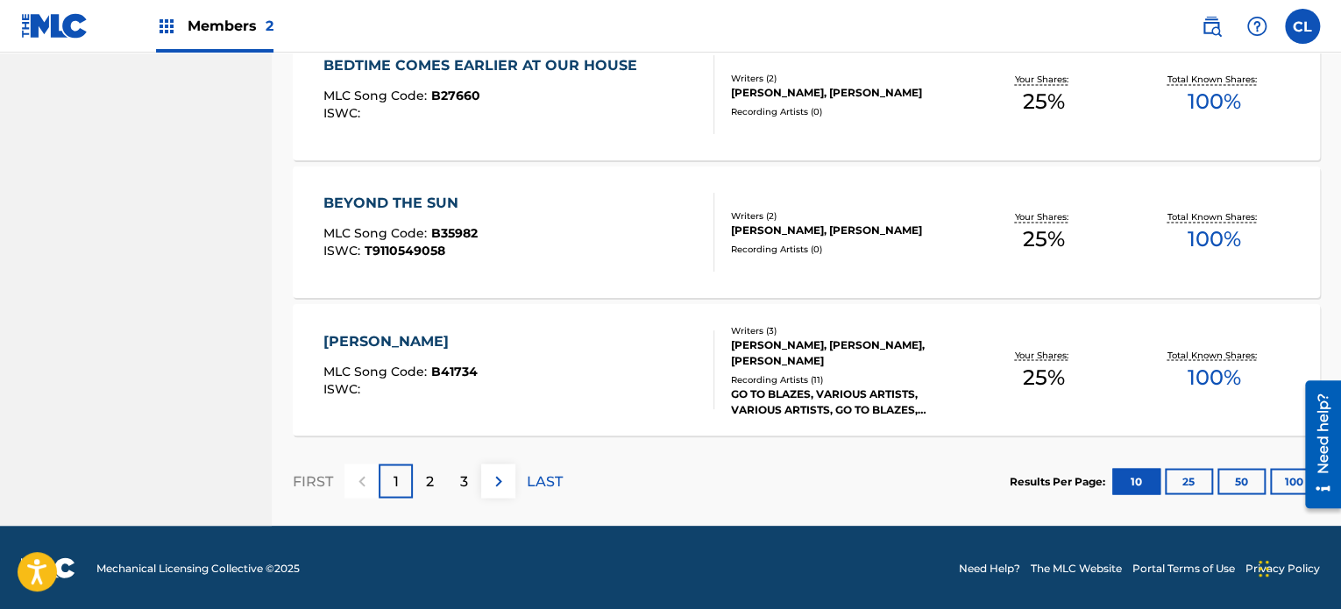
click at [438, 479] on div "2" at bounding box center [430, 481] width 34 height 34
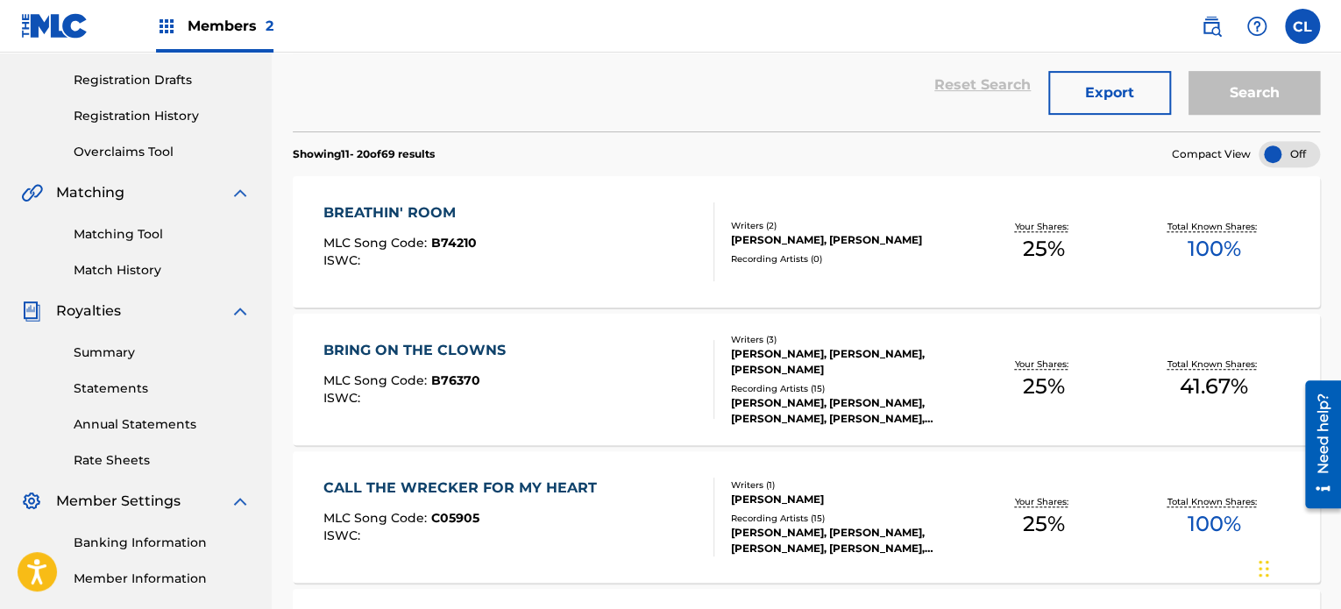
scroll to position [223, 0]
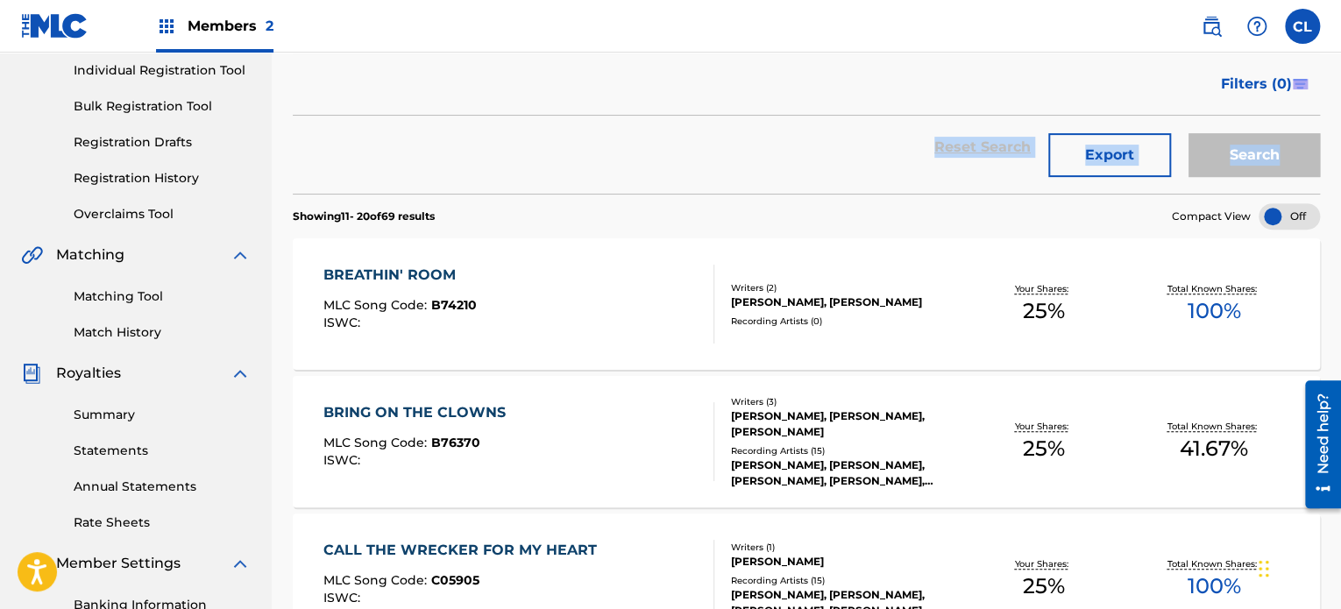
drag, startPoint x: 1340, startPoint y: 87, endPoint x: 1341, endPoint y: 129, distance: 42.1
click at [1340, 131] on html "Accessibility Screen-Reader Guide, Feedback, and Issue Reporting | New window C…" at bounding box center [670, 81] width 1341 height 609
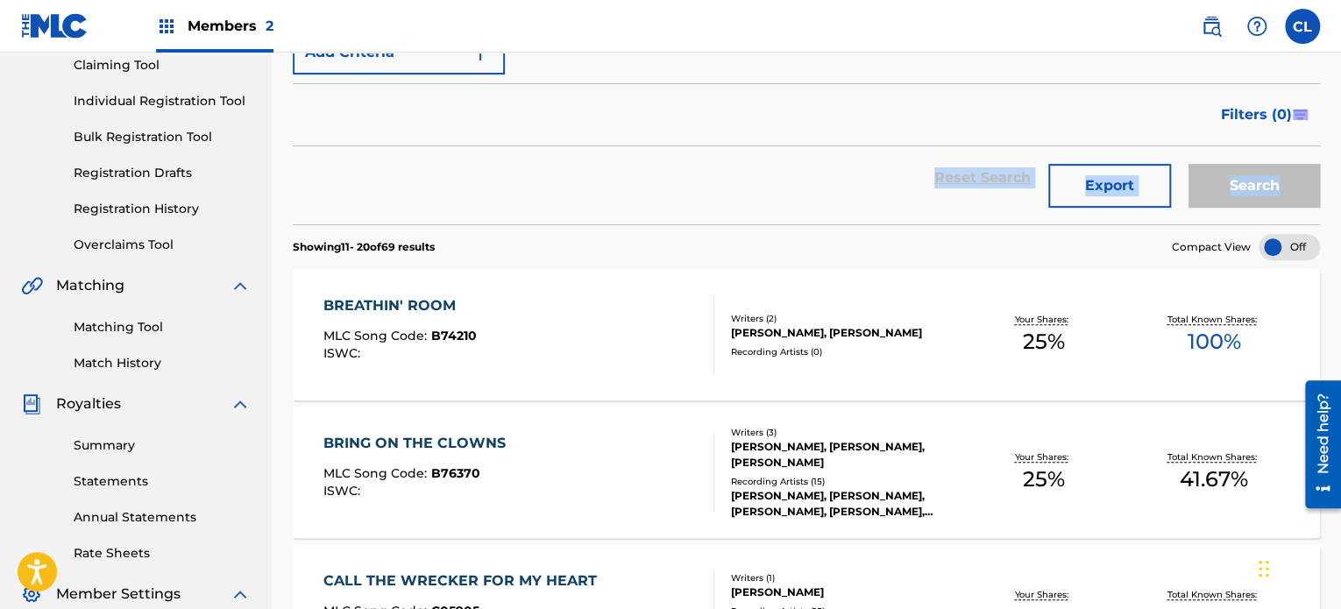
scroll to position [0, 0]
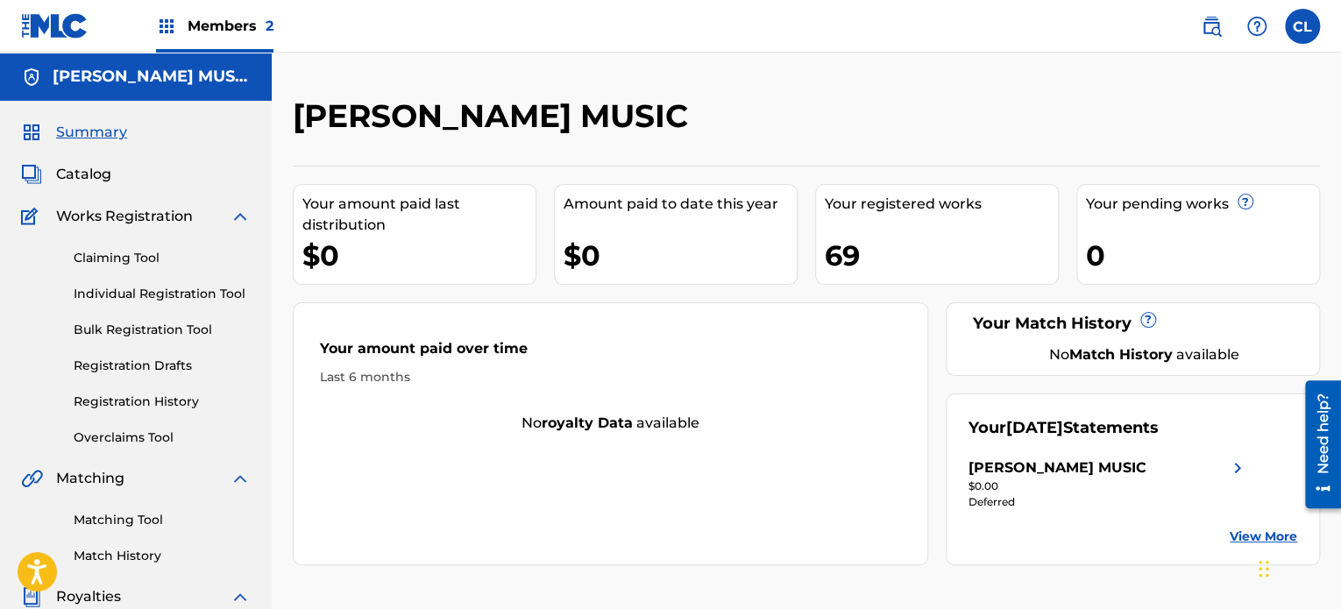
click at [108, 178] on span "Catalog" at bounding box center [83, 174] width 55 height 21
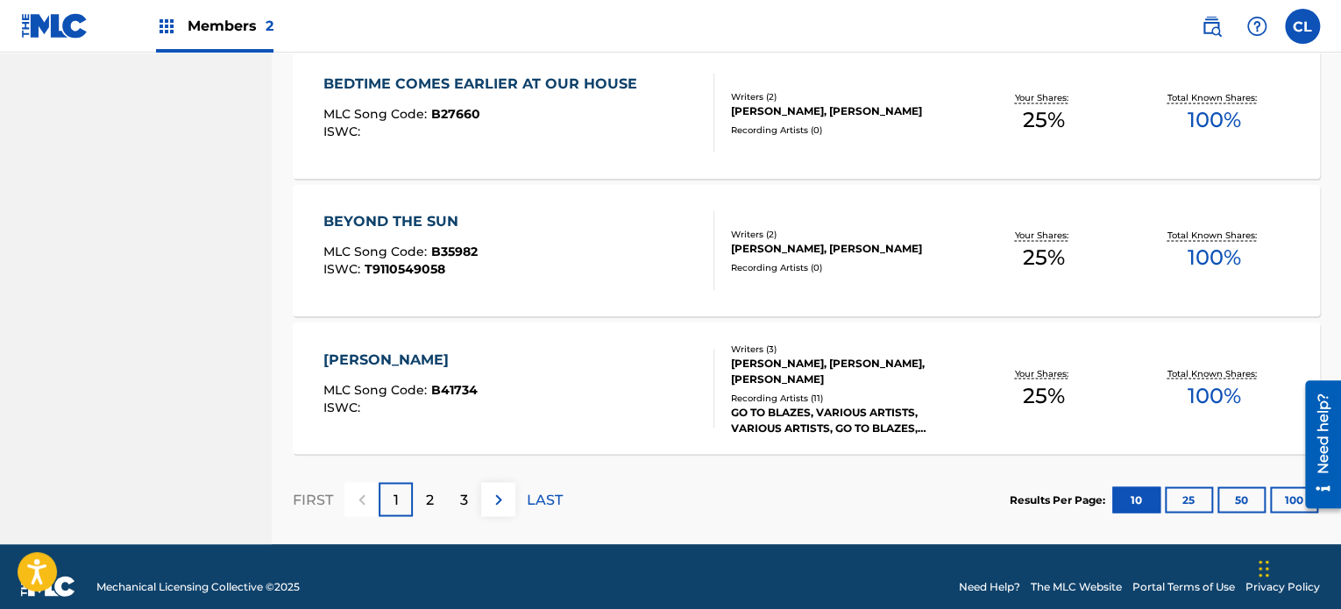
scroll to position [1396, 0]
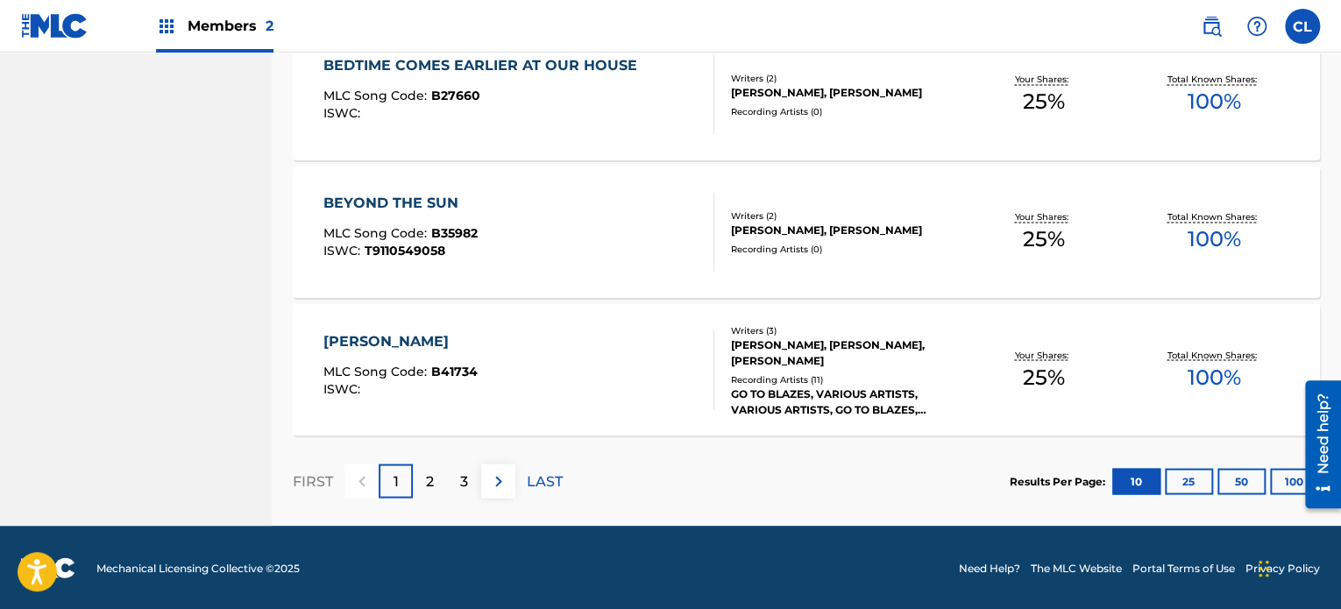
click at [1190, 482] on button "25" at bounding box center [1189, 481] width 48 height 26
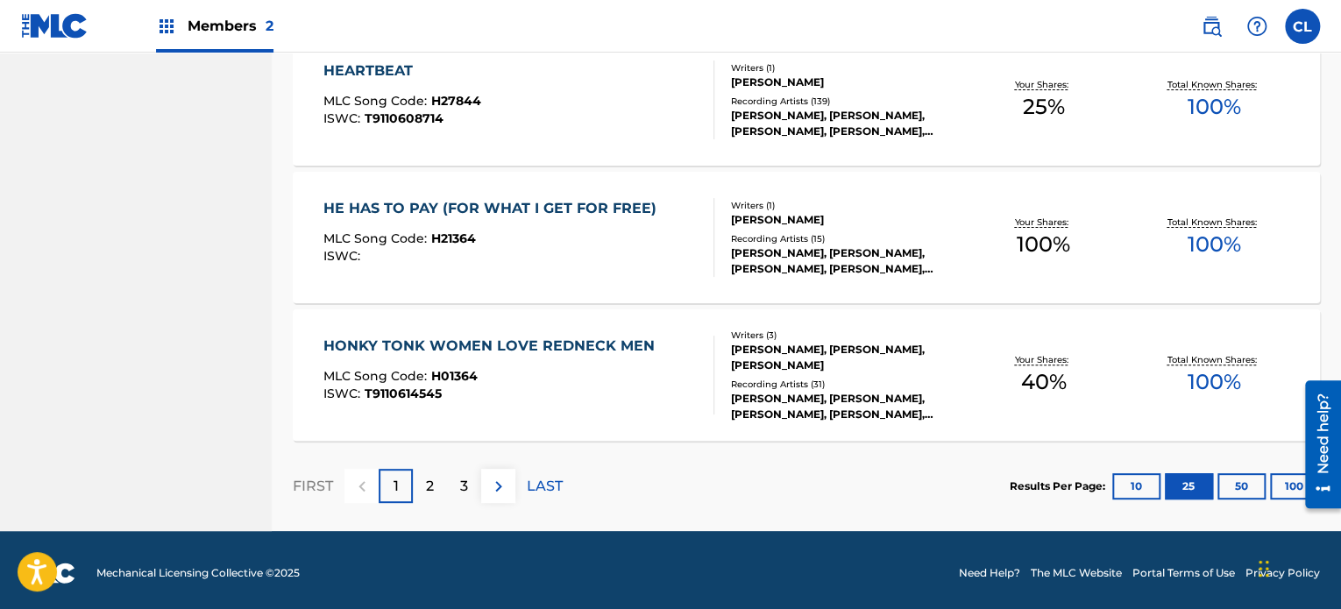
scroll to position [3389, 0]
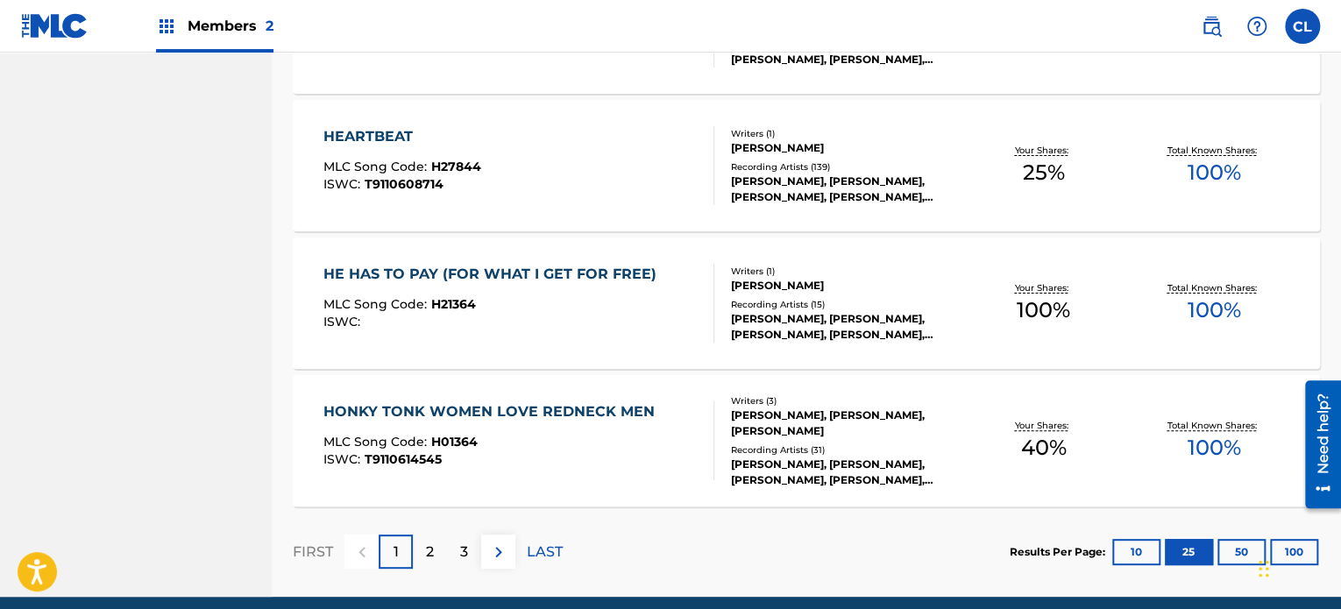
click at [428, 555] on p "2" at bounding box center [430, 552] width 8 height 21
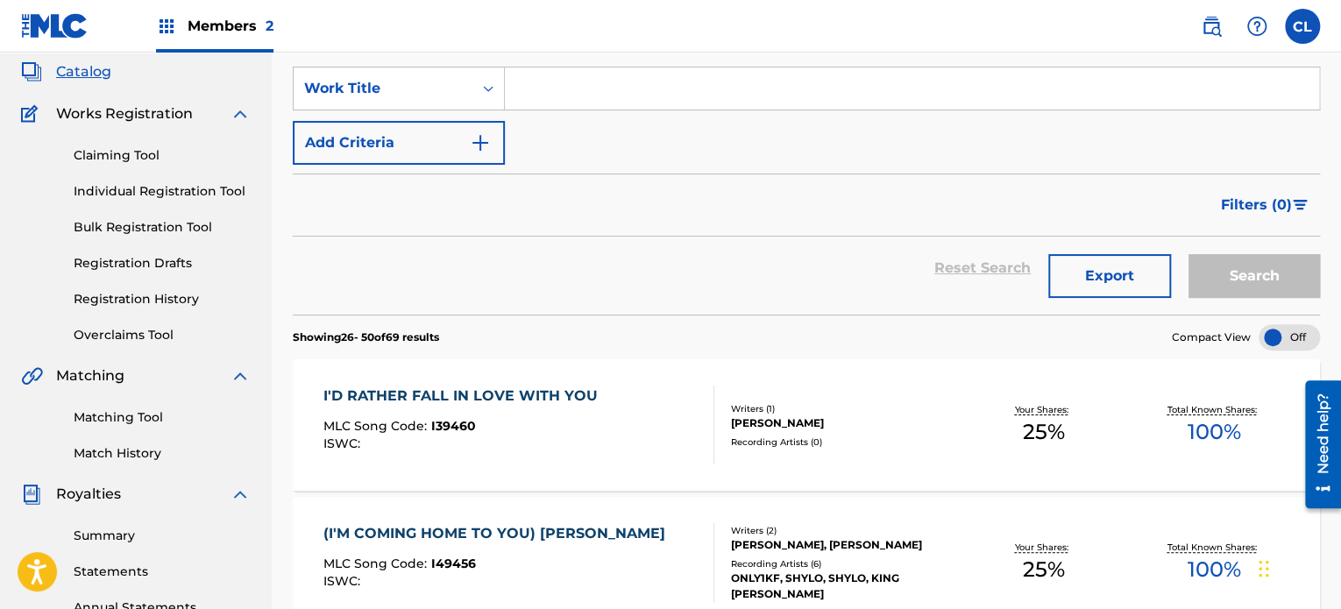
scroll to position [0, 0]
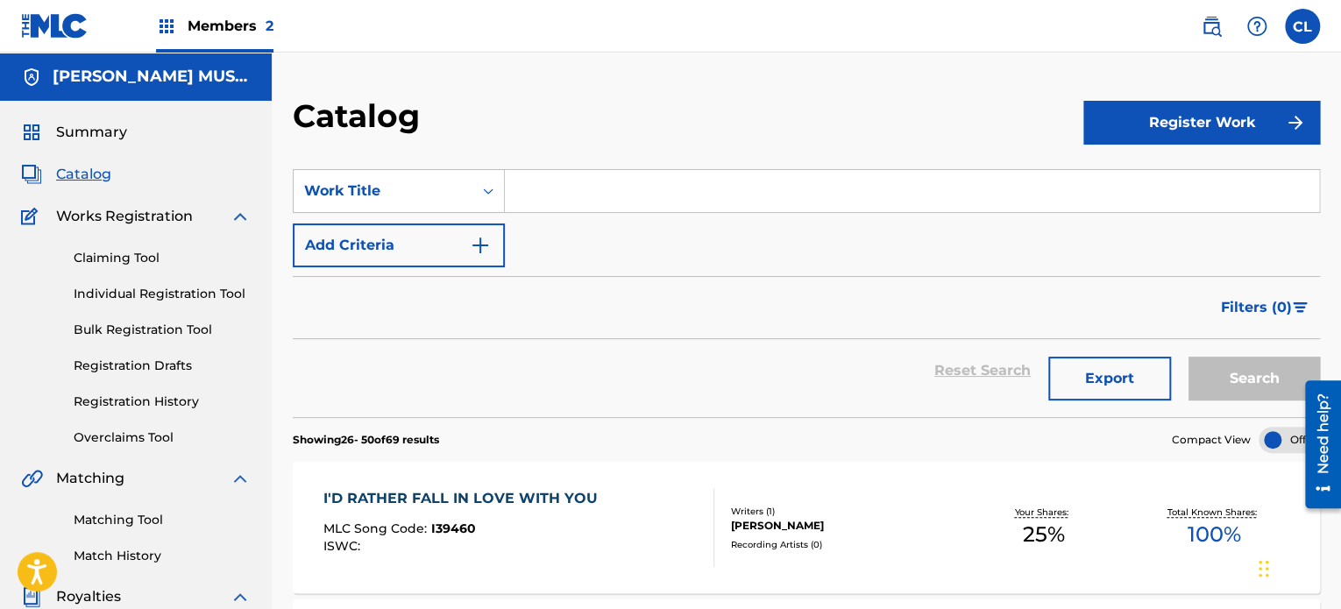
click at [195, 294] on link "Individual Registration Tool" at bounding box center [162, 294] width 177 height 18
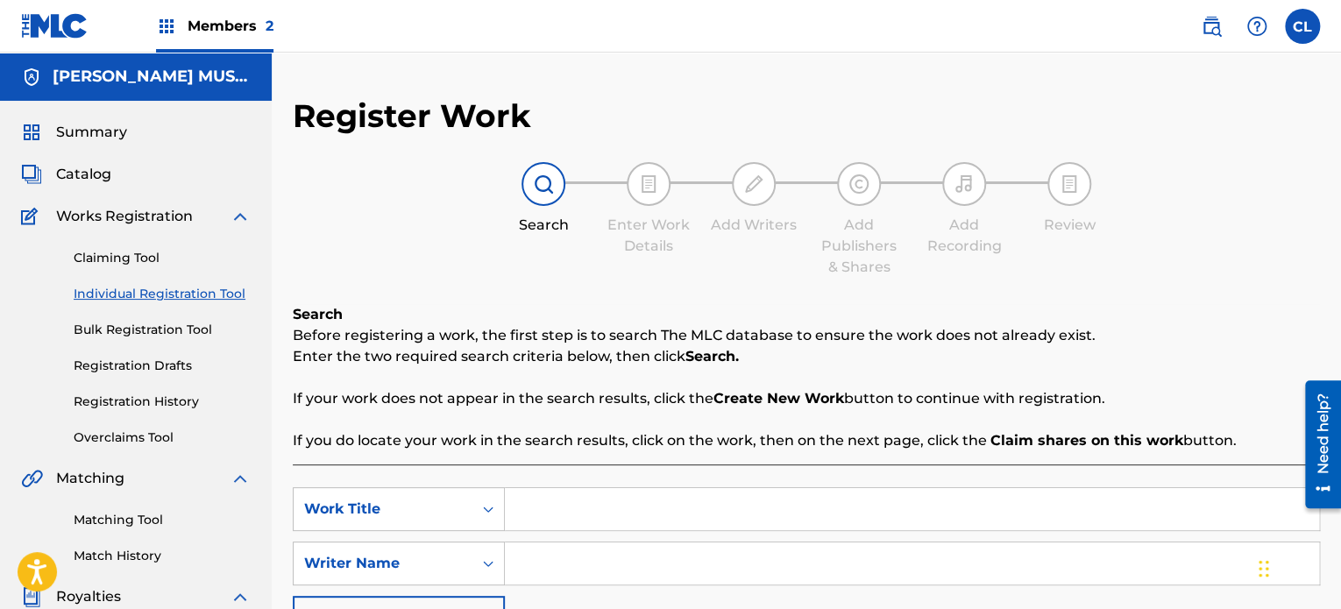
click at [546, 511] on input "Search Form" at bounding box center [912, 509] width 814 height 42
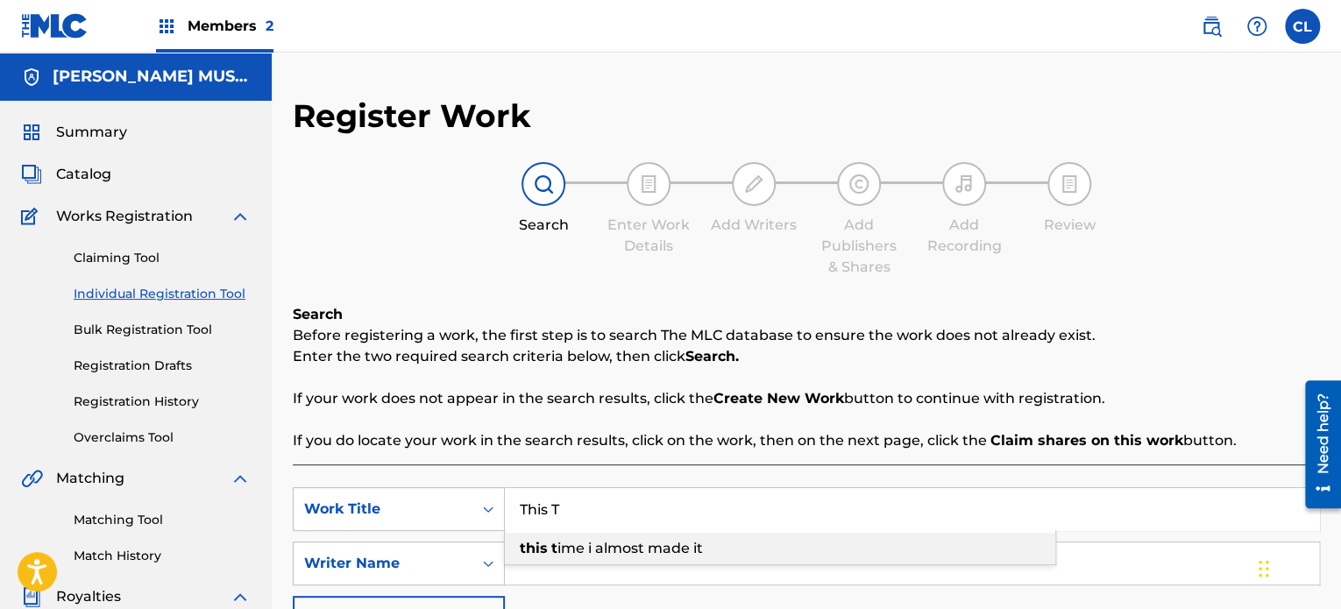
click at [568, 557] on div "this t ime i almost made it" at bounding box center [780, 549] width 550 height 32
type input "this time i almost made it"
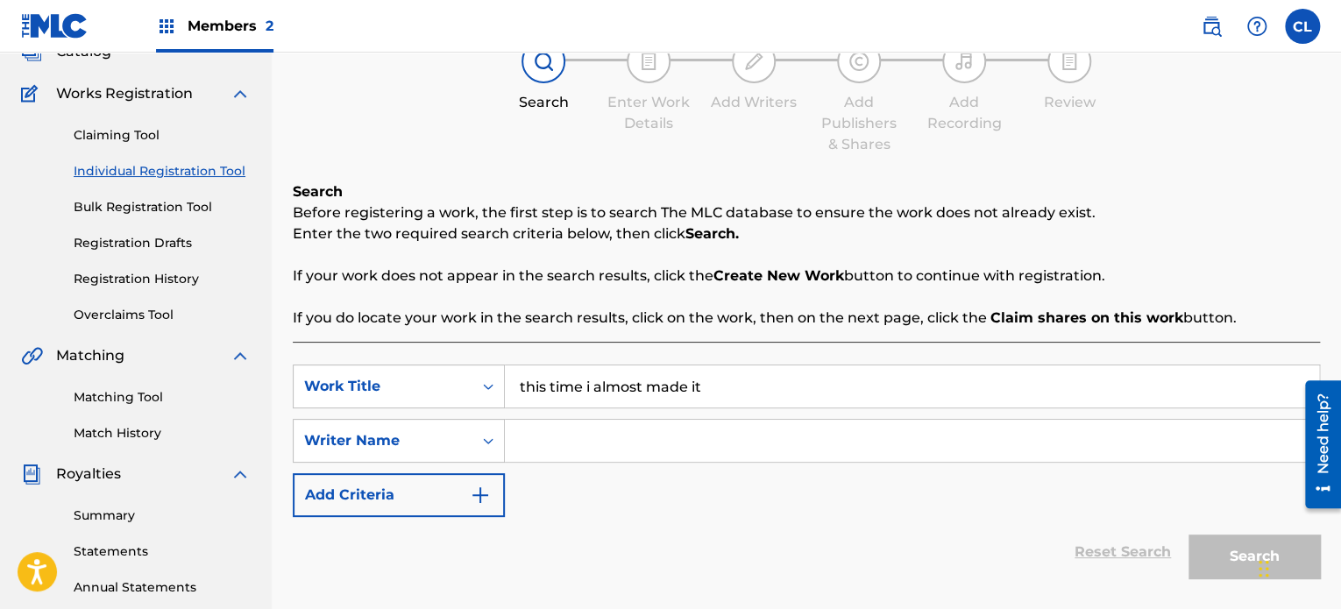
scroll to position [125, 0]
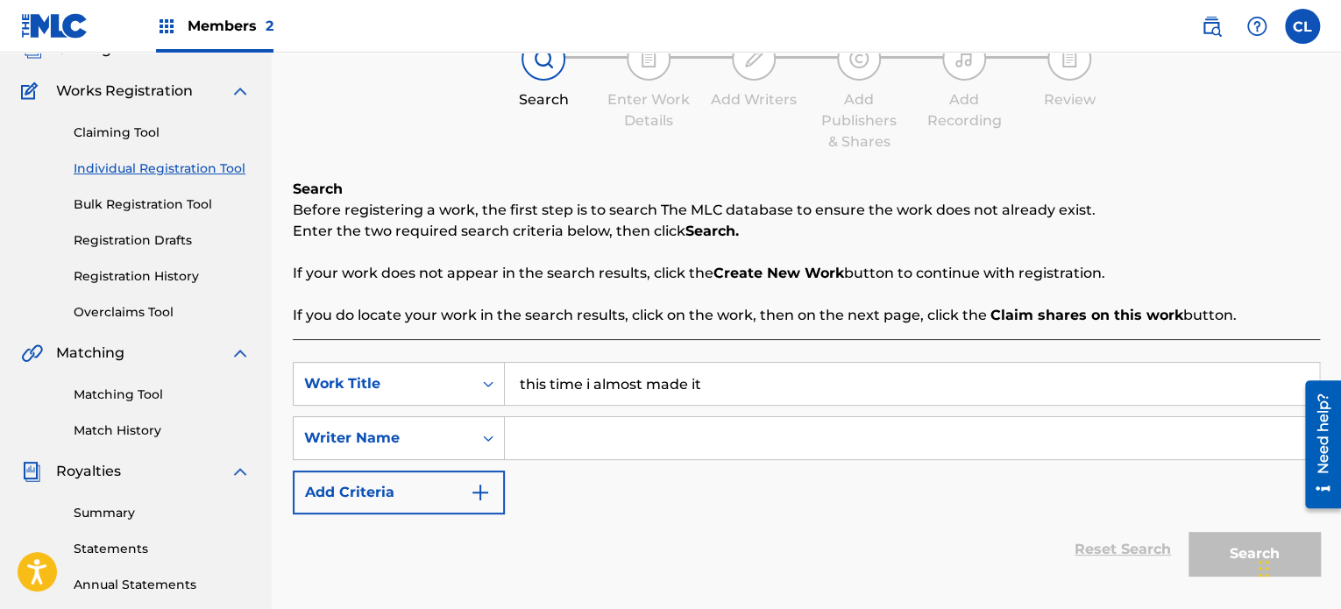
click at [649, 428] on input "Search Form" at bounding box center [912, 438] width 814 height 42
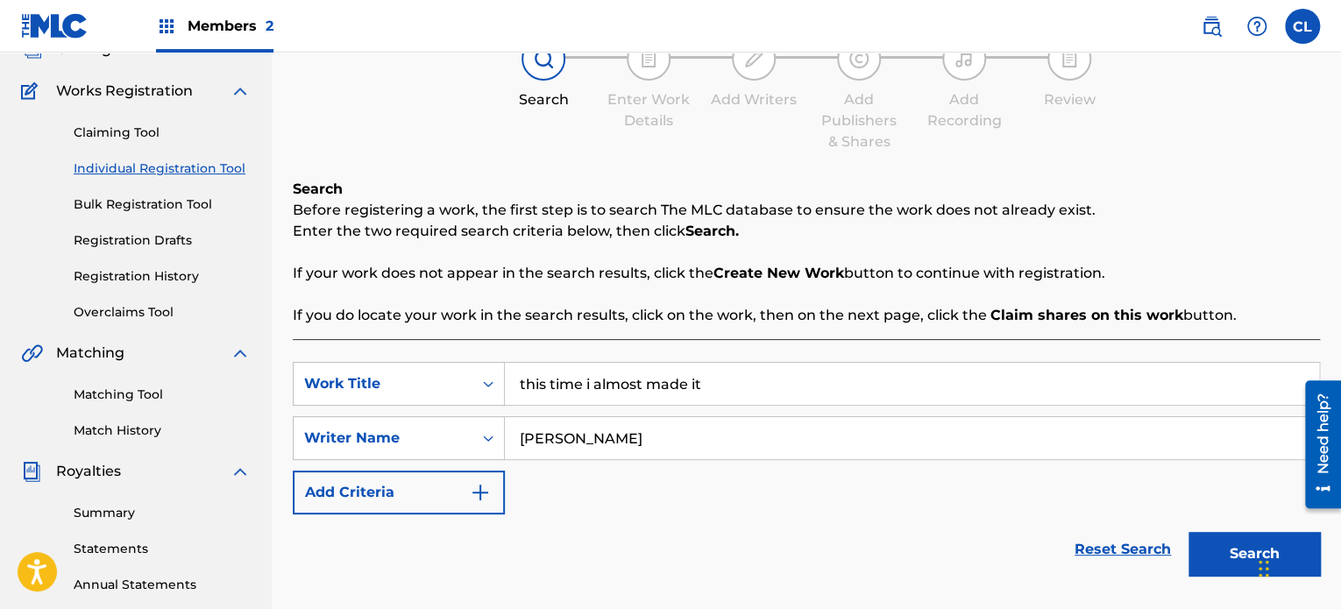
type input "[PERSON_NAME]"
click at [1188, 532] on button "Search" at bounding box center [1253, 554] width 131 height 44
click at [1212, 551] on button "Search" at bounding box center [1253, 554] width 131 height 44
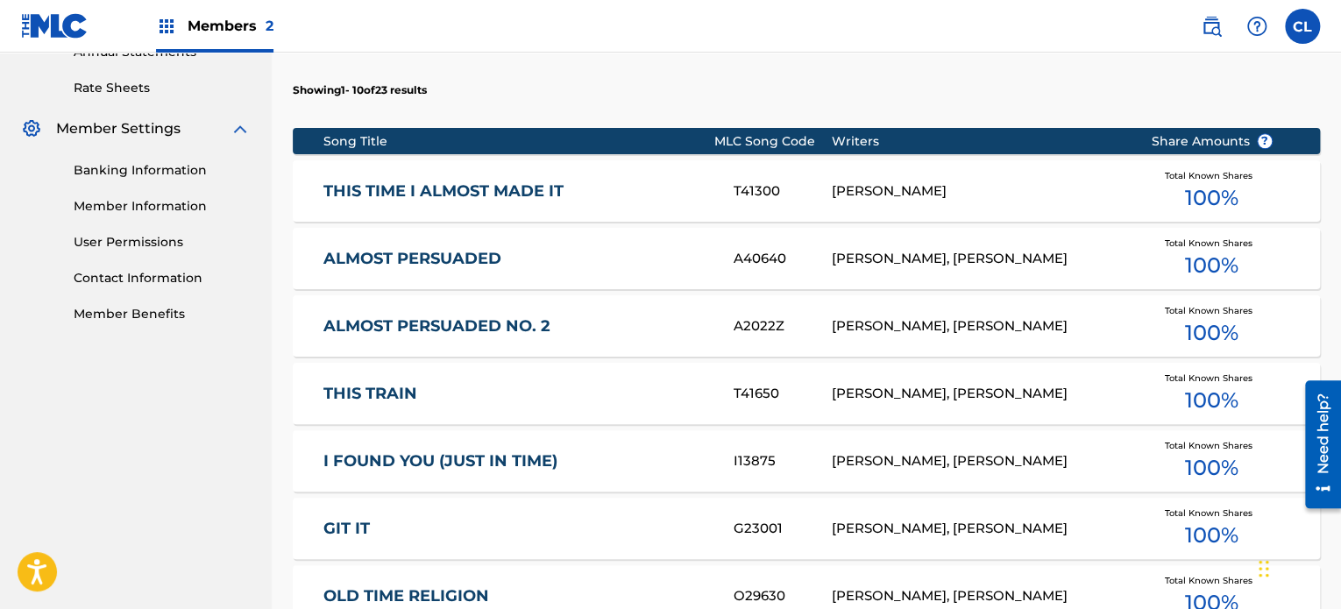
click at [669, 199] on link "THIS TIME I ALMOST MADE IT" at bounding box center [516, 191] width 386 height 20
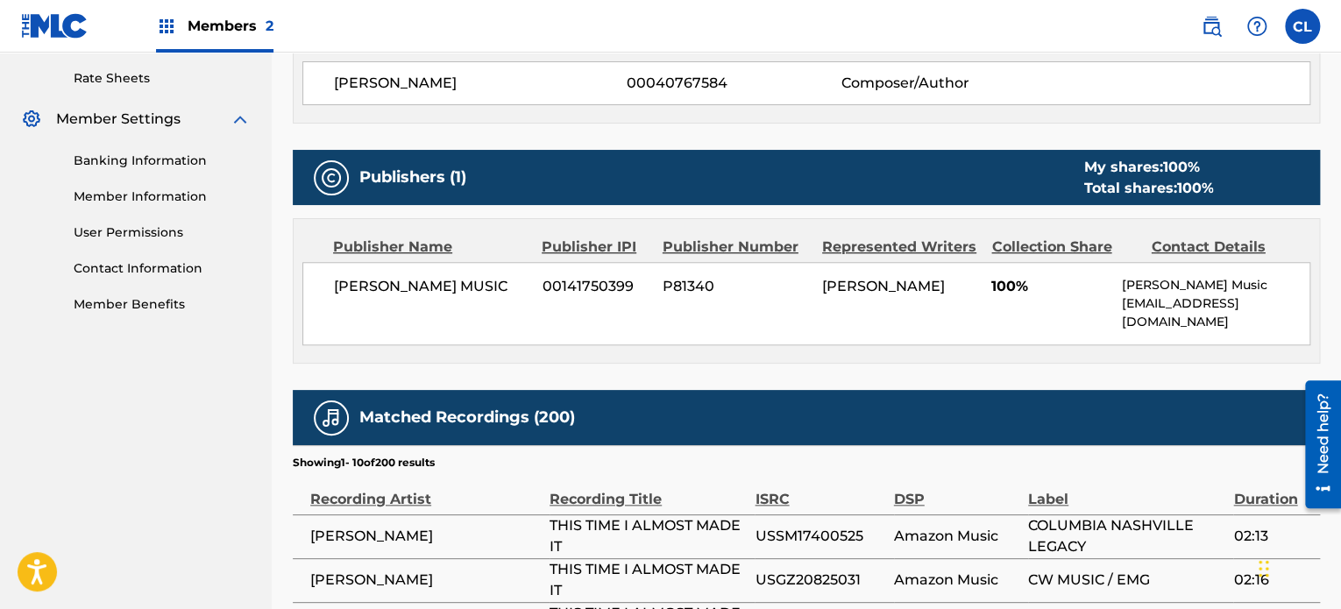
scroll to position [665, 0]
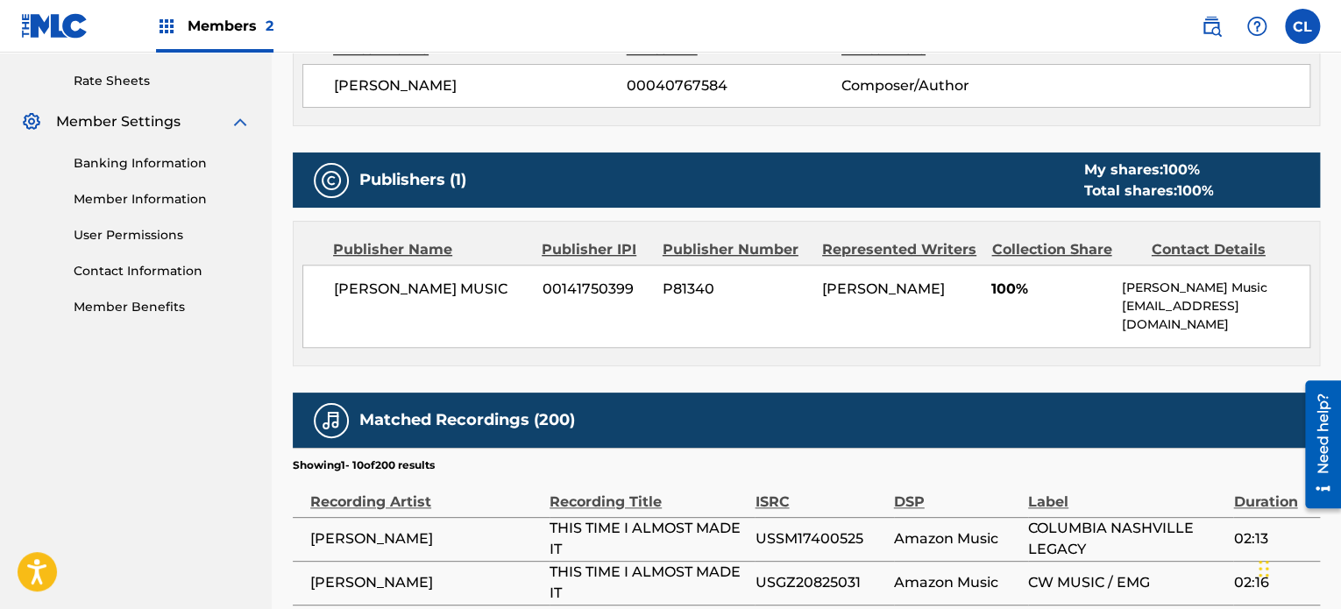
click at [1224, 244] on div "Contact Details" at bounding box center [1224, 249] width 146 height 21
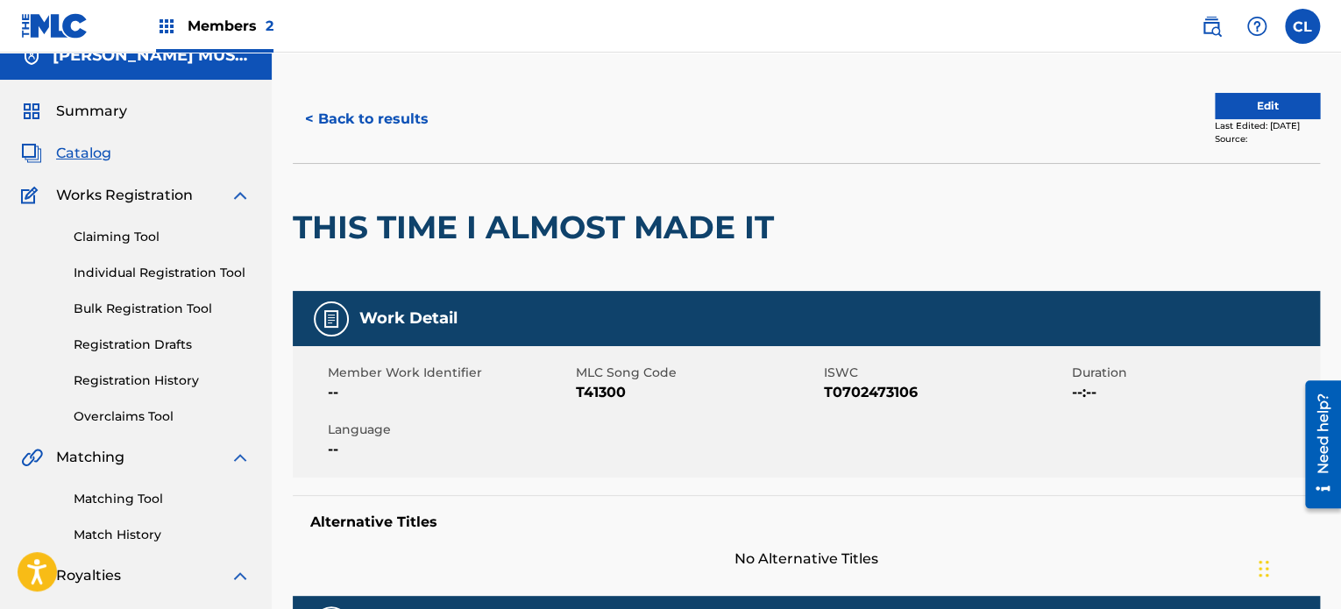
scroll to position [17, 0]
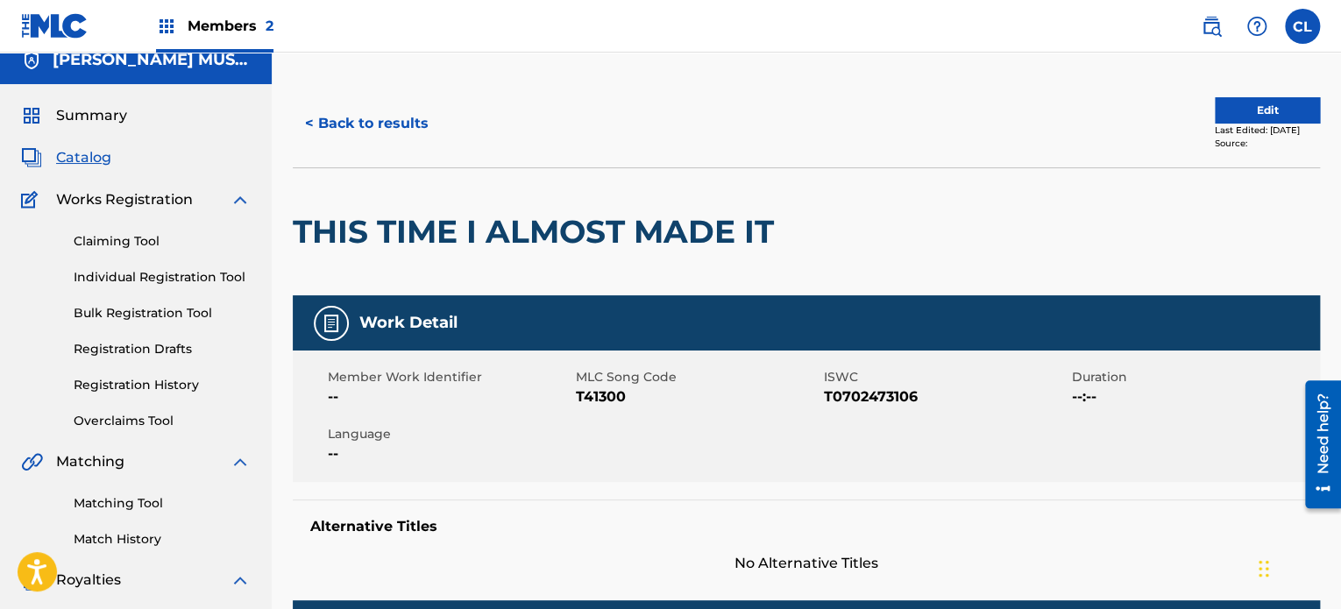
click at [1230, 110] on button "Edit" at bounding box center [1267, 110] width 105 height 26
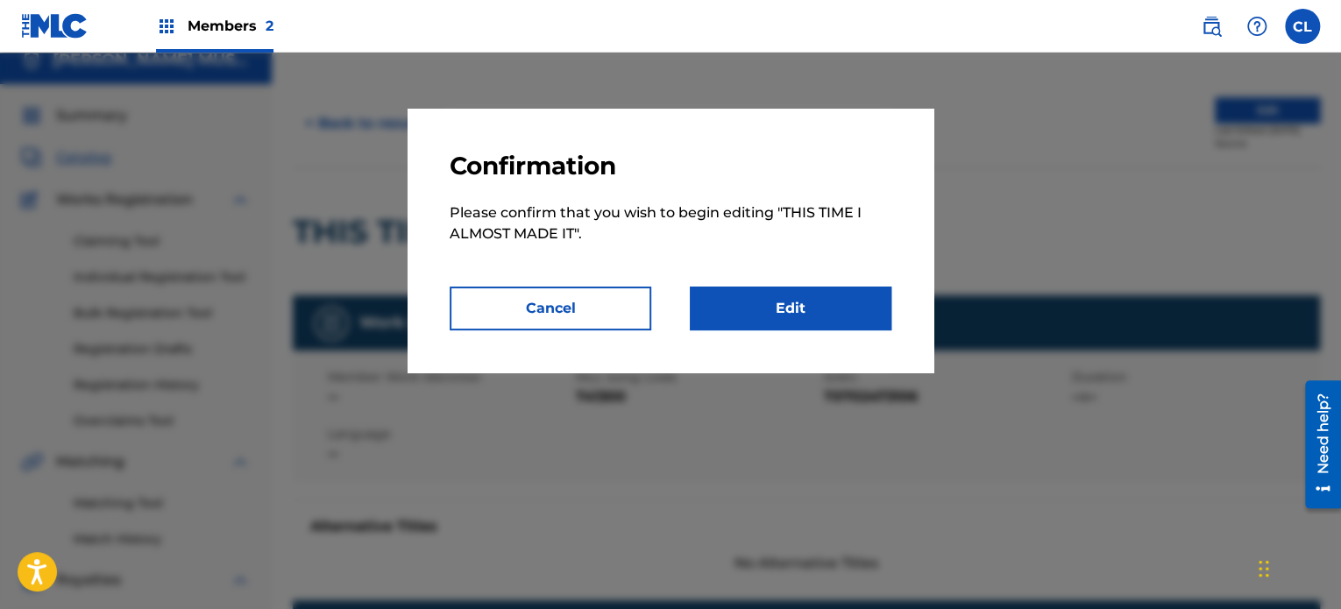
click at [805, 303] on link "Edit" at bounding box center [791, 309] width 202 height 44
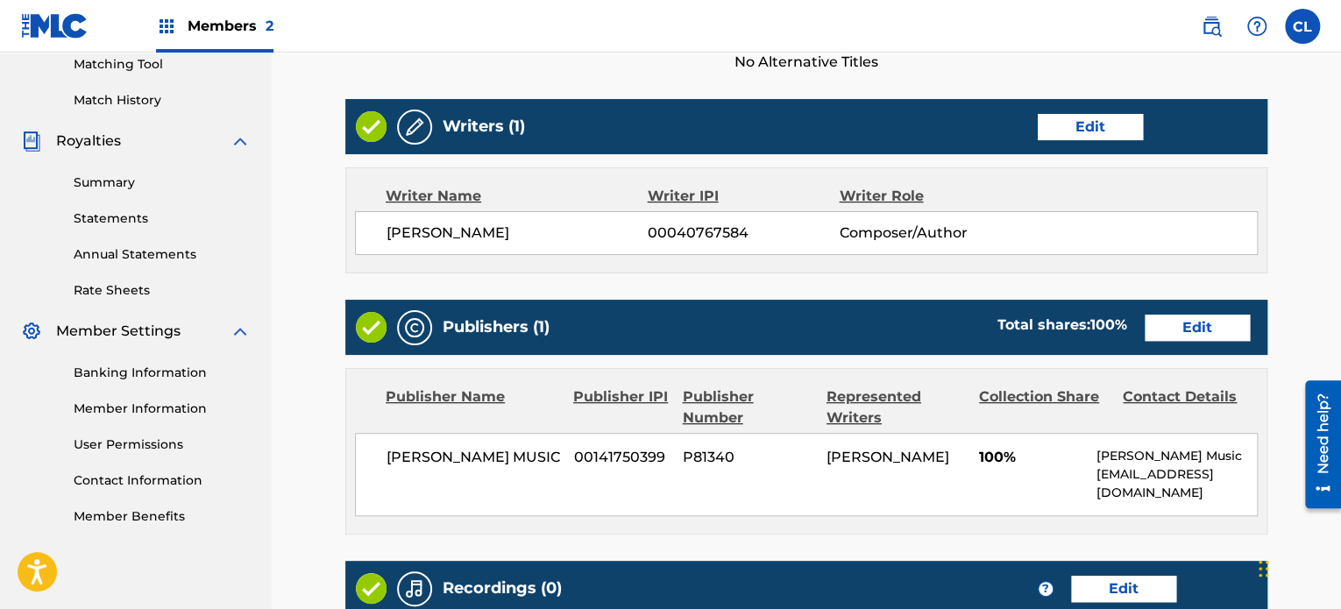
scroll to position [474, 0]
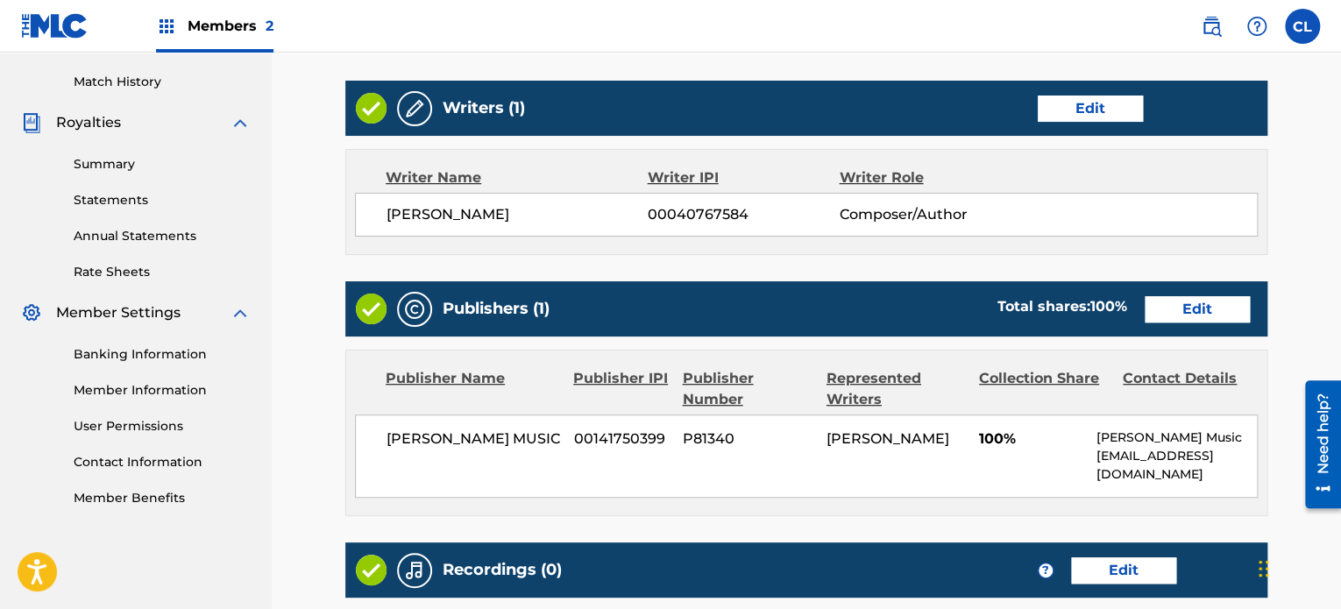
drag, startPoint x: 1340, startPoint y: 159, endPoint x: 38, endPoint y: 6, distance: 1311.1
click at [1190, 376] on div "Contact Details" at bounding box center [1188, 389] width 131 height 42
click at [1188, 448] on p "[EMAIL_ADDRESS][DOMAIN_NAME]" at bounding box center [1176, 465] width 160 height 37
click at [1198, 305] on link "Edit" at bounding box center [1196, 309] width 105 height 26
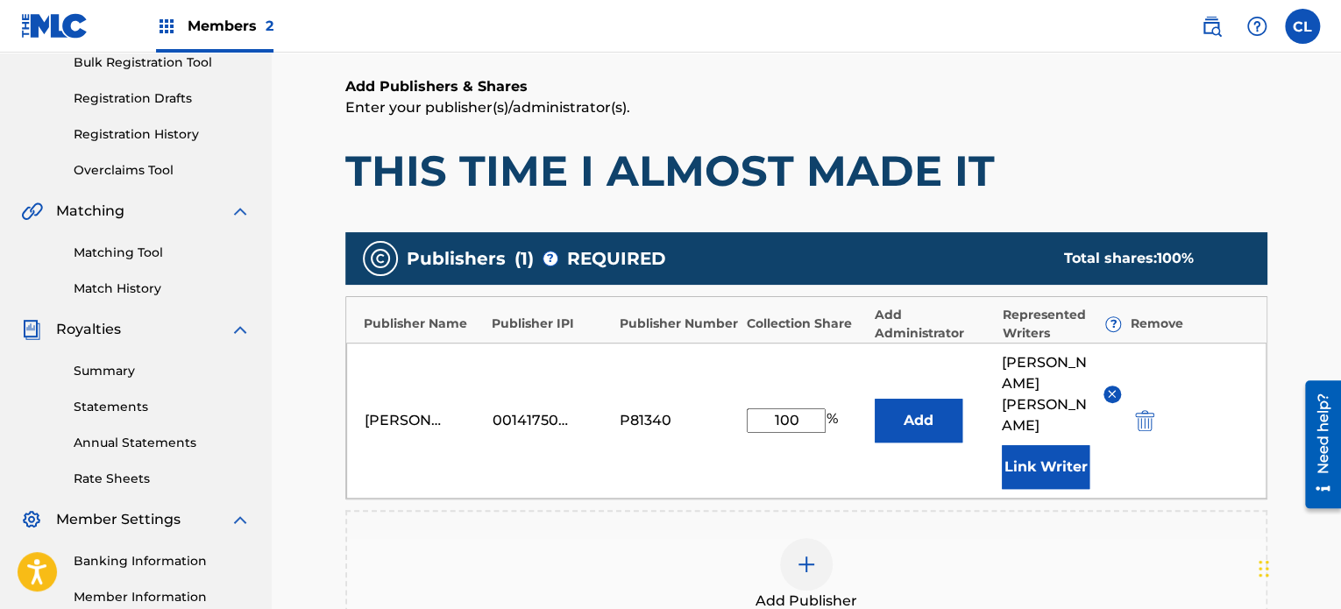
scroll to position [268, 0]
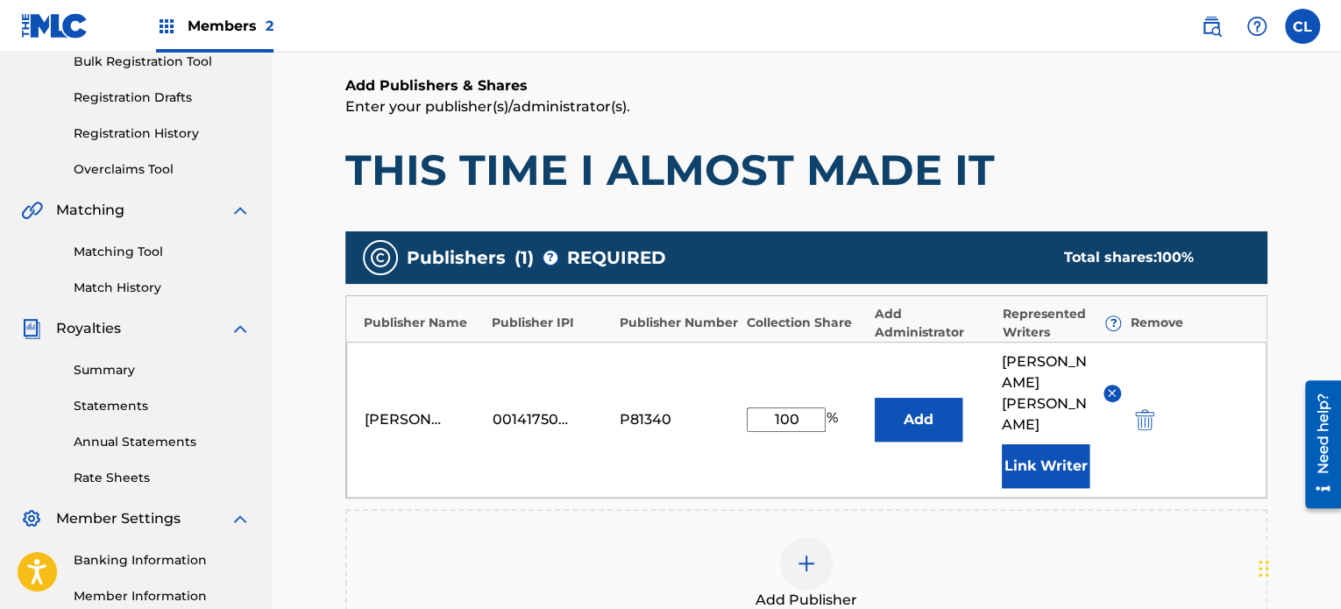
drag, startPoint x: 1344, startPoint y: 275, endPoint x: 33, endPoint y: 40, distance: 1331.8
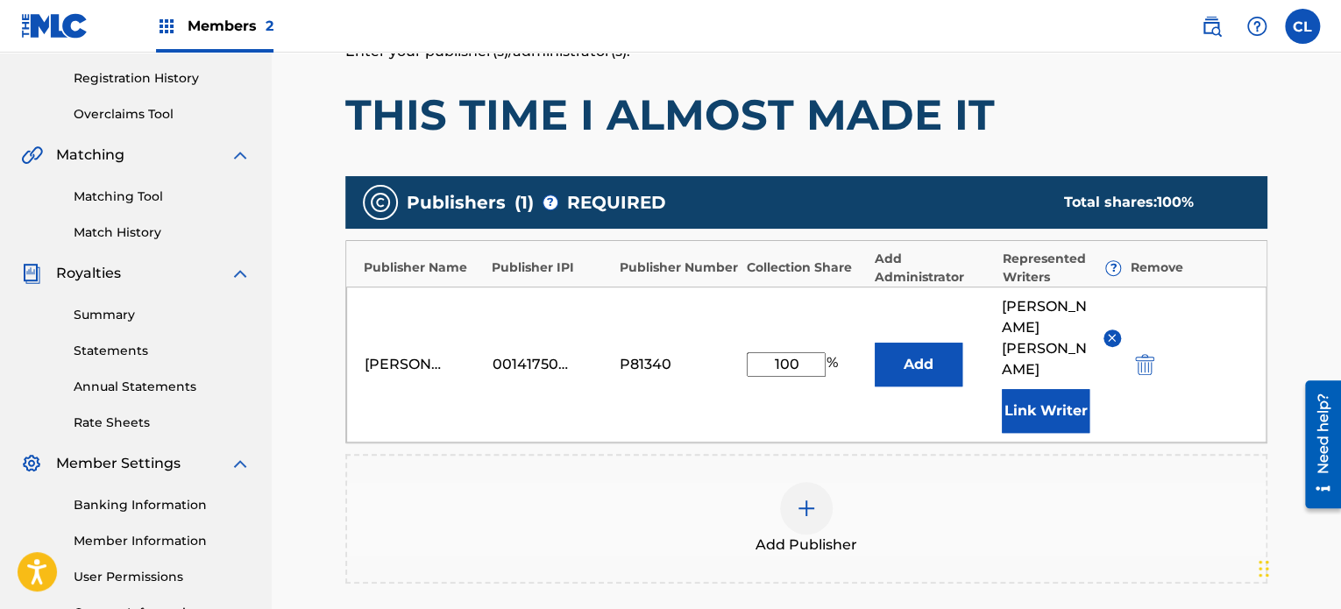
scroll to position [319, 0]
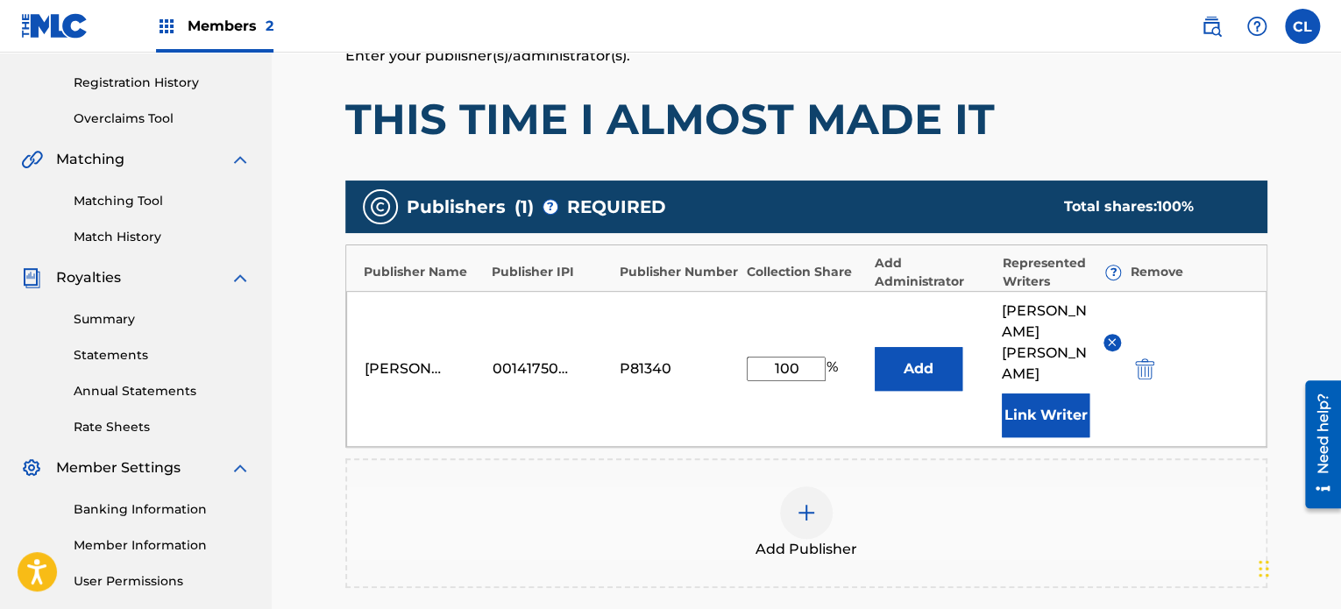
drag, startPoint x: 1344, startPoint y: 379, endPoint x: 32, endPoint y: 32, distance: 1357.8
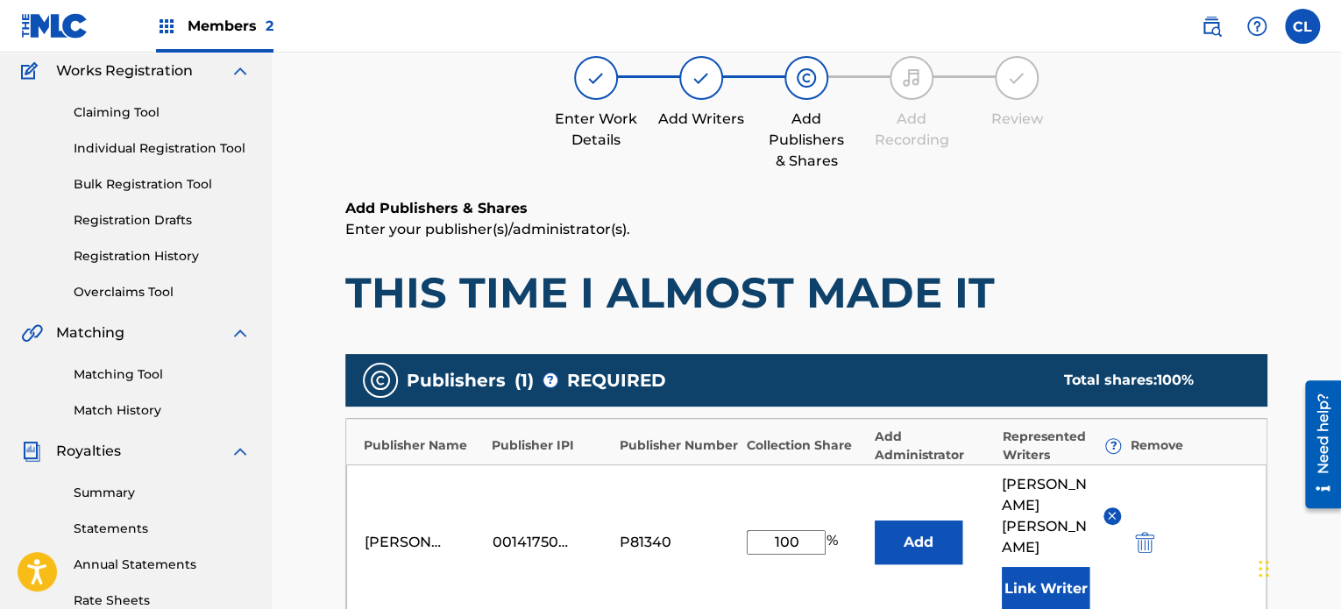
scroll to position [0, 0]
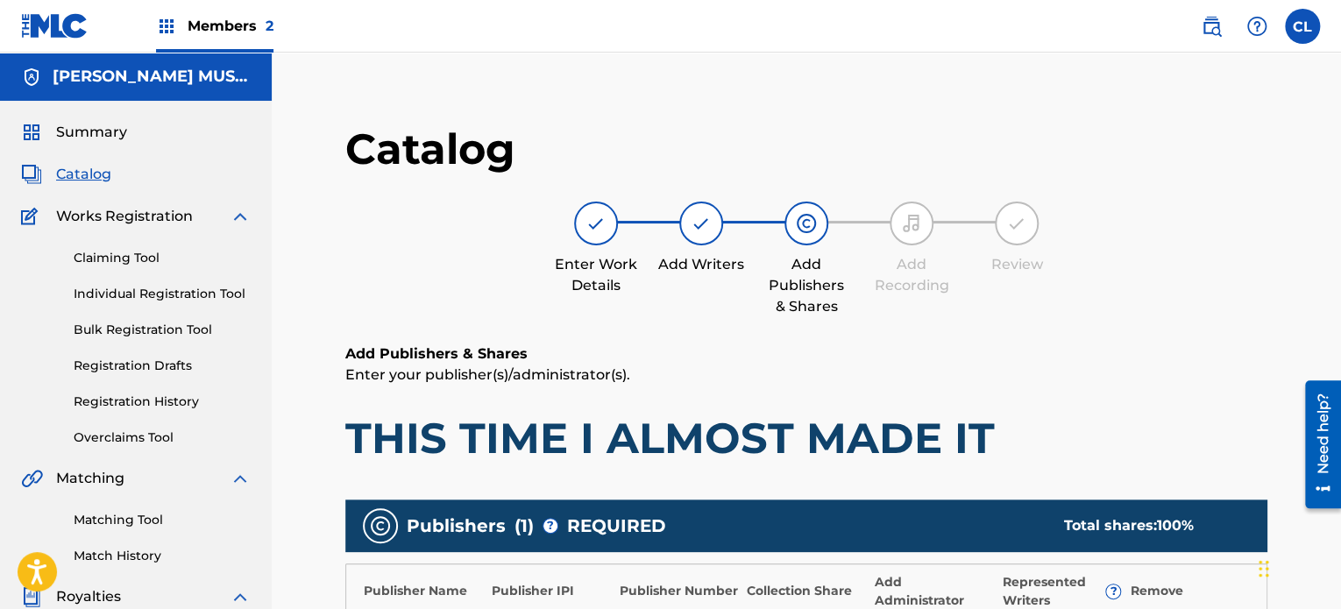
click at [1301, 32] on label at bounding box center [1302, 26] width 35 height 35
click at [1302, 26] on input "CL [PERSON_NAME] [EMAIL_ADDRESS][DOMAIN_NAME] Notification Preferences Profile …" at bounding box center [1302, 26] width 0 height 0
click at [1136, 216] on link "Profile" at bounding box center [1129, 218] width 35 height 16
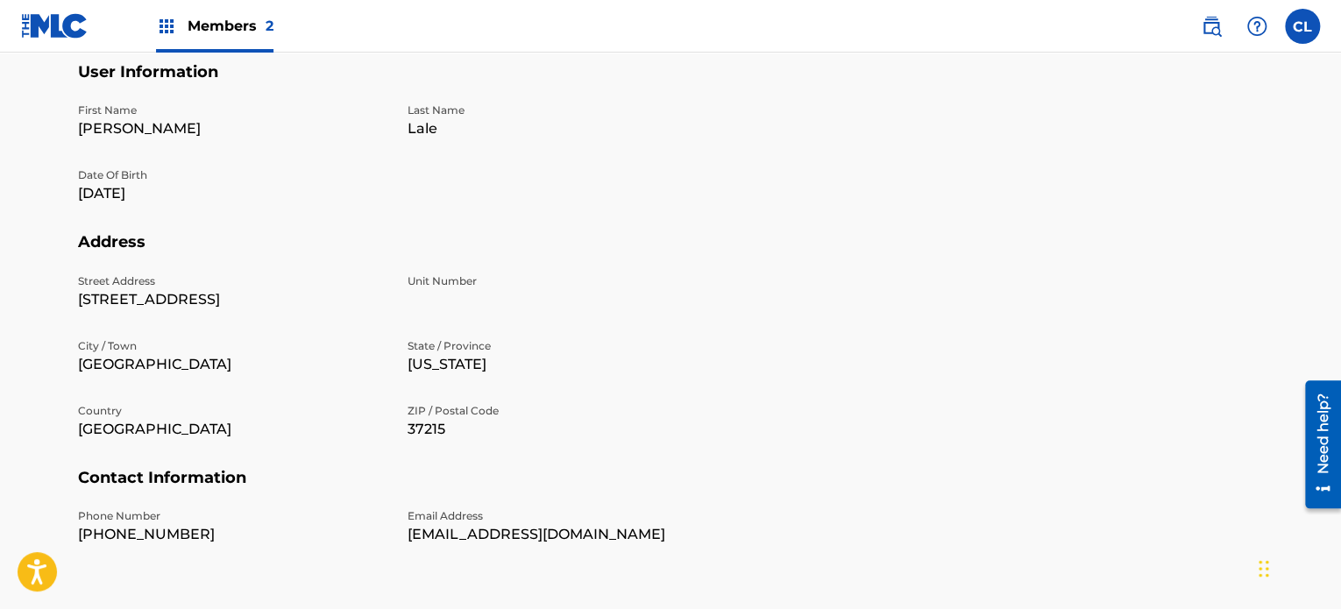
scroll to position [477, 0]
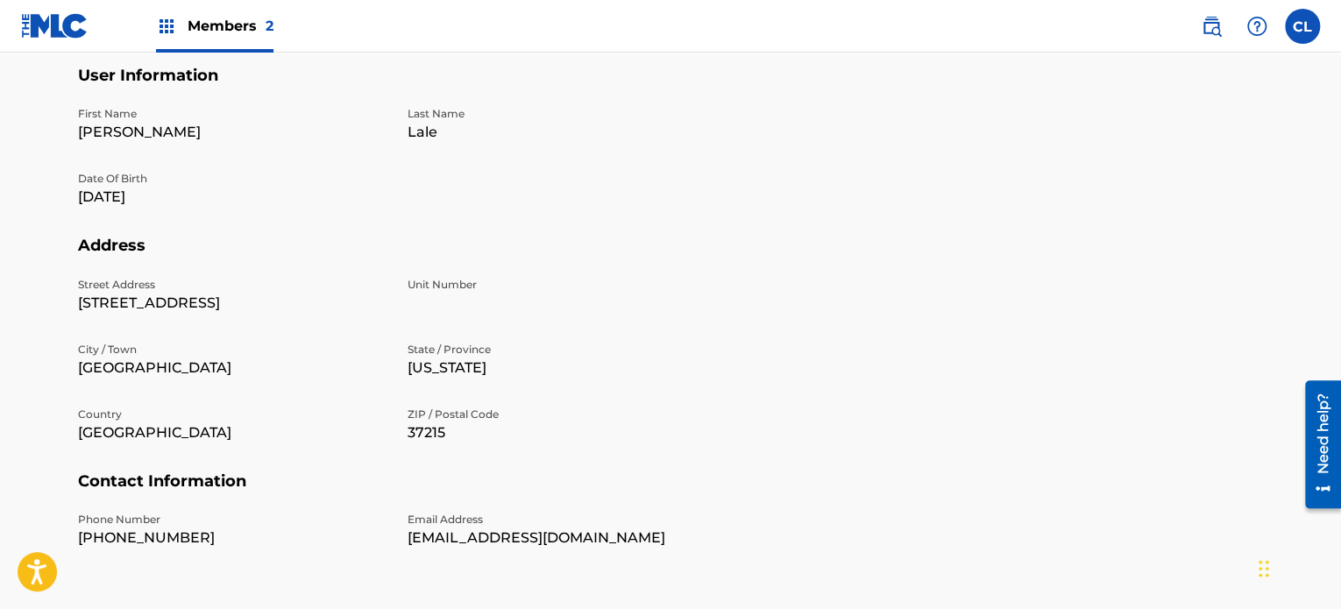
drag, startPoint x: 1344, startPoint y: 159, endPoint x: 46, endPoint y: 31, distance: 1304.9
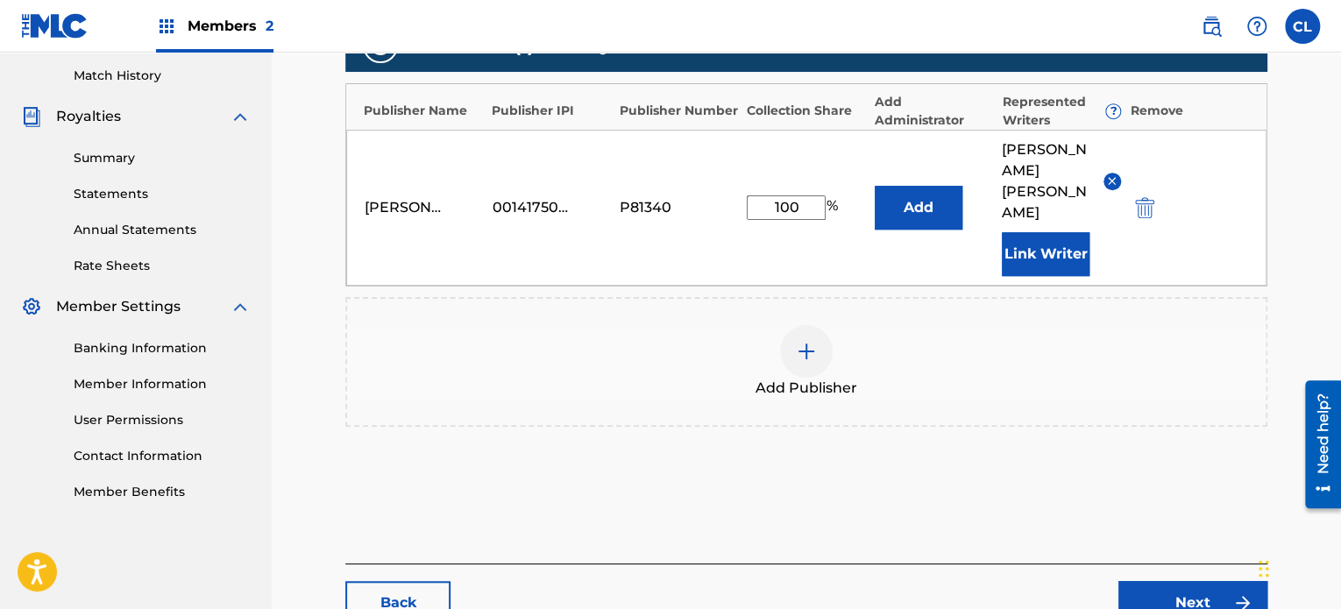
scroll to position [515, 0]
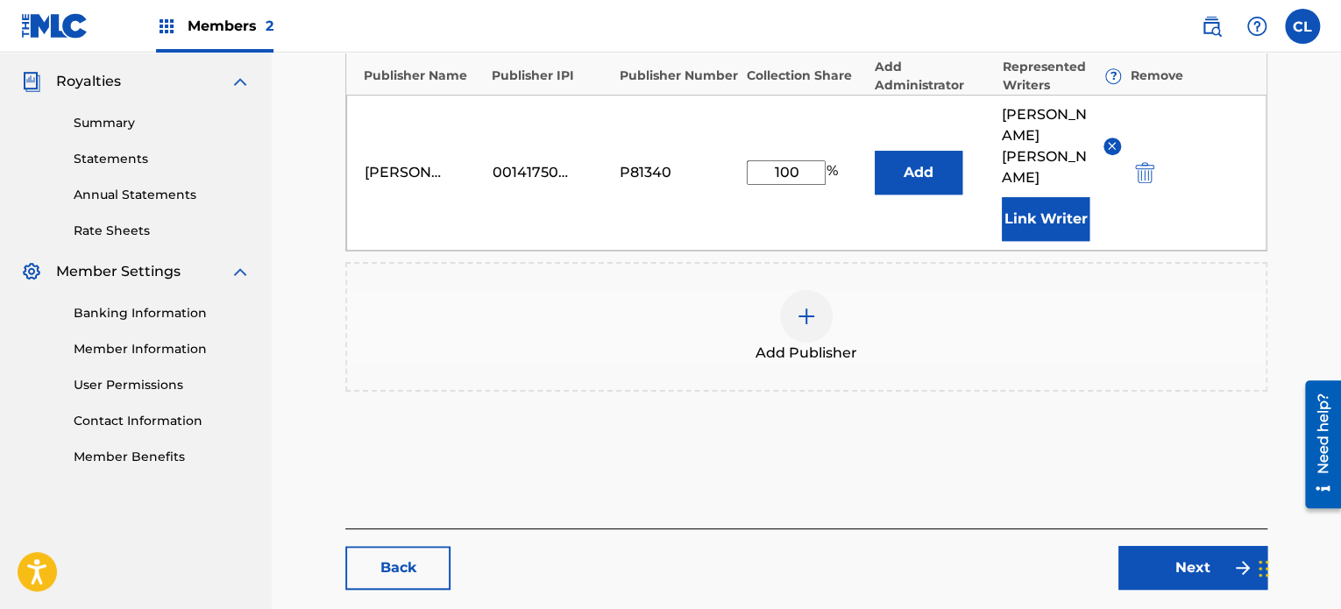
click at [1207, 546] on link "Next" at bounding box center [1192, 568] width 149 height 44
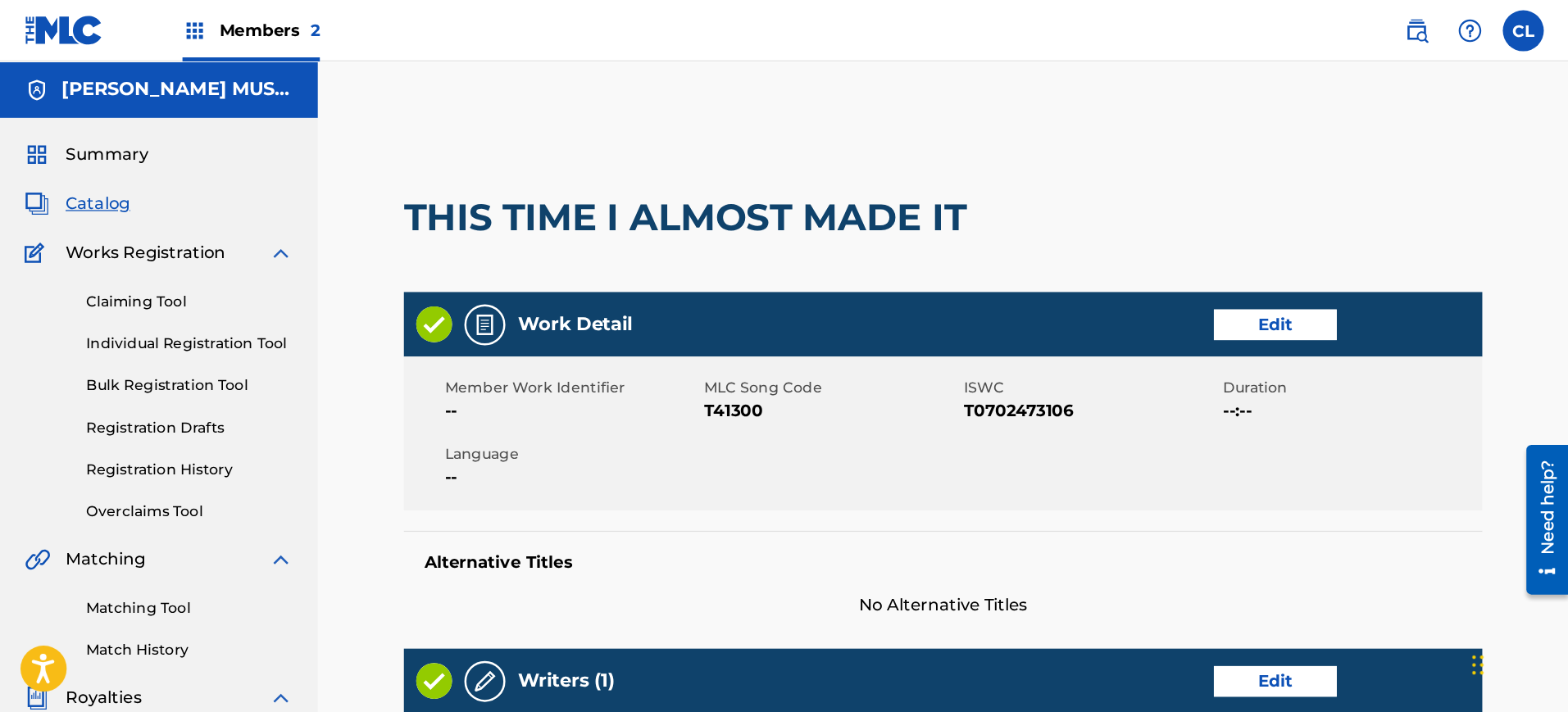
scroll to position [499, 0]
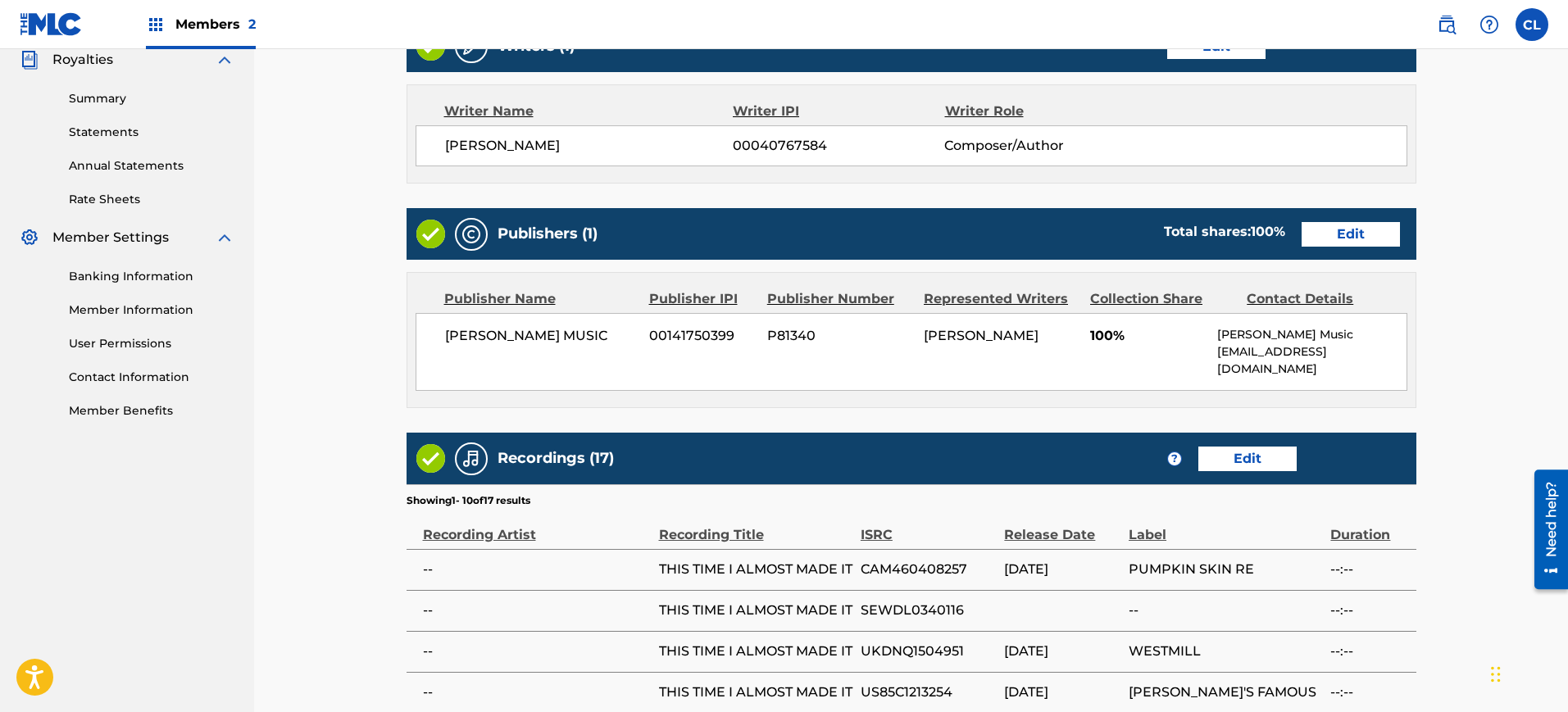
drag, startPoint x: 1209, startPoint y: 1, endPoint x: 1152, endPoint y: 17, distance: 59.2
click at [1152, 17] on nav "Members 2 CL CL [PERSON_NAME] [EMAIL_ADDRESS][DOMAIN_NAME] Notification Prefere…" at bounding box center [784, 24] width 1568 height 50
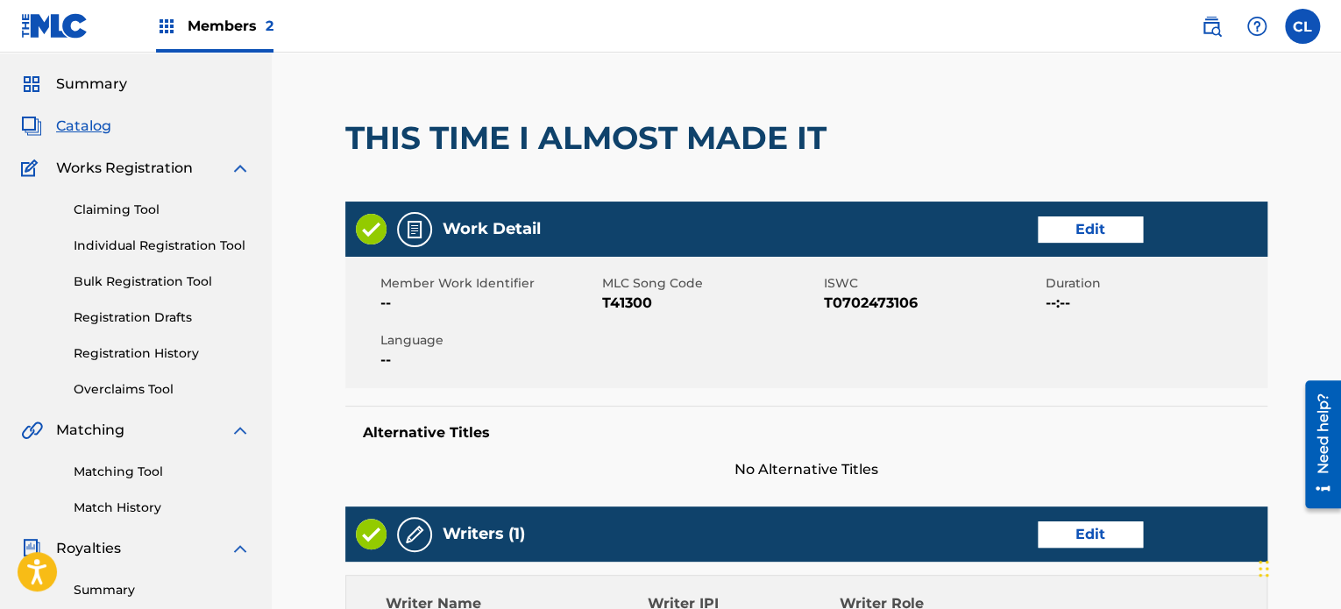
scroll to position [0, 0]
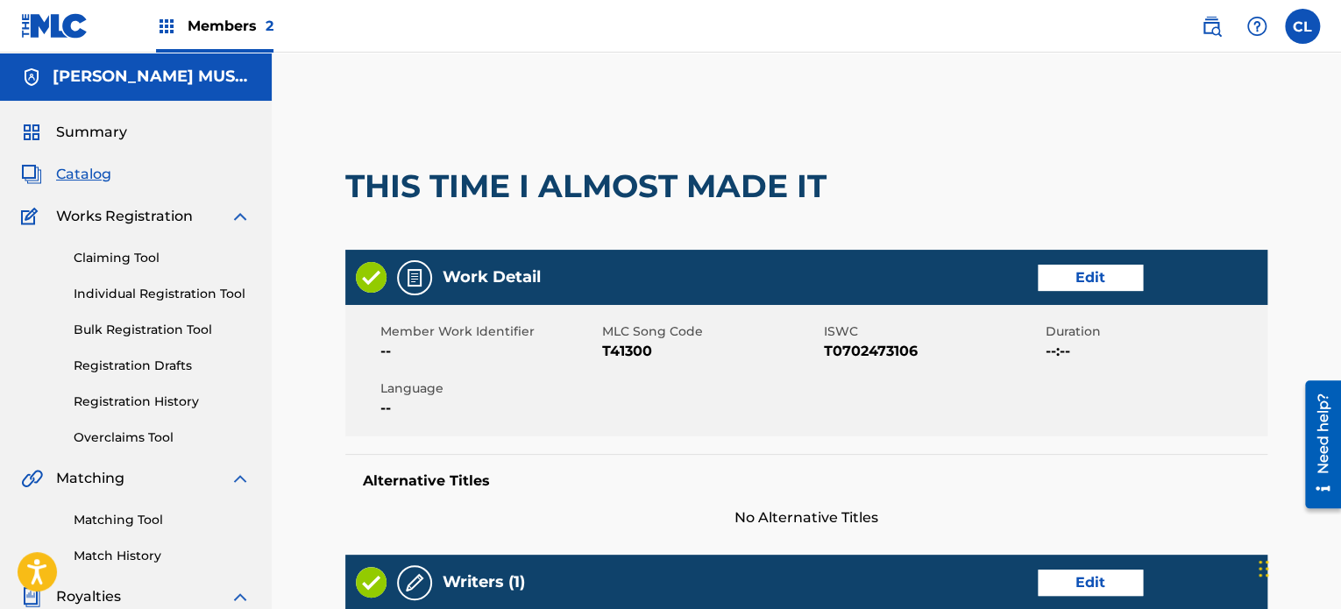
click at [138, 297] on link "Individual Registration Tool" at bounding box center [162, 294] width 177 height 18
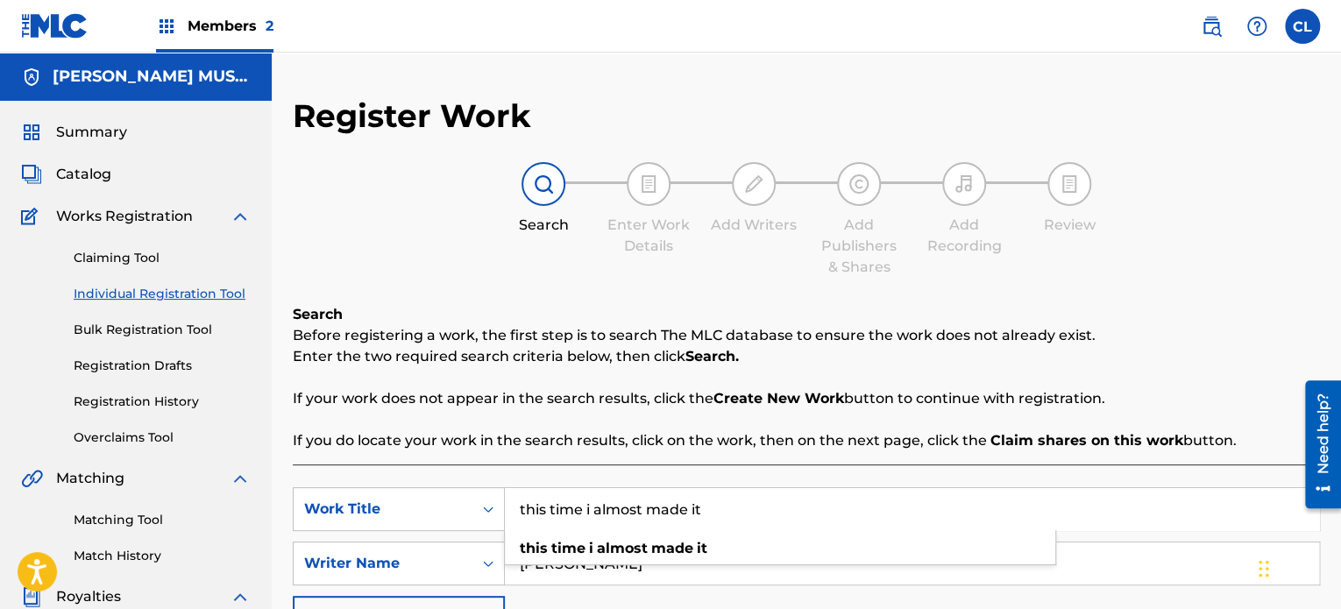
drag, startPoint x: 718, startPoint y: 501, endPoint x: 509, endPoint y: 496, distance: 208.6
click at [509, 496] on input "this time i almost made it" at bounding box center [912, 509] width 814 height 42
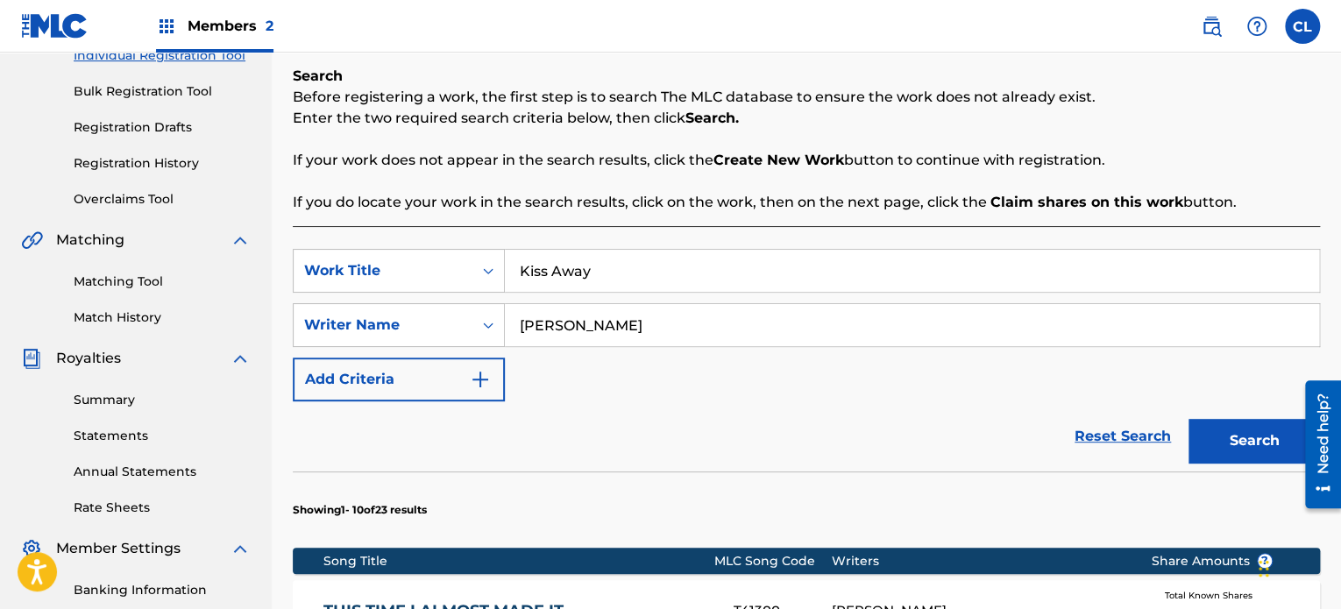
scroll to position [243, 0]
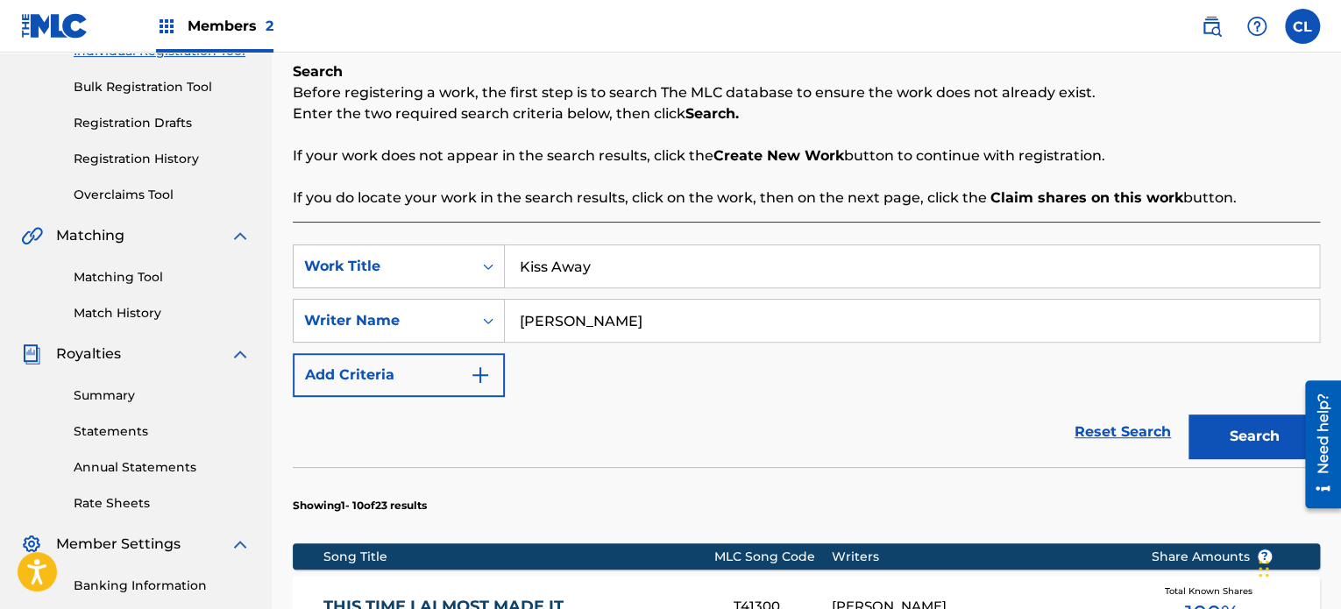
type input "Kiss Away"
click at [1243, 426] on button "Search" at bounding box center [1253, 436] width 131 height 44
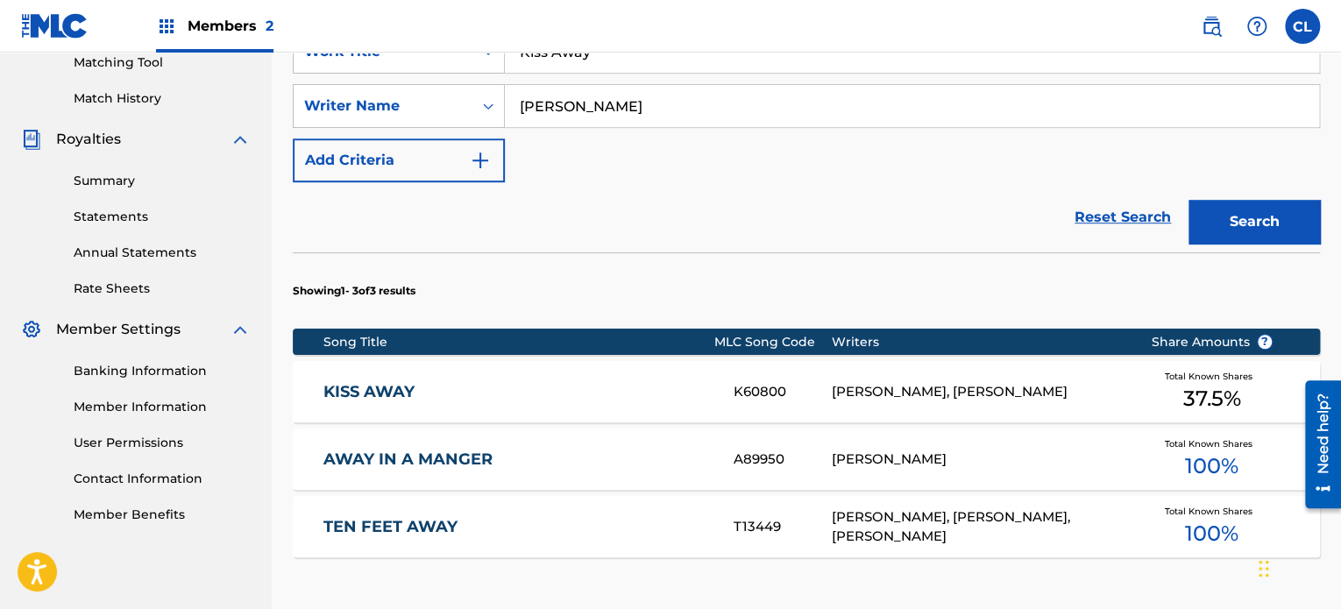
scroll to position [462, 0]
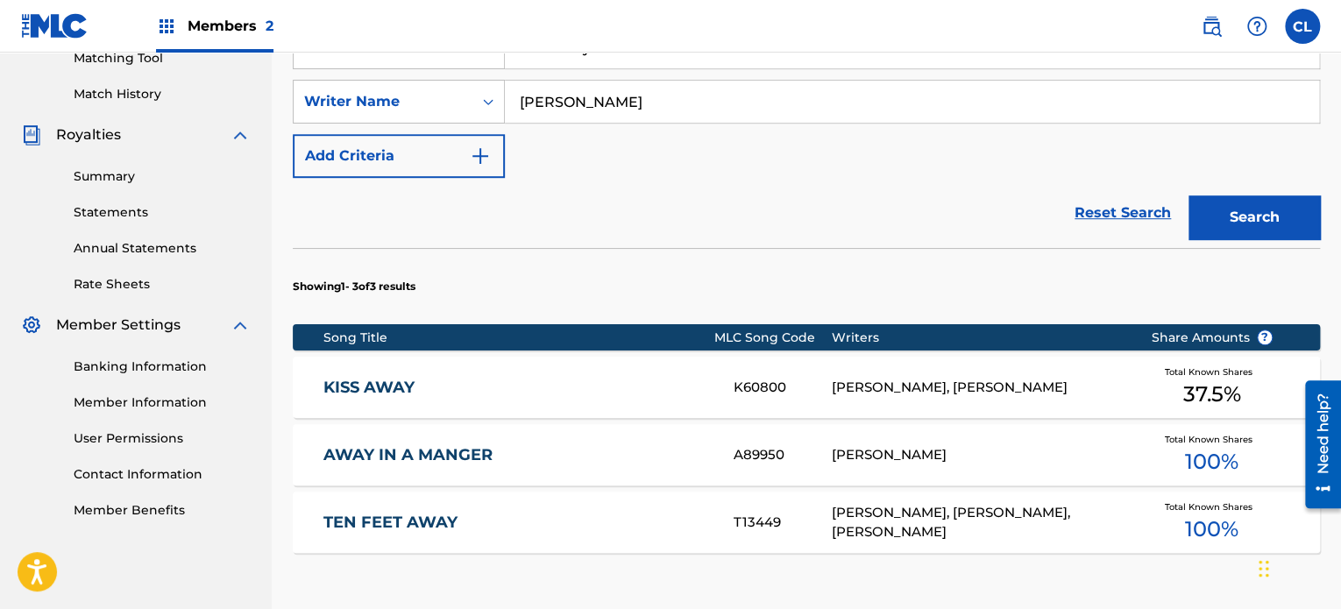
click at [585, 372] on div "KISS AWAY K60800 [PERSON_NAME], [PERSON_NAME] Total Known Shares 37.5 %" at bounding box center [806, 387] width 1027 height 61
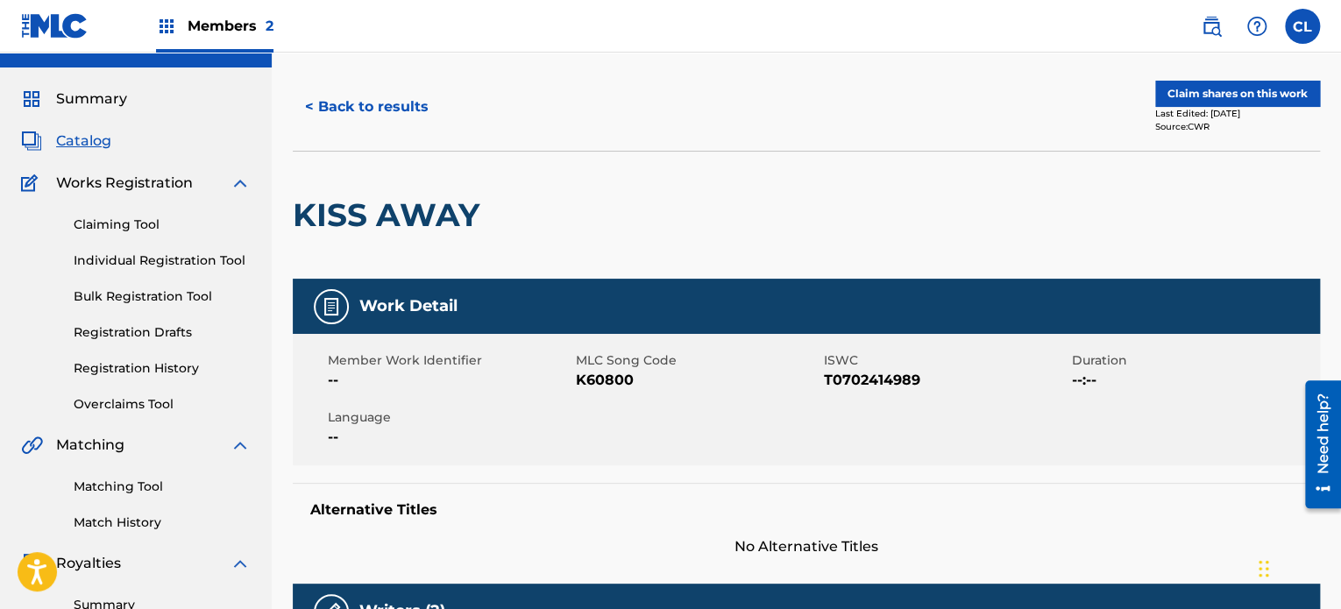
scroll to position [32, 0]
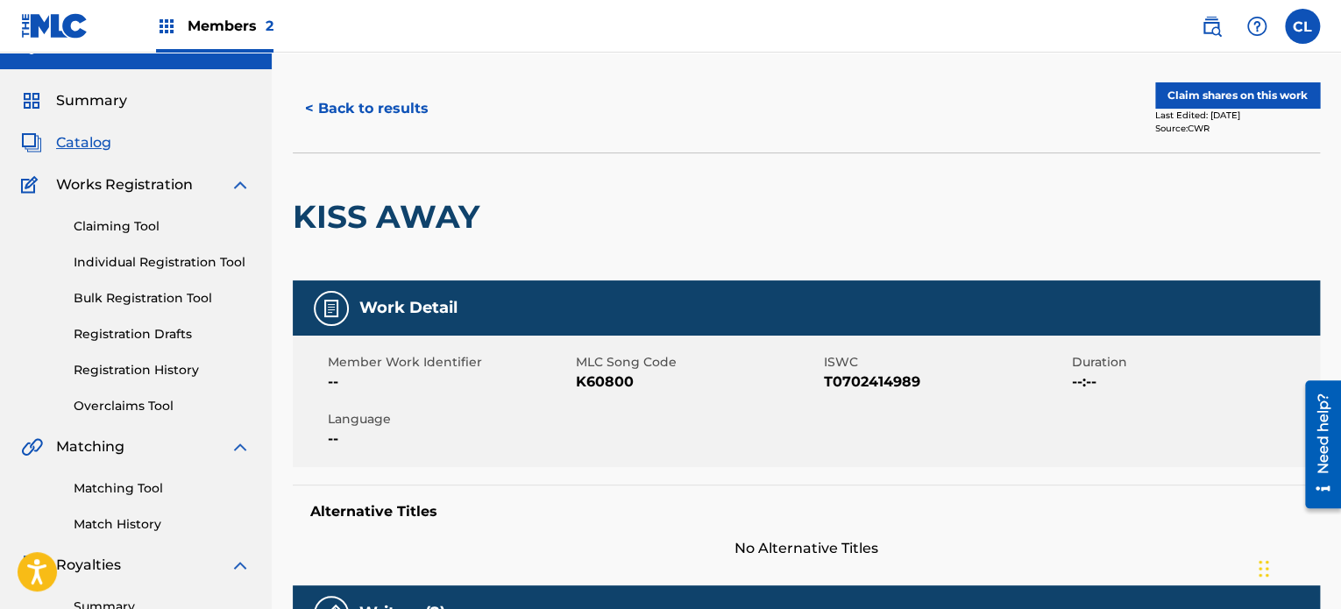
click at [128, 262] on link "Individual Registration Tool" at bounding box center [162, 262] width 177 height 18
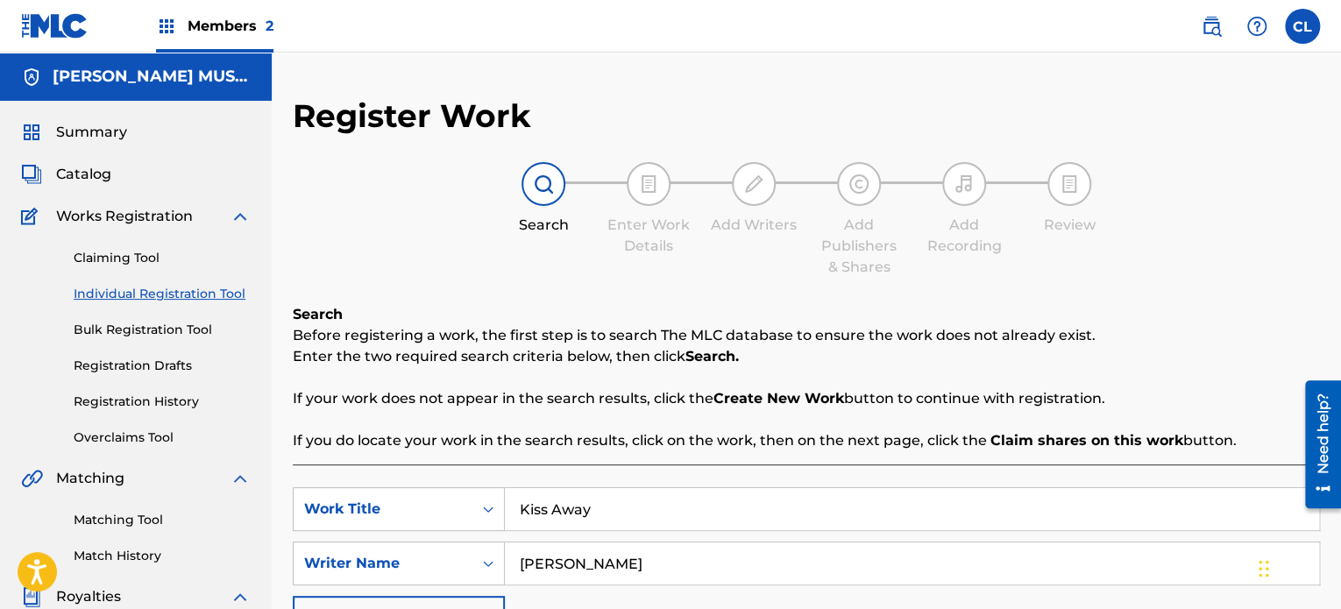
drag, startPoint x: 621, startPoint y: 505, endPoint x: 513, endPoint y: 504, distance: 108.7
click at [513, 504] on input "Kiss Away" at bounding box center [912, 509] width 814 height 42
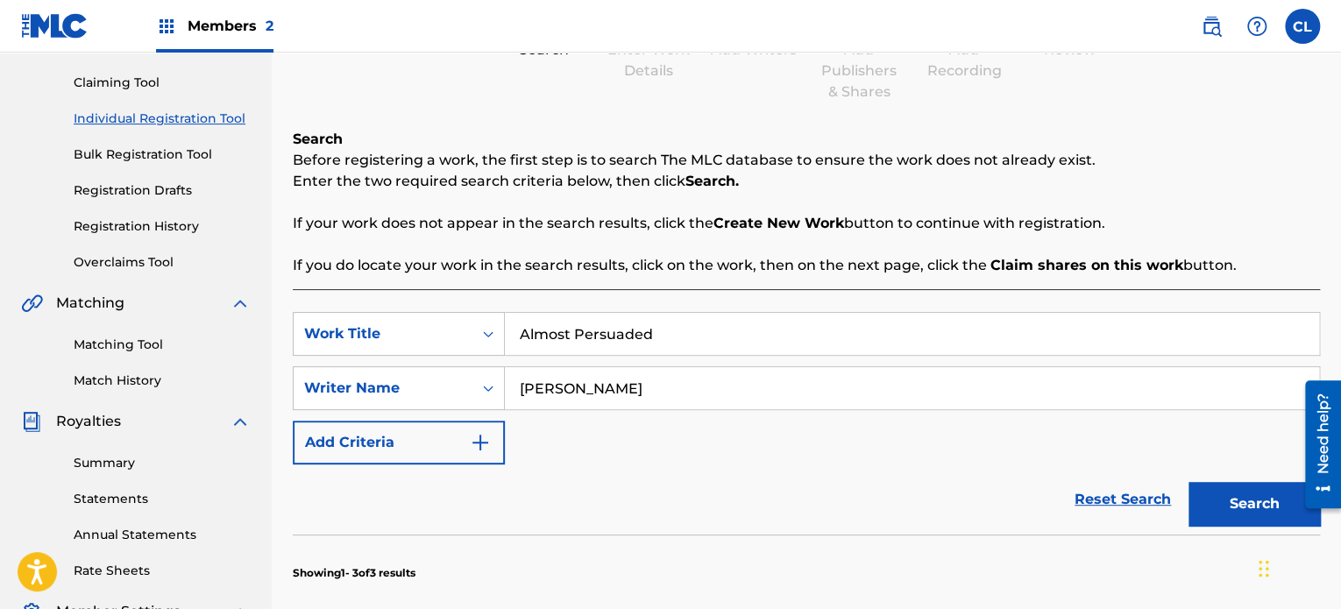
scroll to position [196, 0]
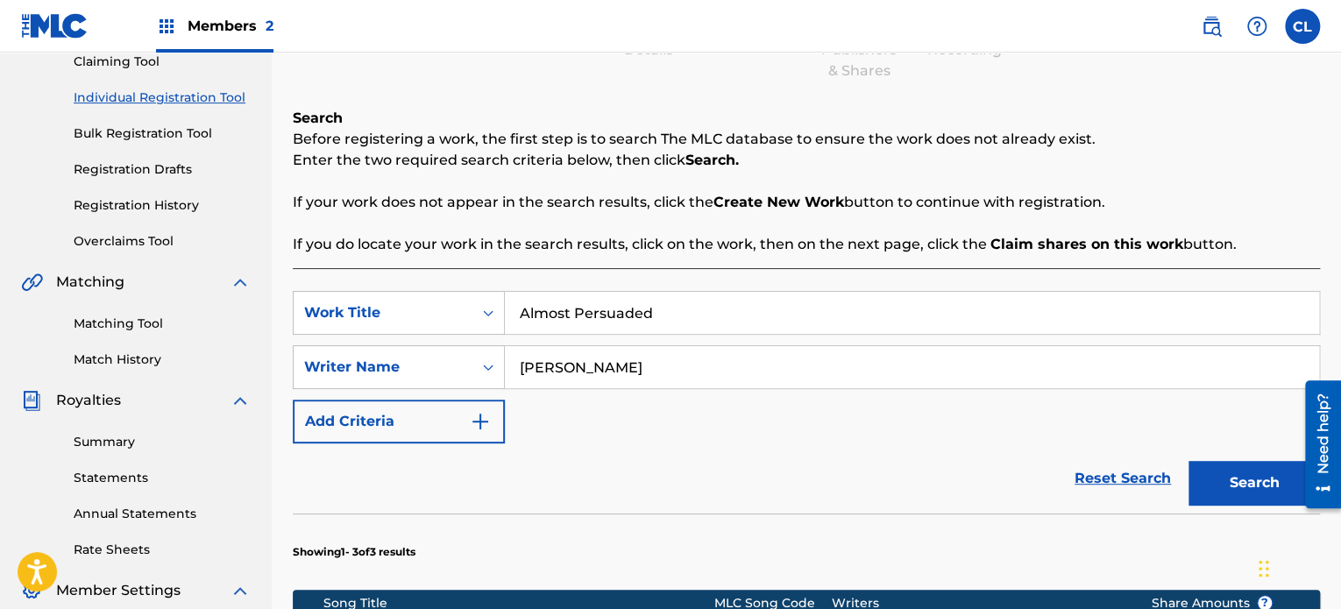
type input "Almost Persuaded"
click at [1250, 481] on button "Search" at bounding box center [1253, 483] width 131 height 44
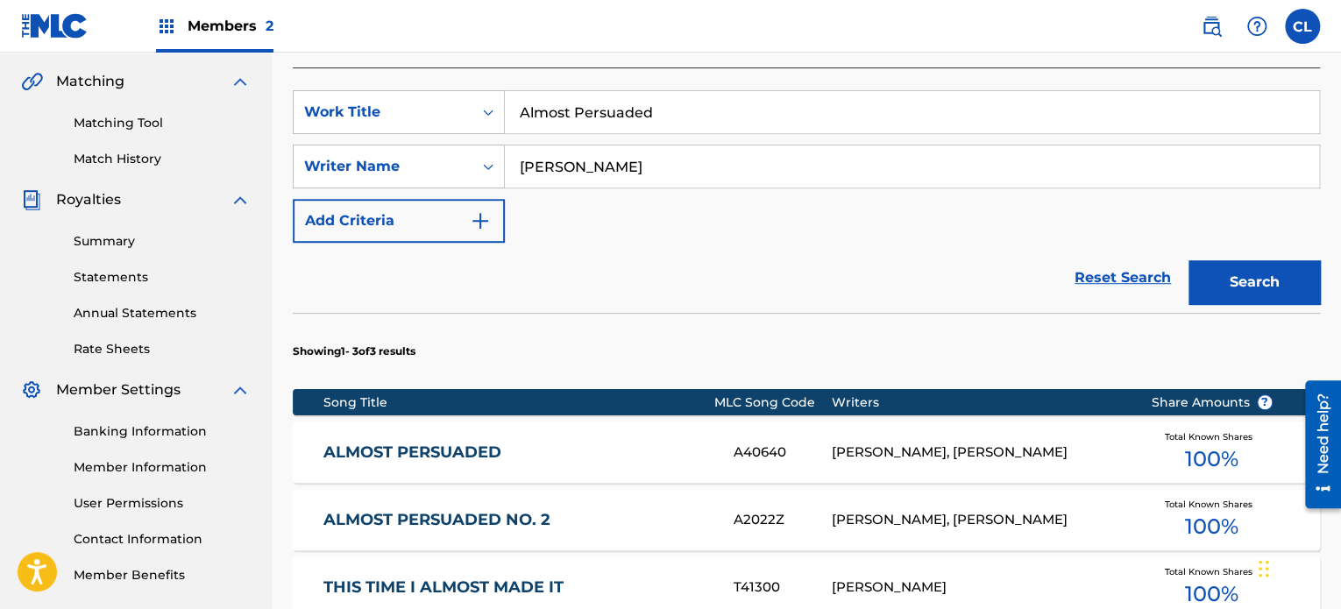
scroll to position [414, 0]
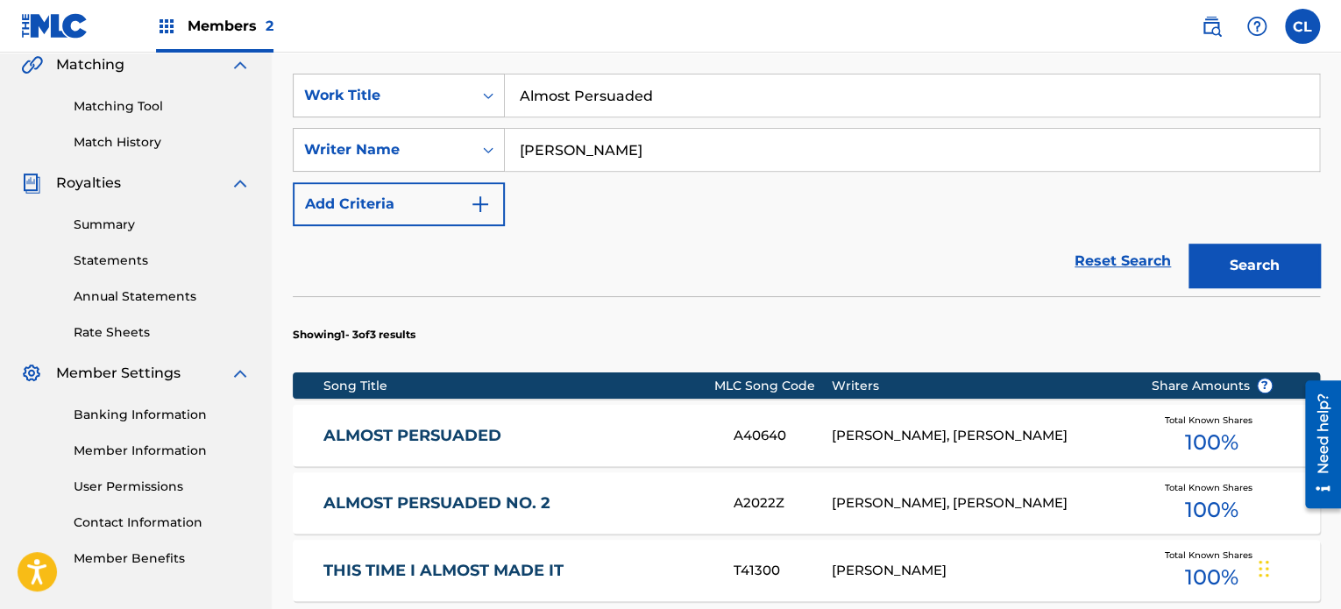
click at [533, 440] on link "ALMOST PERSUADED" at bounding box center [516, 436] width 386 height 20
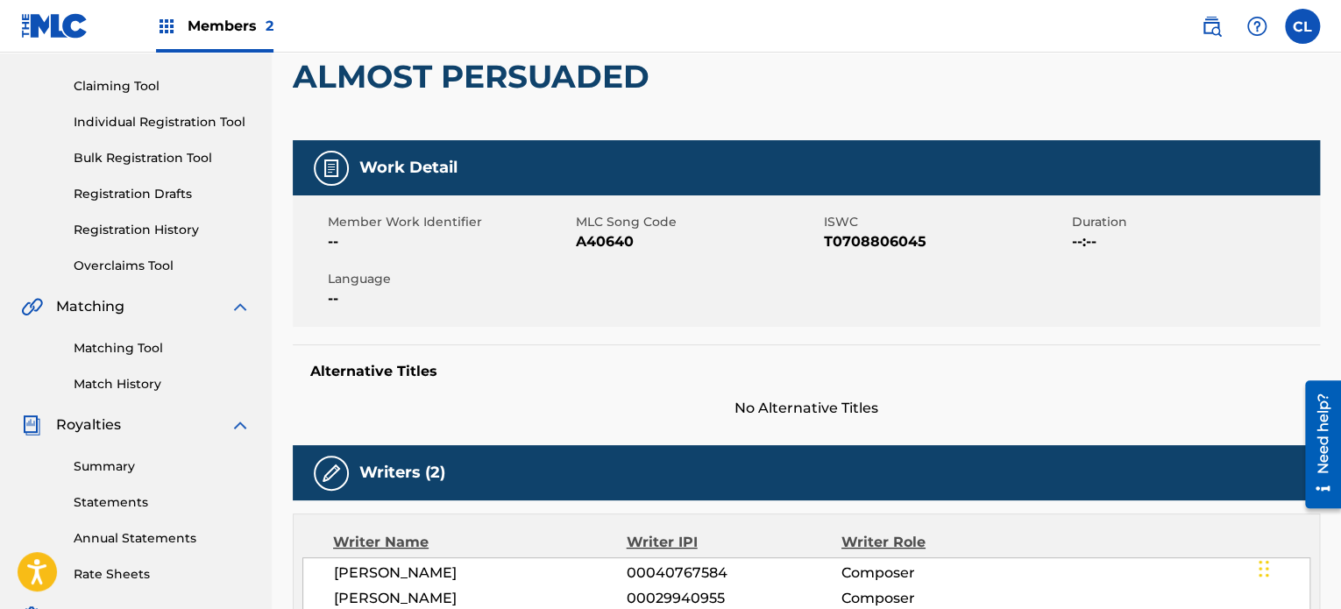
scroll to position [152, 0]
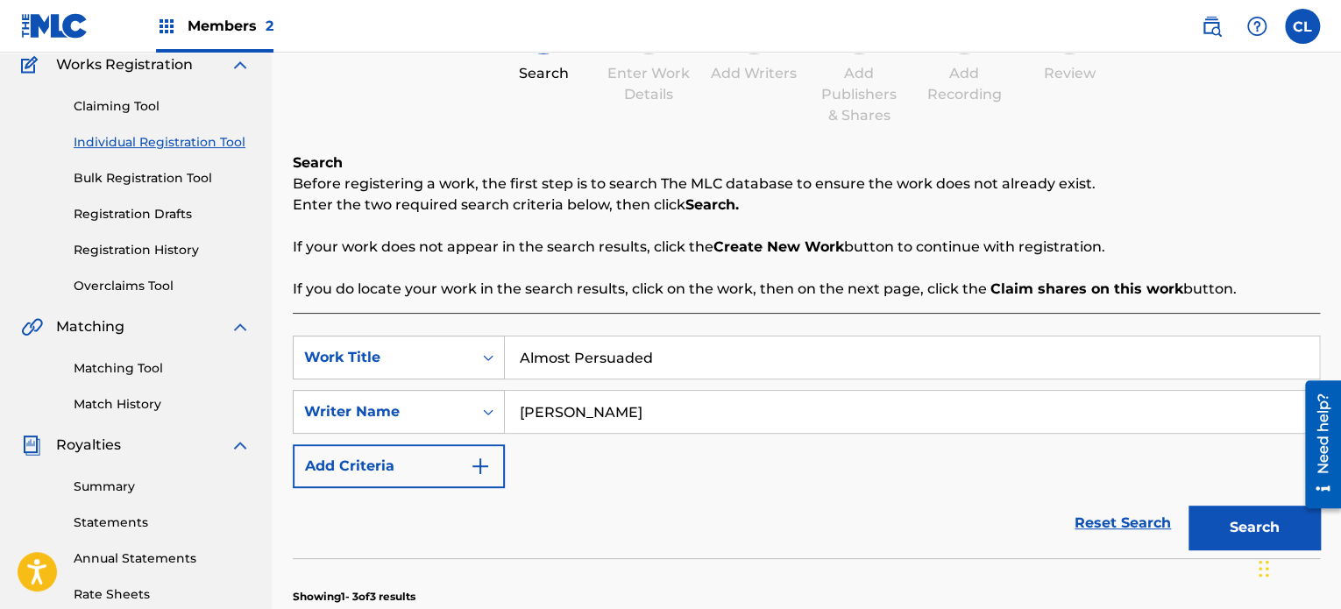
scroll to position [414, 0]
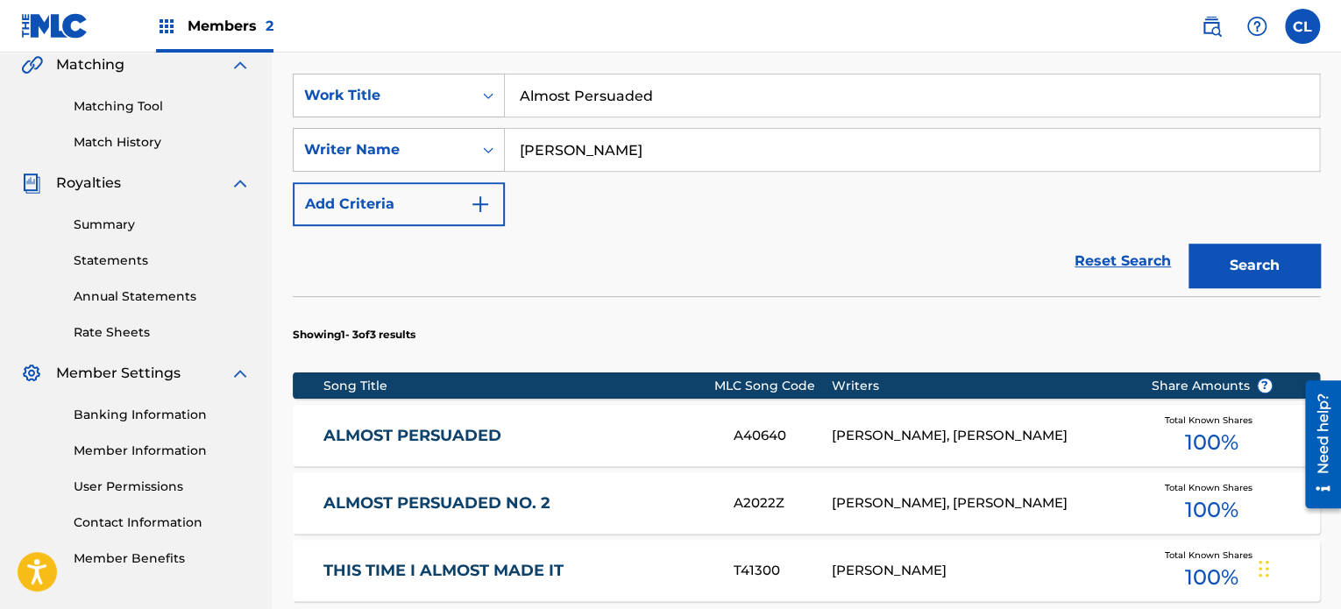
drag, startPoint x: 662, startPoint y: 90, endPoint x: 516, endPoint y: 91, distance: 146.3
click at [516, 91] on input "Almost Persuaded" at bounding box center [912, 95] width 814 height 42
type input "Your Good Girl's Gonna Go Bad"
click at [1226, 251] on button "Search" at bounding box center [1253, 266] width 131 height 44
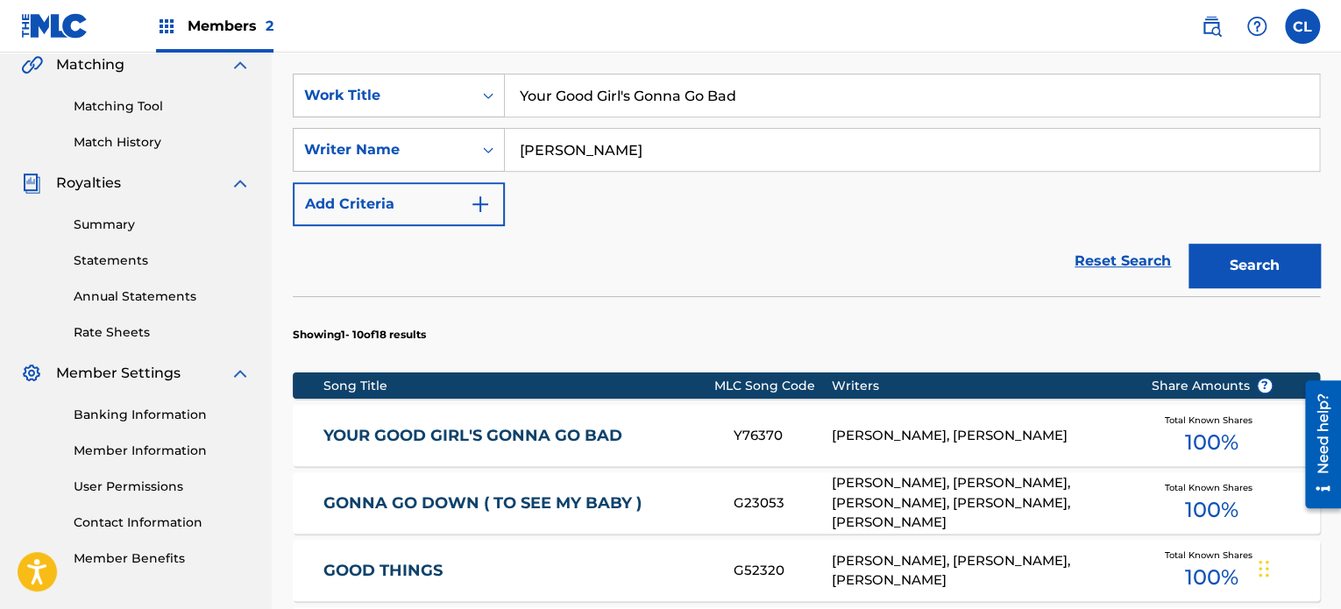
click at [588, 423] on div "YOUR GOOD GIRL'S GONNA GO BAD Y76370 [PERSON_NAME], [PERSON_NAME] Total Known S…" at bounding box center [806, 435] width 1027 height 61
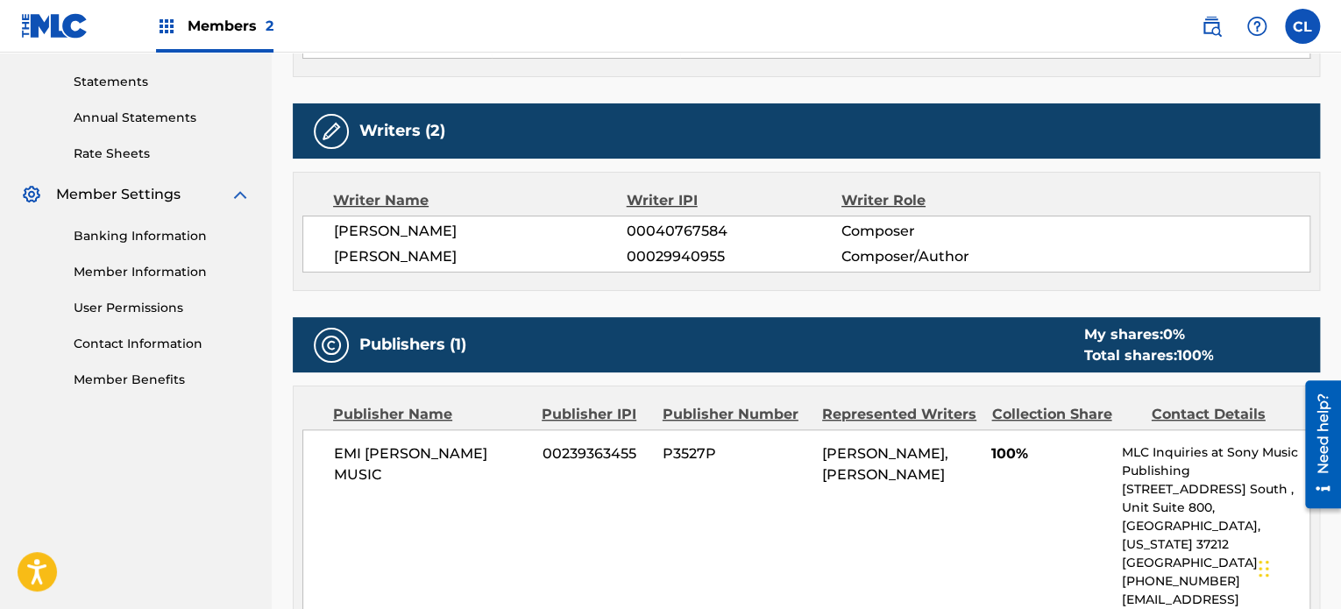
scroll to position [631, 0]
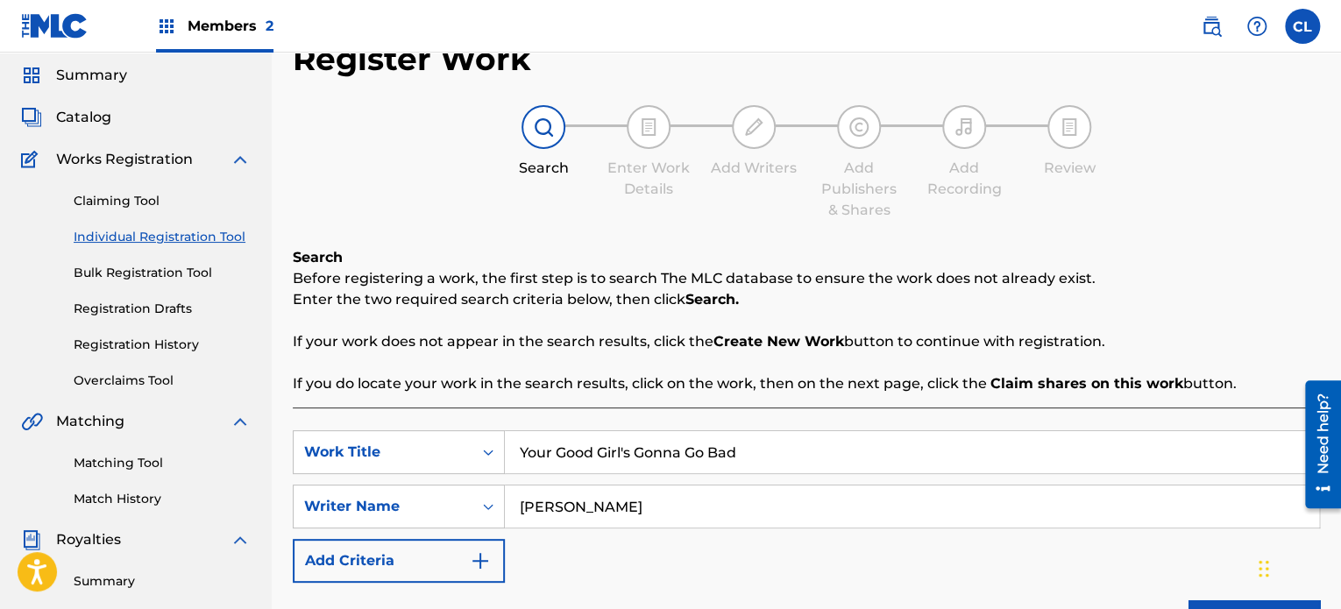
scroll to position [52, 0]
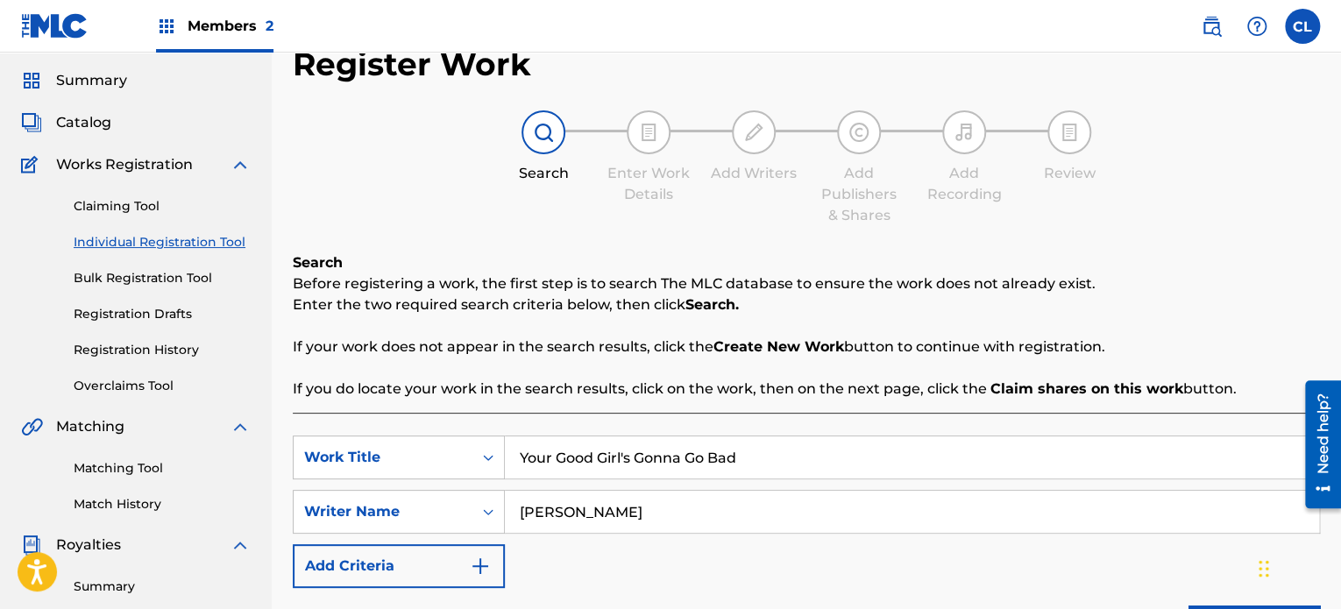
drag, startPoint x: 740, startPoint y: 454, endPoint x: 517, endPoint y: 464, distance: 222.8
drag, startPoint x: 517, startPoint y: 464, endPoint x: 875, endPoint y: 458, distance: 358.4
click at [875, 458] on input "Your Good Girl's Gonna Go Bad" at bounding box center [912, 457] width 814 height 42
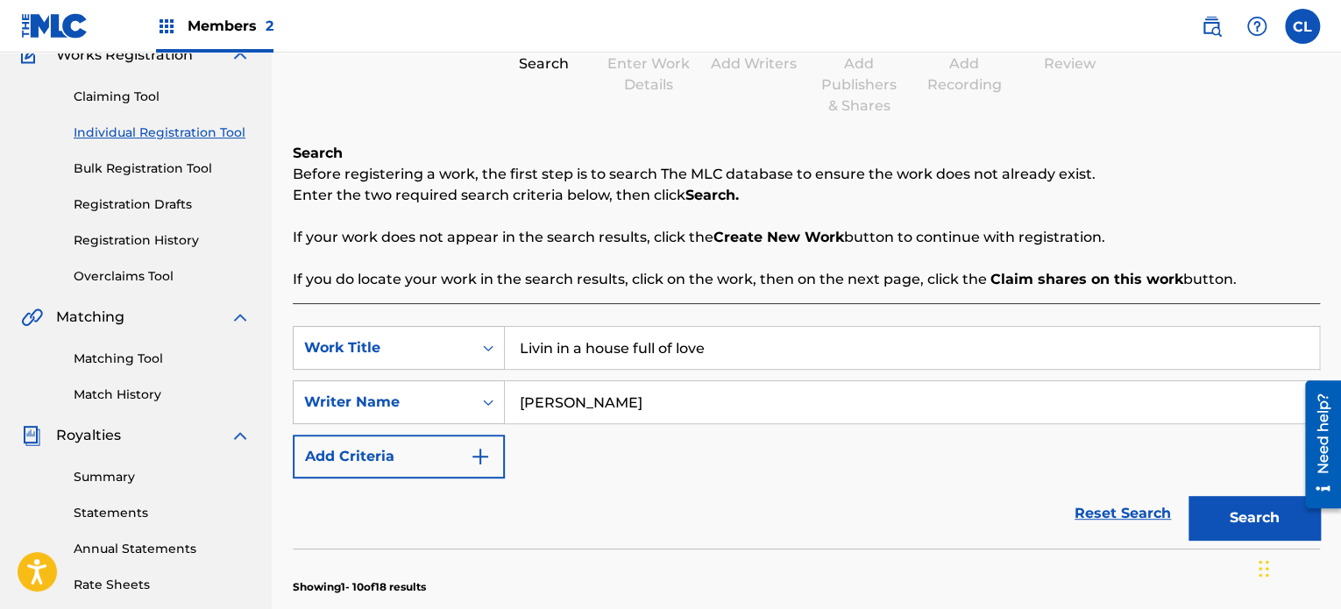
scroll to position [282, 0]
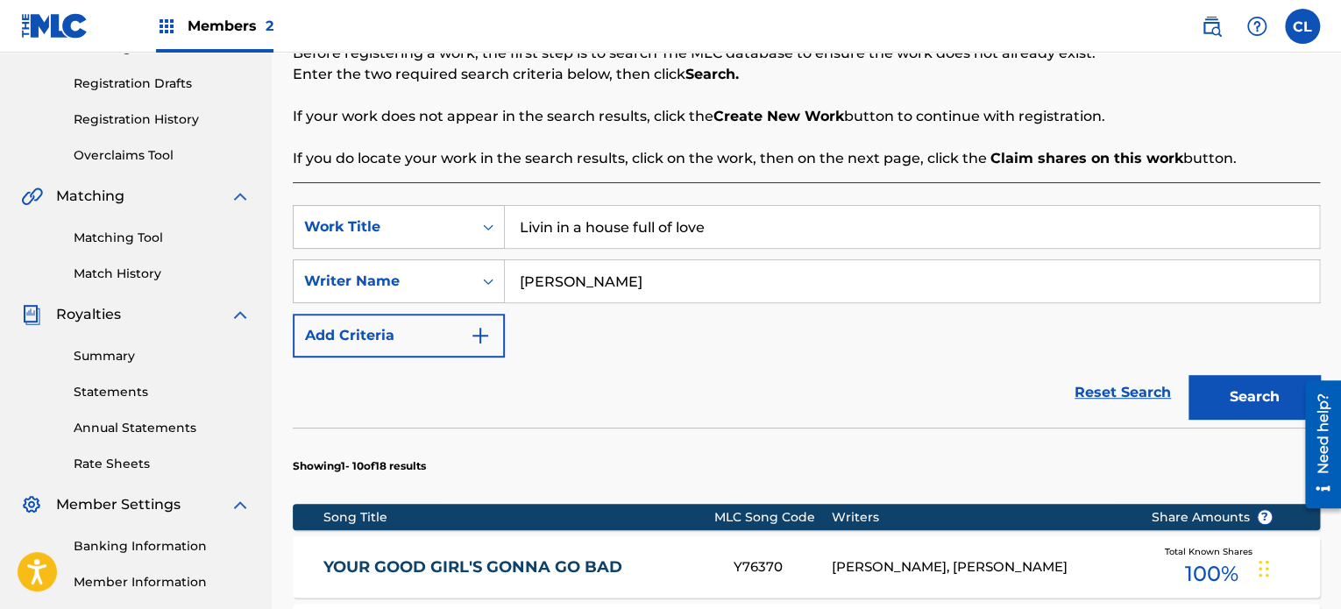
type input "Livin in a house full of love"
click at [1255, 379] on button "Search" at bounding box center [1253, 397] width 131 height 44
click at [624, 557] on link "LIVIN' IN A HOUSE FULL OF LOVE" at bounding box center [516, 567] width 386 height 20
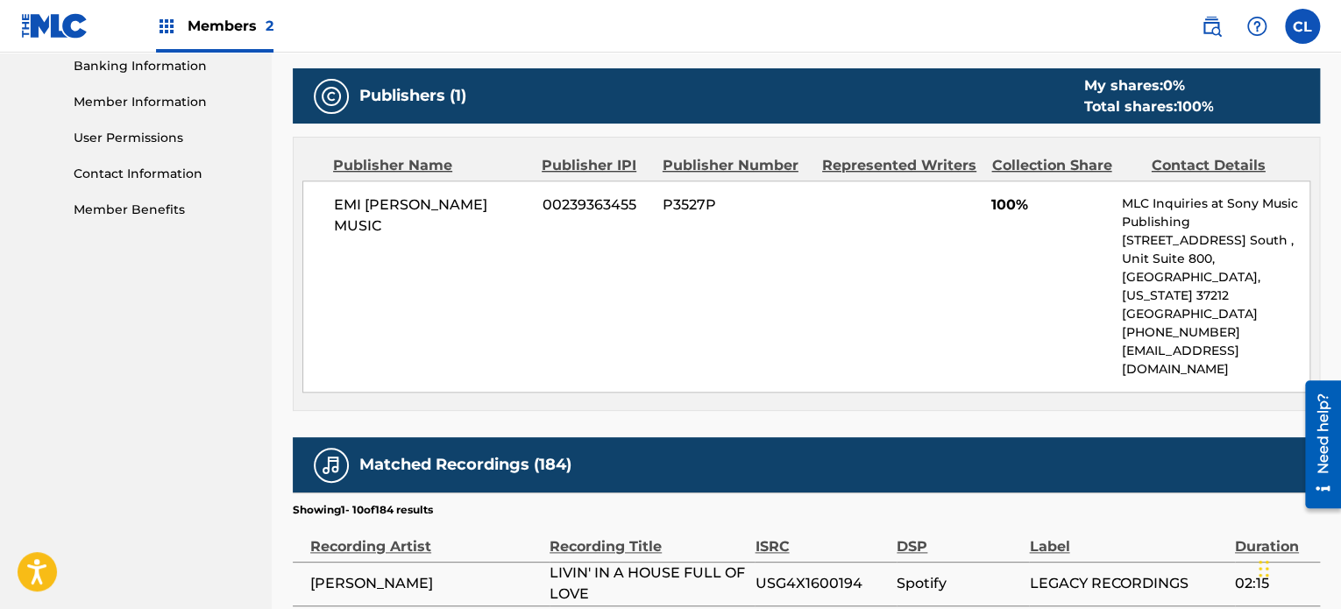
scroll to position [760, 0]
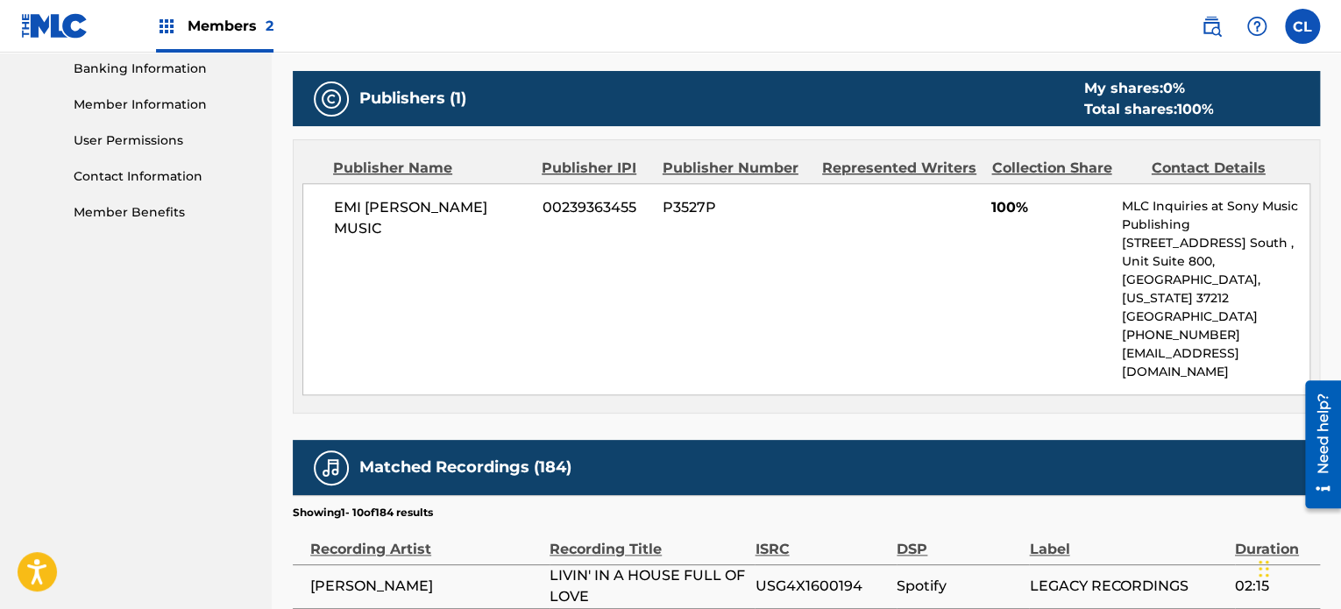
drag, startPoint x: 1345, startPoint y: 187, endPoint x: 36, endPoint y: 49, distance: 1316.4
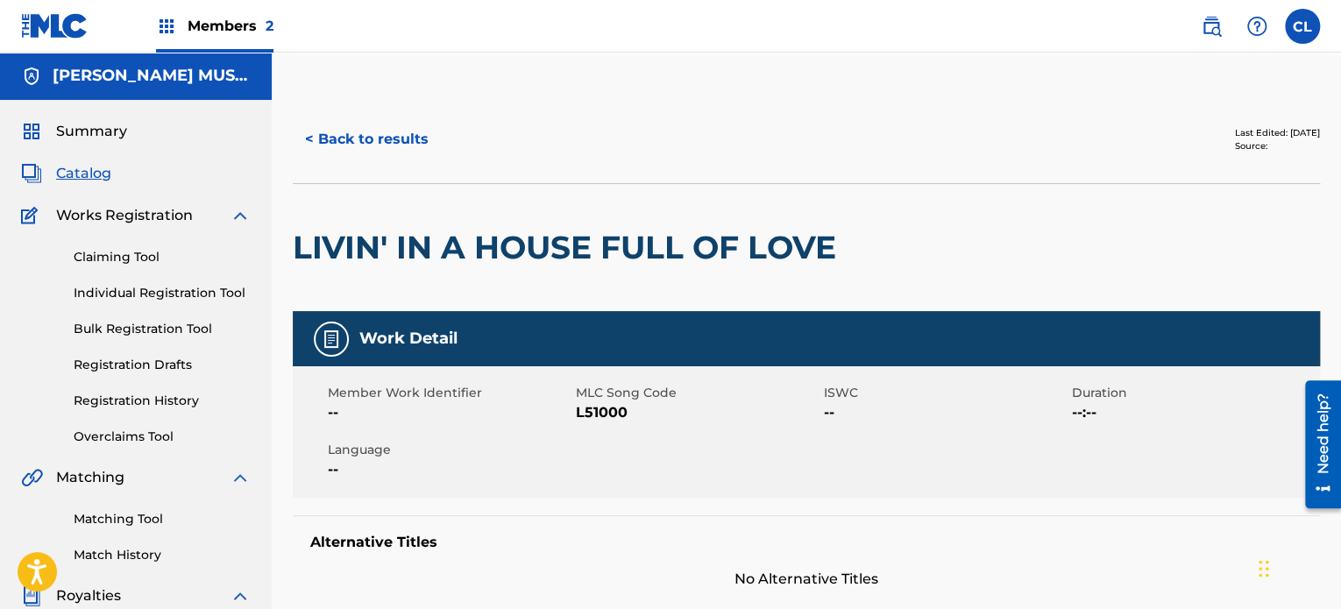
scroll to position [0, 0]
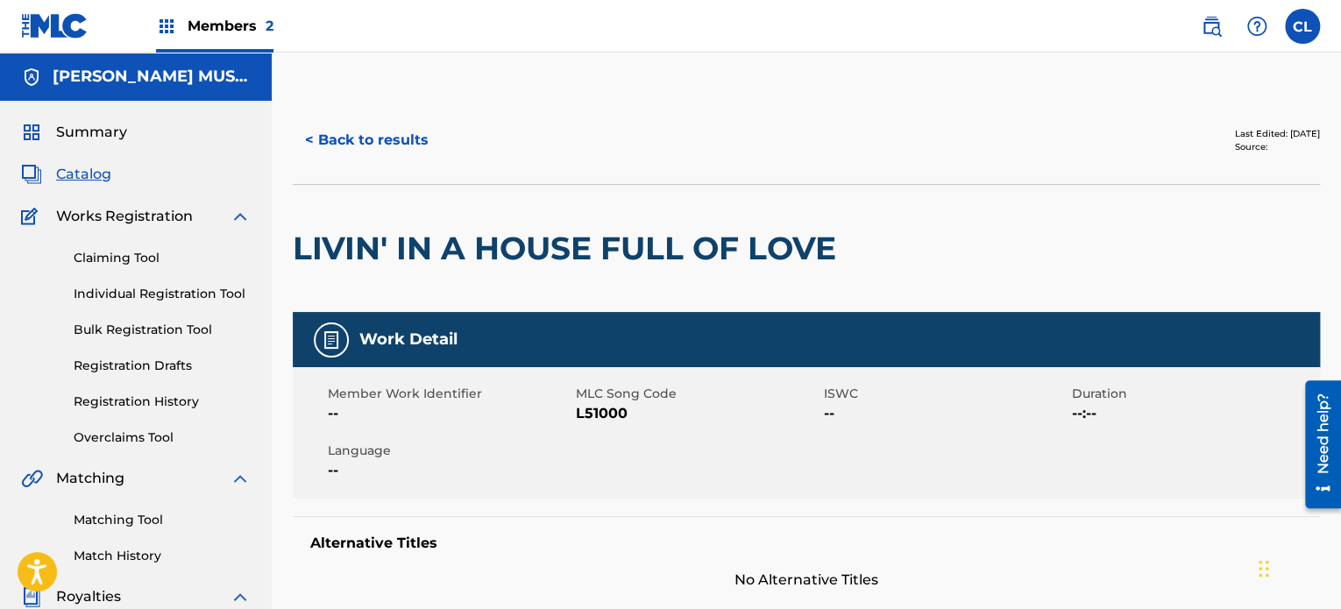
scroll to position [282, 0]
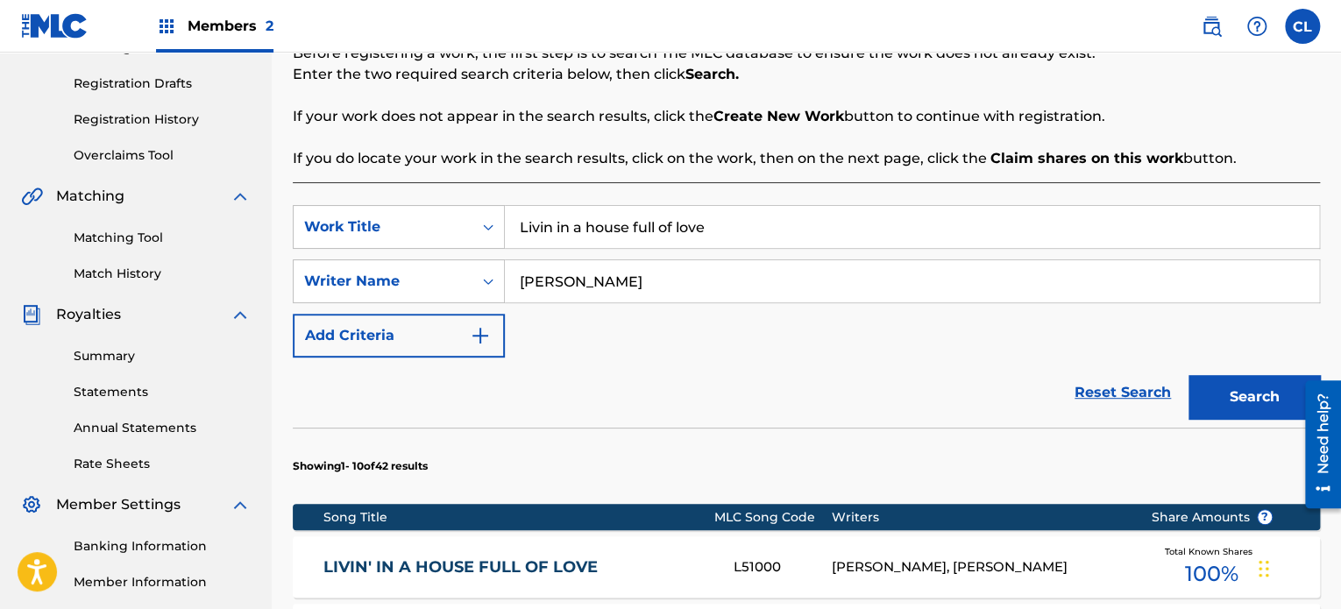
drag, startPoint x: 707, startPoint y: 222, endPoint x: 515, endPoint y: 218, distance: 191.9
click at [515, 218] on input "Livin in a house full of love" at bounding box center [912, 227] width 814 height 42
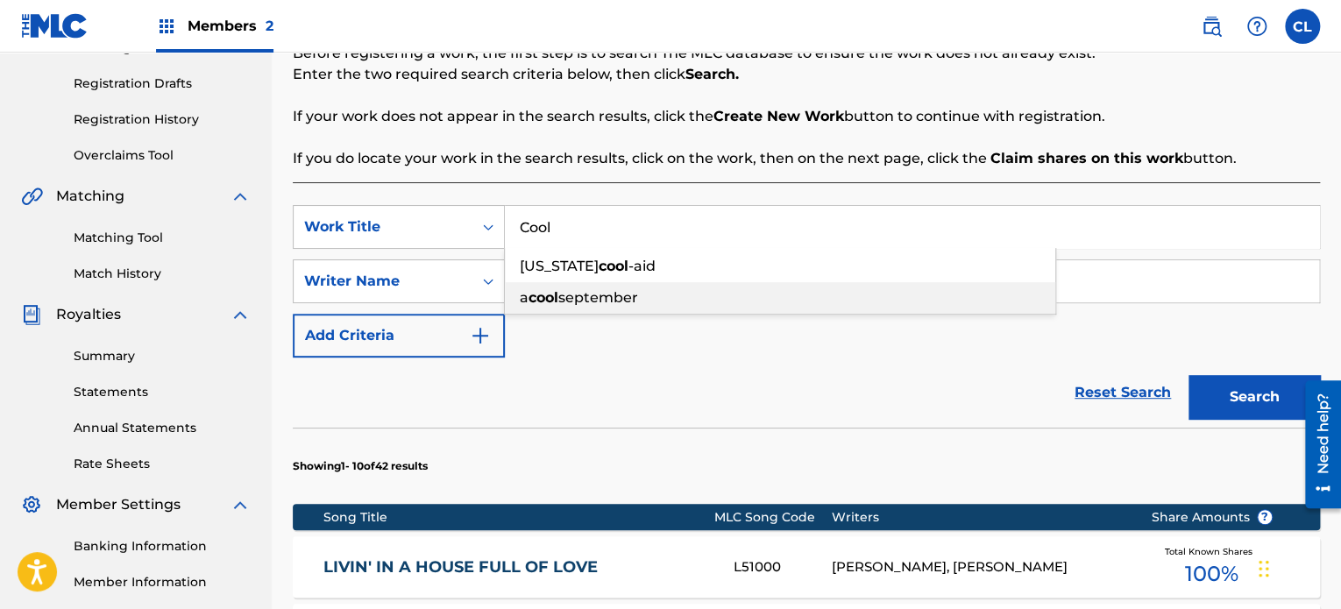
click at [584, 307] on div "a cool september" at bounding box center [780, 298] width 550 height 32
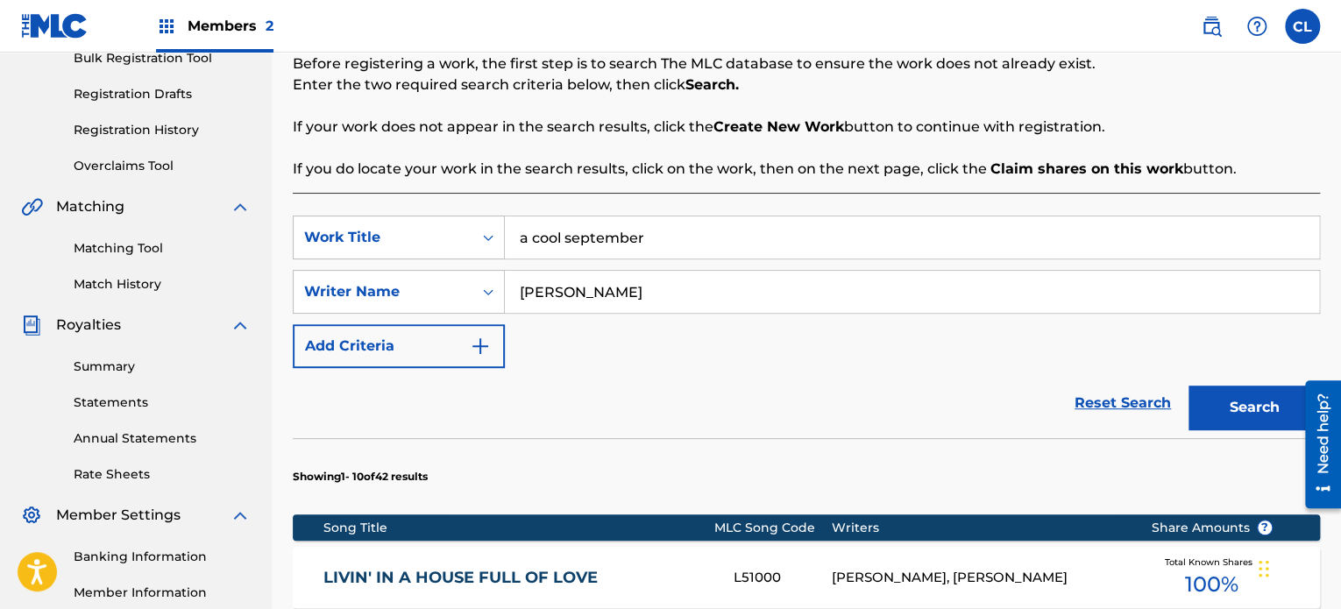
scroll to position [262, 0]
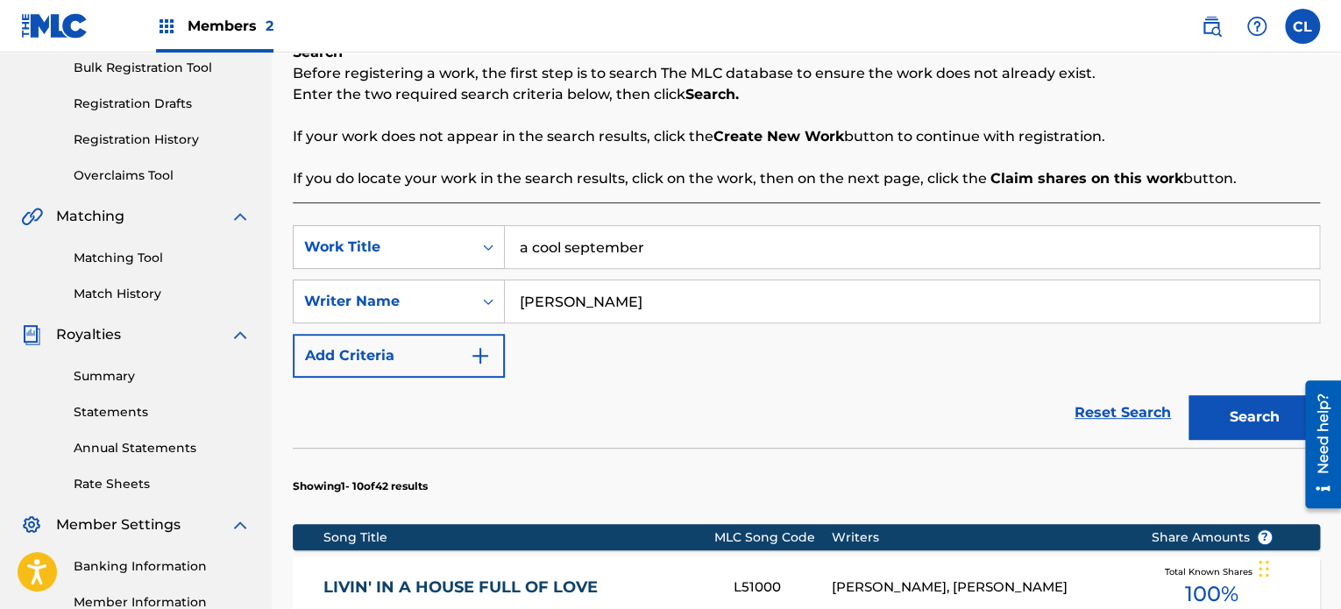
drag, startPoint x: 533, startPoint y: 244, endPoint x: 514, endPoint y: 248, distance: 19.6
click at [514, 248] on input "a cool september" at bounding box center [912, 247] width 814 height 42
type input "cool september"
click at [1234, 410] on button "Search" at bounding box center [1253, 417] width 131 height 44
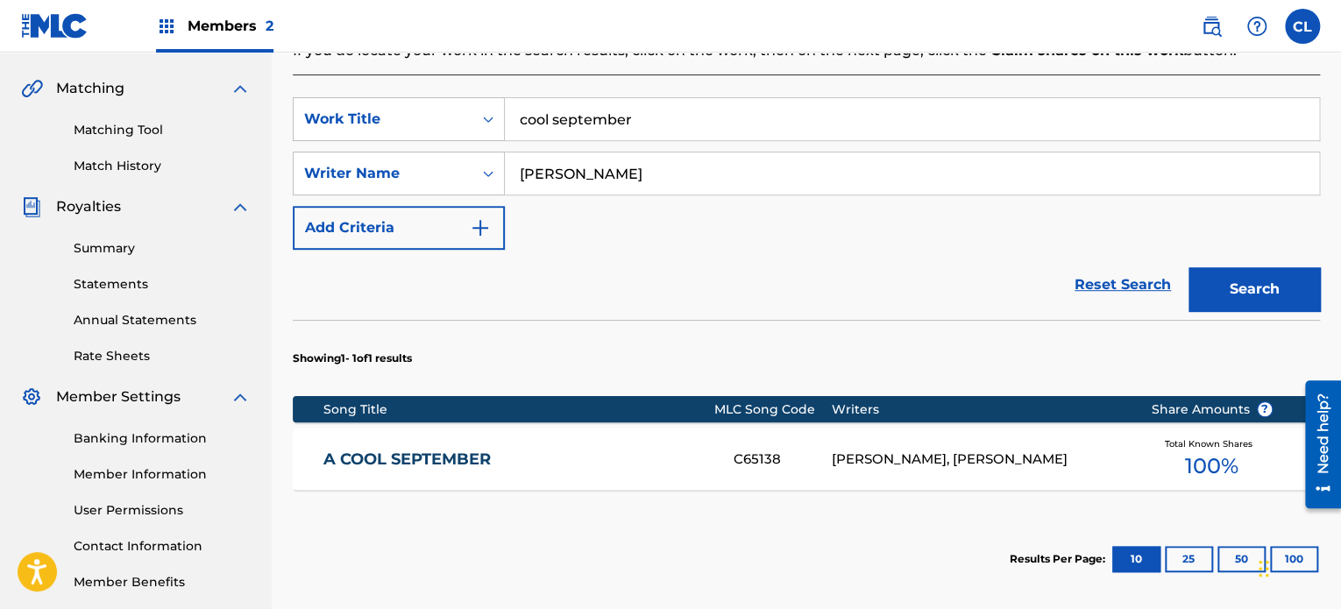
scroll to position [393, 0]
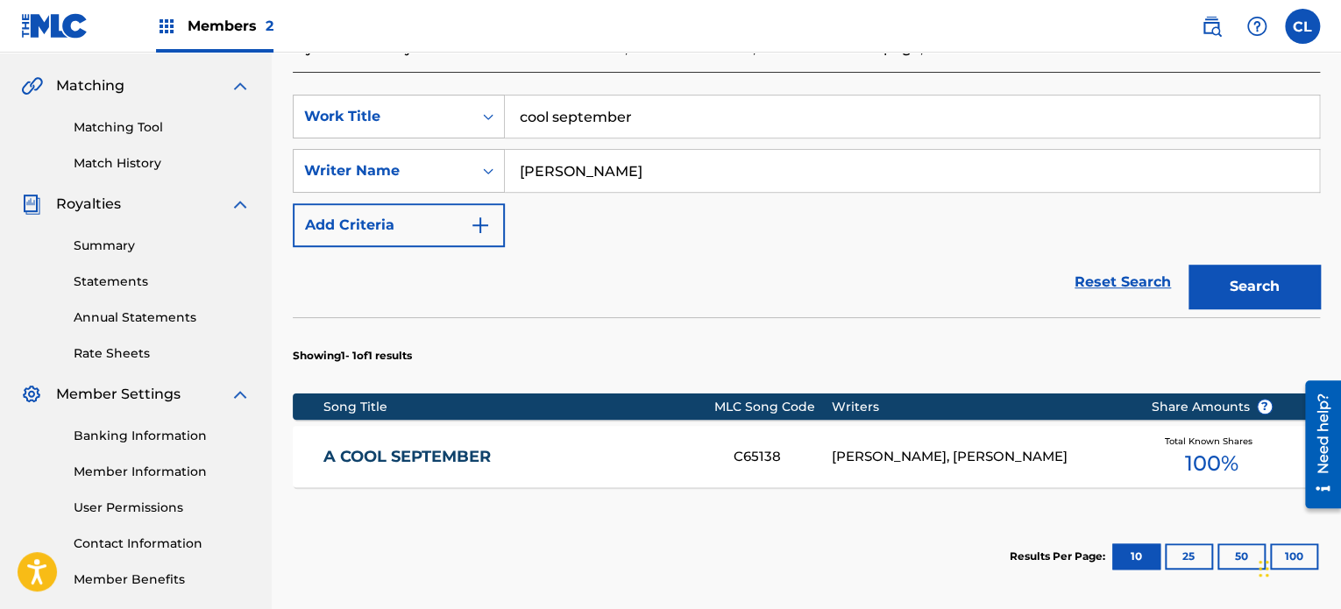
click at [583, 468] on div "A COOL SEPTEMBER C65138 [PERSON_NAME], [PERSON_NAME] Total Known Shares 100 %" at bounding box center [806, 456] width 1027 height 61
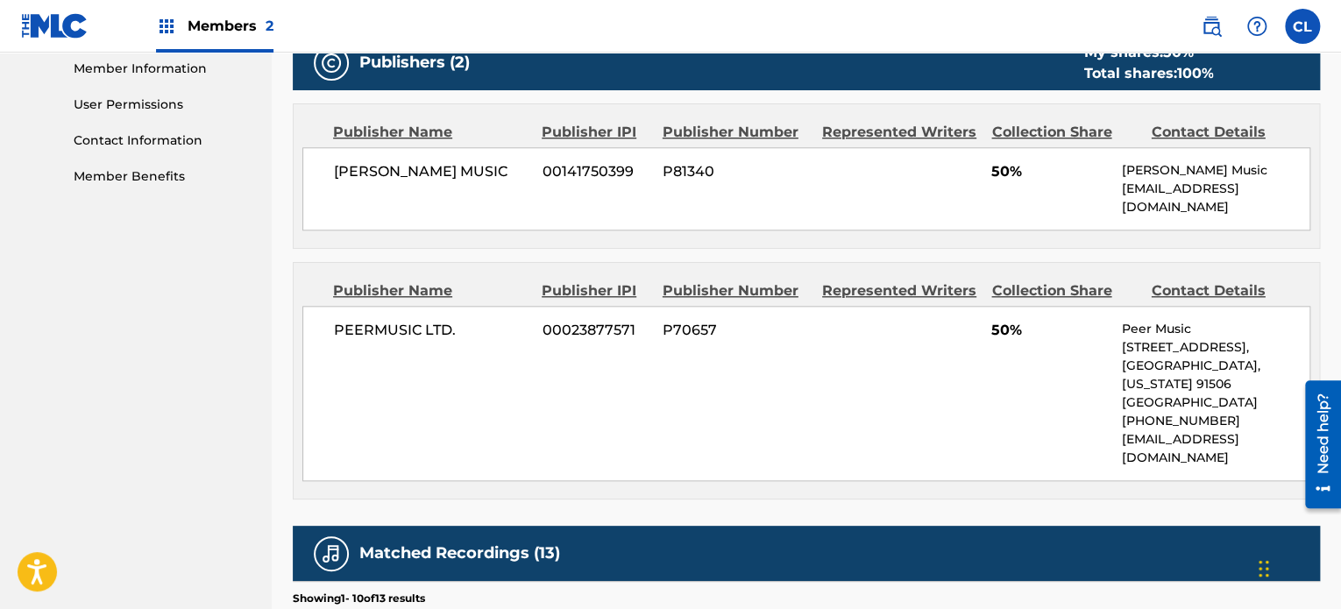
scroll to position [775, 0]
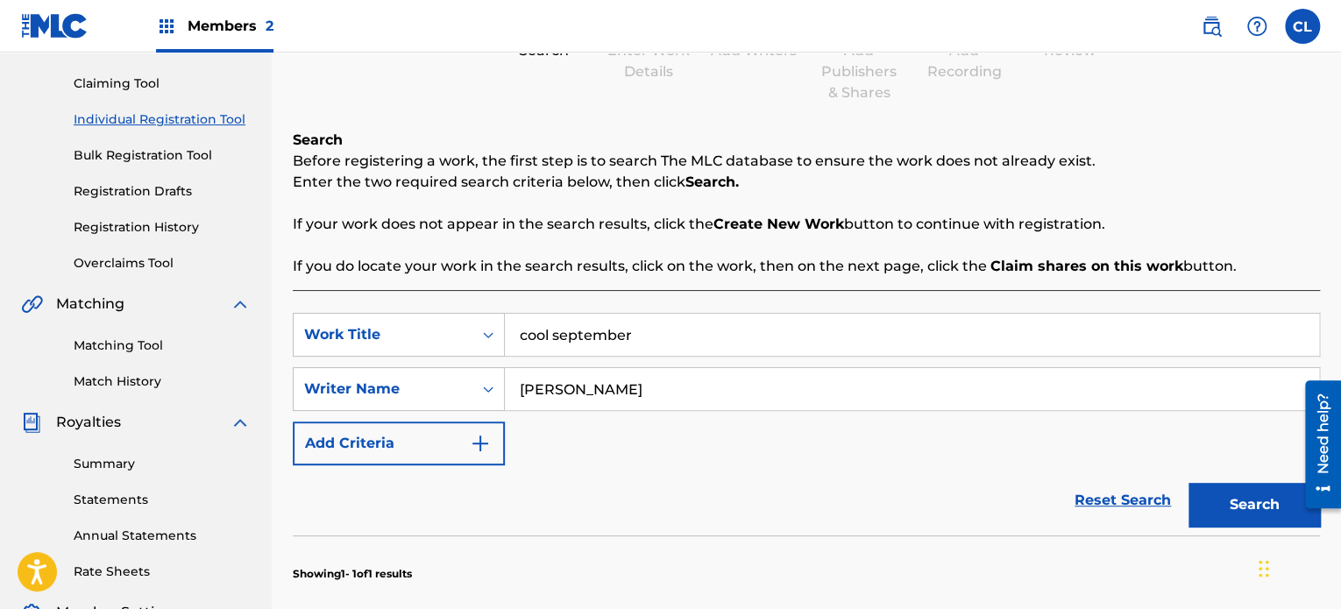
scroll to position [175, 0]
drag, startPoint x: 641, startPoint y: 331, endPoint x: 519, endPoint y: 331, distance: 122.7
click at [519, 331] on input "cool september" at bounding box center [912, 334] width 814 height 42
click at [1264, 503] on button "Search" at bounding box center [1253, 504] width 131 height 44
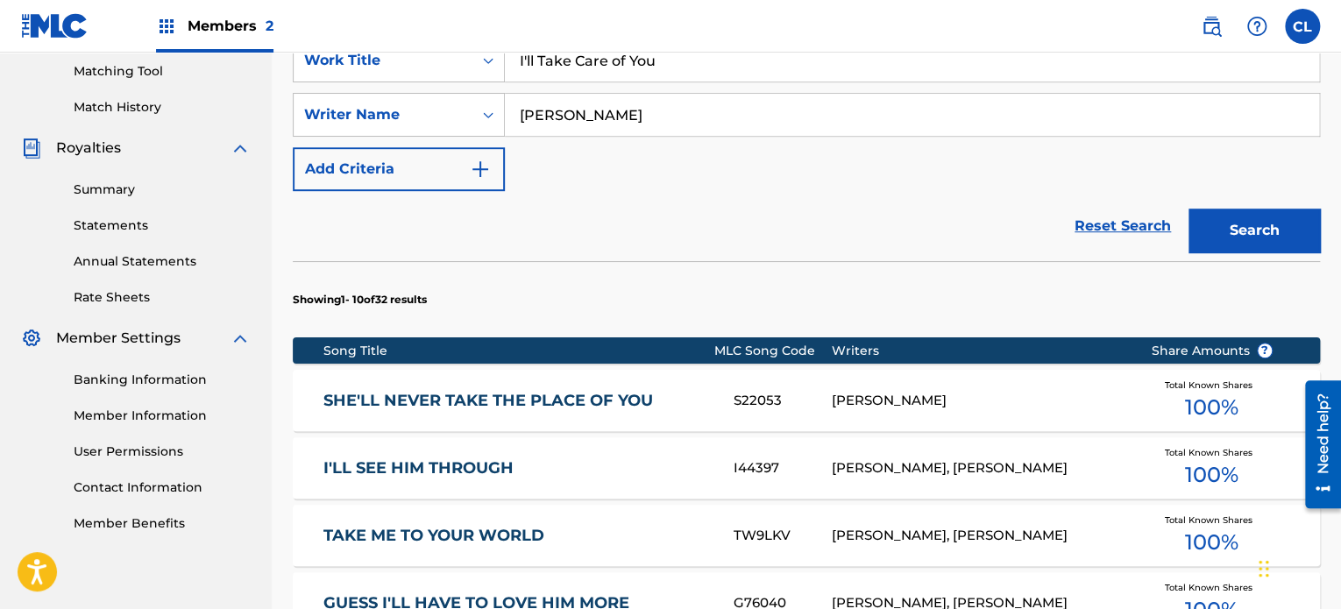
scroll to position [358, 0]
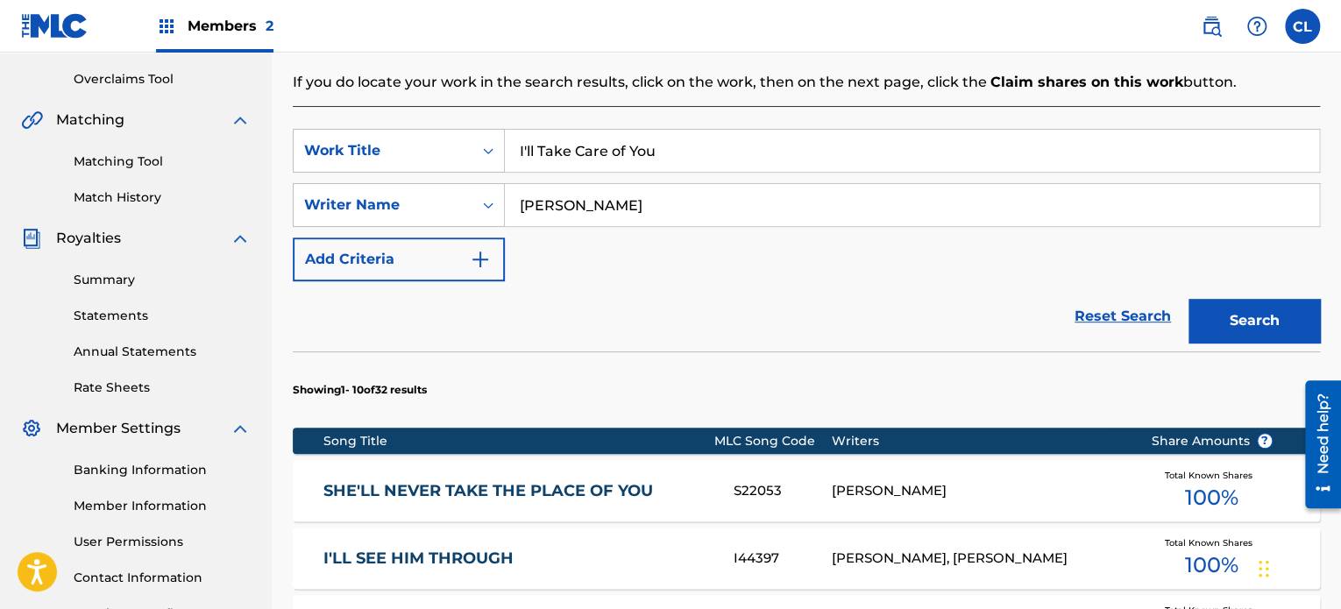
drag, startPoint x: 627, startPoint y: 204, endPoint x: 512, endPoint y: 204, distance: 115.7
click at [512, 204] on input "[PERSON_NAME]" at bounding box center [912, 205] width 814 height 42
drag, startPoint x: 664, startPoint y: 149, endPoint x: 512, endPoint y: 150, distance: 152.5
click at [512, 150] on input "I'll Take Care of You" at bounding box center [912, 151] width 814 height 42
click at [1188, 299] on button "Search" at bounding box center [1253, 321] width 131 height 44
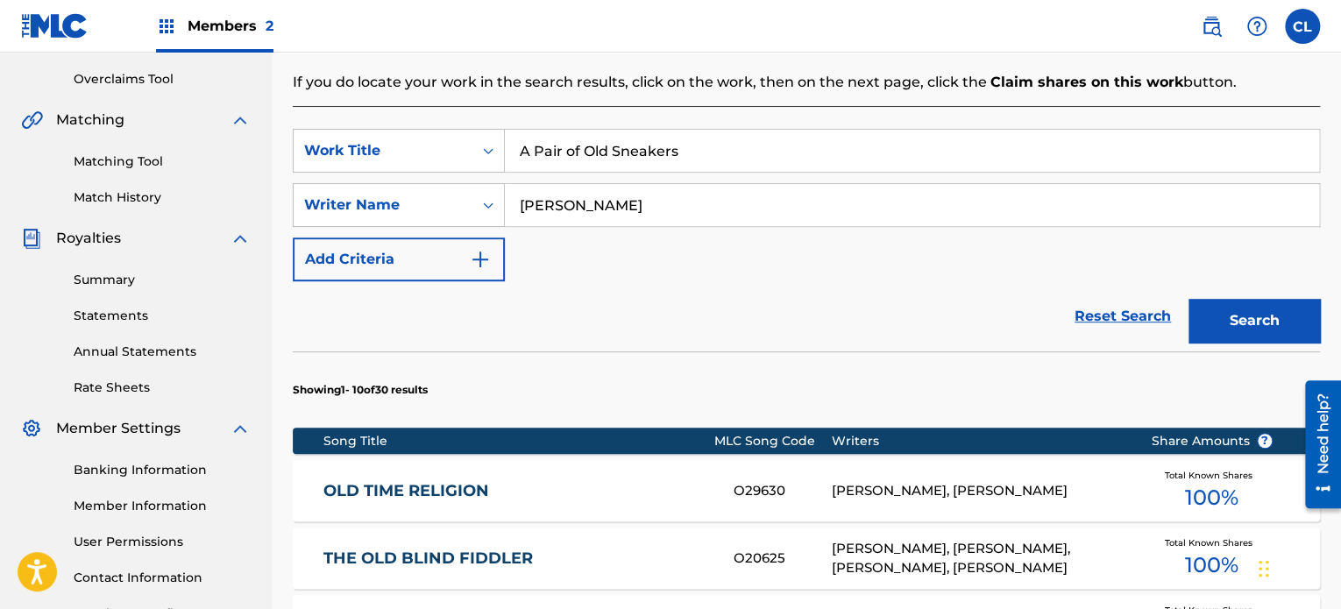
click at [681, 142] on input "A Pair of Old Sneakers" at bounding box center [912, 151] width 814 height 42
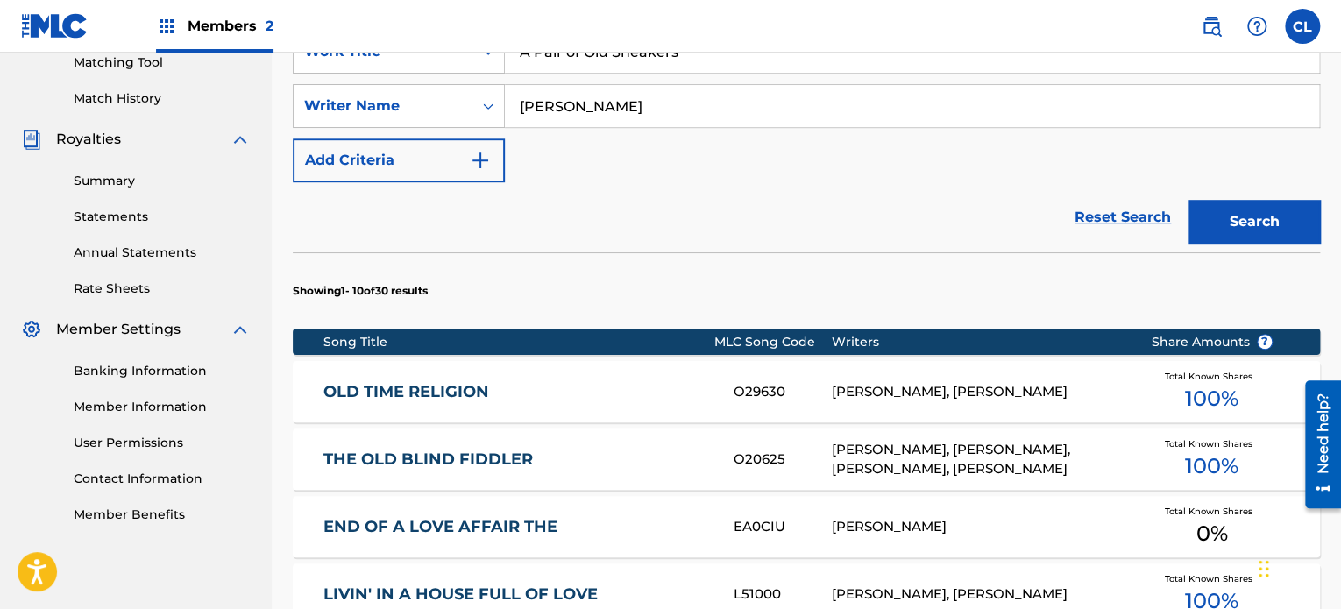
scroll to position [435, 0]
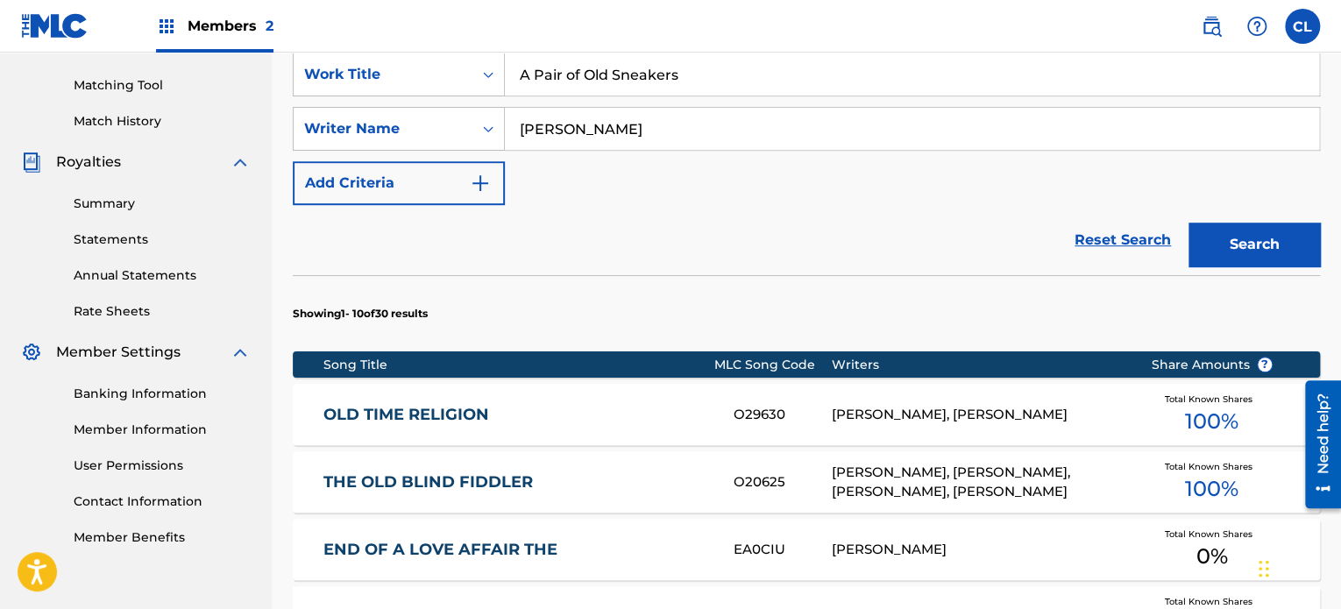
drag, startPoint x: 538, startPoint y: 74, endPoint x: 522, endPoint y: 81, distance: 16.9
click at [522, 81] on input "A Pair of Old Sneakers" at bounding box center [912, 74] width 814 height 42
click at [1235, 249] on button "Search" at bounding box center [1253, 245] width 131 height 44
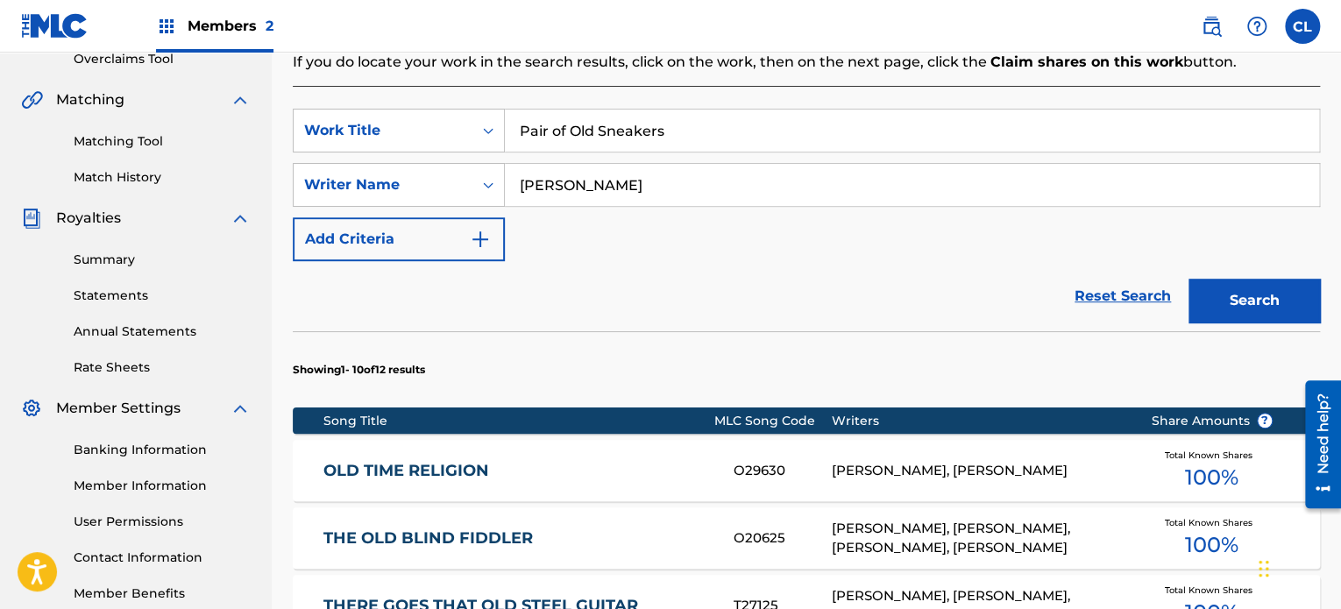
scroll to position [346, 0]
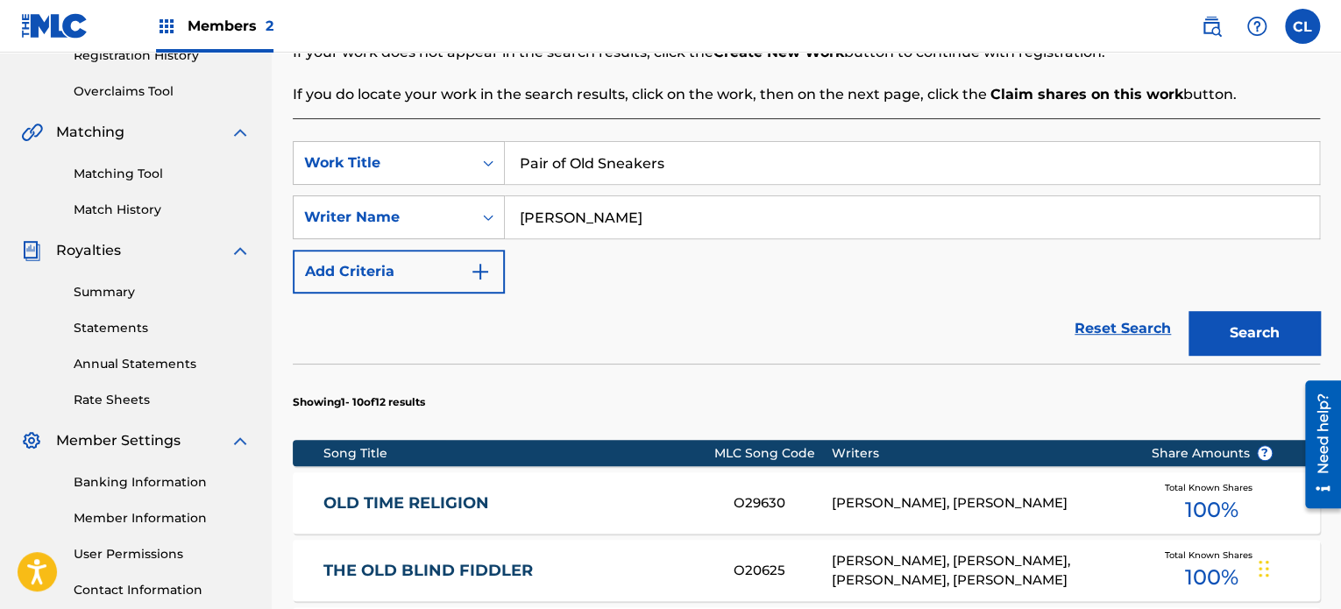
click at [519, 162] on input "Pair of Old Sneakers" at bounding box center [912, 163] width 814 height 42
type input "A Pair of Old Sneakers"
click at [1188, 311] on button "Search" at bounding box center [1253, 333] width 131 height 44
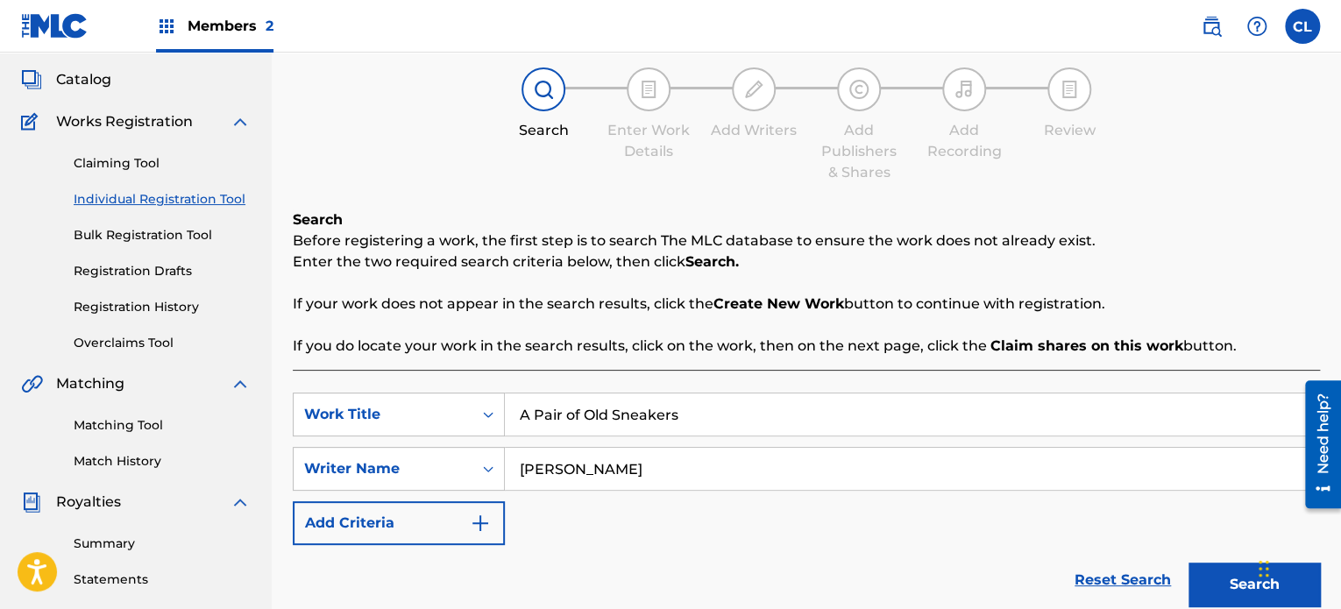
scroll to position [88, 0]
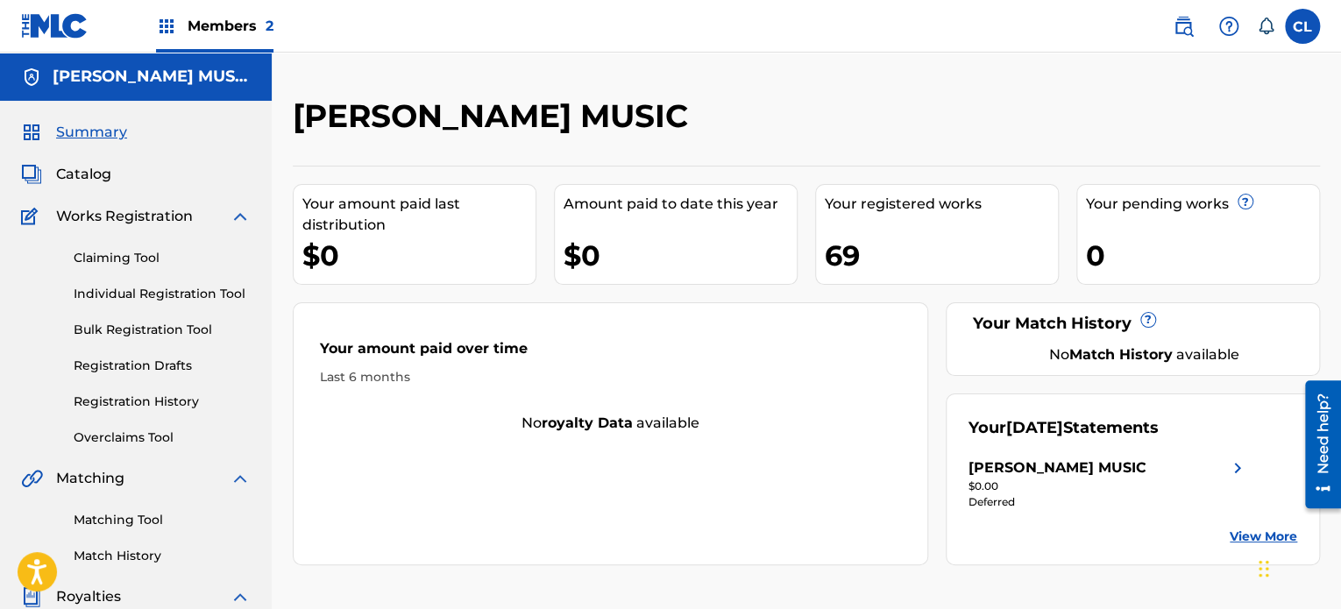
click at [144, 287] on link "Individual Registration Tool" at bounding box center [162, 294] width 177 height 18
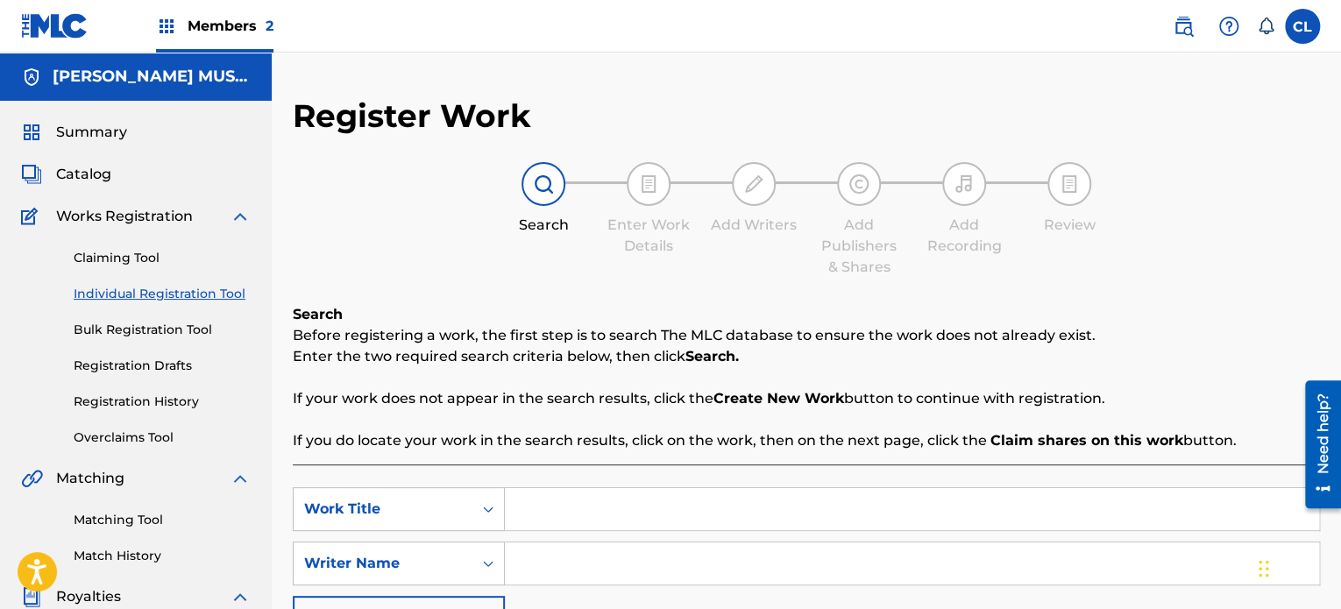
click at [562, 505] on input "Search Form" at bounding box center [912, 509] width 814 height 42
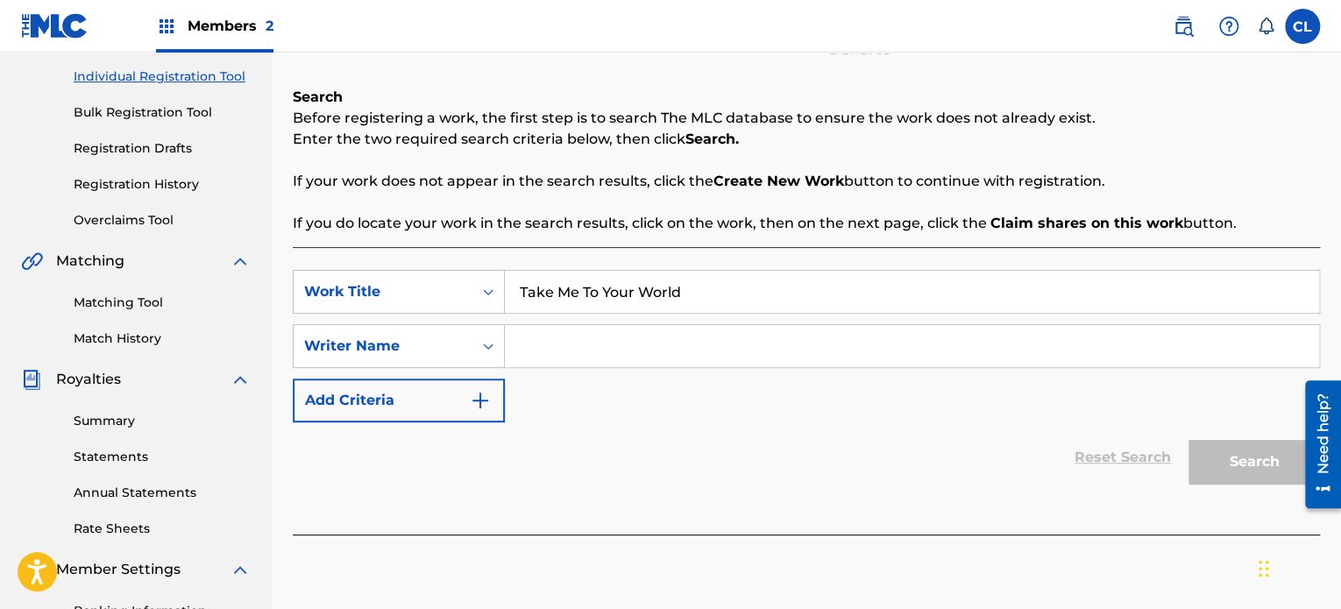
drag, startPoint x: 1343, startPoint y: 274, endPoint x: 8, endPoint y: 25, distance: 1358.4
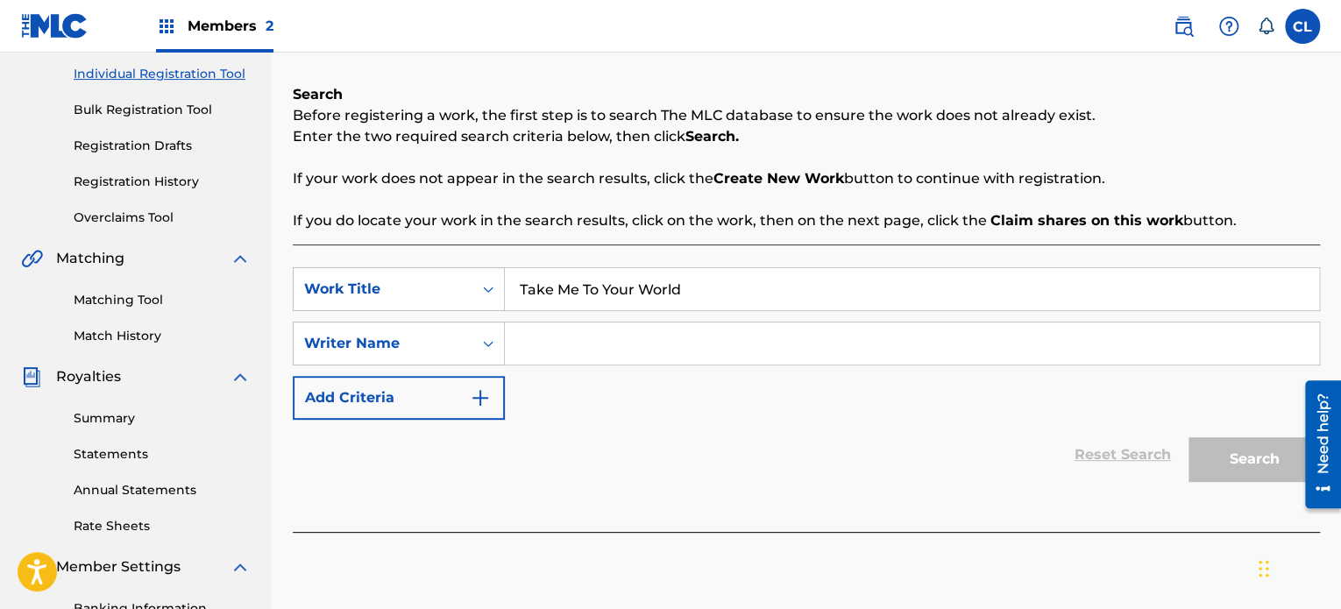
type input "Take Me To Your World"
click at [598, 344] on input "Search Form" at bounding box center [912, 343] width 814 height 42
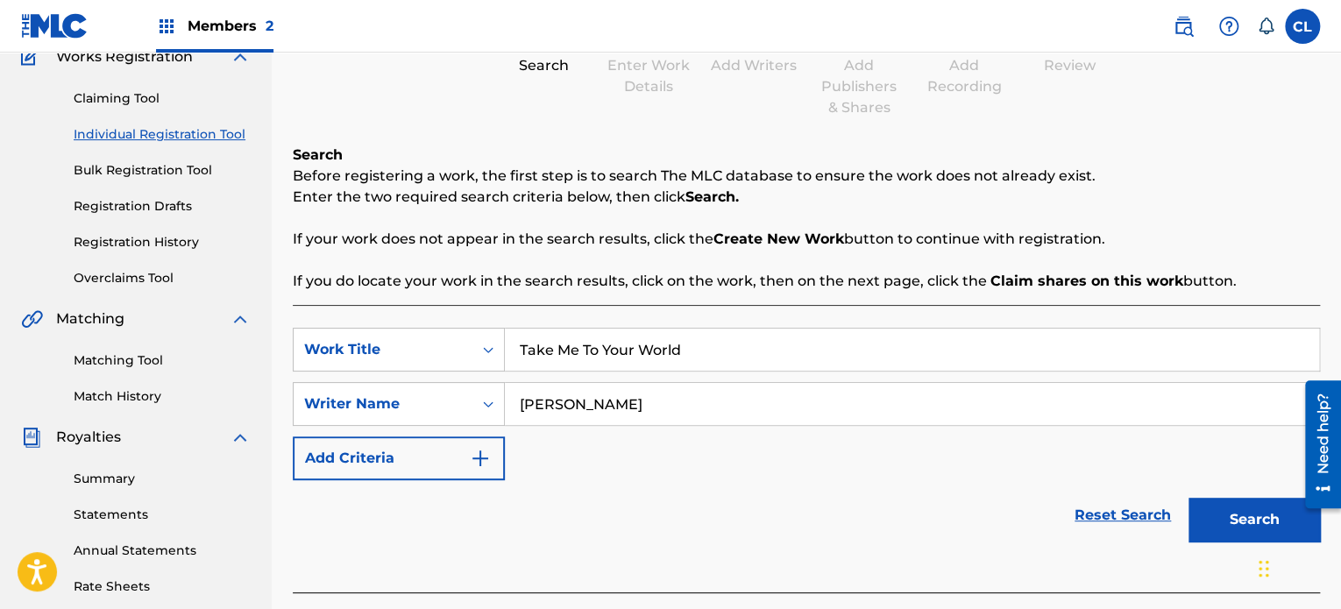
scroll to position [132, 0]
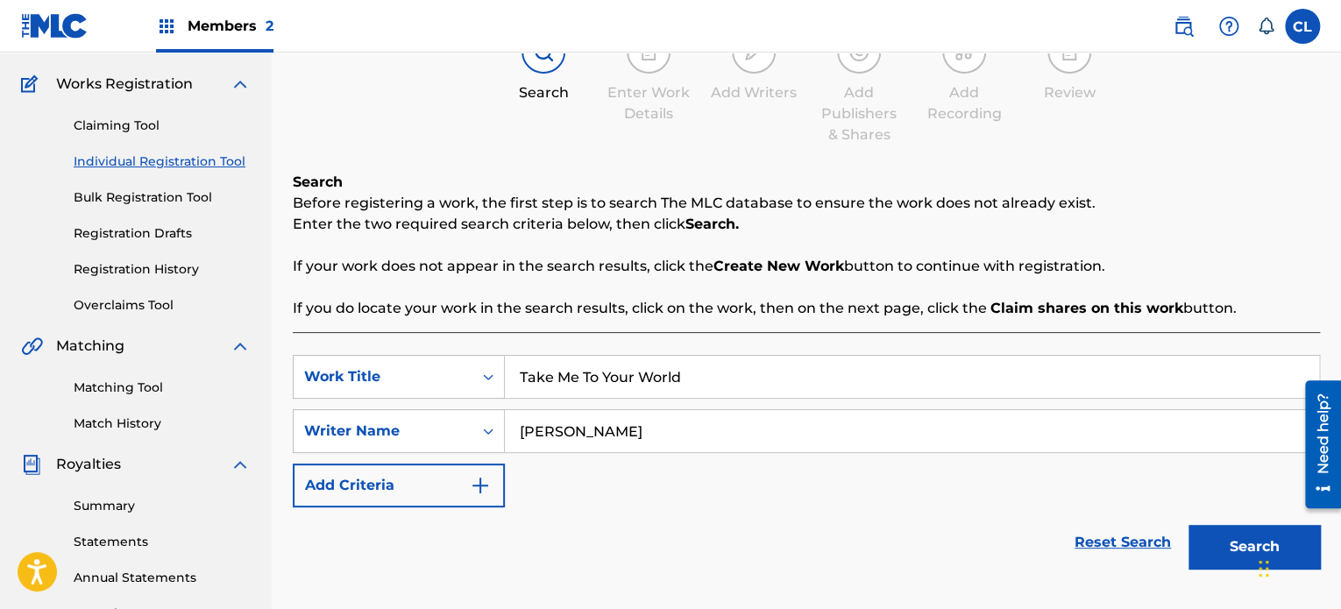
type input "[PERSON_NAME]"
click at [1227, 539] on button "Search" at bounding box center [1253, 547] width 131 height 44
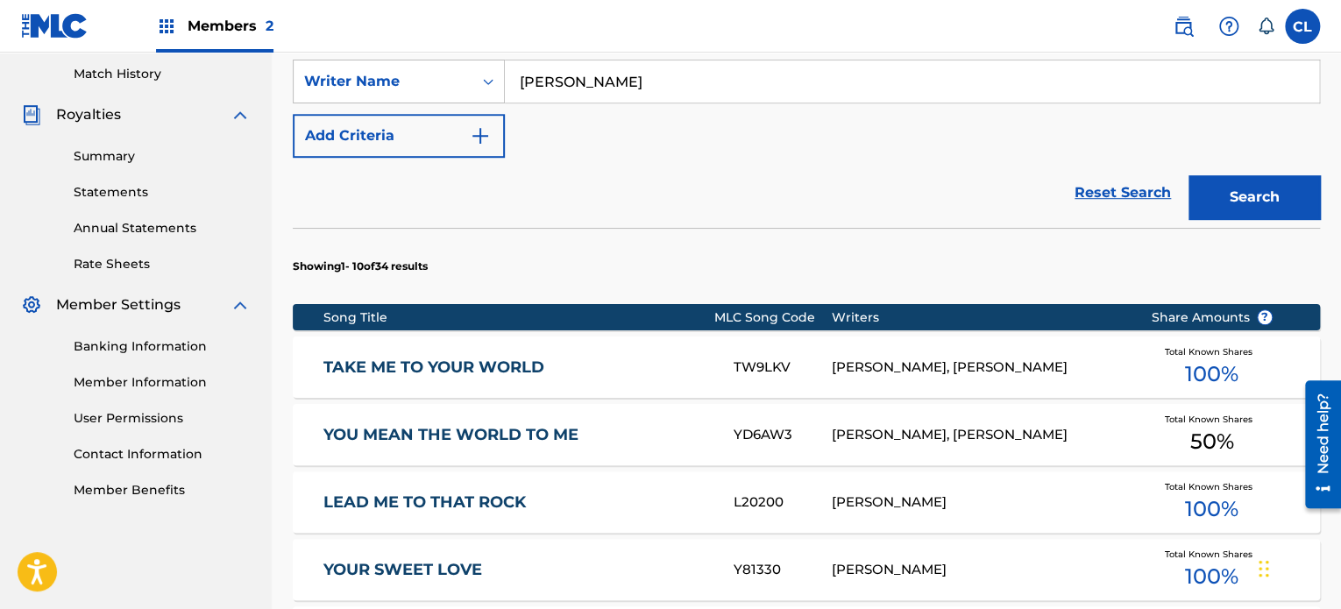
scroll to position [499, 0]
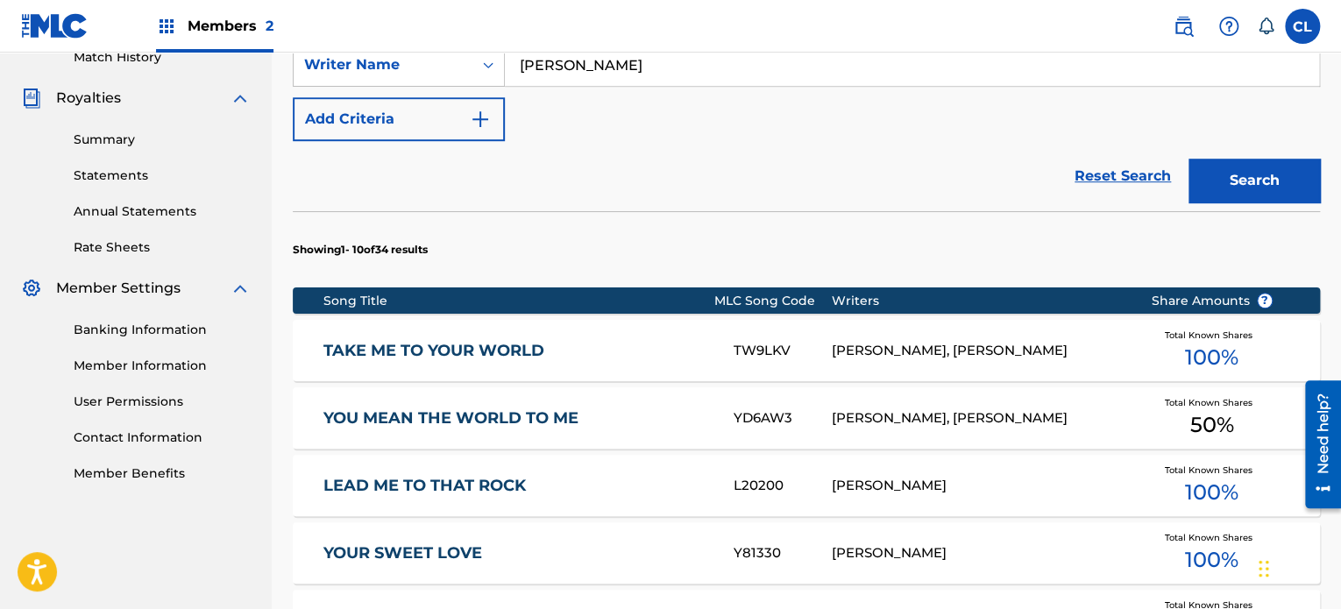
click at [548, 324] on div "TAKE ME TO YOUR WORLD TW9LKV BILLY SHERRILL, GLEN SUTTON Total Known Shares 100…" at bounding box center [806, 350] width 1027 height 61
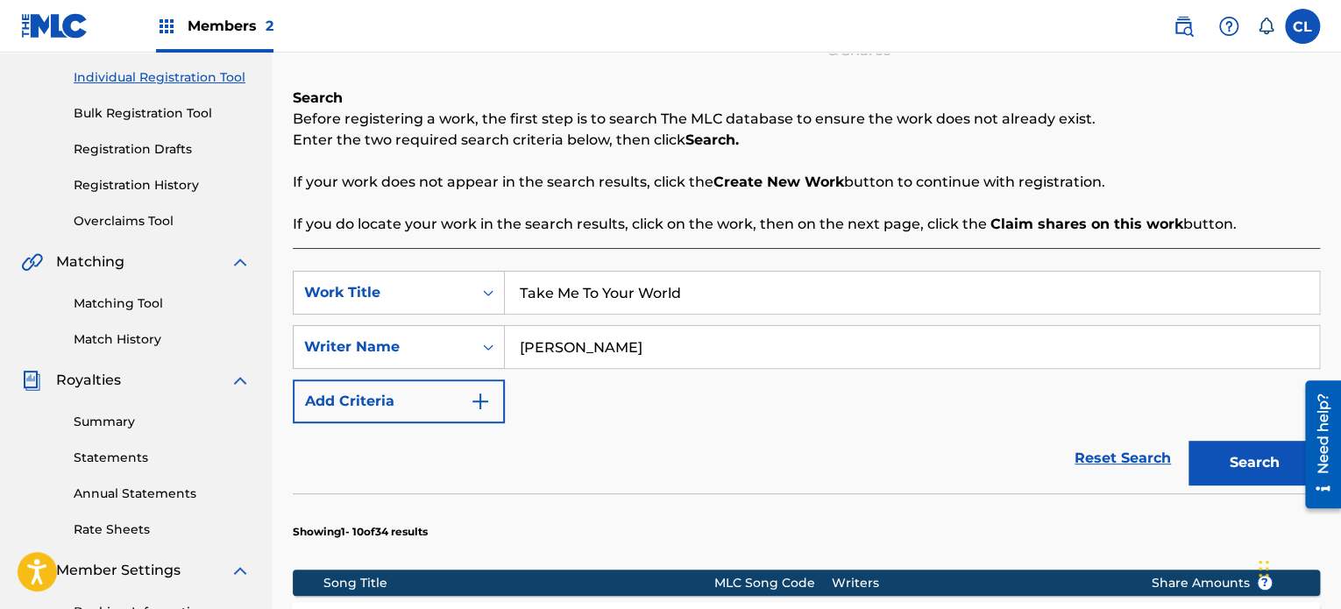
scroll to position [210, 0]
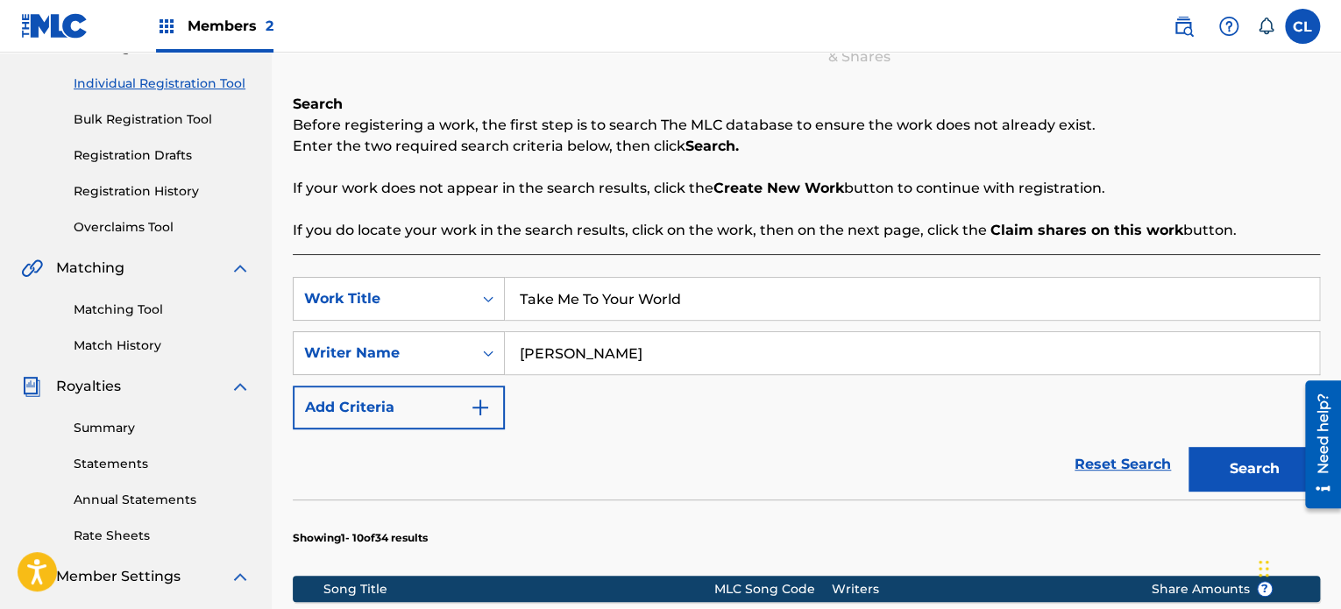
drag, startPoint x: 694, startPoint y: 298, endPoint x: 510, endPoint y: 289, distance: 184.2
click at [510, 289] on input "Take Me To Your World" at bounding box center [912, 299] width 814 height 42
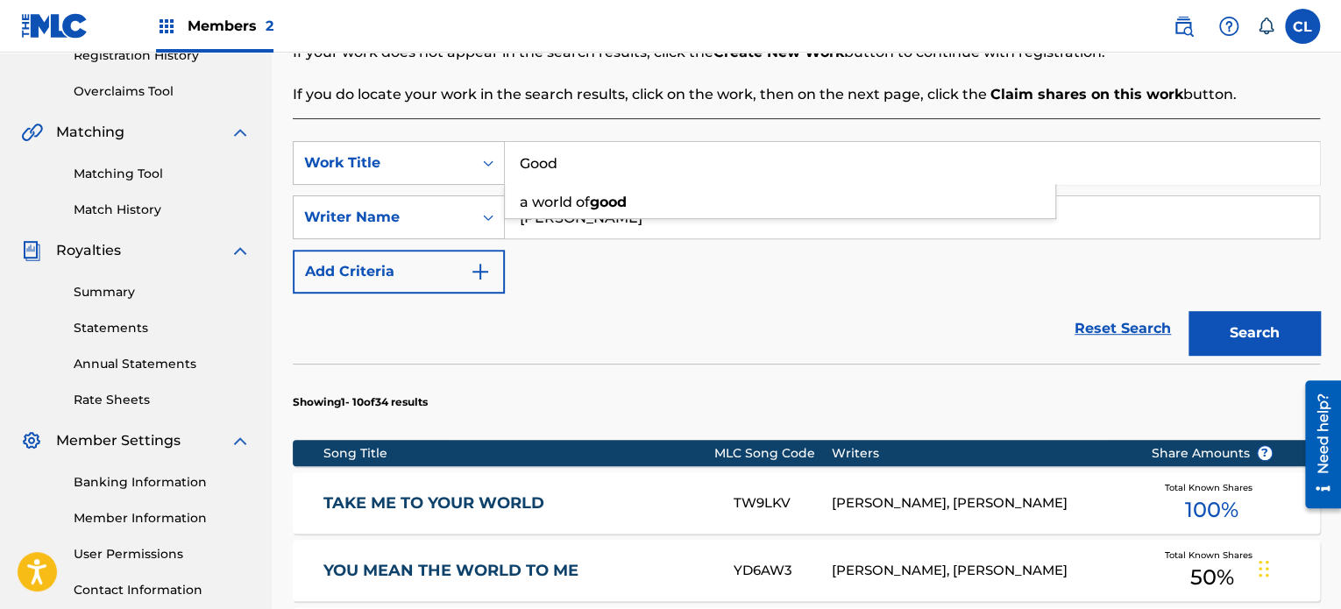
scroll to position [340, 0]
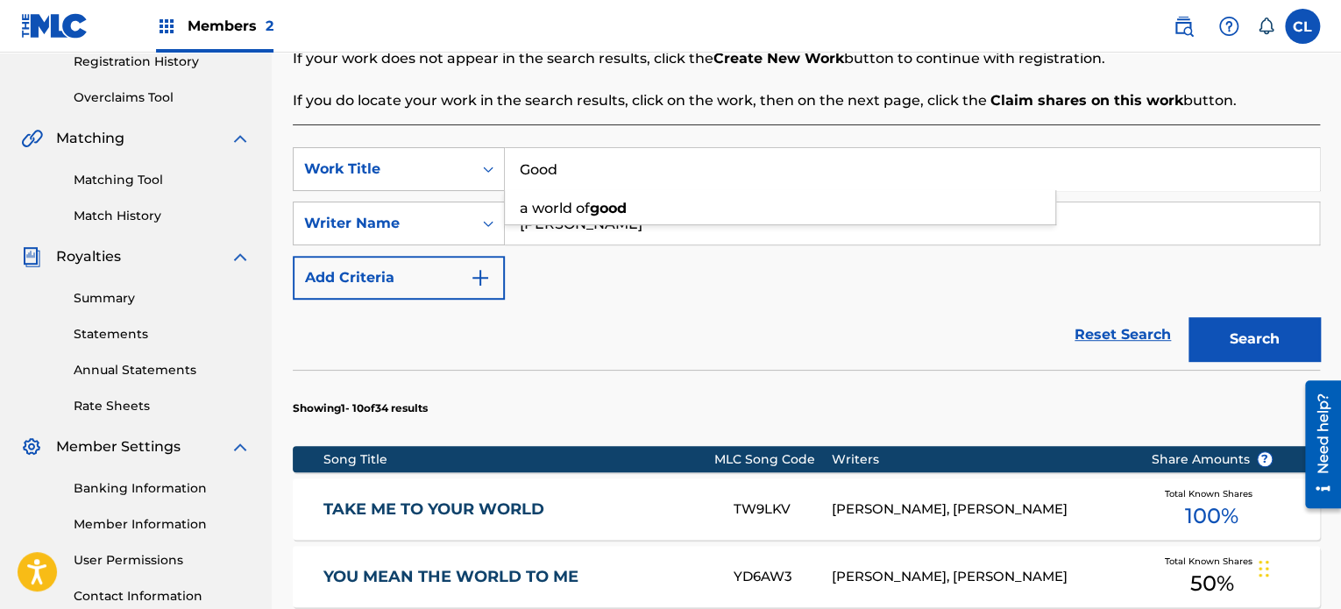
type input "Good"
click at [1209, 266] on div "SearchWithCriteria7fb779a9-bb8a-47eb-8cd9-2af02e3e6842 Work Title Good a world …" at bounding box center [806, 223] width 1027 height 152
click at [1237, 327] on button "Search" at bounding box center [1253, 339] width 131 height 44
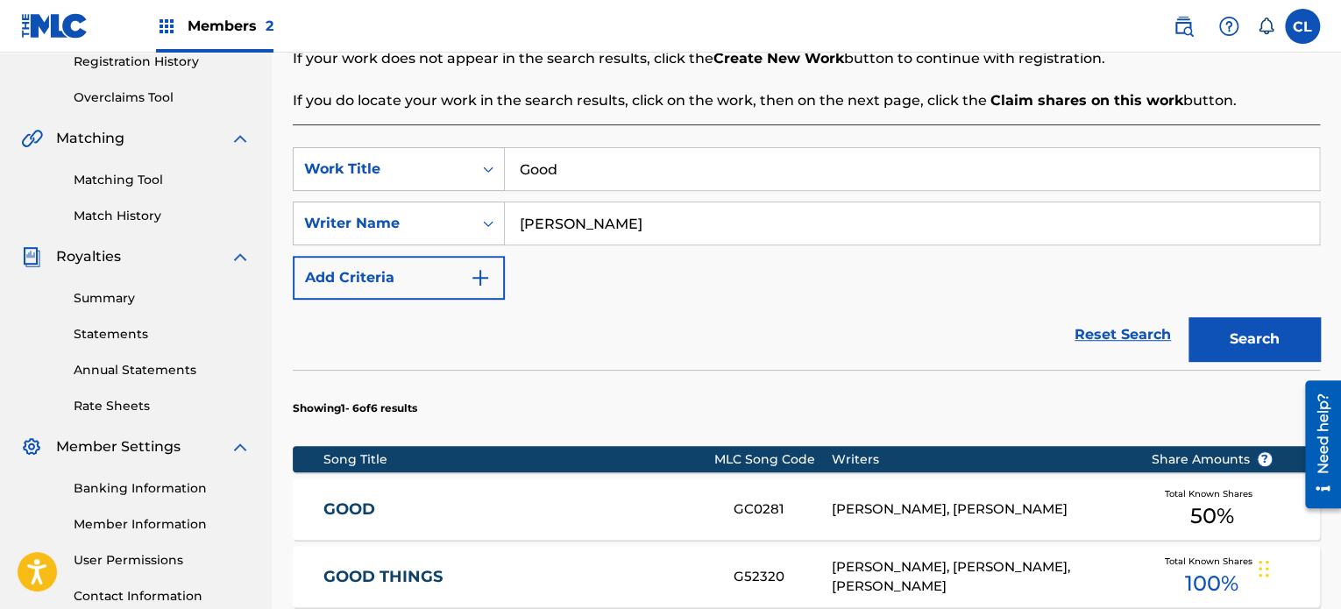
click at [684, 522] on div "GOOD GC0281 SHERRILL BILLY, GLENN SUTTON Total Known Shares 50 %" at bounding box center [806, 508] width 1027 height 61
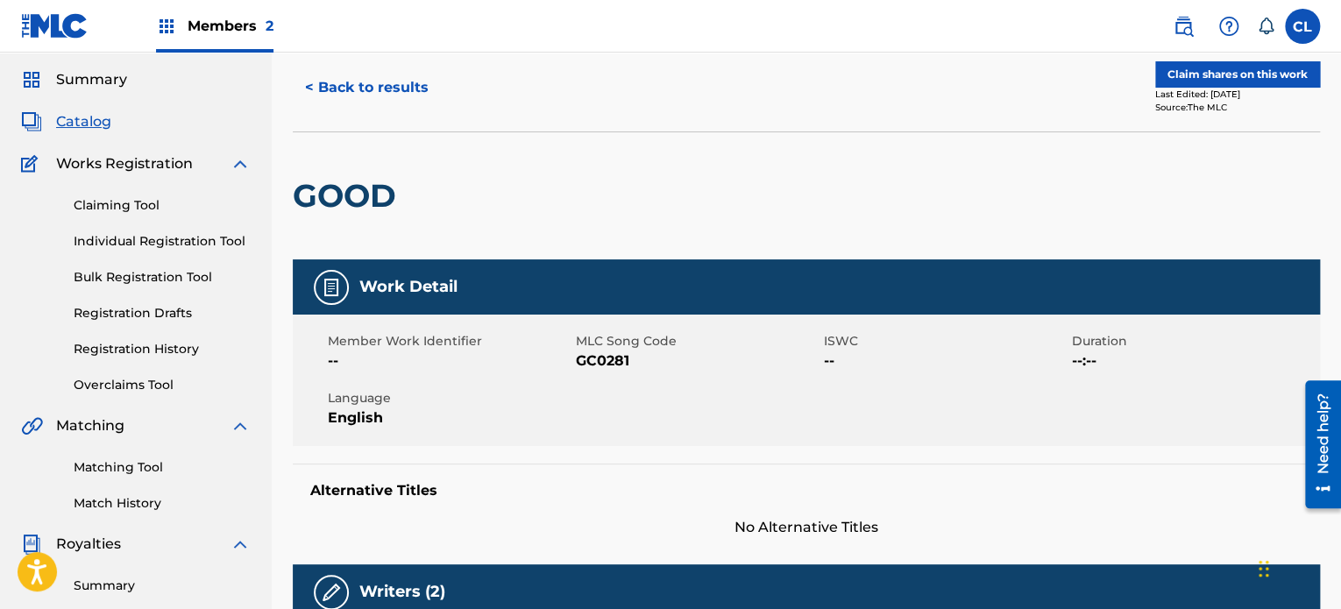
scroll to position [48, 0]
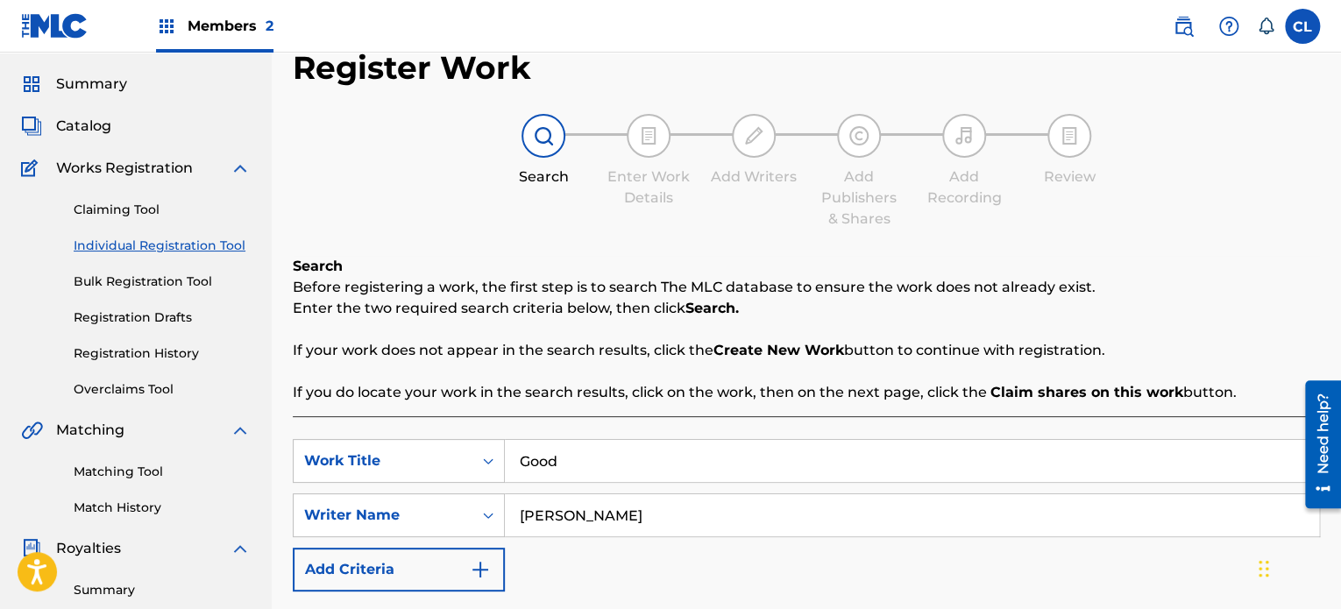
scroll to position [340, 0]
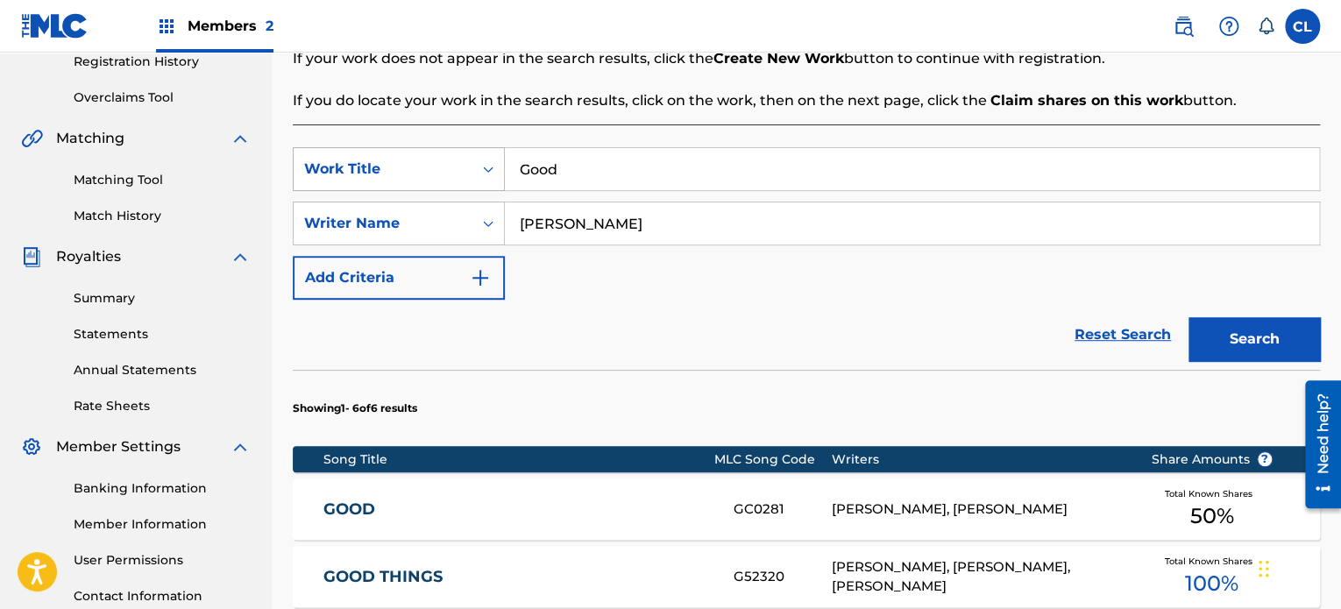
drag, startPoint x: 561, startPoint y: 163, endPoint x: 499, endPoint y: 165, distance: 62.2
click at [499, 166] on div "SearchWithCriteria7fb779a9-bb8a-47eb-8cd9-2af02e3e6842 Work Title Good" at bounding box center [806, 169] width 1027 height 44
type input "Have A Little Faith"
click at [1233, 325] on button "Search" at bounding box center [1253, 339] width 131 height 44
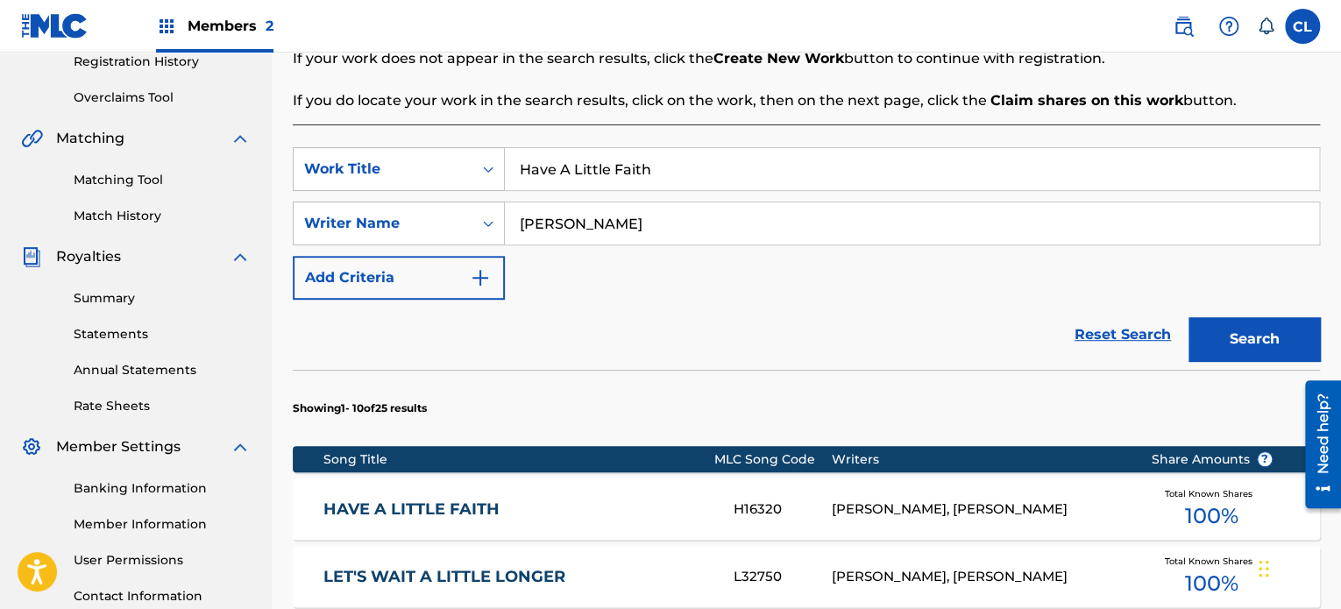
click at [519, 494] on div "HAVE A LITTLE FAITH H16320 GLENN SUTTON, BILLY SHERRILL Total Known Shares 100 %" at bounding box center [806, 508] width 1027 height 61
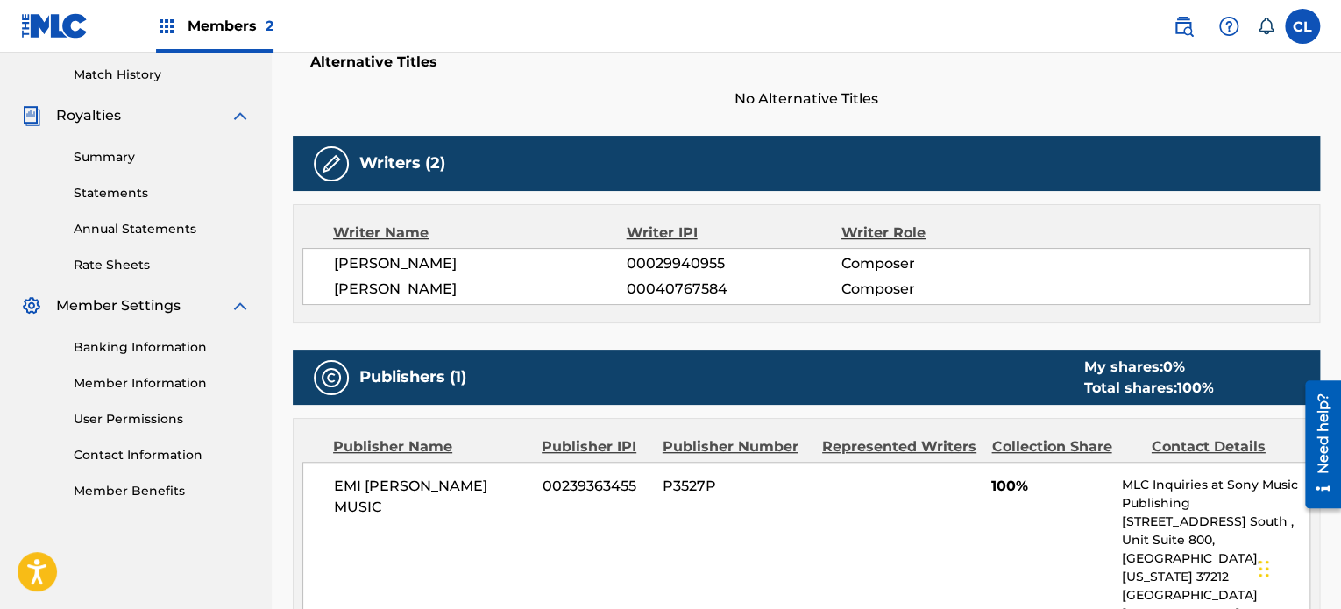
scroll to position [460, 0]
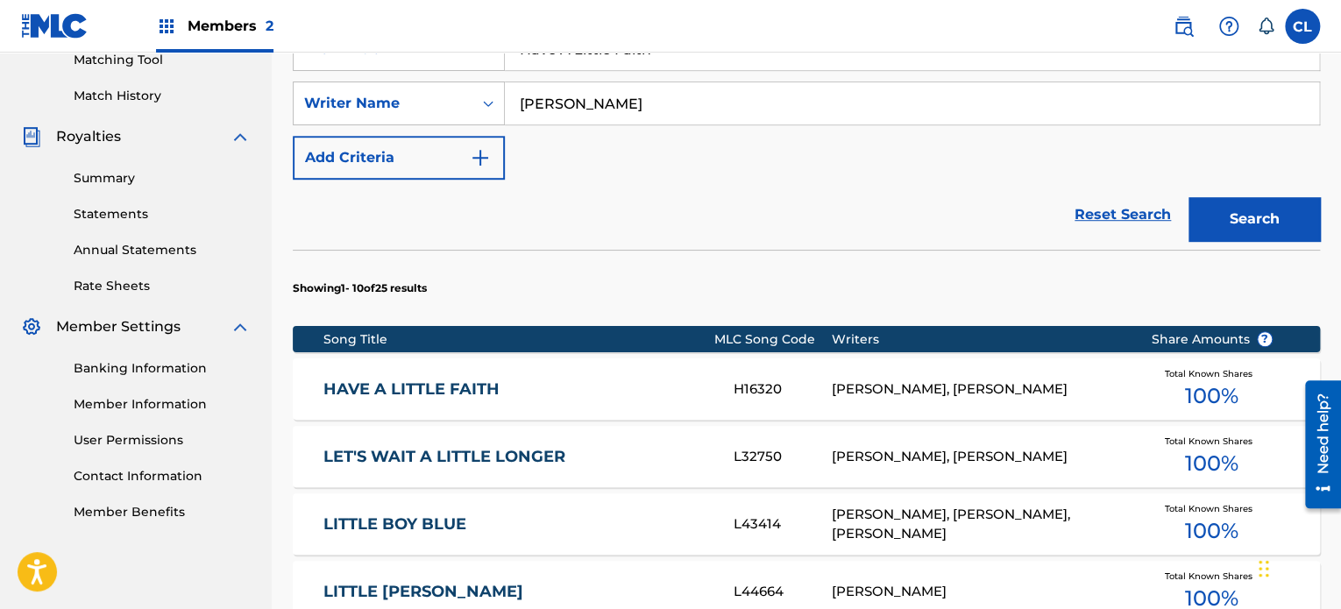
scroll to position [340, 0]
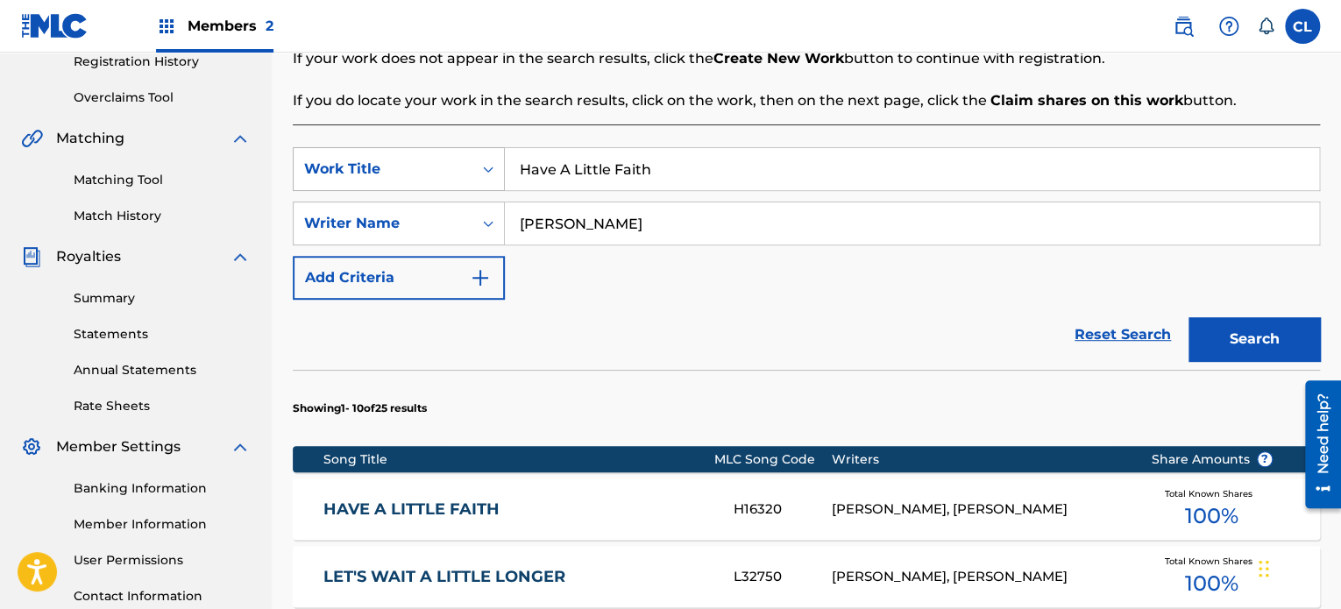
drag, startPoint x: 664, startPoint y: 160, endPoint x: 498, endPoint y: 161, distance: 166.5
click at [498, 161] on div "SearchWithCriteria7fb779a9-bb8a-47eb-8cd9-2af02e3e6842 Work Title Have A Little…" at bounding box center [806, 169] width 1027 height 44
